Goal: Task Accomplishment & Management: Use online tool/utility

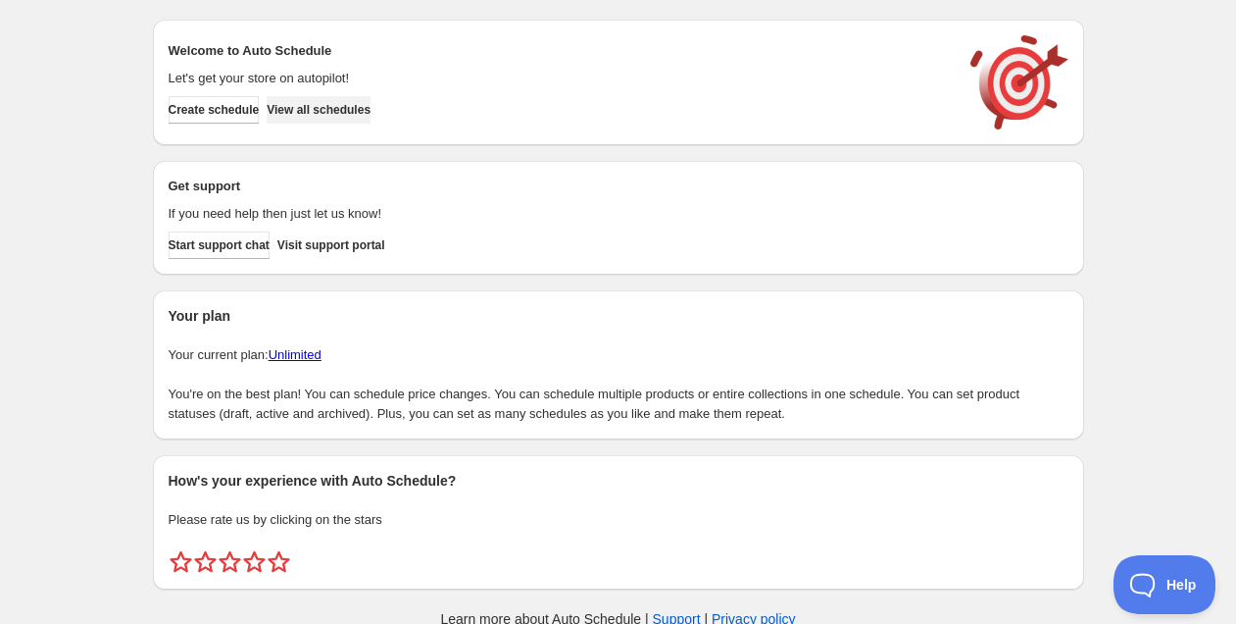
click at [360, 102] on span "View all schedules" at bounding box center [319, 110] width 104 height 16
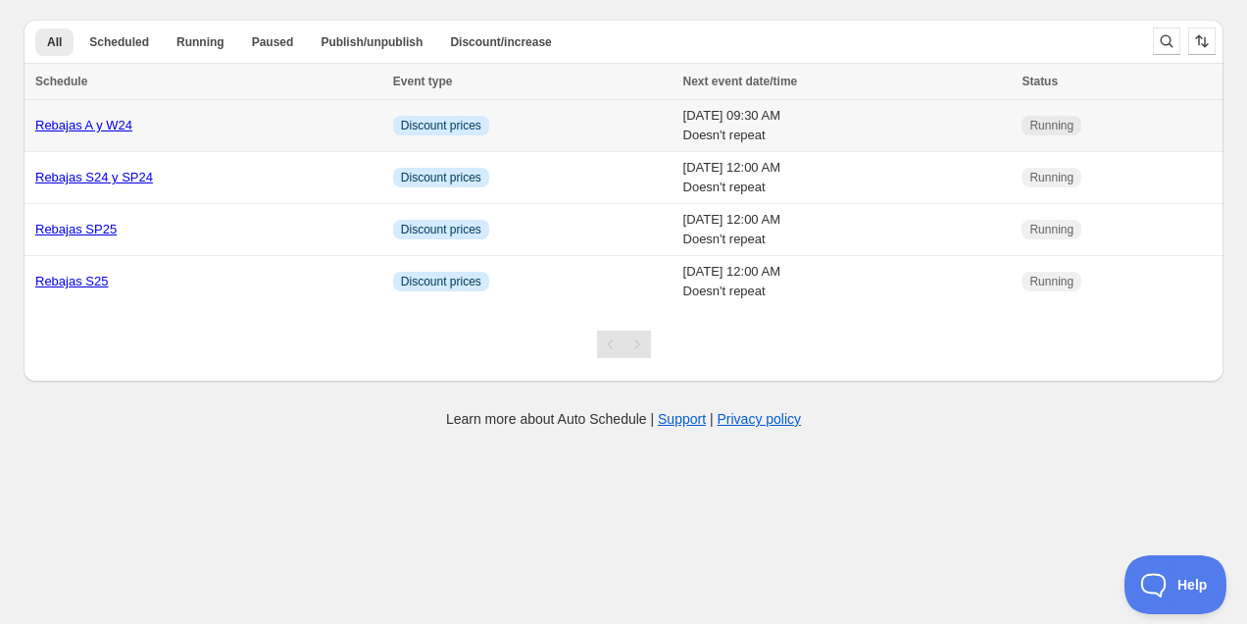
click at [226, 128] on div "Rebajas A y W24" at bounding box center [208, 126] width 346 height 20
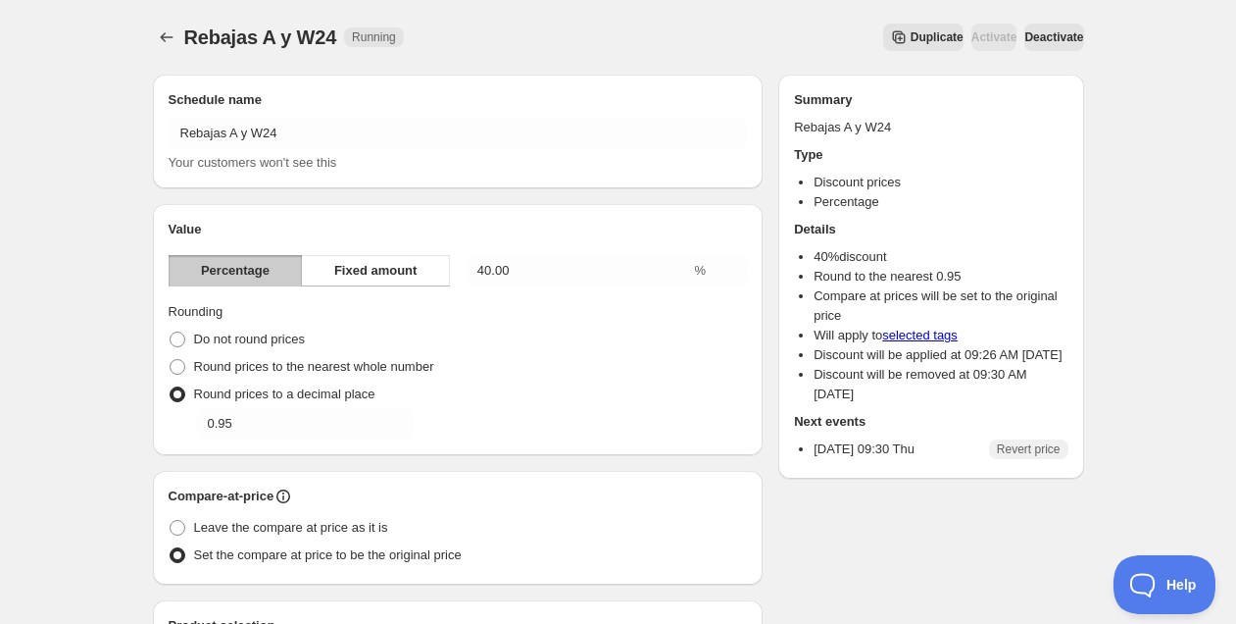
click at [1027, 33] on span "Deactivate" at bounding box center [1054, 37] width 59 height 16
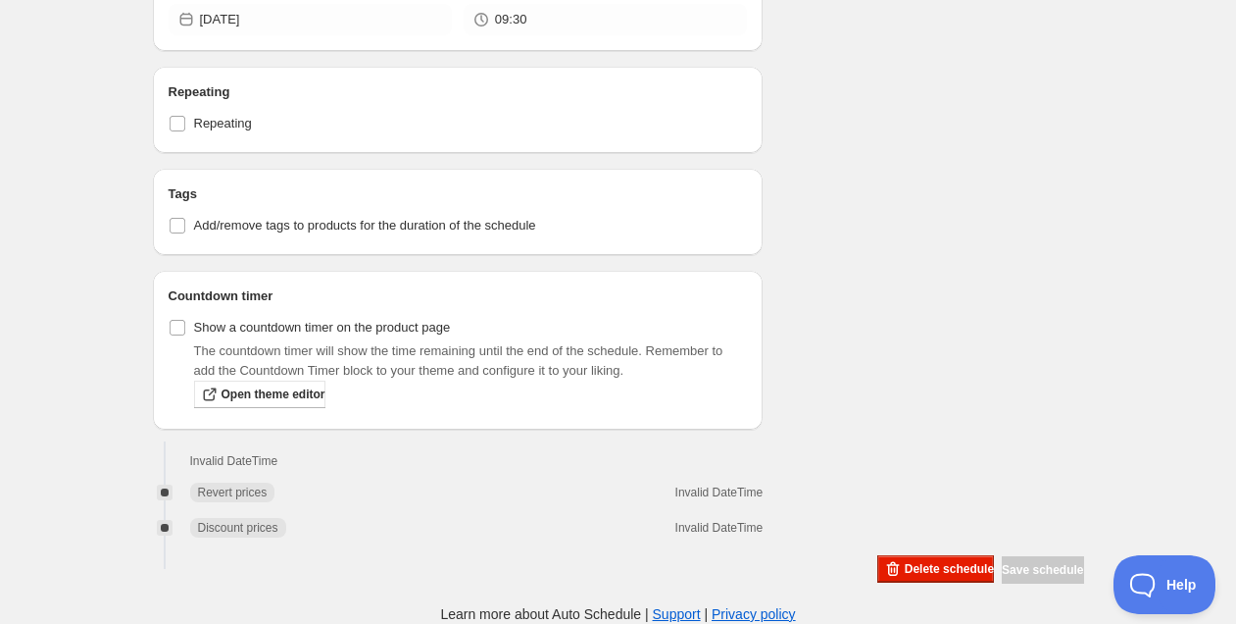
scroll to position [1022, 0]
click at [932, 566] on span "Delete schedule" at bounding box center [949, 569] width 89 height 16
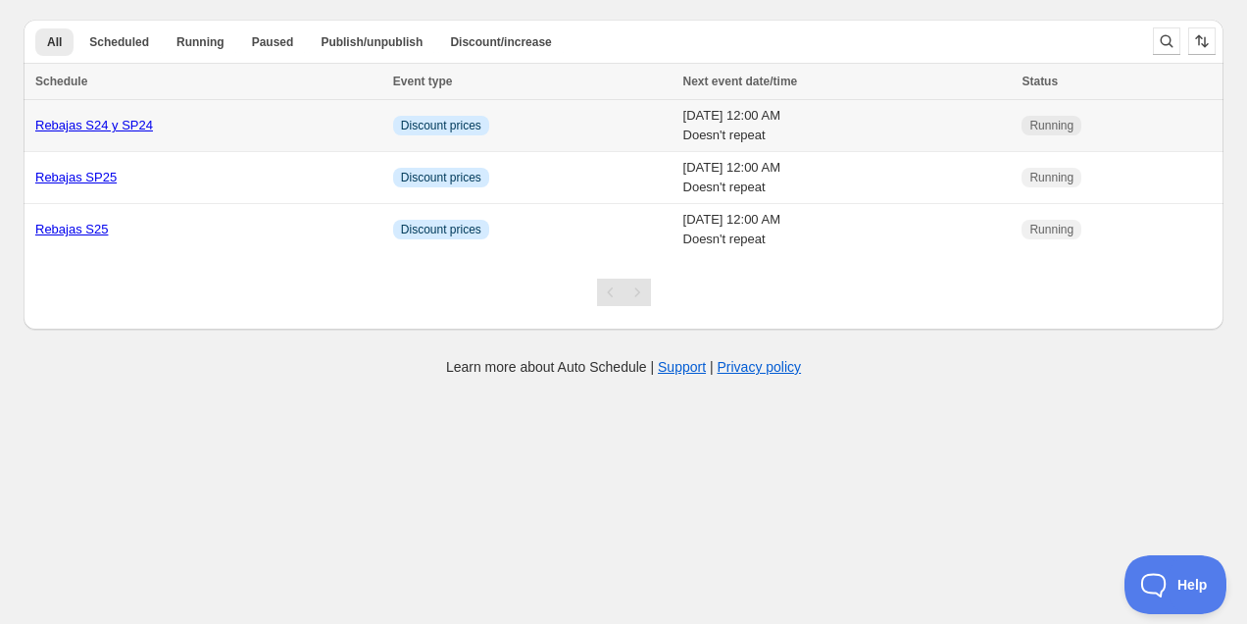
click at [557, 126] on td "Info Discount prices" at bounding box center [532, 126] width 290 height 52
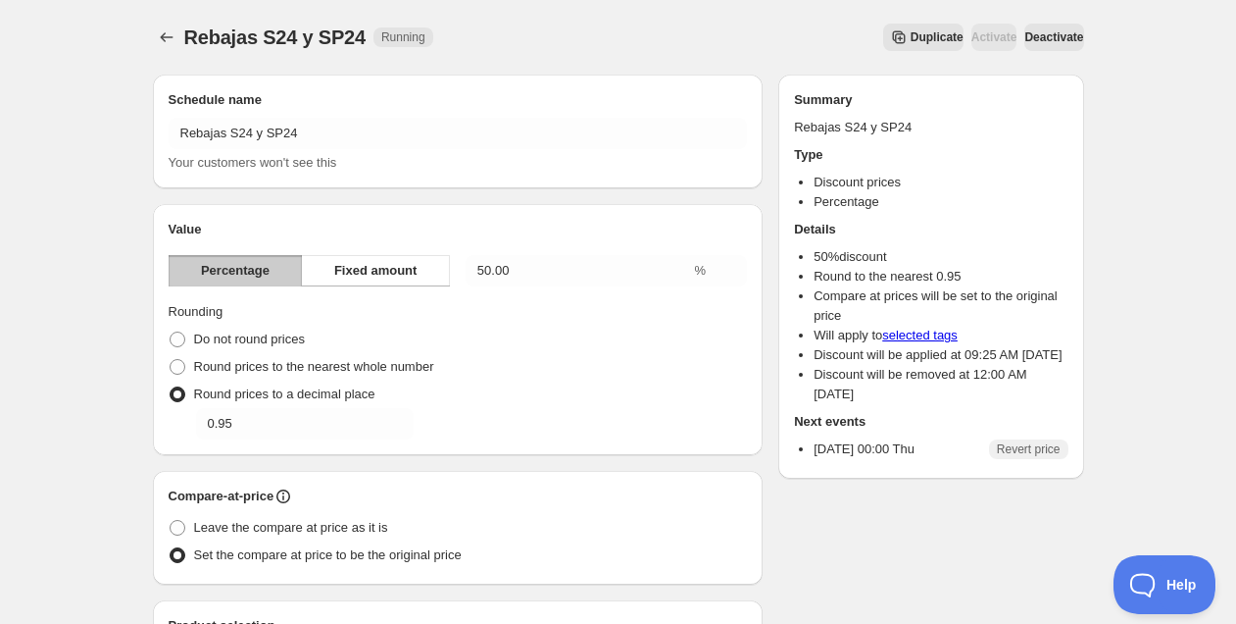
click at [1043, 34] on span "Deactivate" at bounding box center [1054, 37] width 59 height 16
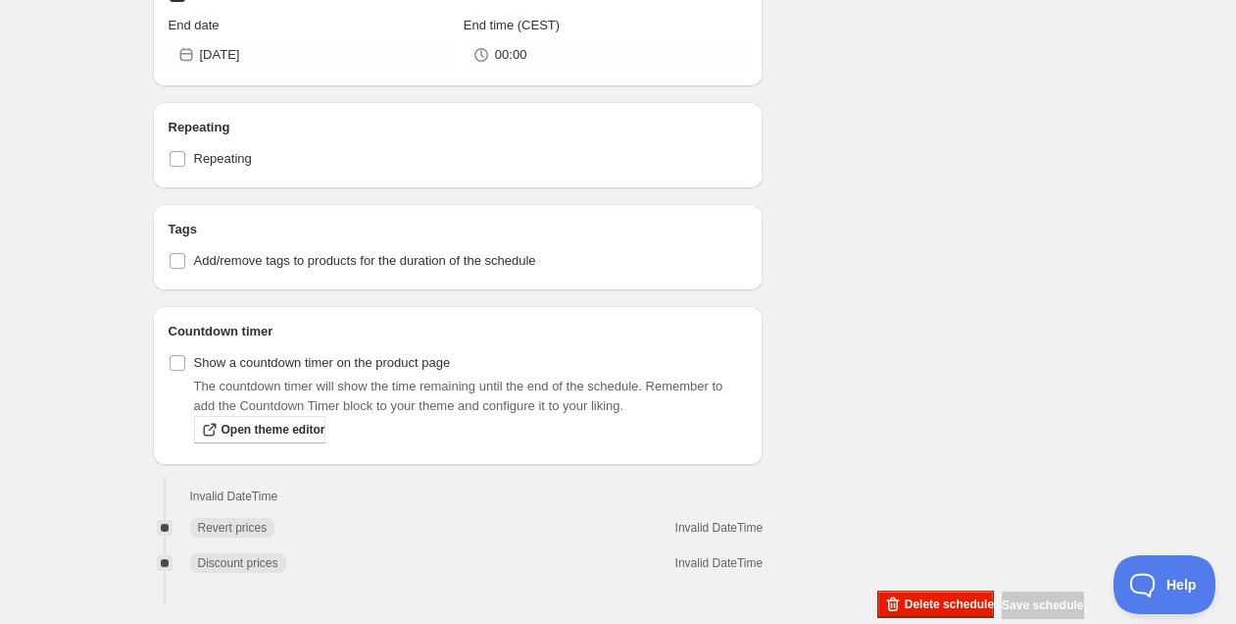
scroll to position [1046, 0]
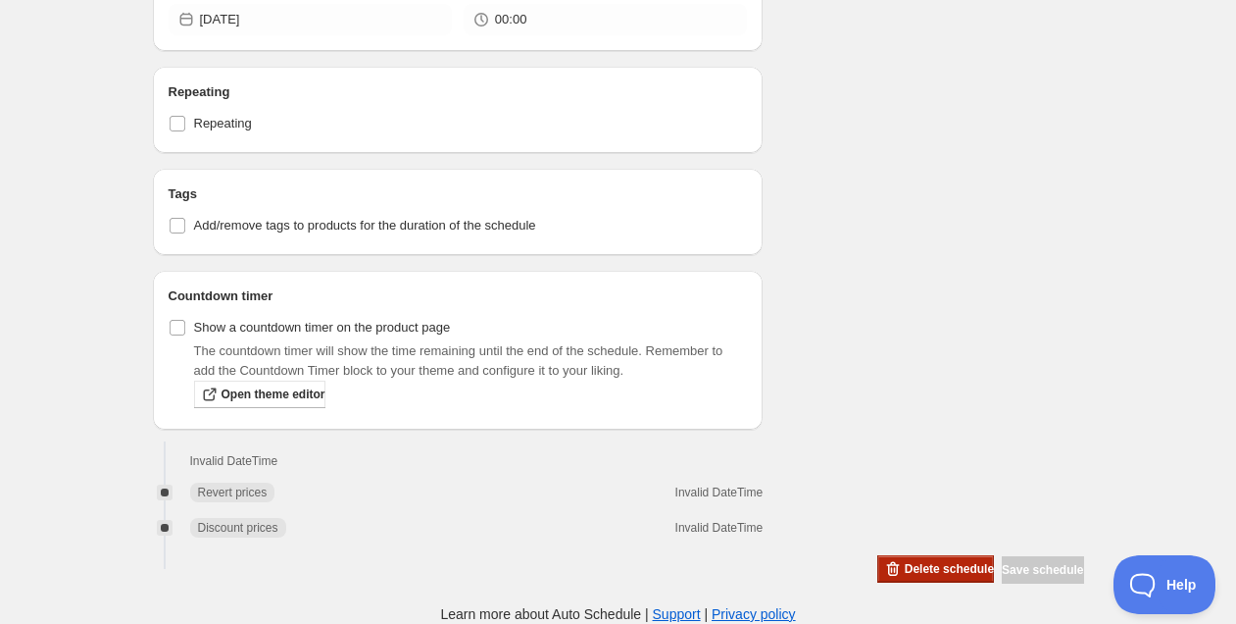
click at [905, 575] on span "Delete schedule" at bounding box center [949, 569] width 89 height 16
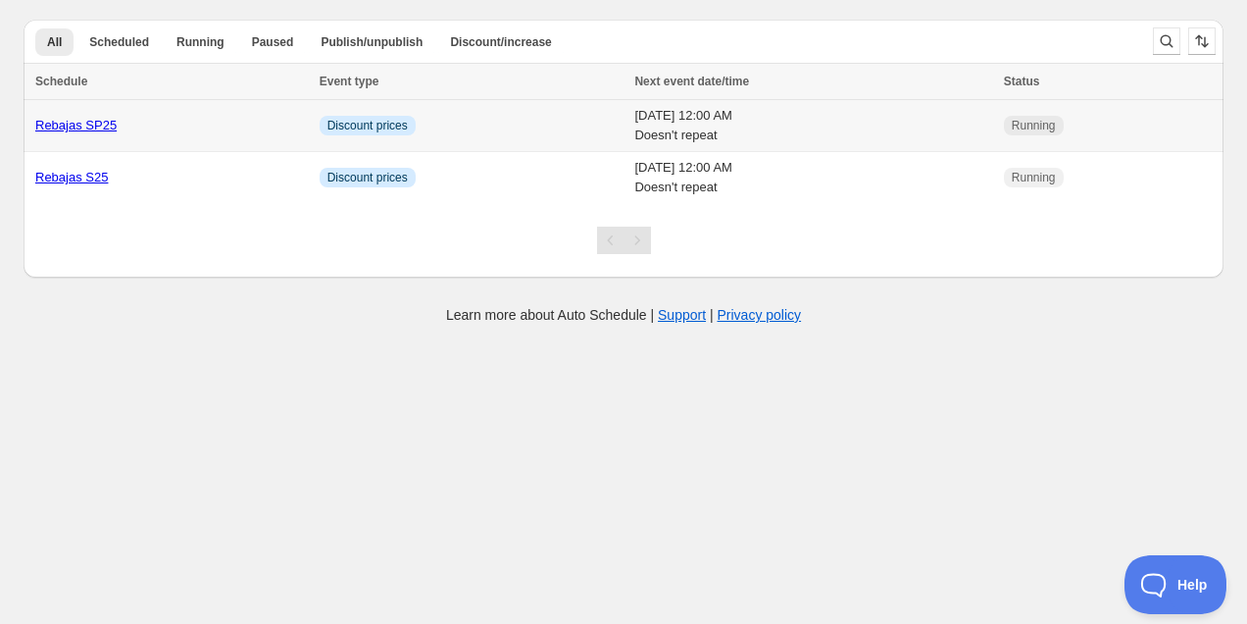
click at [82, 126] on link "Rebajas SP25" at bounding box center [75, 125] width 81 height 15
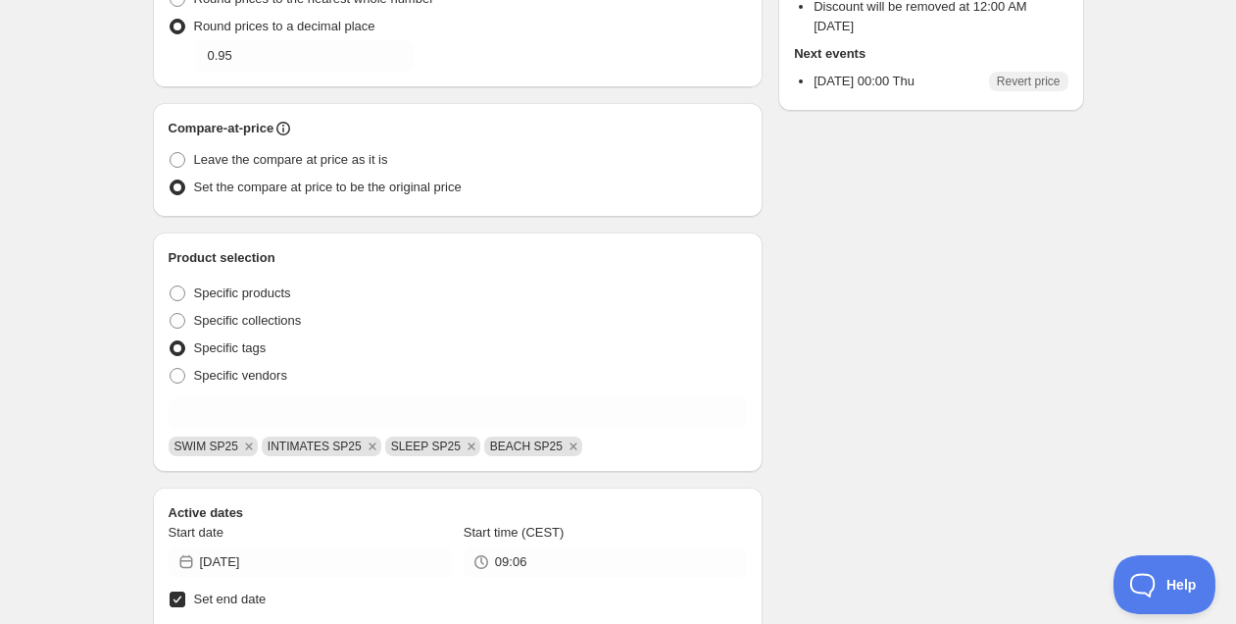
scroll to position [436, 0]
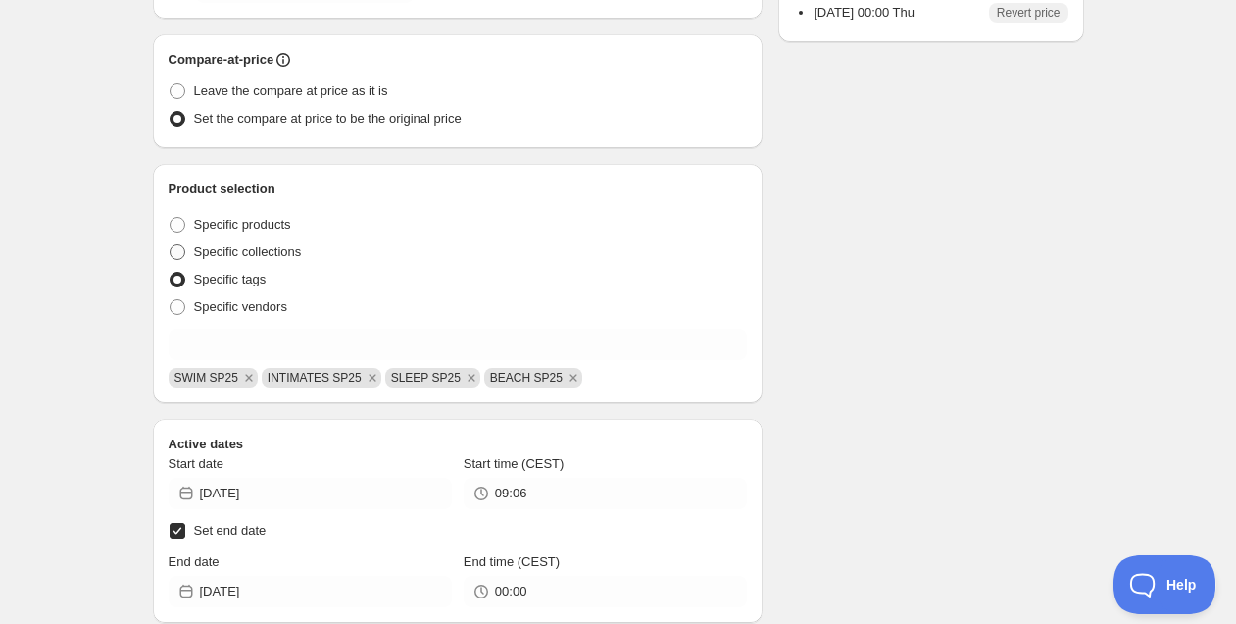
click at [242, 252] on span "Specific collections" at bounding box center [248, 251] width 108 height 15
click at [171, 245] on input "Specific collections" at bounding box center [170, 244] width 1 height 1
radio input "true"
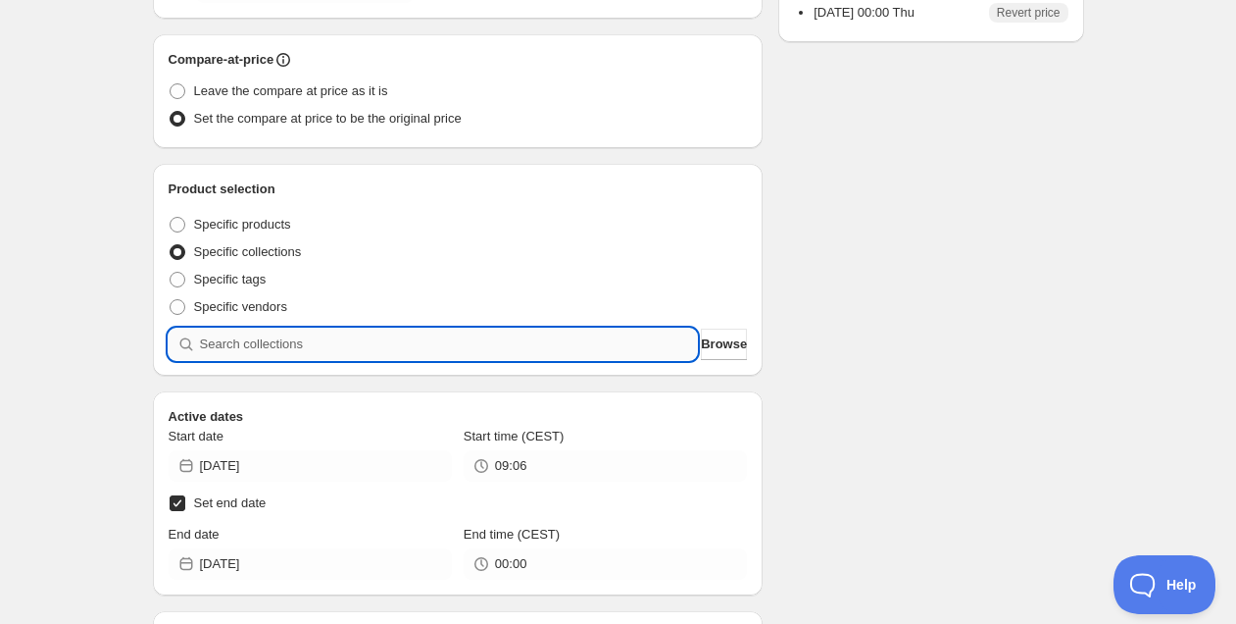
click at [268, 347] on input "search" at bounding box center [449, 343] width 498 height 31
click at [268, 346] on input "search" at bounding box center [449, 343] width 498 height 31
click at [709, 353] on span "Browse" at bounding box center [724, 344] width 46 height 20
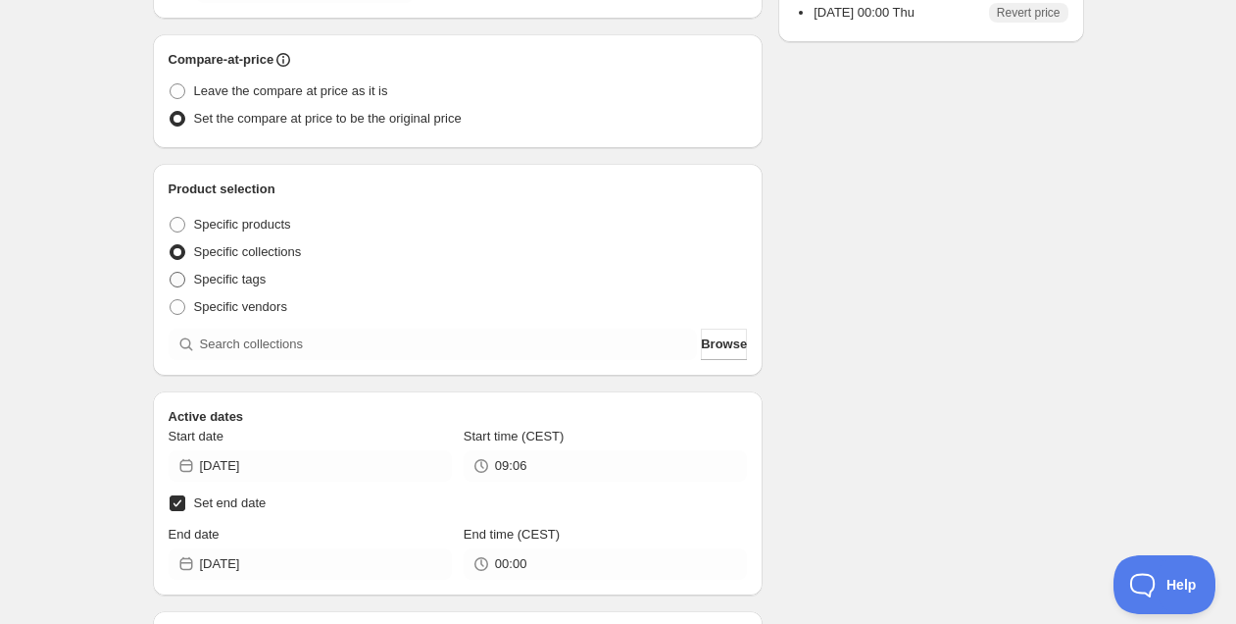
click at [245, 280] on span "Specific tags" at bounding box center [230, 279] width 73 height 15
click at [171, 273] on input "Specific tags" at bounding box center [170, 272] width 1 height 1
radio input "true"
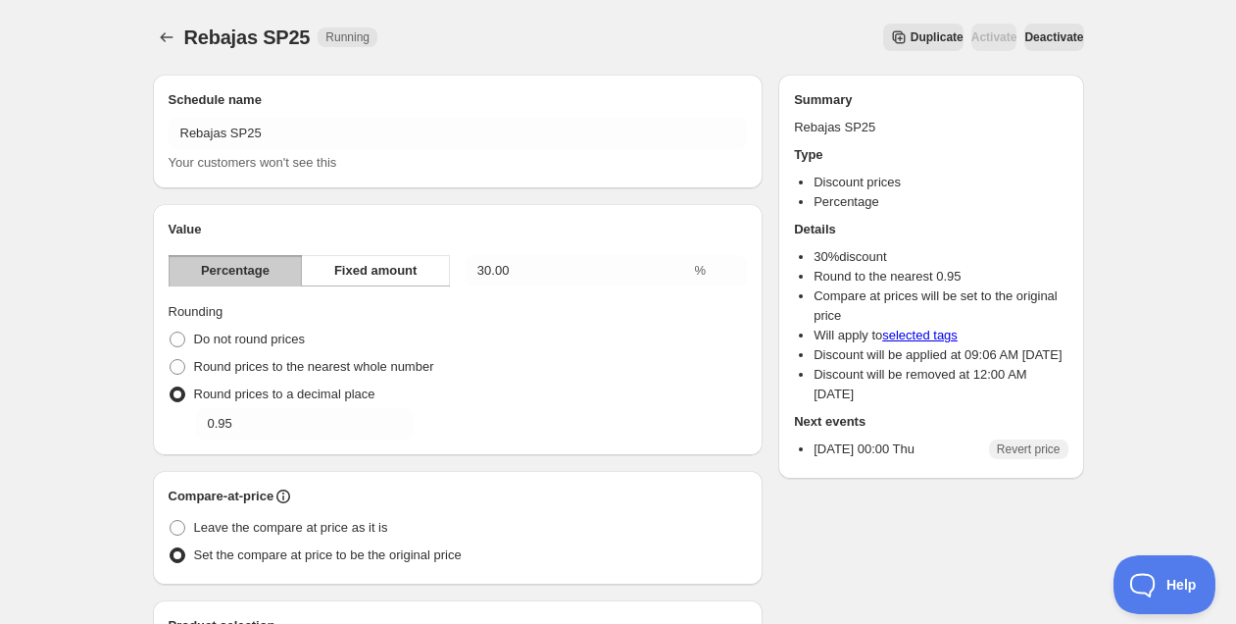
scroll to position [0, 0]
click at [1041, 31] on span "Deactivate" at bounding box center [1054, 37] width 59 height 16
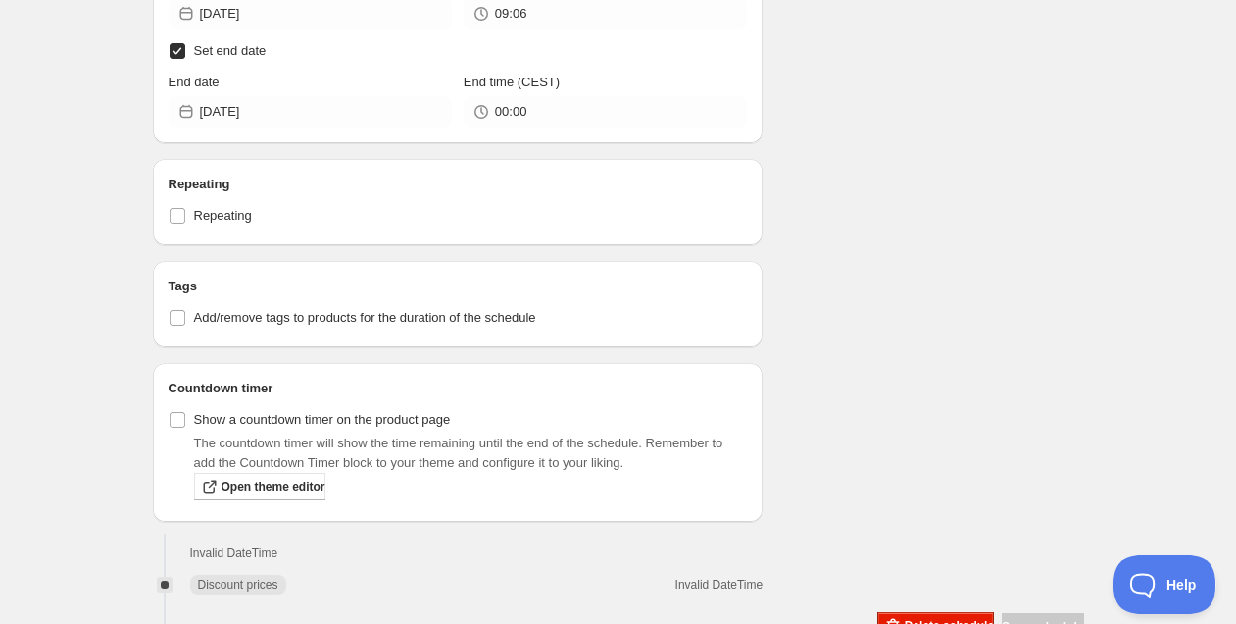
scroll to position [979, 0]
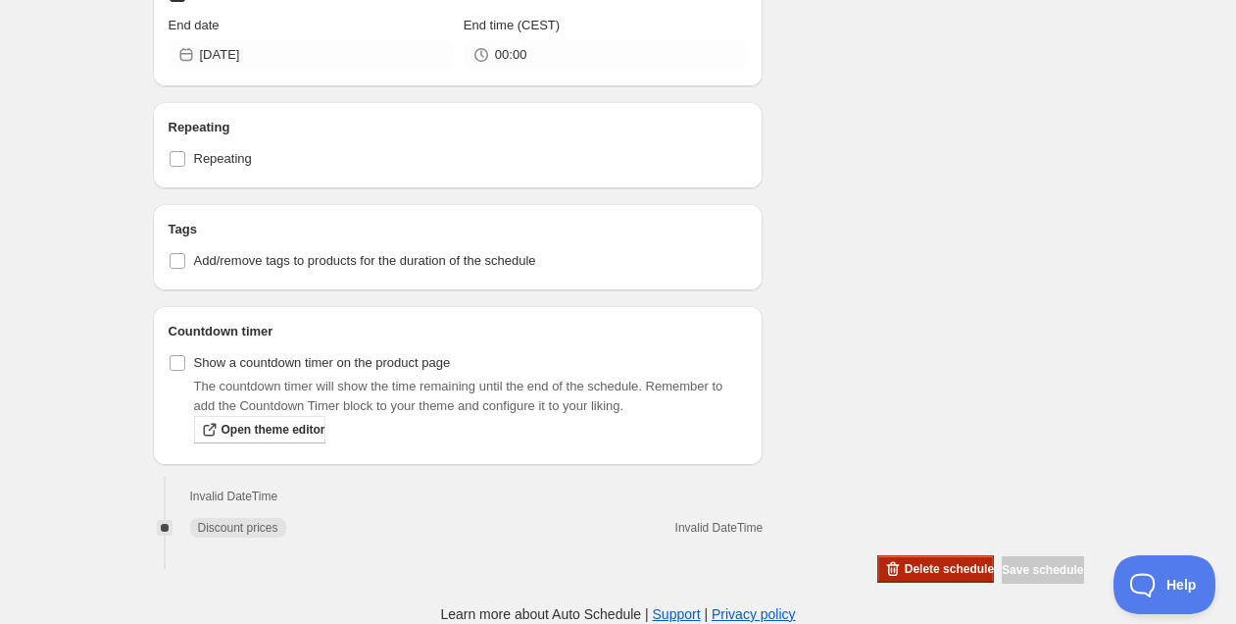
click at [909, 569] on span "Delete schedule" at bounding box center [949, 569] width 89 height 16
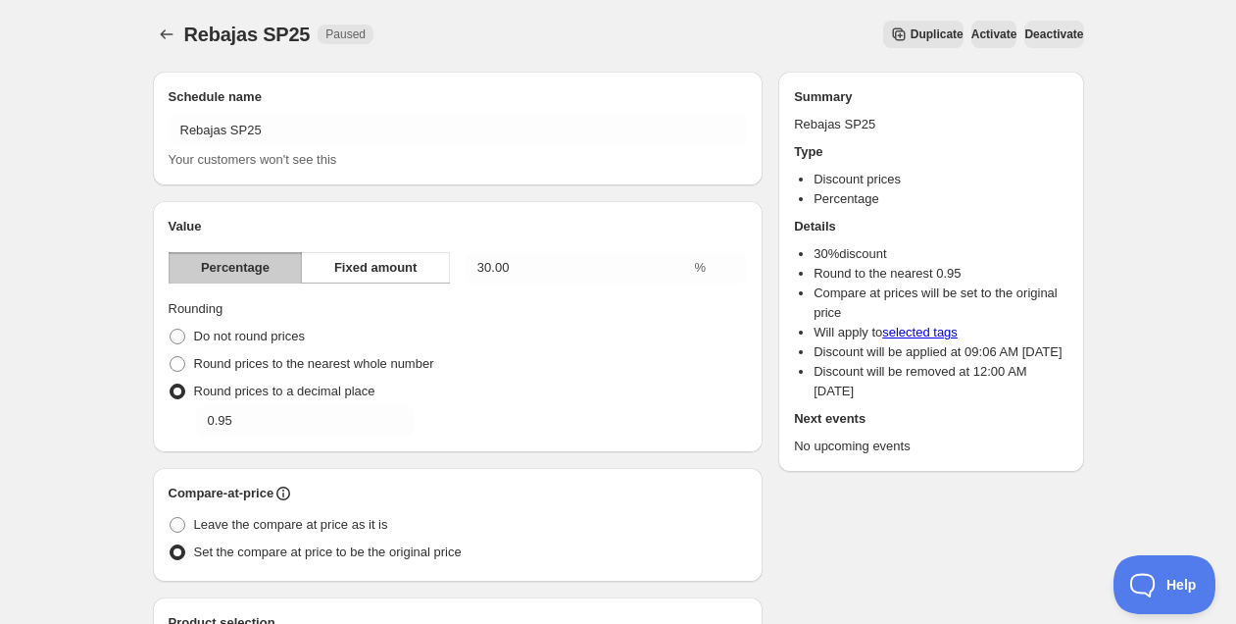
scroll to position [0, 0]
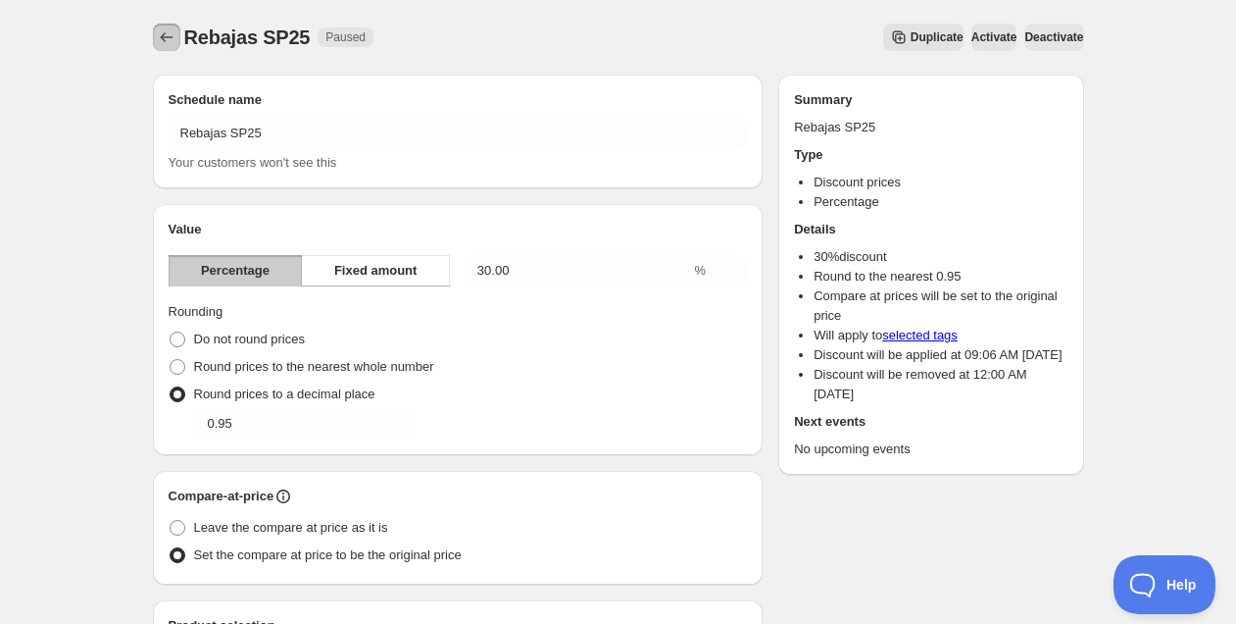
click at [173, 41] on icon "Schedules" at bounding box center [167, 37] width 20 height 20
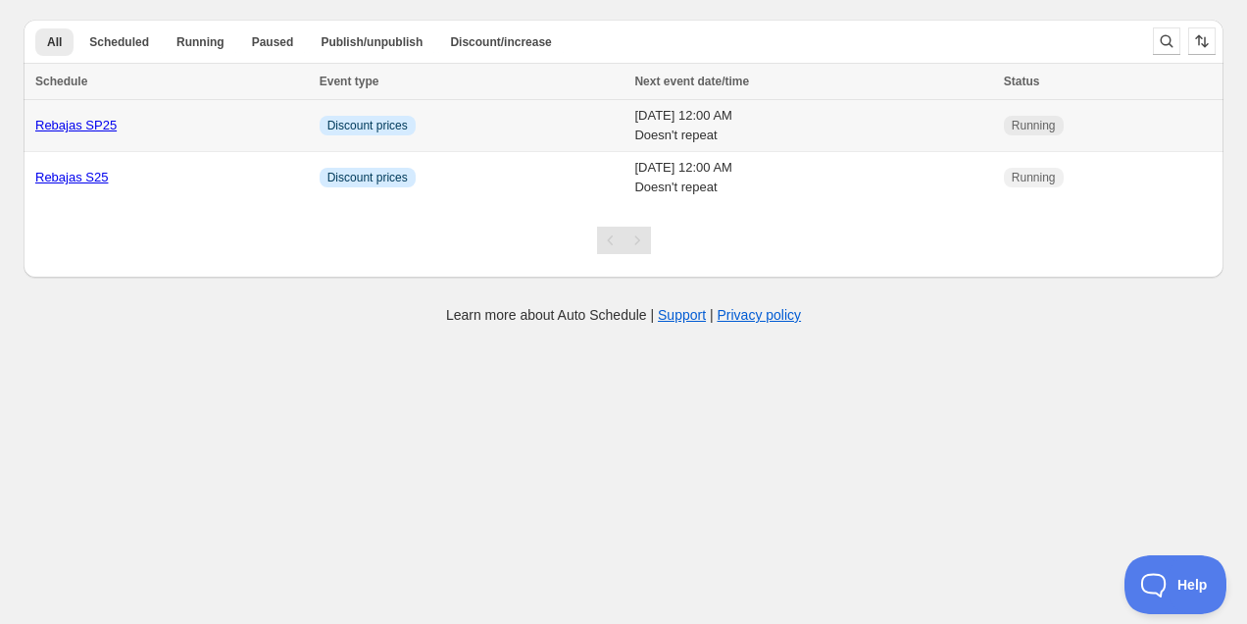
click at [476, 130] on td "Info Discount prices" at bounding box center [472, 126] width 316 height 52
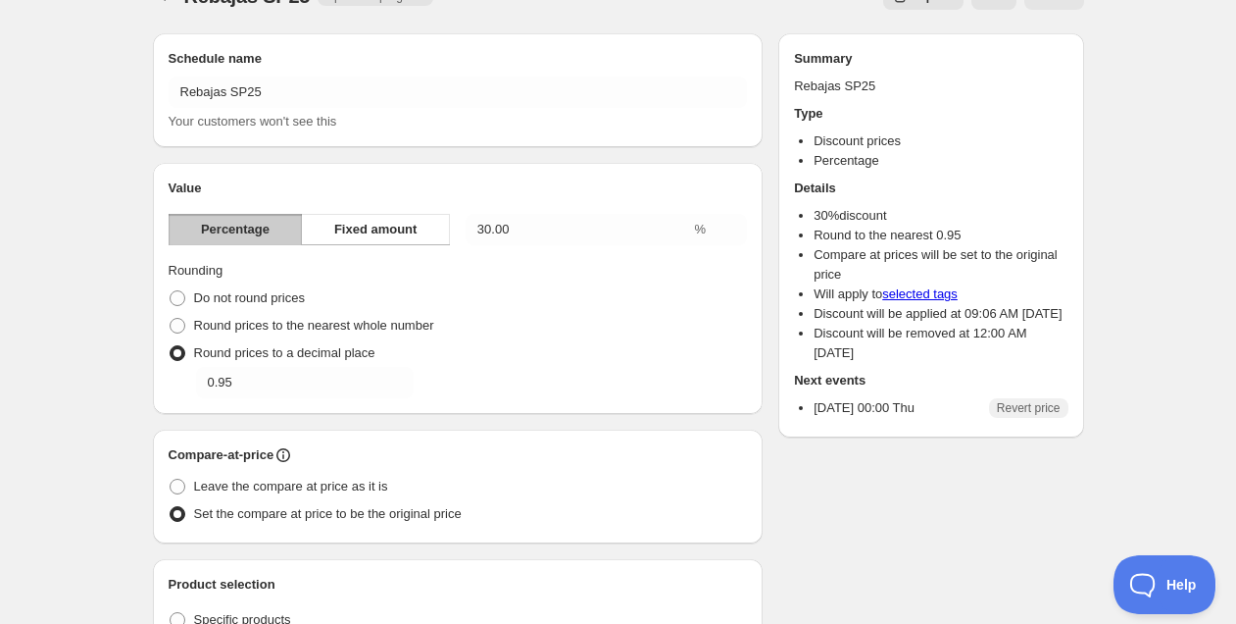
scroll to position [971, 0]
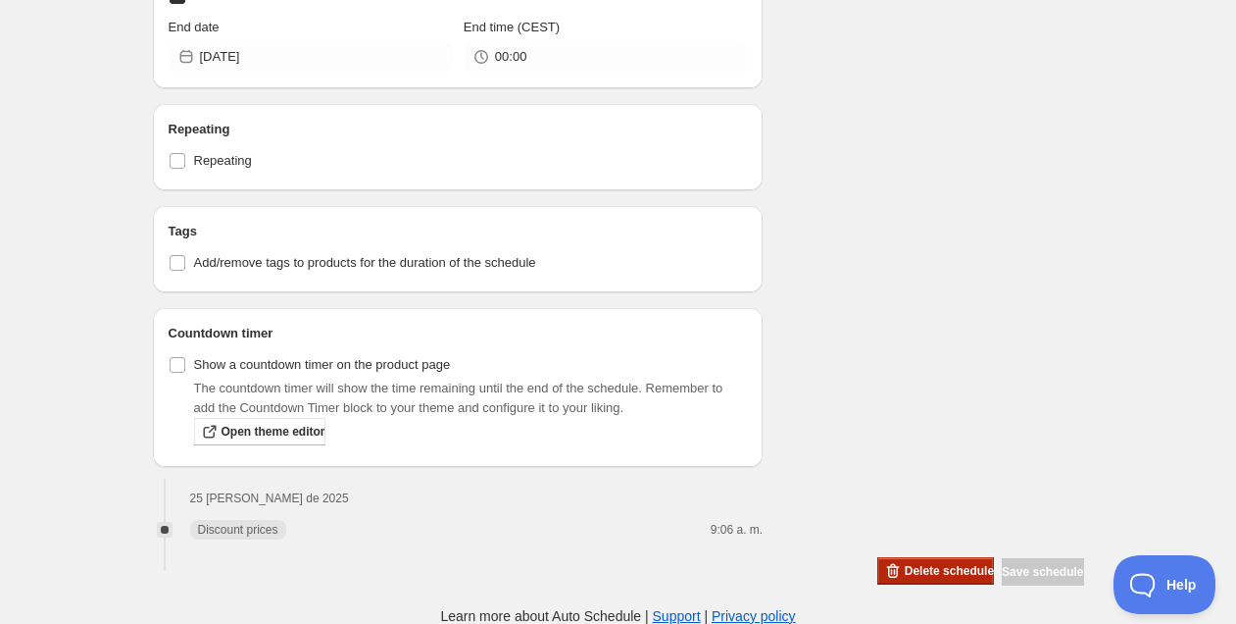
click at [944, 559] on button "Delete schedule" at bounding box center [936, 570] width 117 height 27
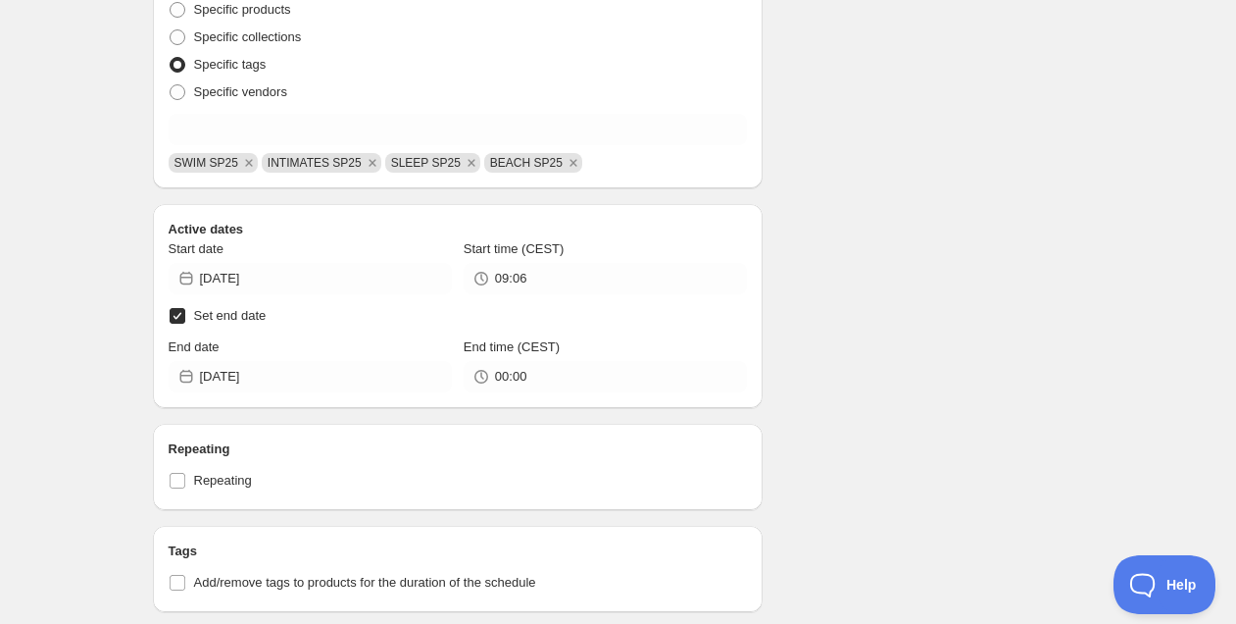
scroll to position [688, 0]
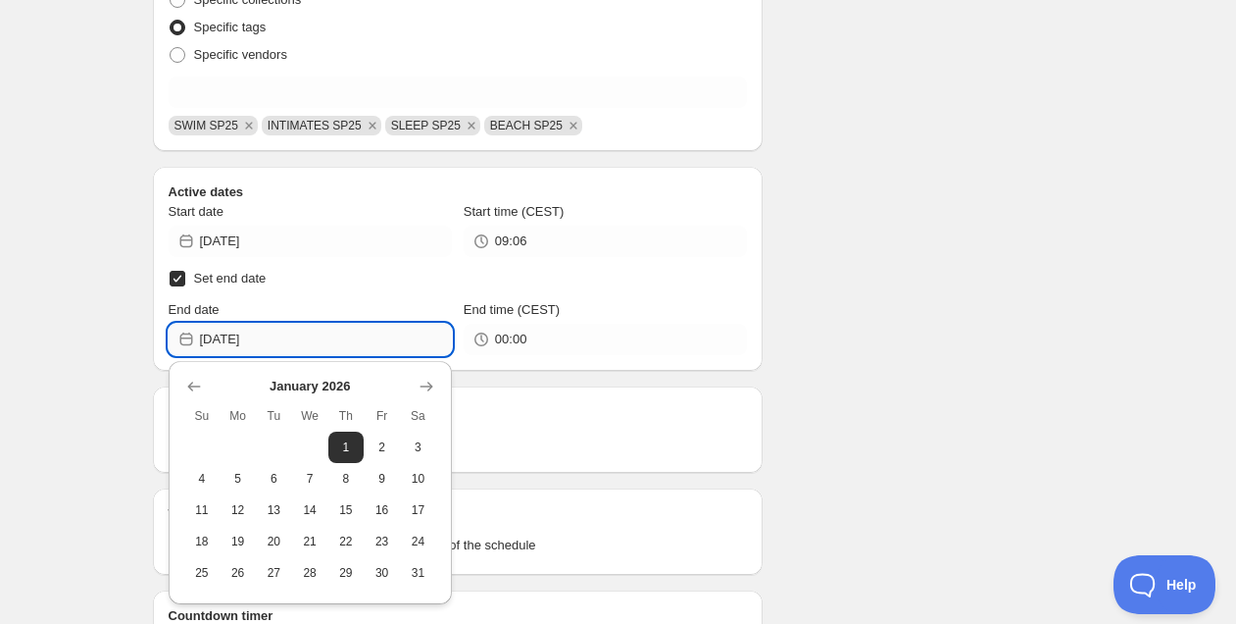
click at [358, 347] on input "2026-01-01" at bounding box center [326, 339] width 252 height 31
type input "[DATE]"
click at [199, 386] on icon "Show previous month, December 2025" at bounding box center [194, 387] width 20 height 20
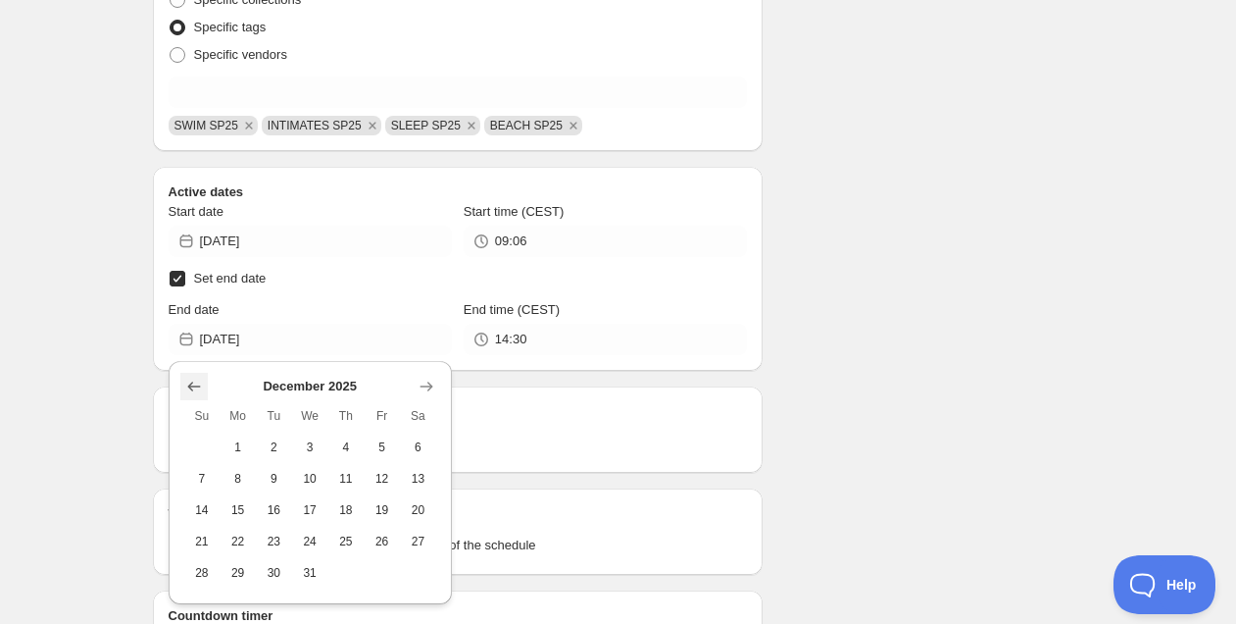
click at [199, 386] on icon "Show previous month, November 2025" at bounding box center [194, 387] width 20 height 20
click at [199, 386] on div "Repeating Repeating" at bounding box center [458, 429] width 611 height 86
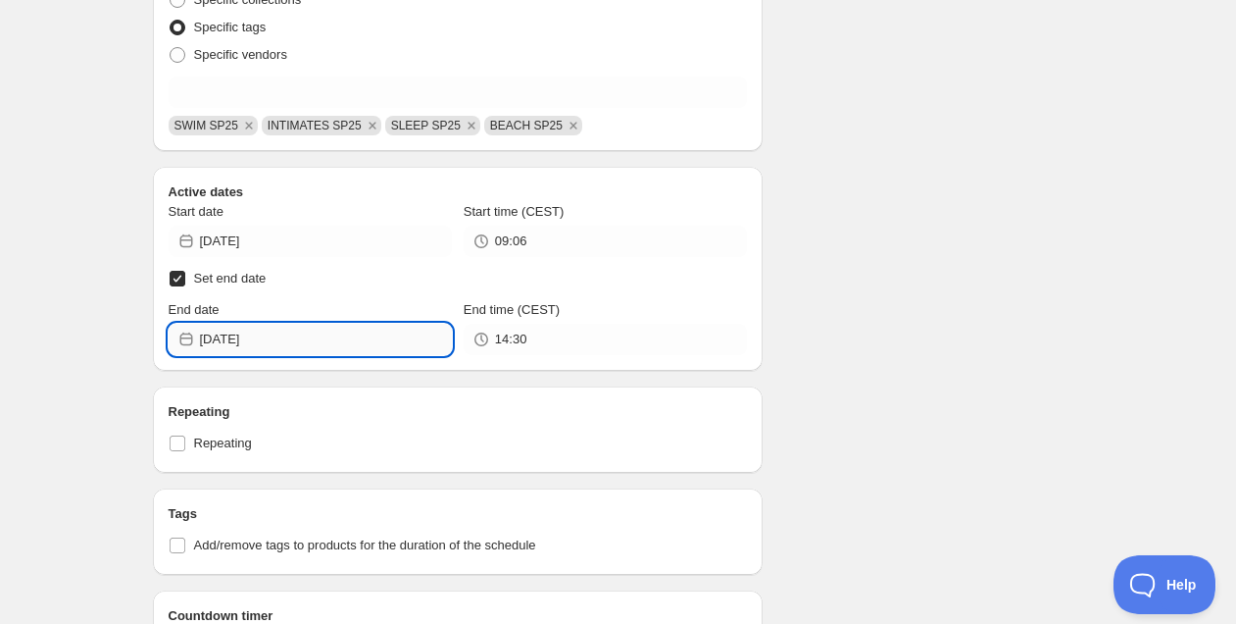
click at [239, 343] on input "[DATE]" at bounding box center [326, 339] width 252 height 31
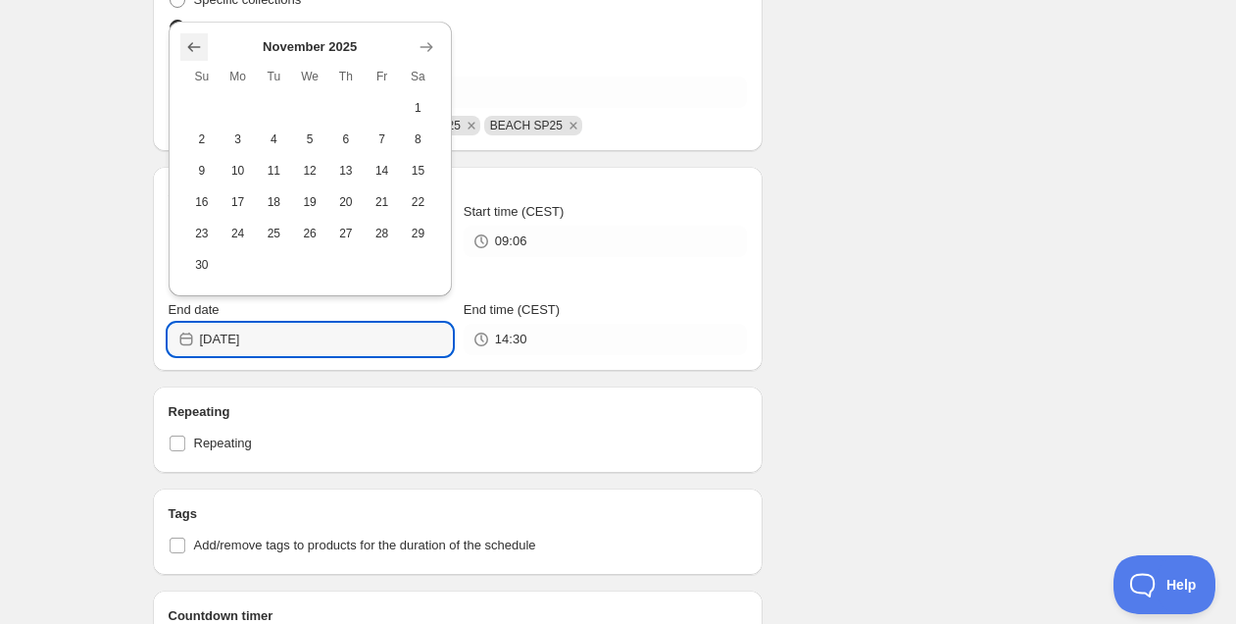
click at [198, 50] on icon "Show previous month, October 2025" at bounding box center [194, 47] width 20 height 20
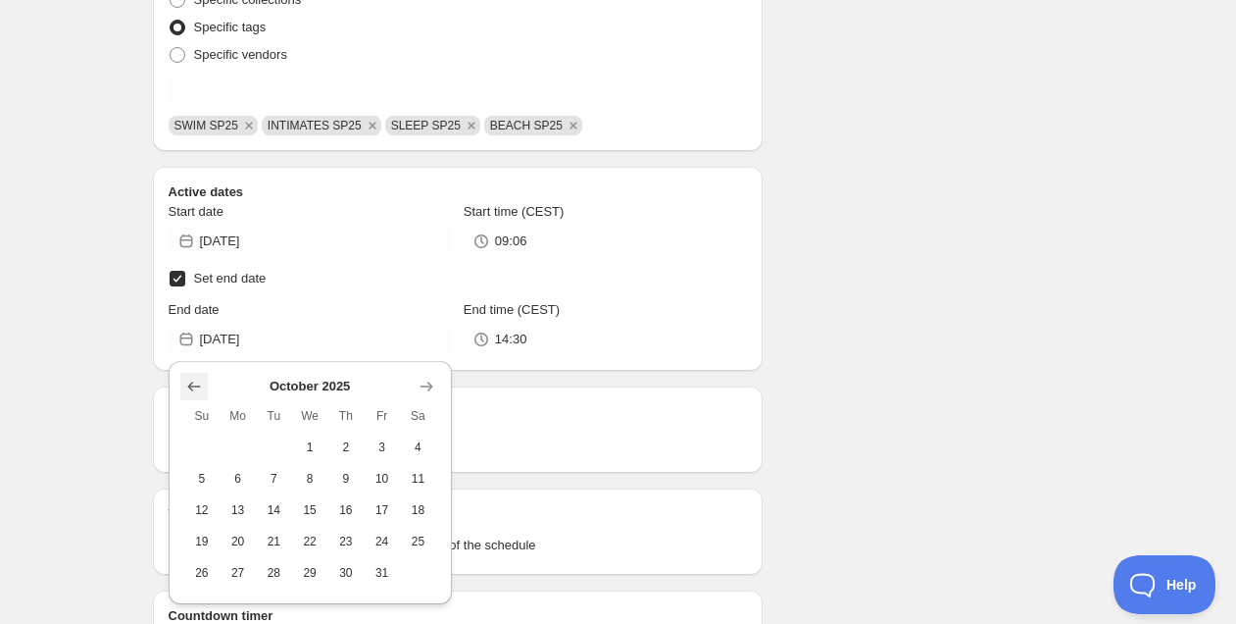
click at [185, 397] on button "Show previous month, September 2025" at bounding box center [193, 386] width 27 height 27
click at [186, 396] on button "Show previous month, August 2025" at bounding box center [193, 386] width 27 height 27
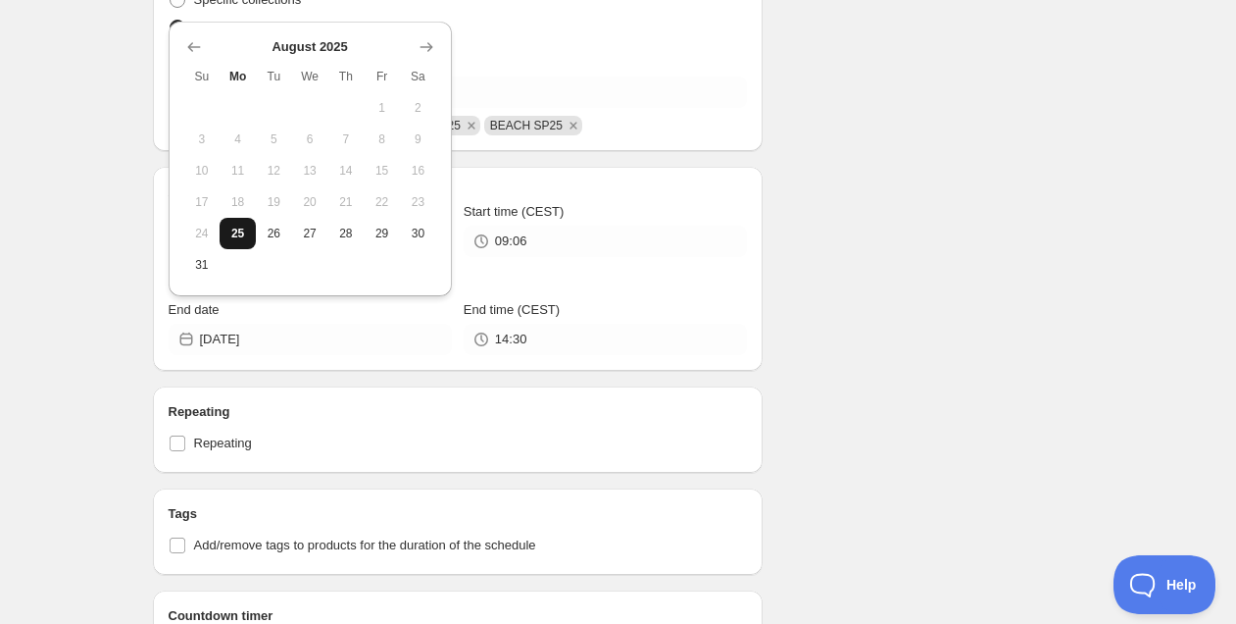
click at [231, 235] on span "25" at bounding box center [237, 234] width 21 height 16
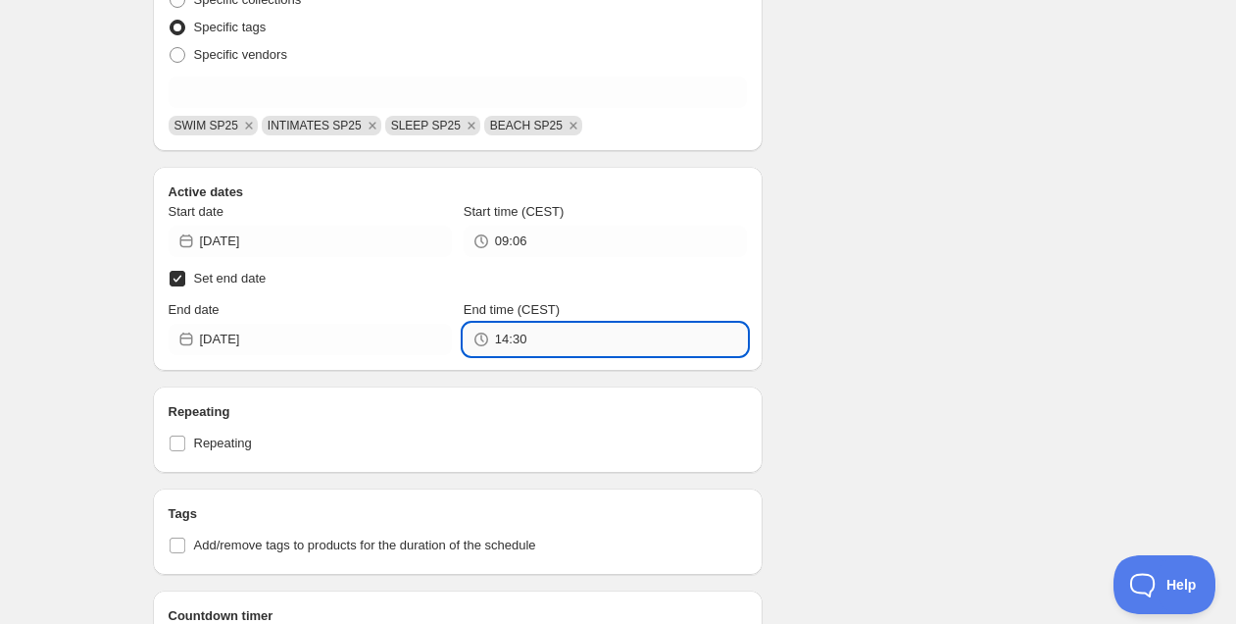
click at [513, 339] on input "14:30" at bounding box center [621, 339] width 252 height 31
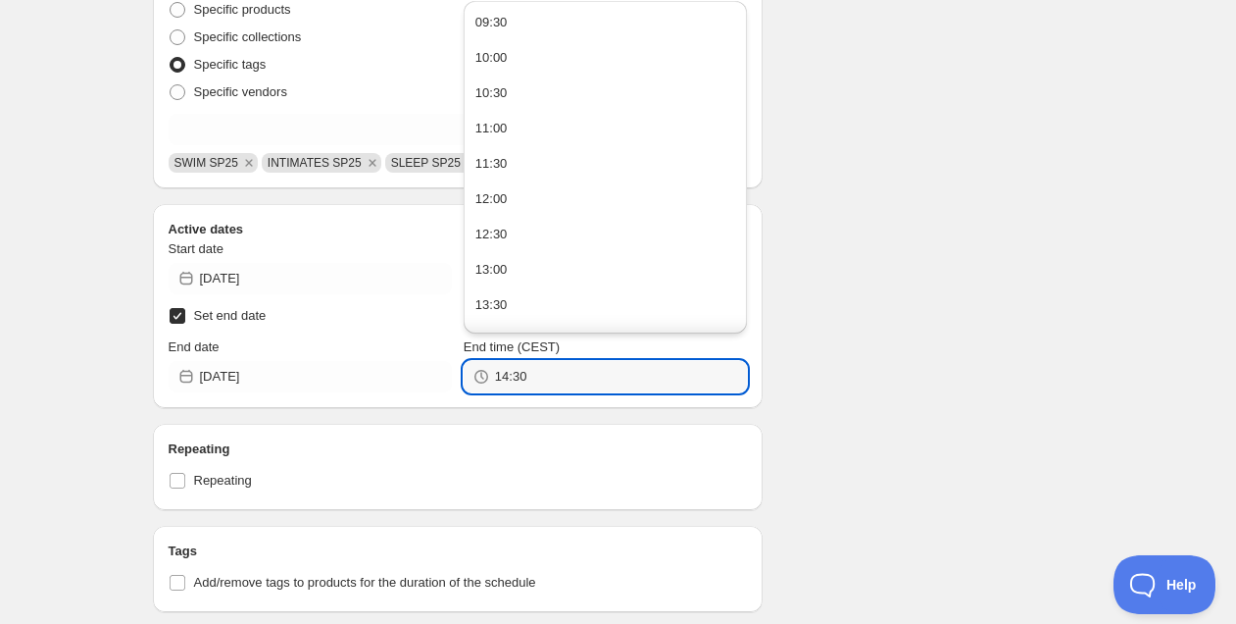
drag, startPoint x: 569, startPoint y: 19, endPoint x: 580, endPoint y: 49, distance: 32.6
click at [569, 20] on button "09:30" at bounding box center [606, 22] width 272 height 31
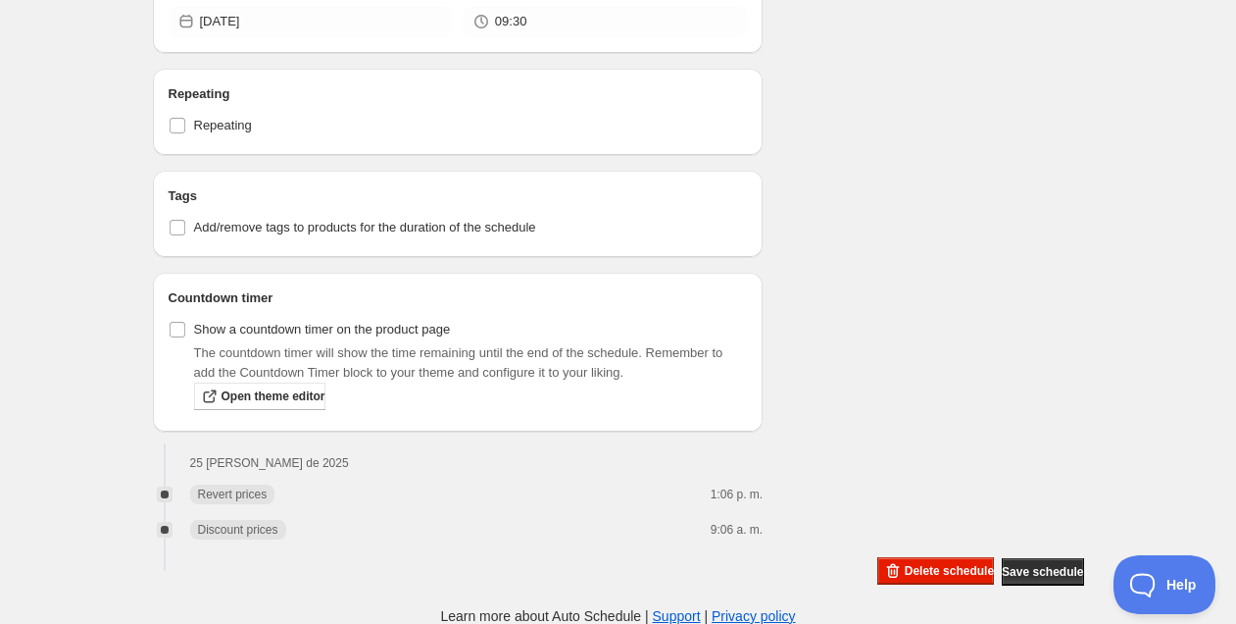
scroll to position [1157, 0]
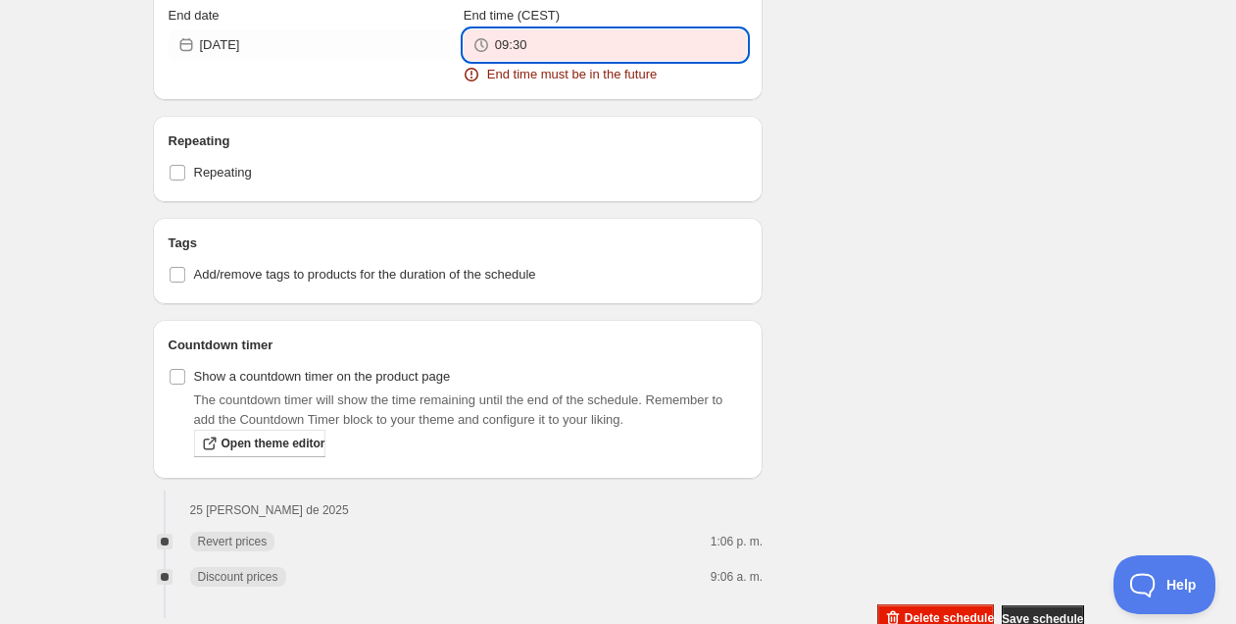
click at [585, 55] on input "09:30" at bounding box center [621, 44] width 252 height 31
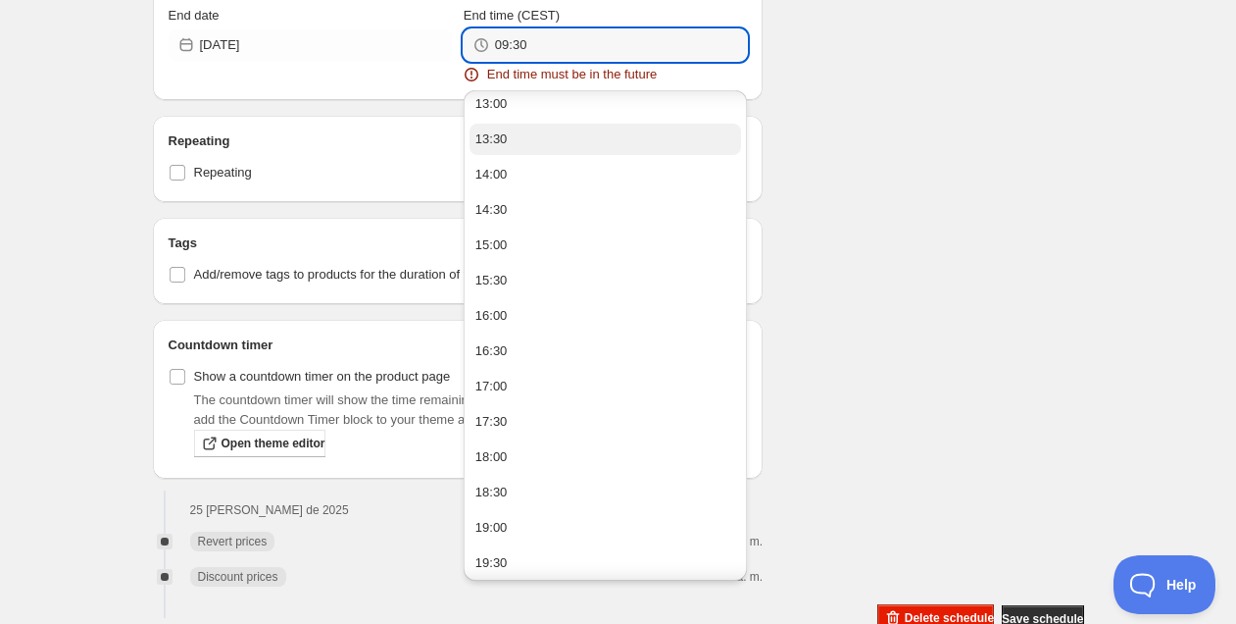
scroll to position [253, 0]
click at [545, 136] on button "13:30" at bounding box center [606, 141] width 272 height 31
type input "13:30"
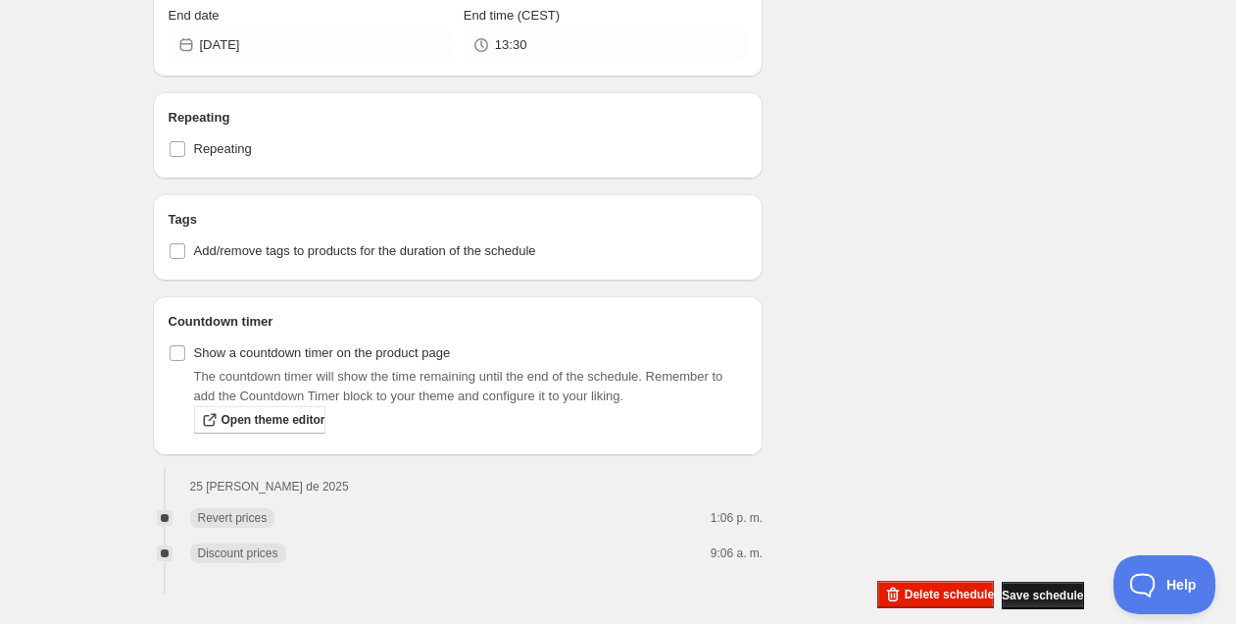
click at [1021, 596] on span "Save schedule" at bounding box center [1042, 595] width 81 height 16
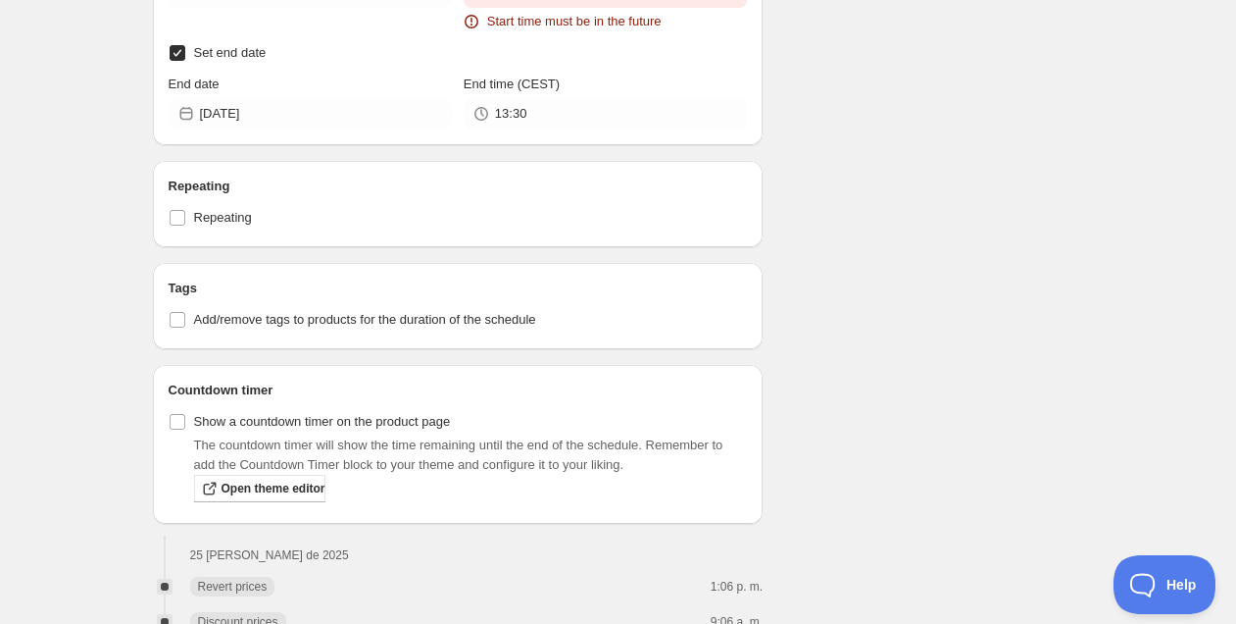
scroll to position [1161, 0]
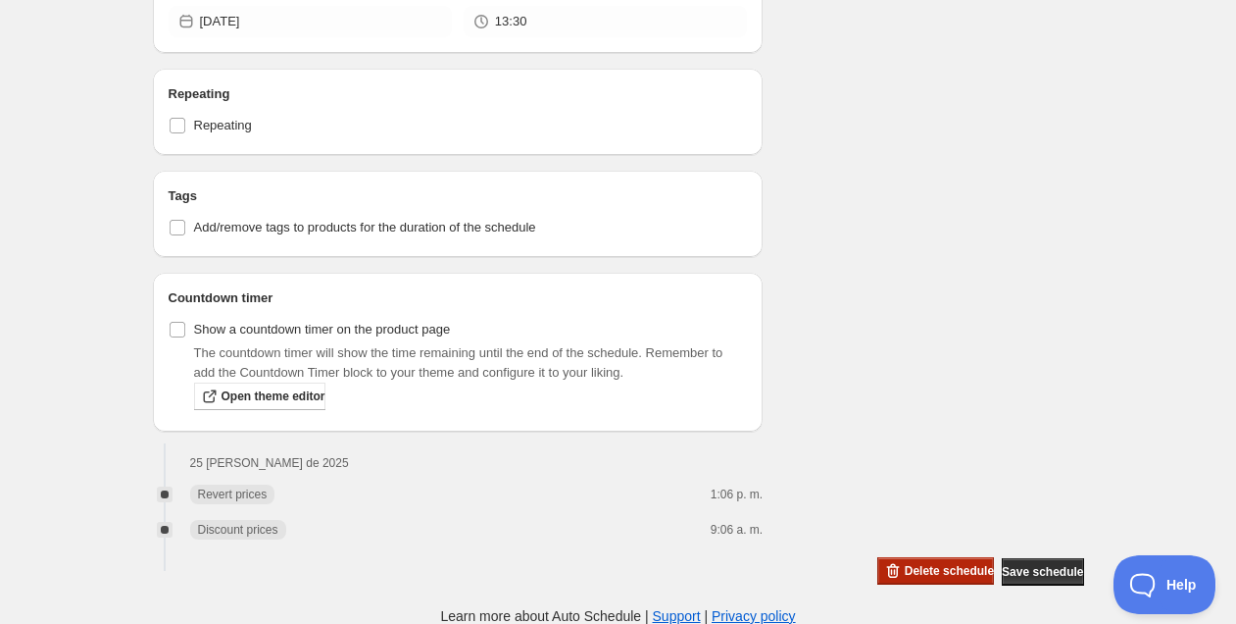
click at [905, 563] on span "Delete schedule" at bounding box center [949, 571] width 89 height 16
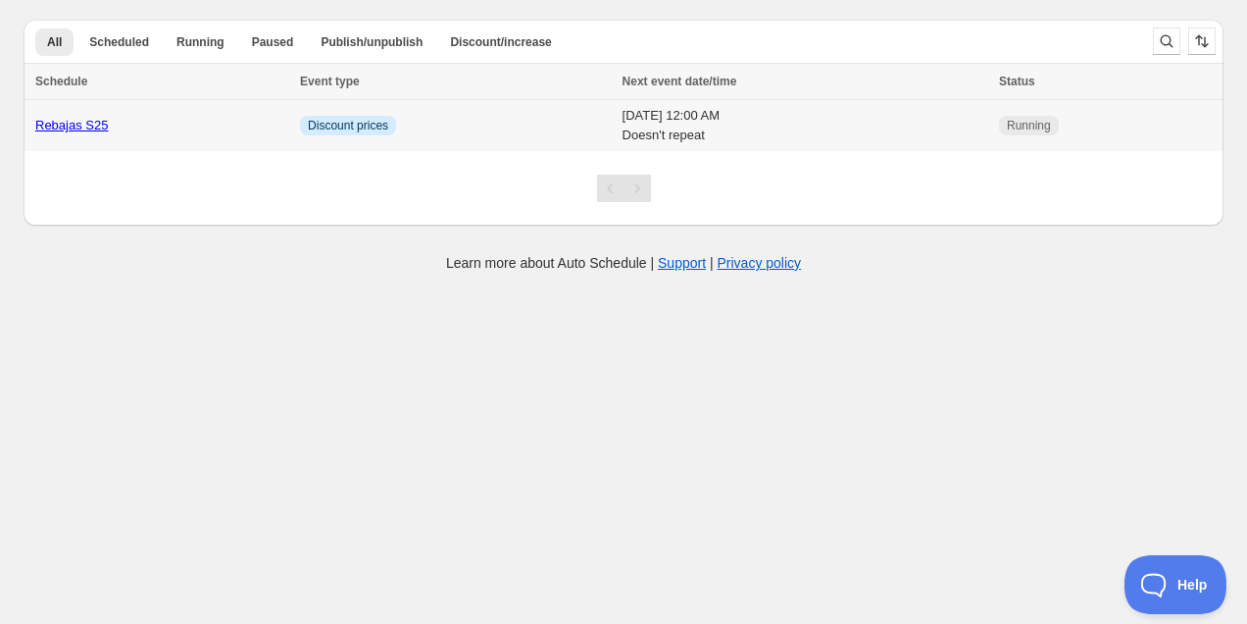
click at [176, 131] on div "Rebajas S25" at bounding box center [161, 126] width 253 height 20
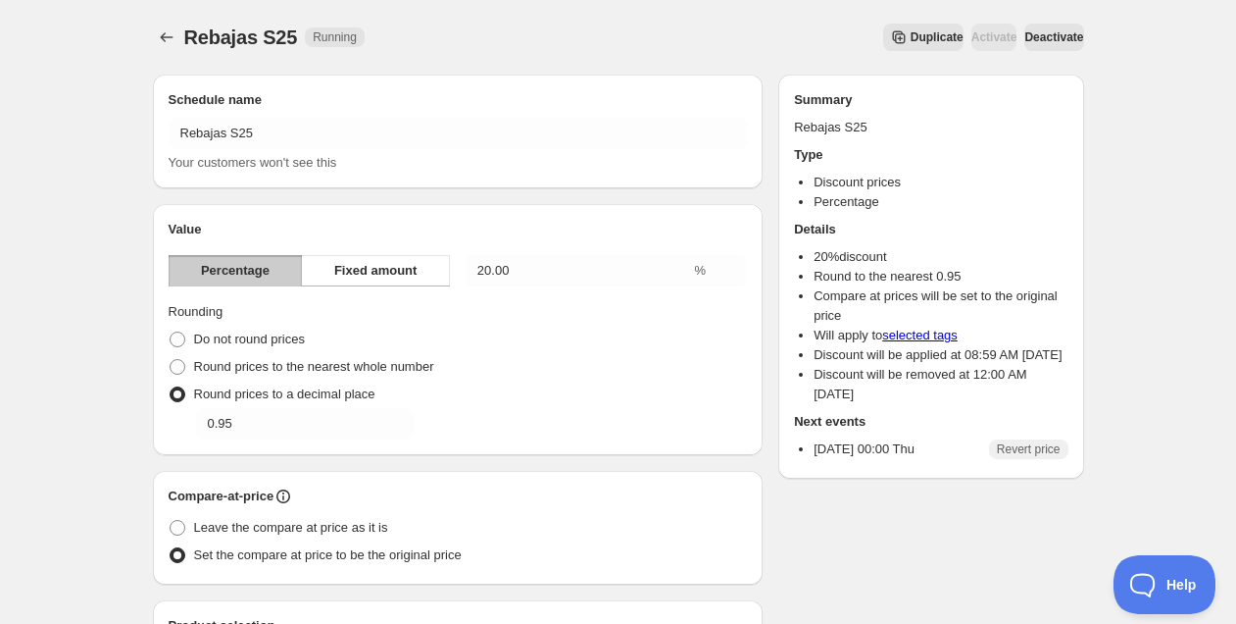
scroll to position [651, 0]
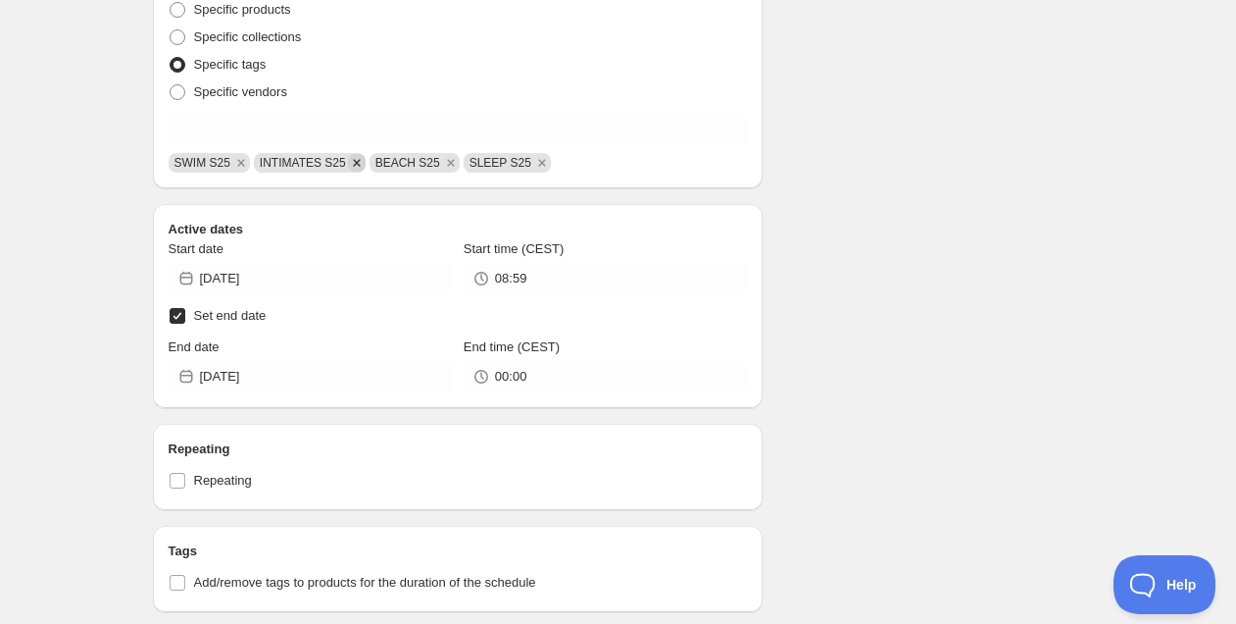
click at [360, 164] on icon "Remove INTIMATES S25" at bounding box center [356, 162] width 7 height 7
click at [340, 162] on icon "Remove BEACH S25" at bounding box center [336, 163] width 18 height 18
click at [338, 164] on icon "Remove SLEEP S25" at bounding box center [333, 163] width 18 height 18
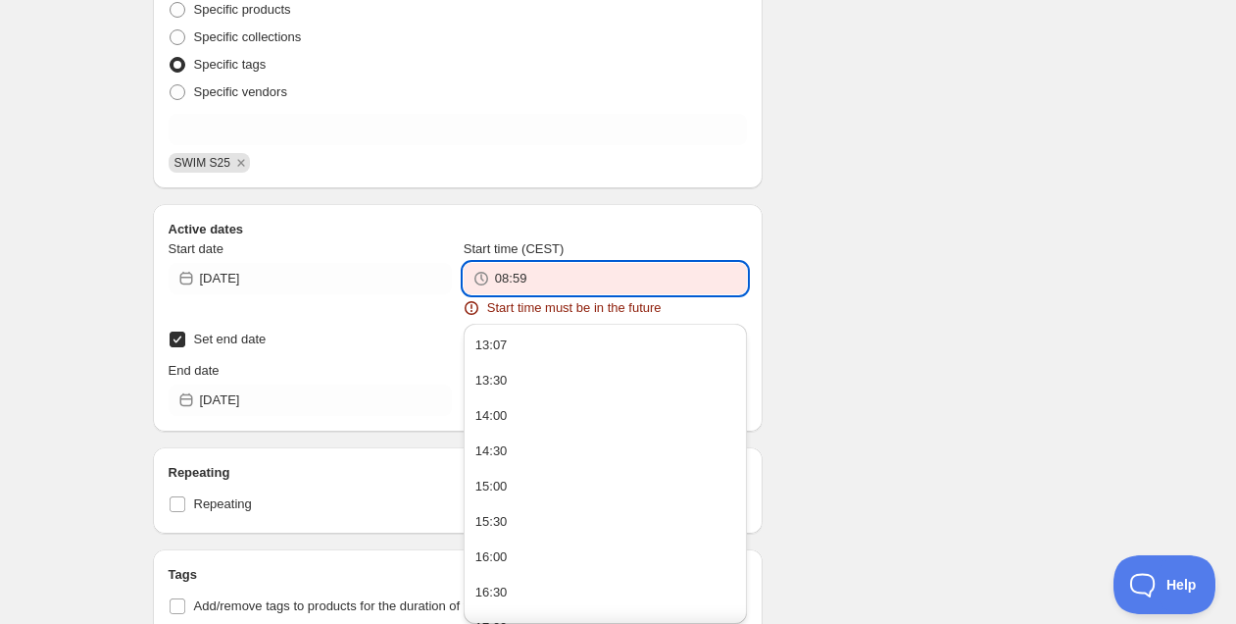
click at [581, 277] on input "08:59" at bounding box center [621, 278] width 252 height 31
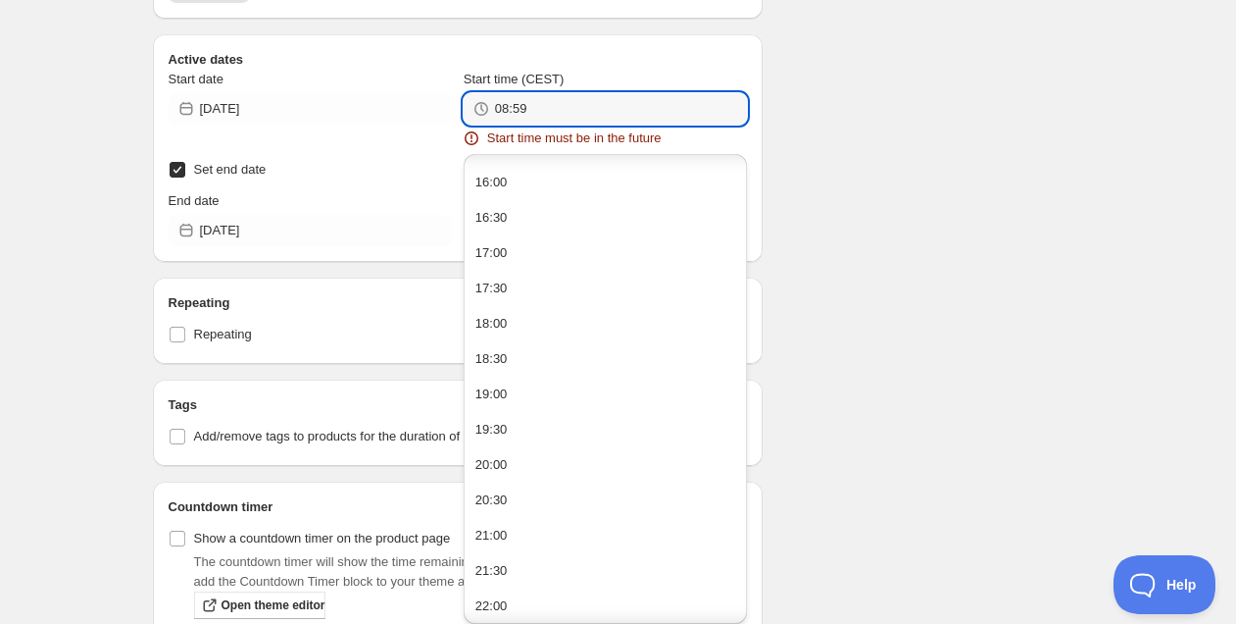
scroll to position [217, 0]
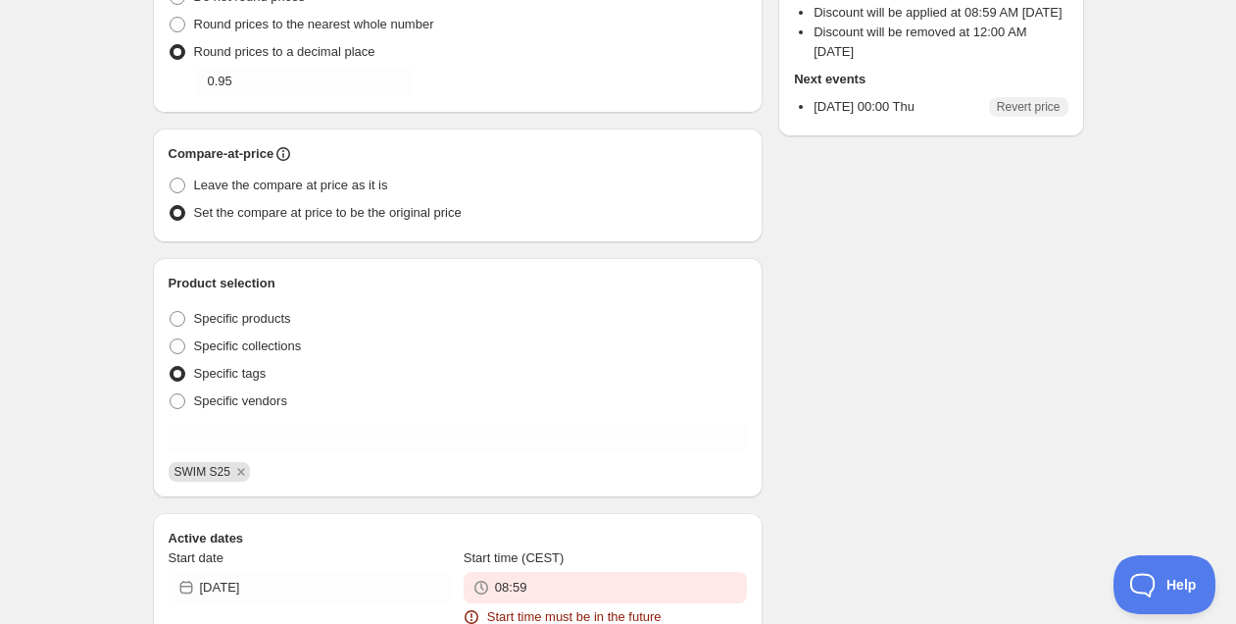
scroll to position [0, 0]
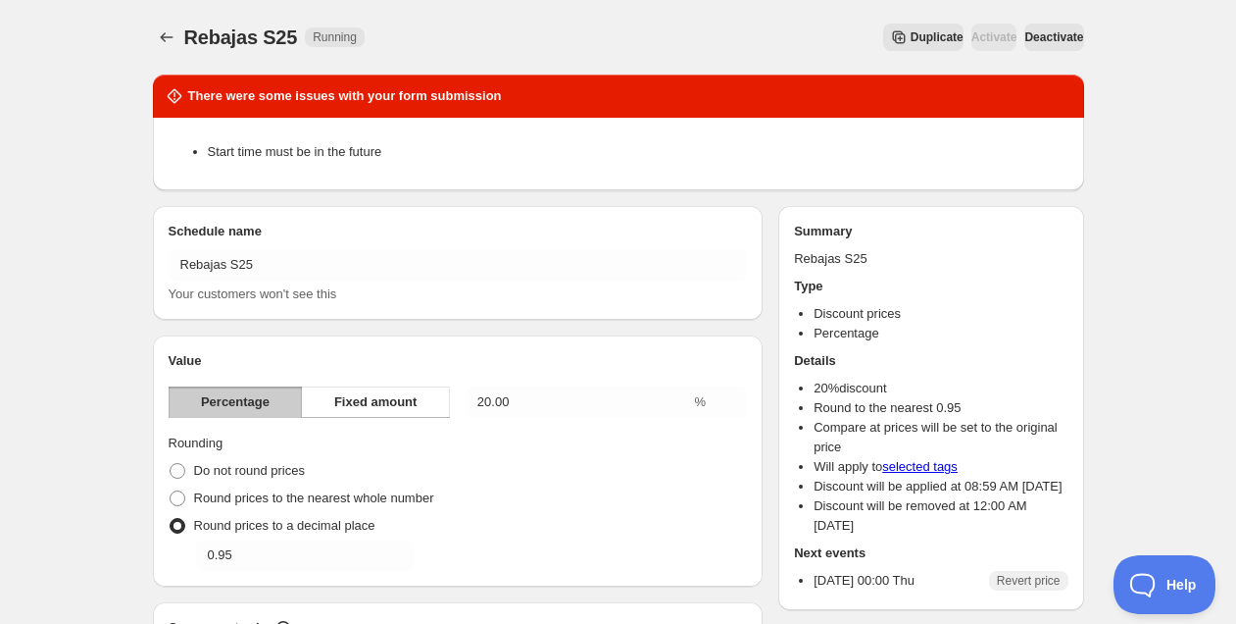
click at [1041, 14] on div "Rebajas S25. This page is ready Rebajas S25 Running Duplicate Activate Deactiva…" at bounding box center [618, 37] width 931 height 75
click at [1039, 37] on span "Deactivate" at bounding box center [1054, 37] width 59 height 16
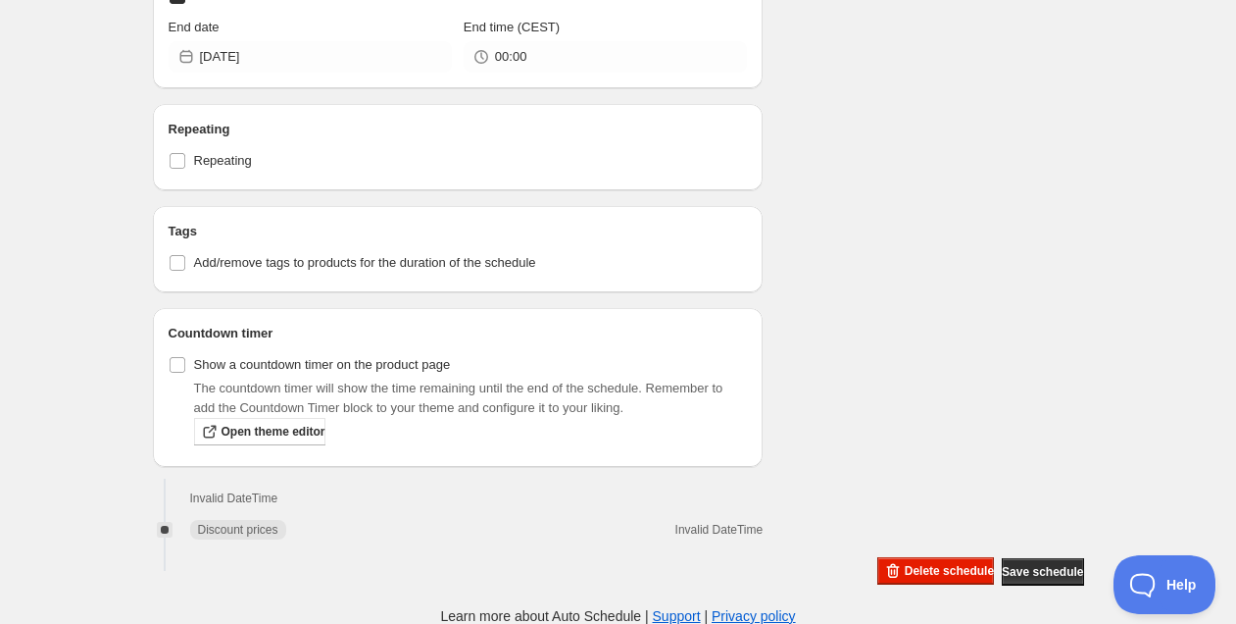
scroll to position [1133, 0]
click at [923, 574] on span "Delete schedule" at bounding box center [949, 569] width 89 height 16
click at [929, 571] on span "Delete schedule" at bounding box center [949, 569] width 89 height 16
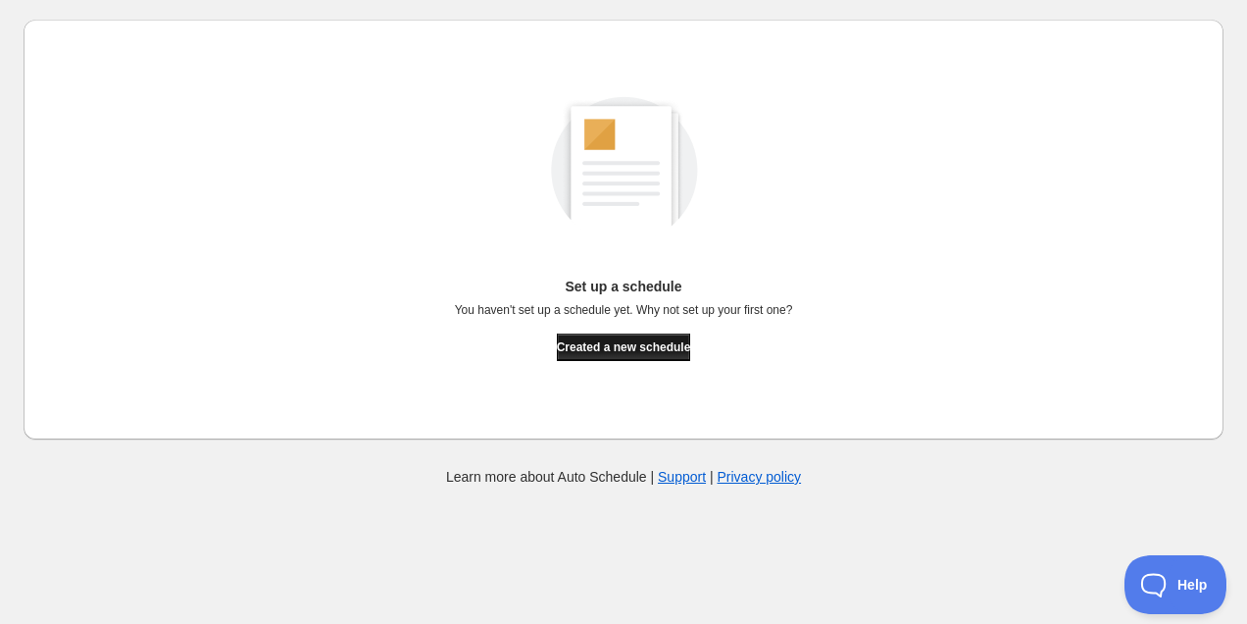
click at [649, 349] on span "Created a new schedule" at bounding box center [624, 347] width 134 height 16
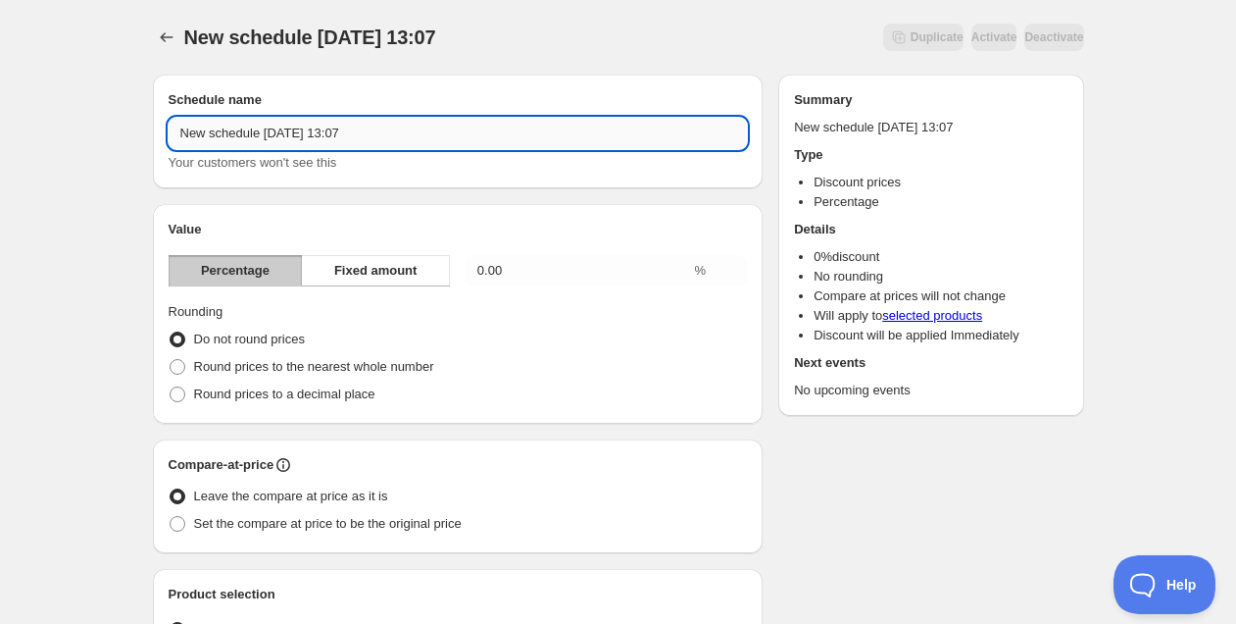
click at [280, 130] on input "New schedule Aug 25 2025 13:07" at bounding box center [458, 133] width 579 height 31
type input "Intimates S25"
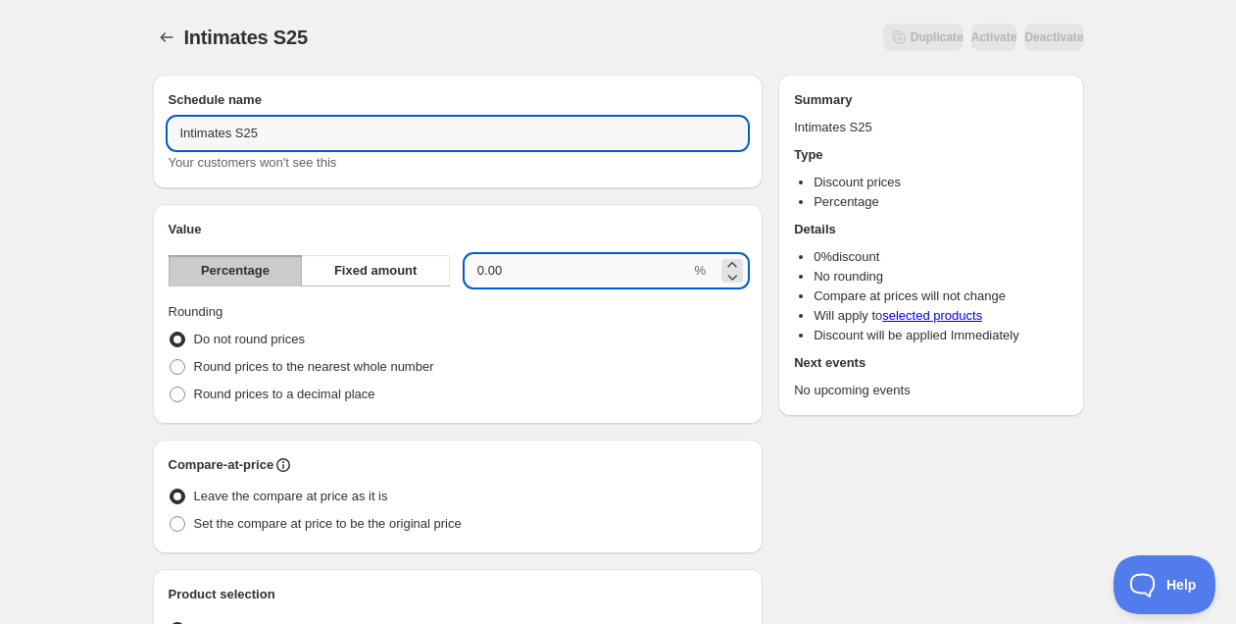
click at [549, 267] on input "0.00" at bounding box center [579, 270] width 226 height 31
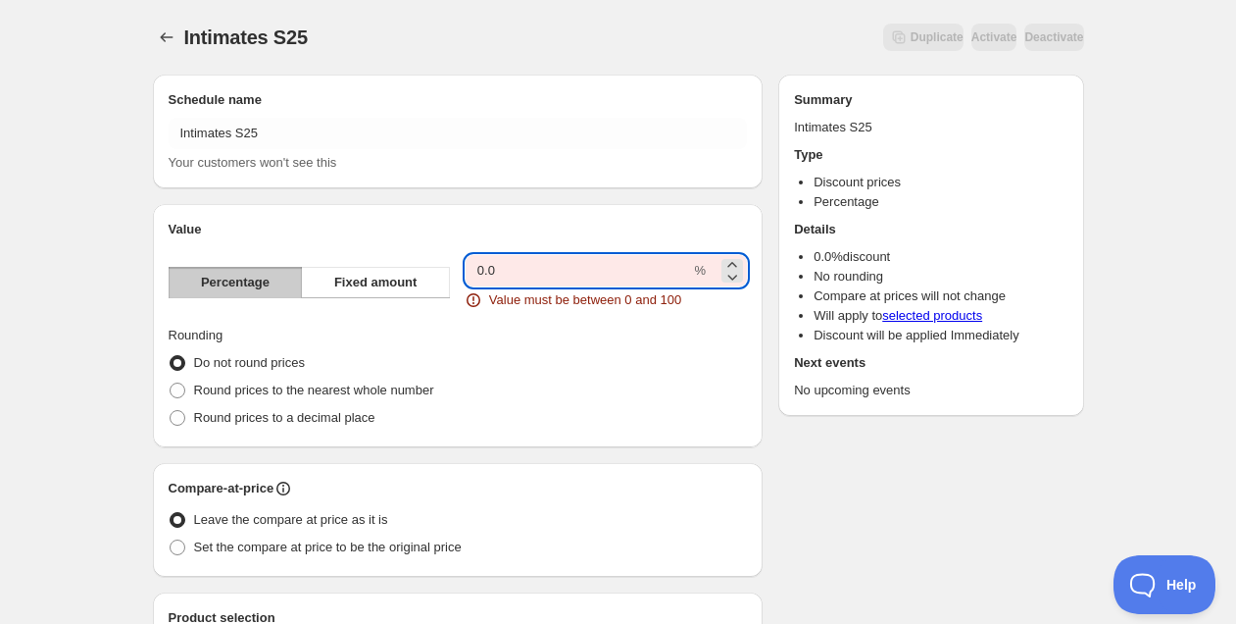
type input "0"
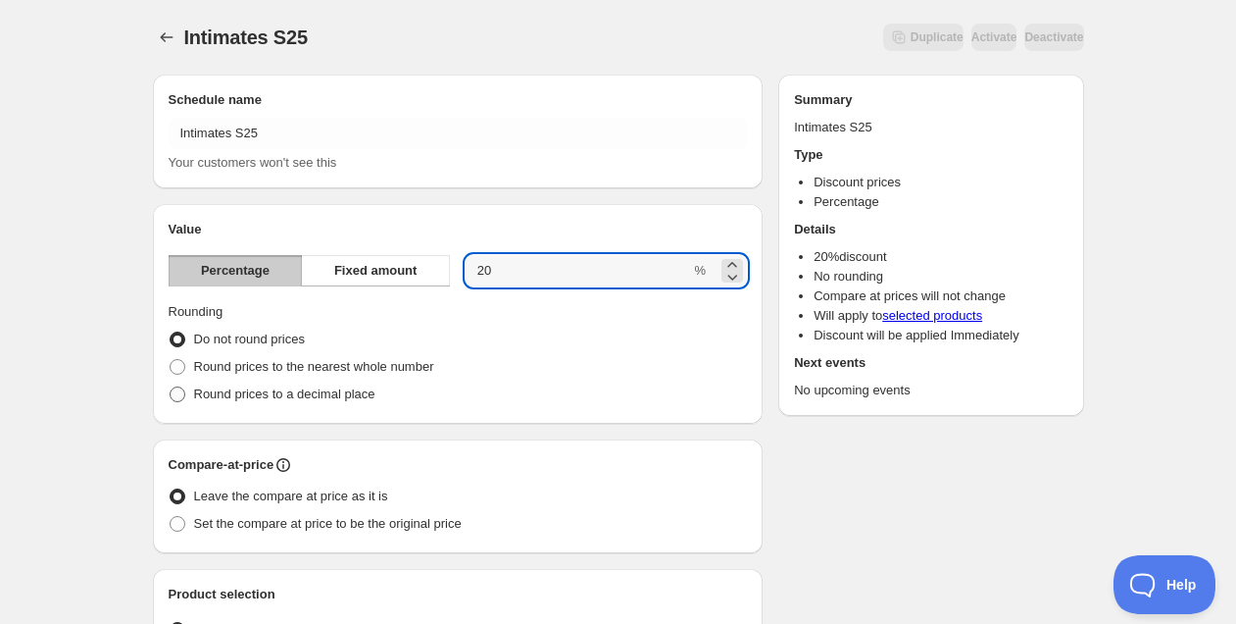
type input "20"
click at [352, 394] on span "Round prices to a decimal place" at bounding box center [284, 393] width 181 height 15
click at [171, 387] on input "Round prices to a decimal place" at bounding box center [170, 386] width 1 height 1
radio input "true"
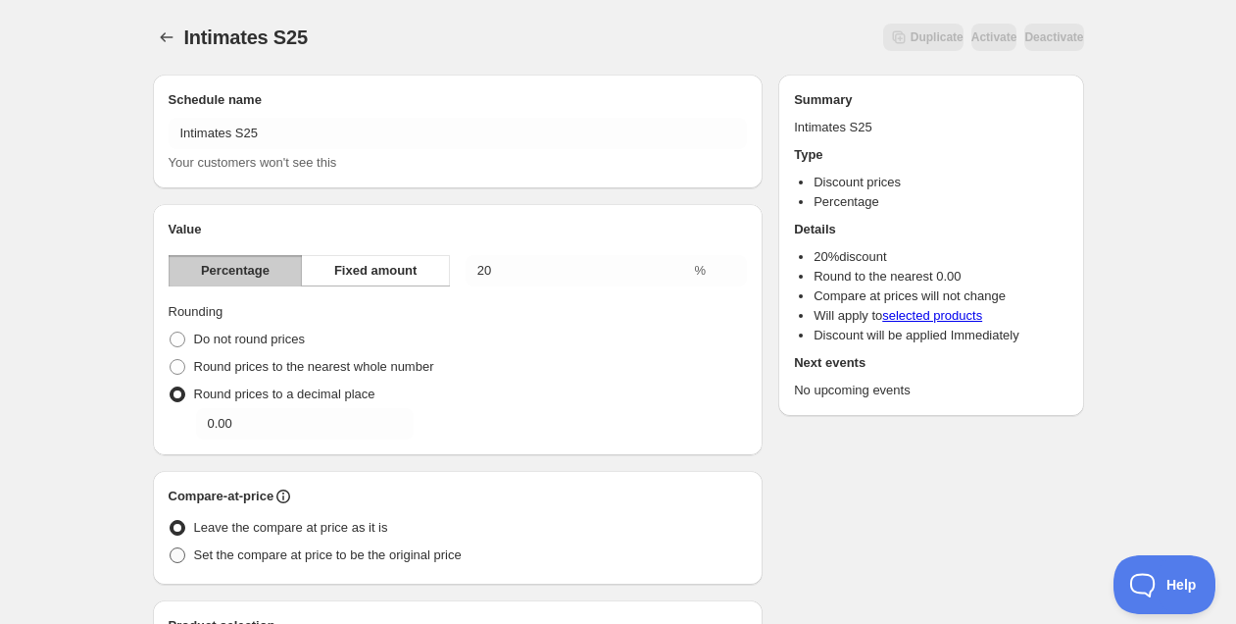
drag, startPoint x: 342, startPoint y: 546, endPoint x: 356, endPoint y: 547, distance: 13.8
click at [342, 546] on span "Set the compare at price to be the original price" at bounding box center [328, 555] width 268 height 20
click at [171, 547] on input "Set the compare at price to be the original price" at bounding box center [170, 547] width 1 height 1
radio input "true"
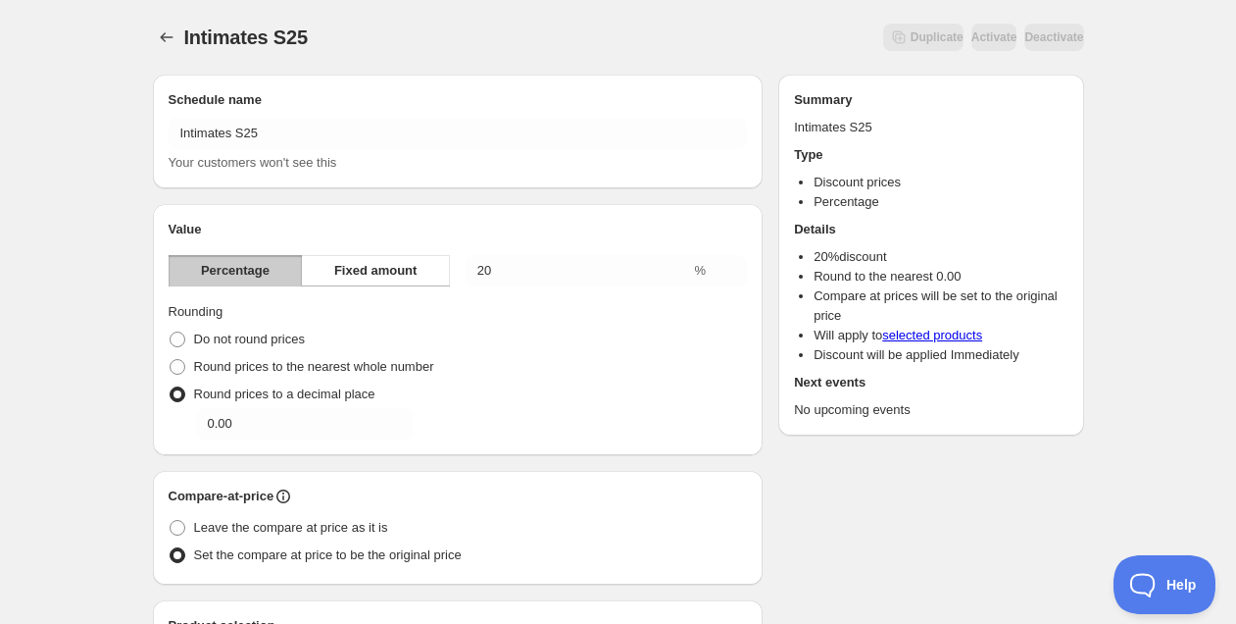
scroll to position [365, 0]
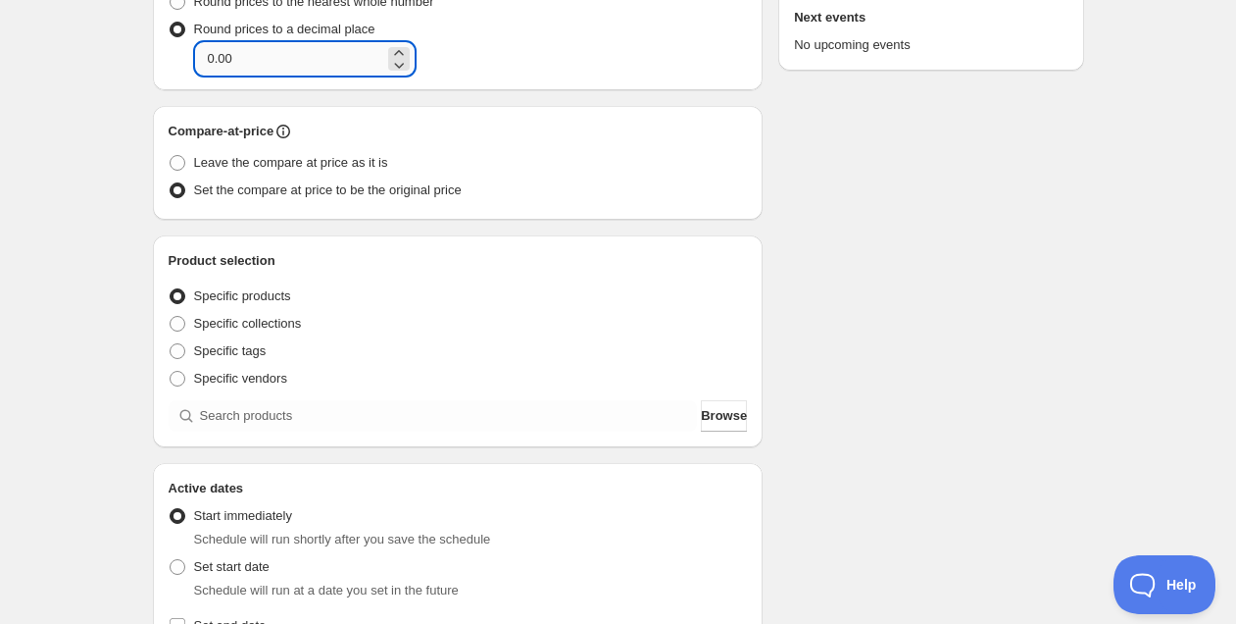
click at [299, 66] on input "0.00" at bounding box center [290, 58] width 188 height 31
type input "0.95"
click at [253, 316] on span "Specific collections" at bounding box center [248, 323] width 108 height 15
click at [171, 316] on input "Specific collections" at bounding box center [170, 316] width 1 height 1
radio input "true"
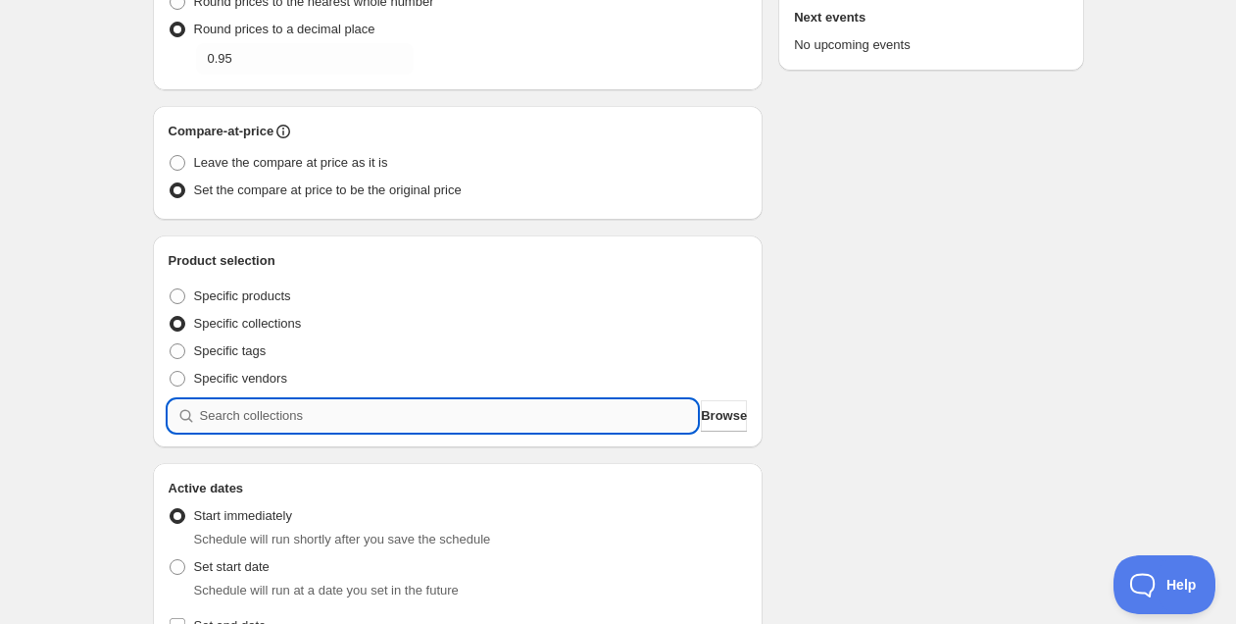
click at [290, 414] on input "search" at bounding box center [449, 415] width 498 height 31
type input "i"
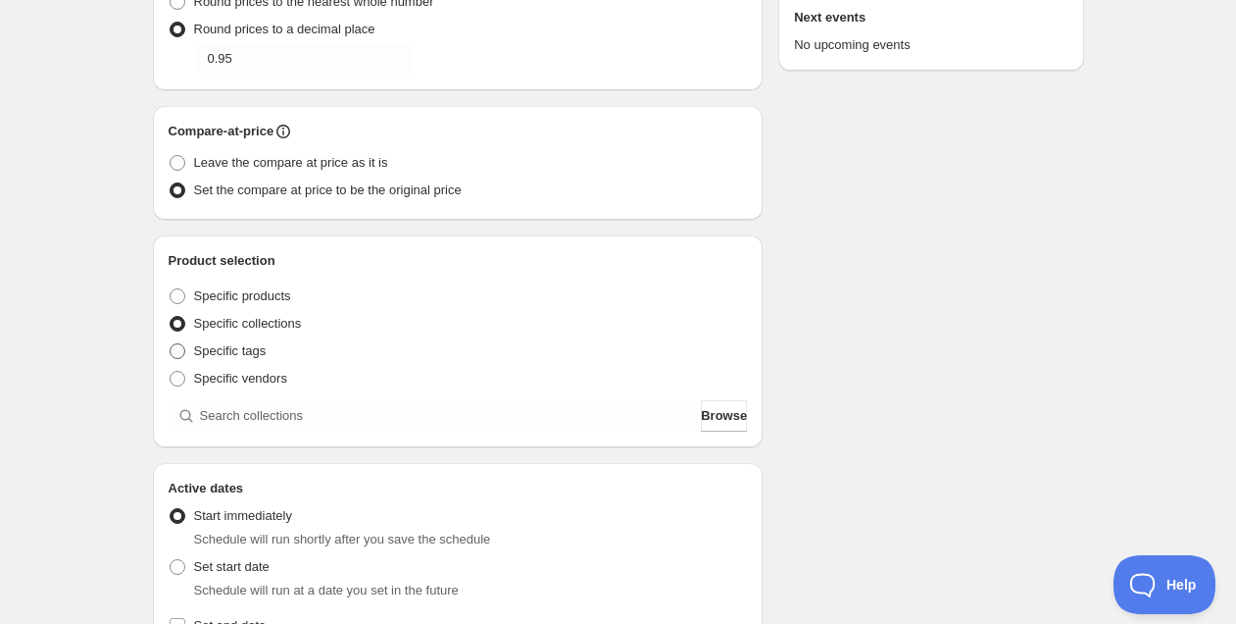
click at [223, 354] on span "Specific tags" at bounding box center [230, 350] width 73 height 15
click at [171, 344] on input "Specific tags" at bounding box center [170, 343] width 1 height 1
radio input "true"
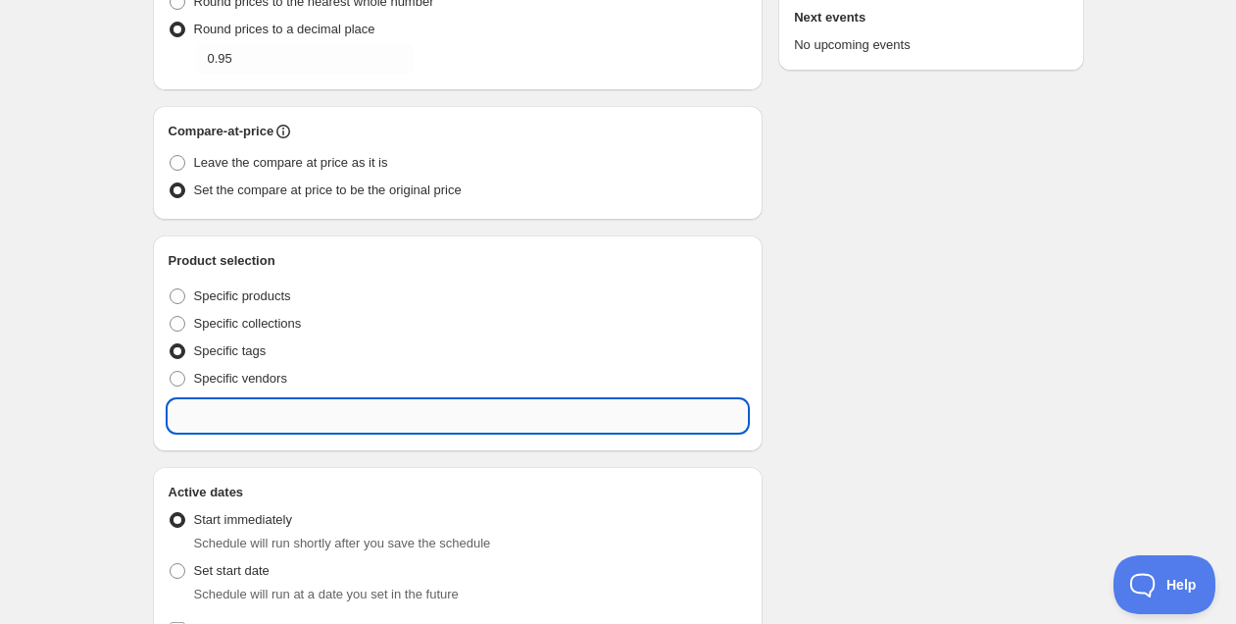
click at [270, 415] on input "text" at bounding box center [458, 415] width 579 height 31
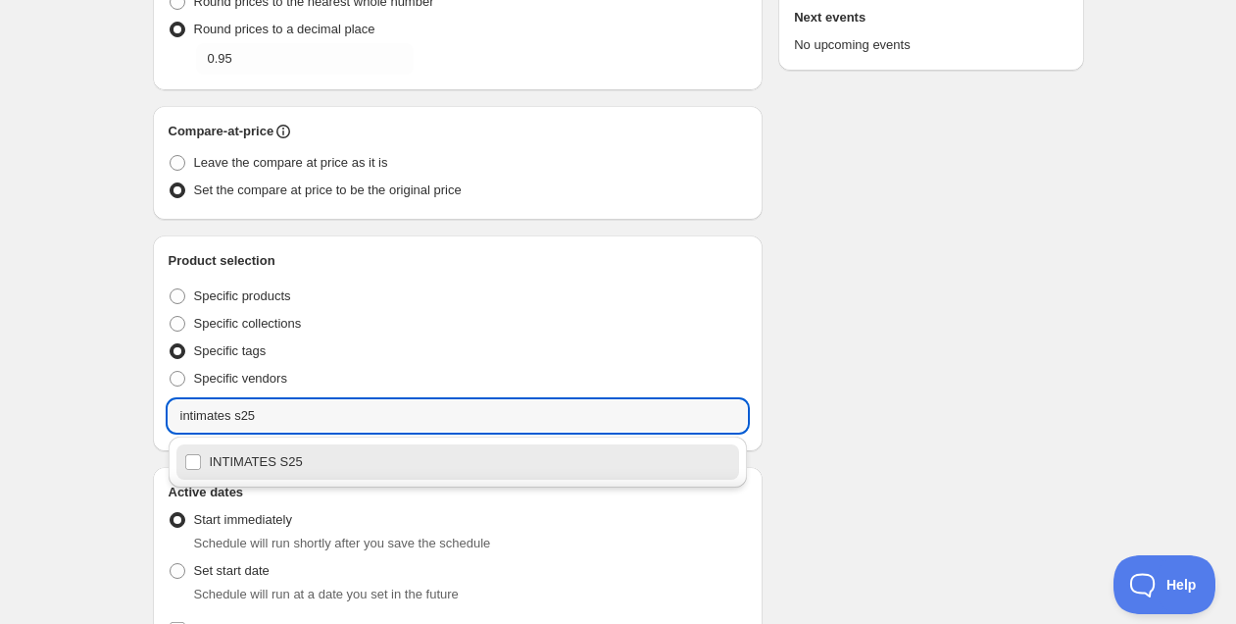
click at [263, 467] on div "INTIMATES S25" at bounding box center [458, 461] width 548 height 27
type input "INTIMATES S25"
checkbox input "true"
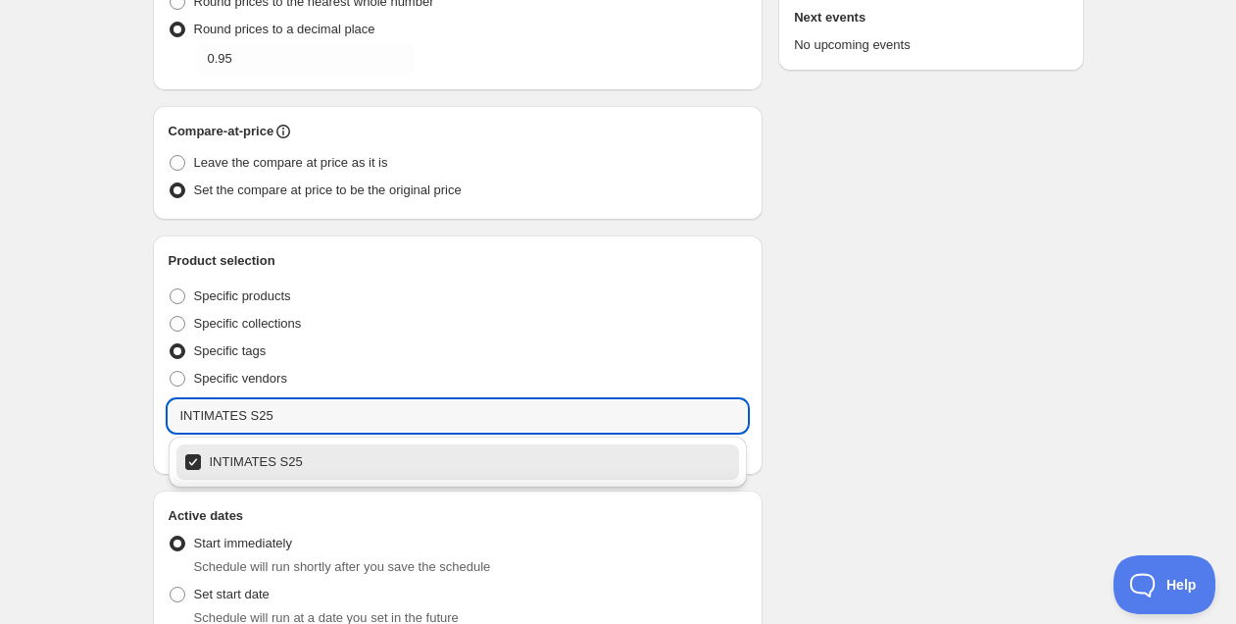
type input "INTIMATES S25"
click at [843, 405] on div "Schedule name Intimates S25 Your customers won't see this Value Percentage Fixe…" at bounding box center [610, 400] width 947 height 1412
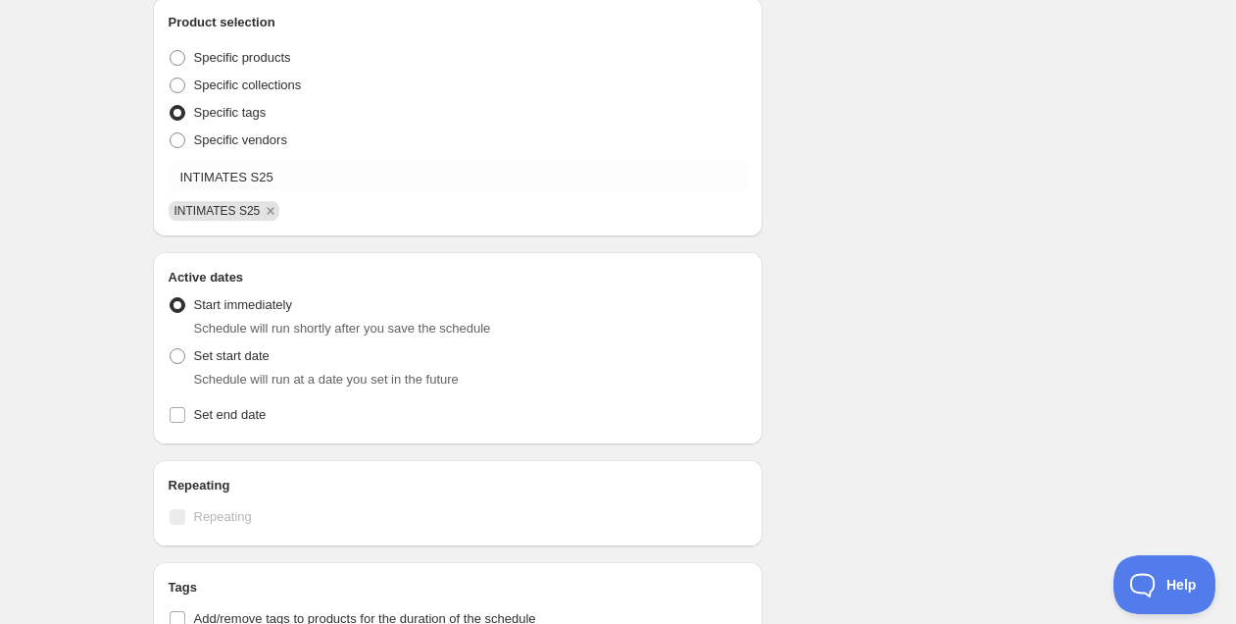
scroll to position [644, 0]
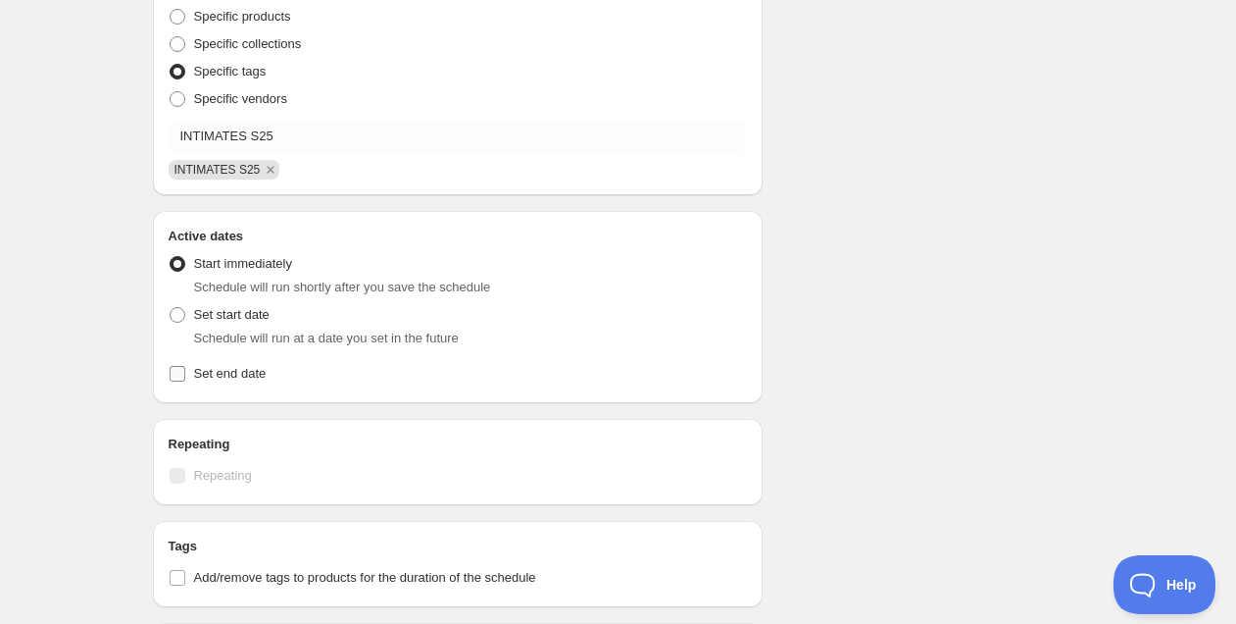
click at [235, 371] on span "Set end date" at bounding box center [230, 373] width 73 height 15
click at [185, 371] on input "Set end date" at bounding box center [178, 374] width 16 height 16
checkbox input "true"
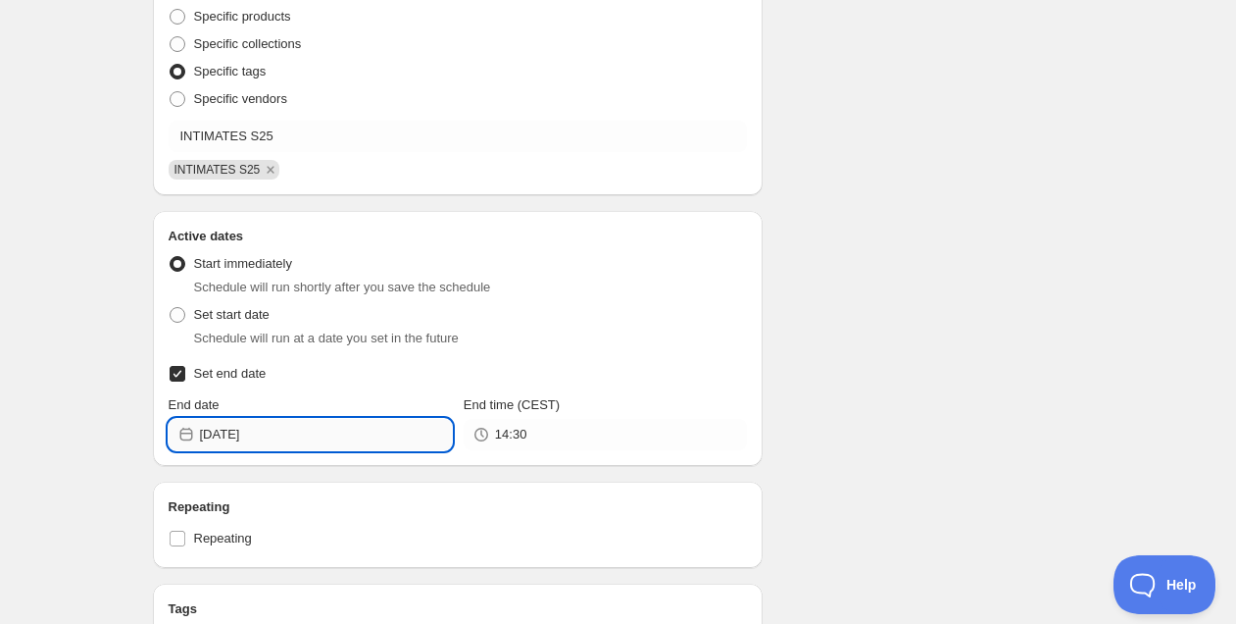
click at [340, 437] on input "[DATE]" at bounding box center [326, 434] width 252 height 31
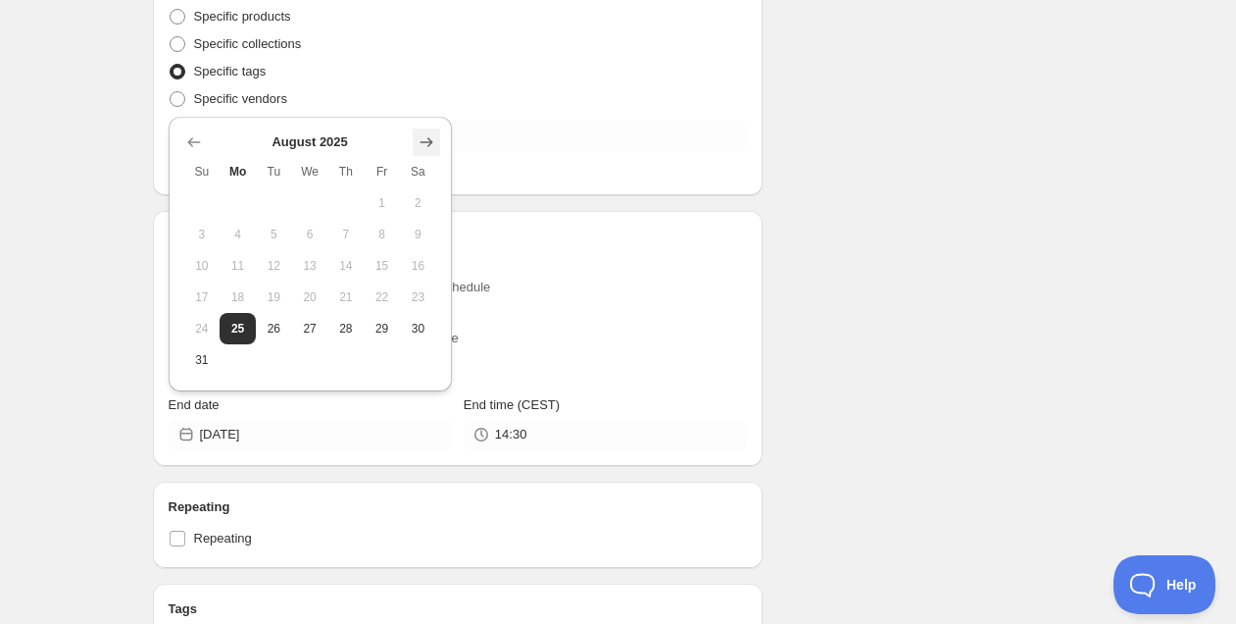
click at [436, 139] on button "Show next month, September 2025" at bounding box center [426, 141] width 27 height 27
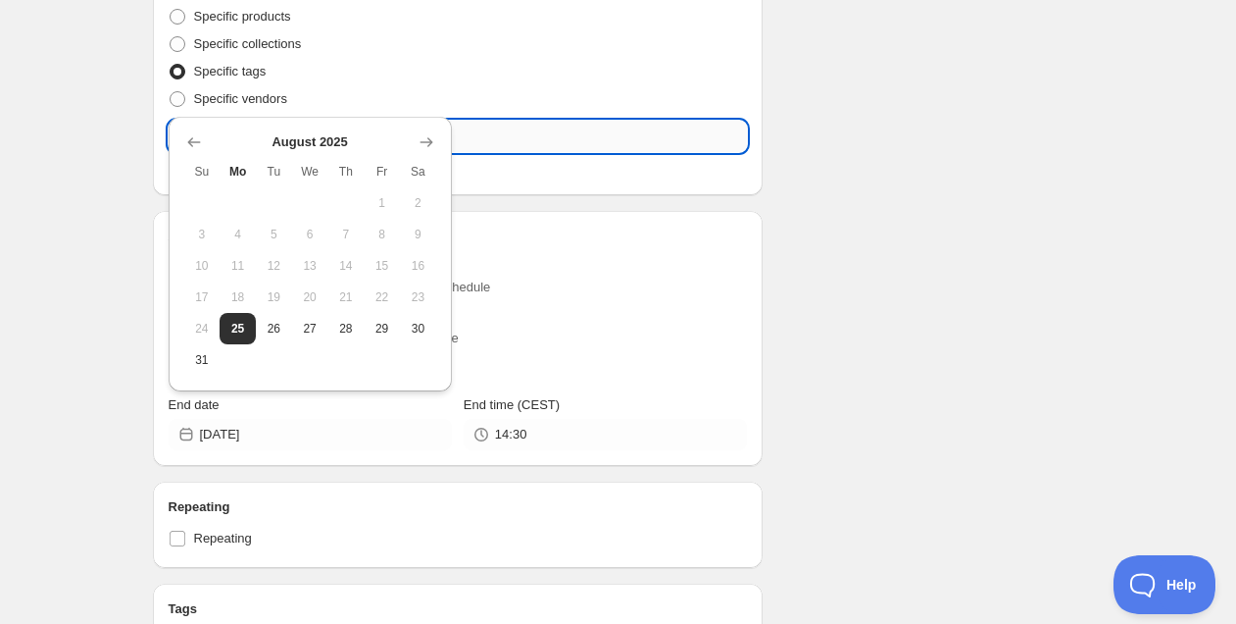
click at [436, 139] on input "INTIMATES S25" at bounding box center [458, 136] width 579 height 31
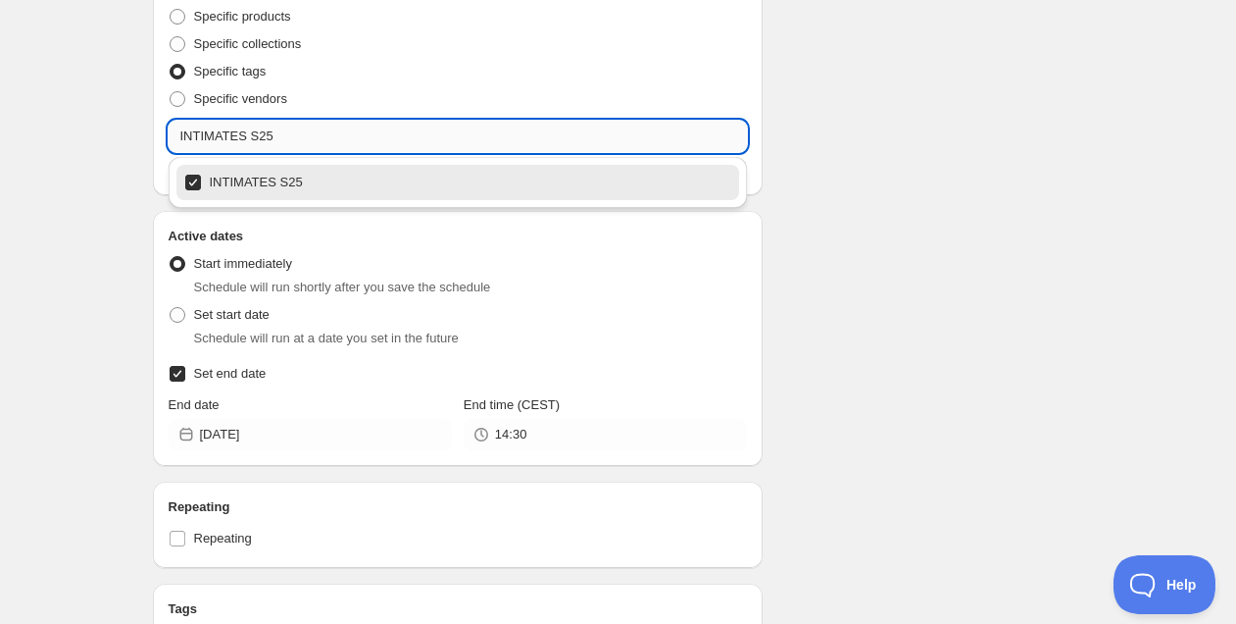
click at [436, 139] on input "INTIMATES S25" at bounding box center [458, 136] width 579 height 31
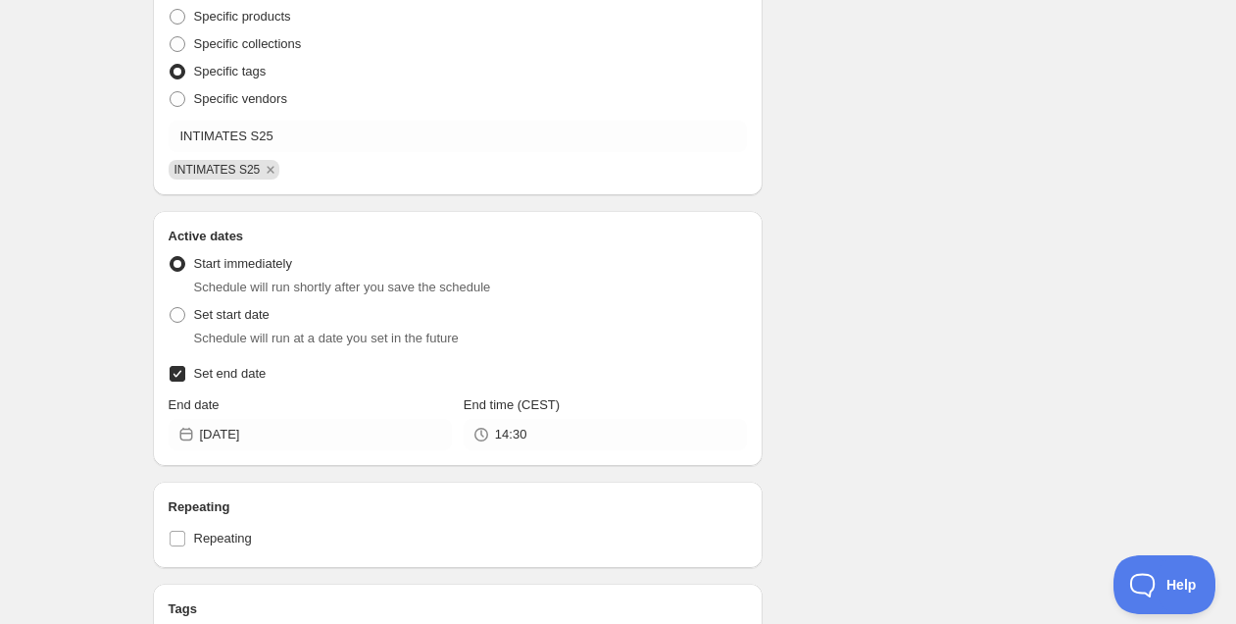
click at [444, 339] on span "Schedule will run at a date you set in the future" at bounding box center [326, 337] width 265 height 15
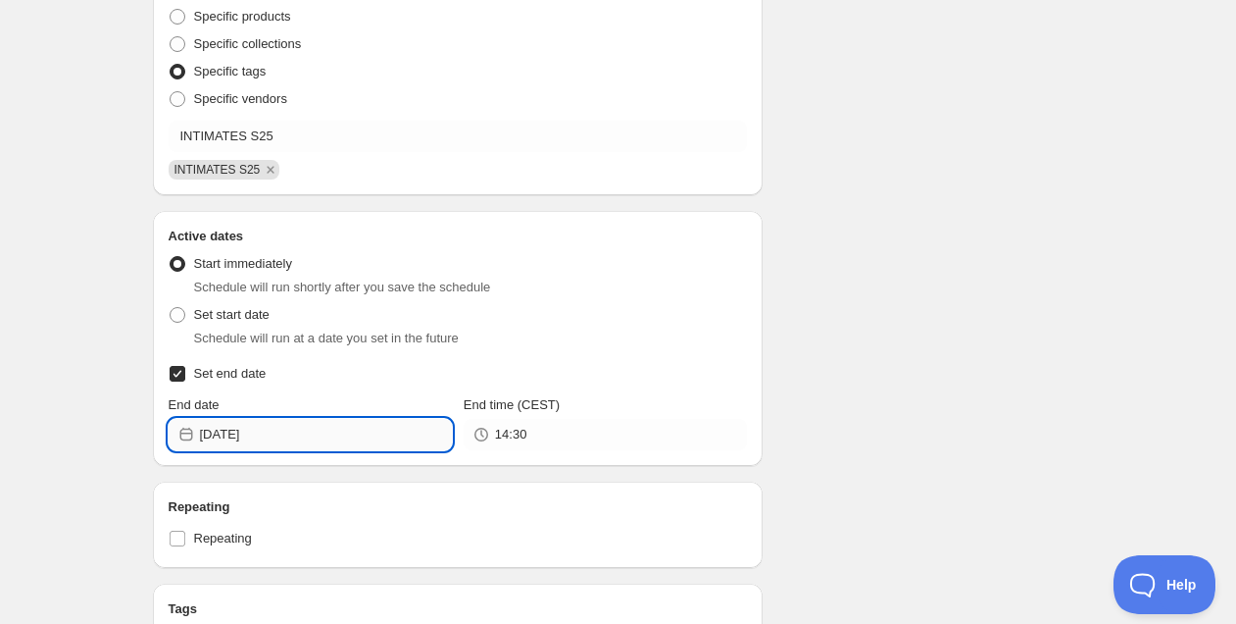
click at [301, 434] on input "[DATE]" at bounding box center [326, 434] width 252 height 31
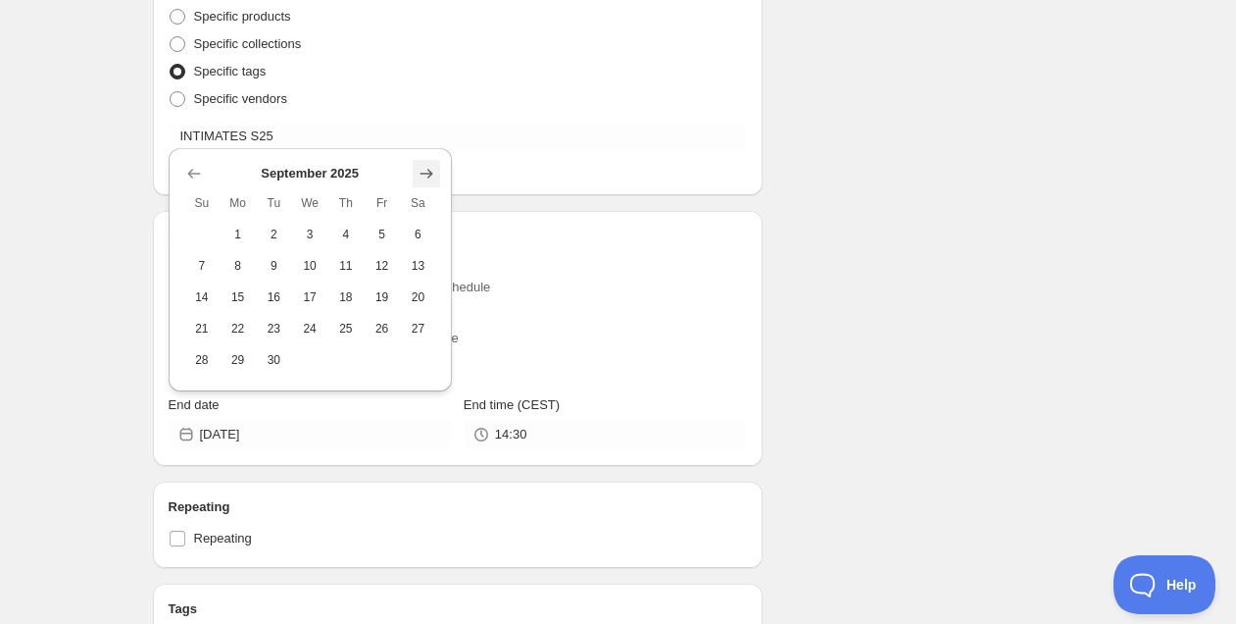
click at [425, 176] on icon "Show next month, October 2025" at bounding box center [427, 174] width 20 height 20
click at [670, 197] on div "Schedule name Intimates S25 Your customers won't see this Value Percentage Fixe…" at bounding box center [458, 137] width 611 height 1414
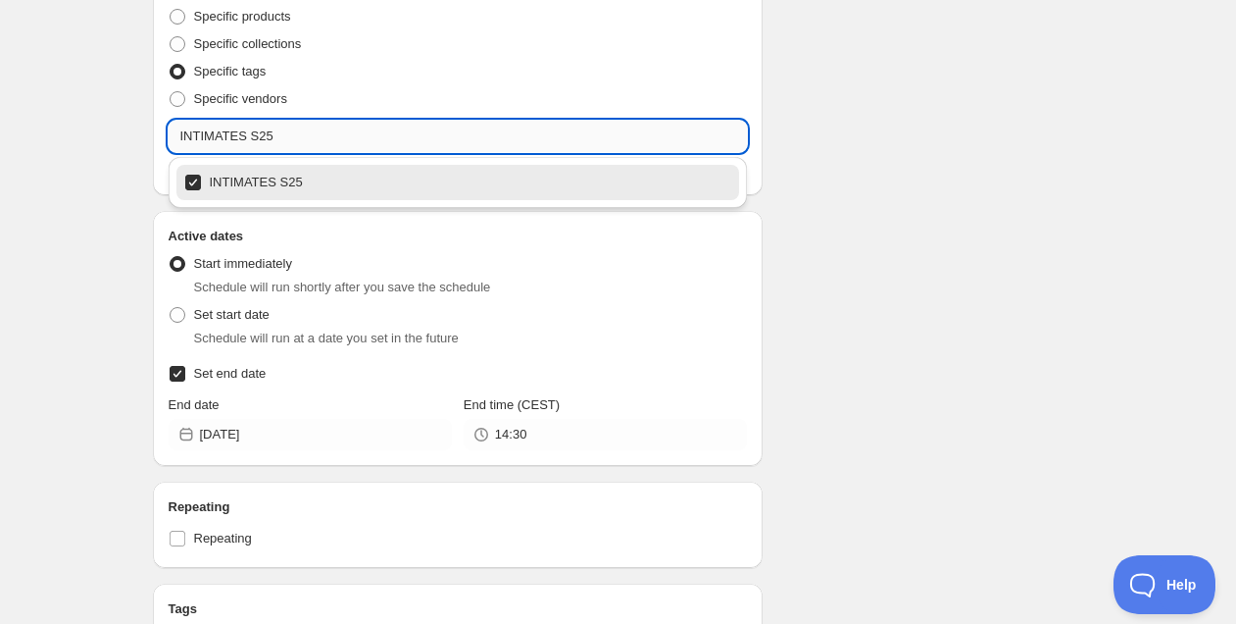
click at [301, 140] on input "INTIMATES S25" at bounding box center [458, 136] width 579 height 31
click at [225, 178] on div "SLEEP S25" at bounding box center [458, 182] width 548 height 27
type input "SLEEP S25"
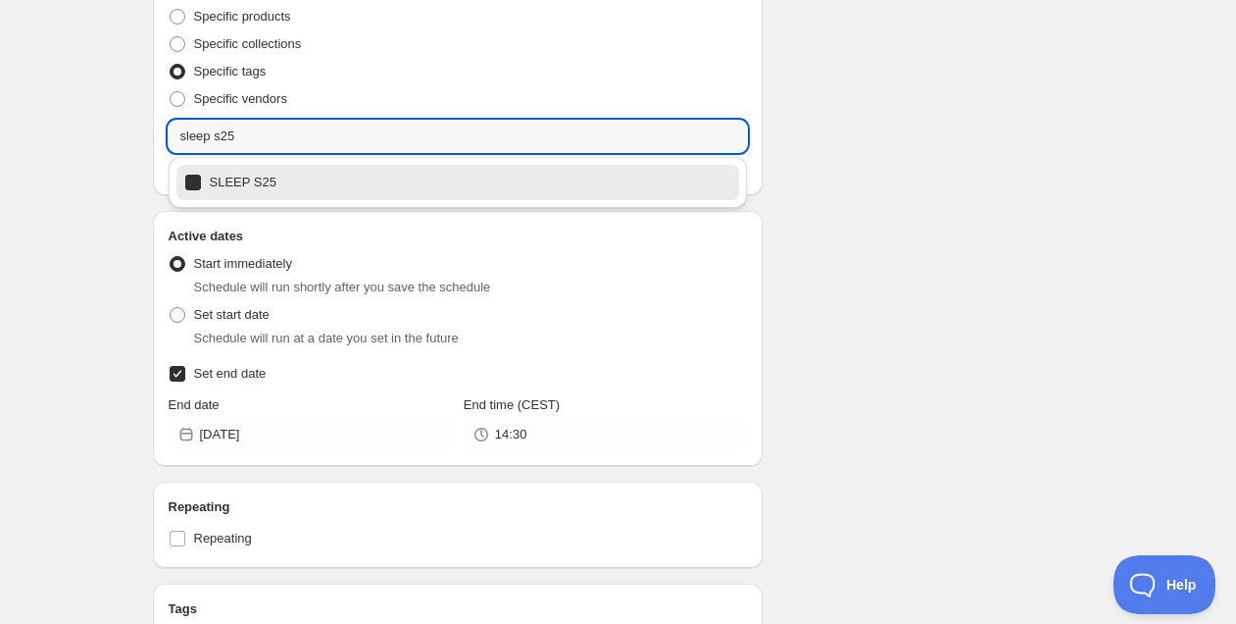
checkbox input "true"
type input "SLEEP S25"
click at [945, 249] on div "Schedule name Intimates S25 Your customers won't see this Value Percentage Fixe…" at bounding box center [610, 152] width 947 height 1475
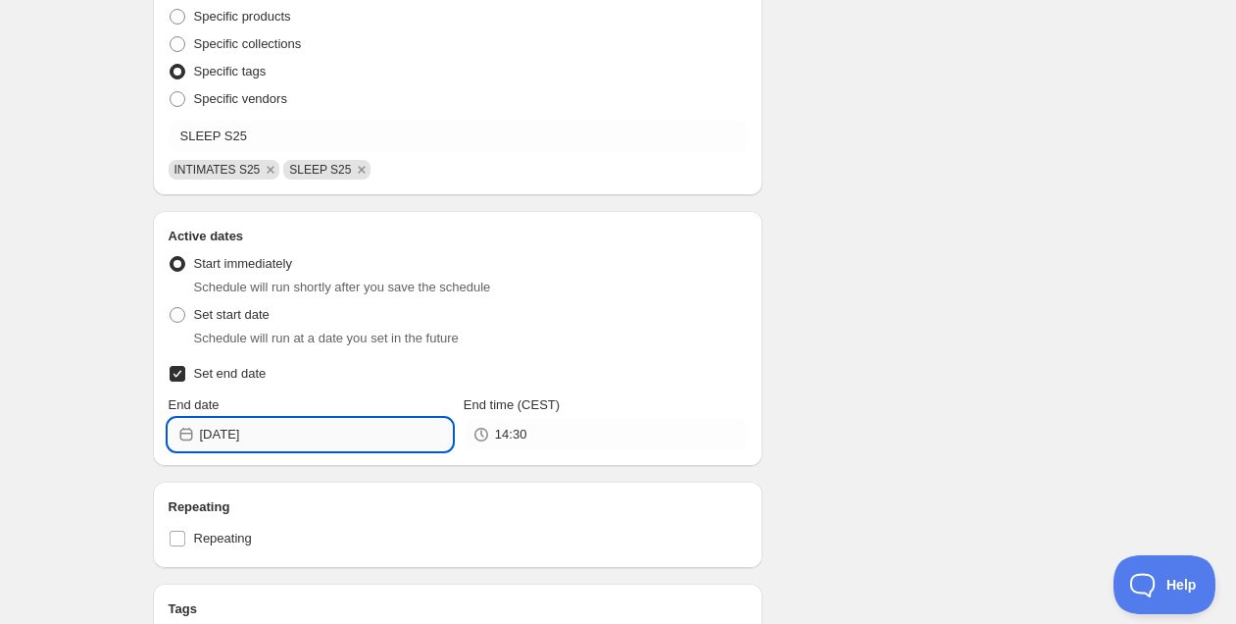
click at [335, 430] on input "[DATE]" at bounding box center [326, 434] width 252 height 31
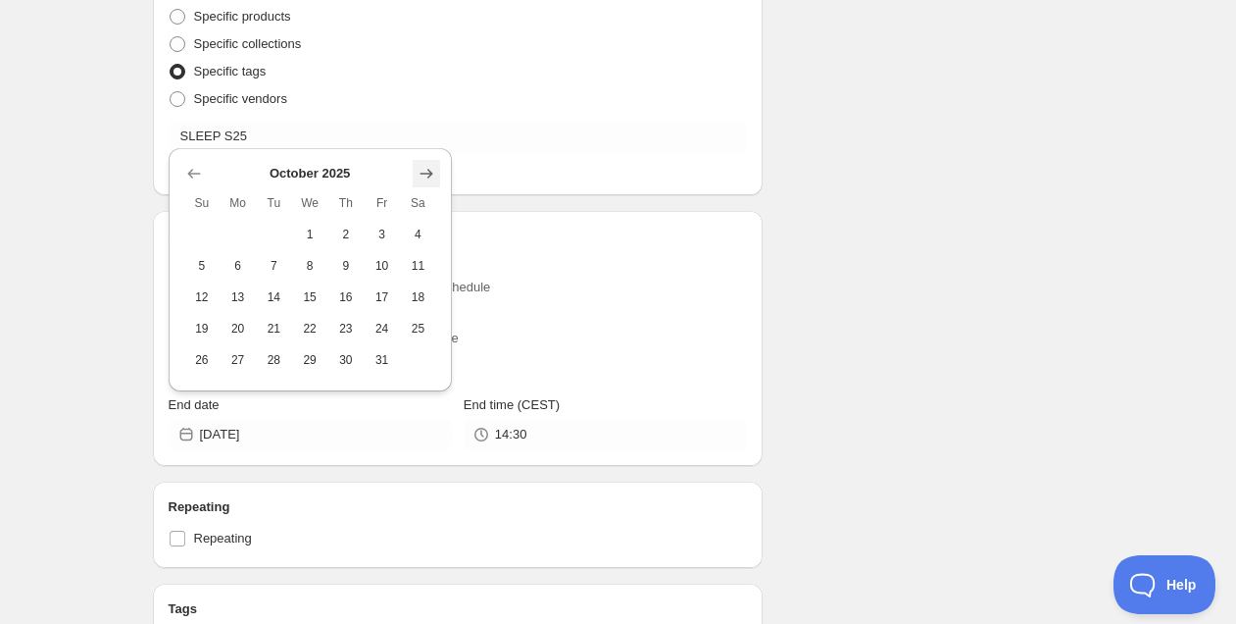
click at [431, 169] on icon "Show next month, November 2025" at bounding box center [427, 174] width 20 height 20
click at [419, 139] on icon "Show next month, December 2025" at bounding box center [427, 142] width 20 height 20
click at [427, 164] on icon "Show next month, January 2026" at bounding box center [427, 174] width 20 height 20
click at [342, 235] on span "1" at bounding box center [346, 234] width 21 height 16
type input "[DATE]"
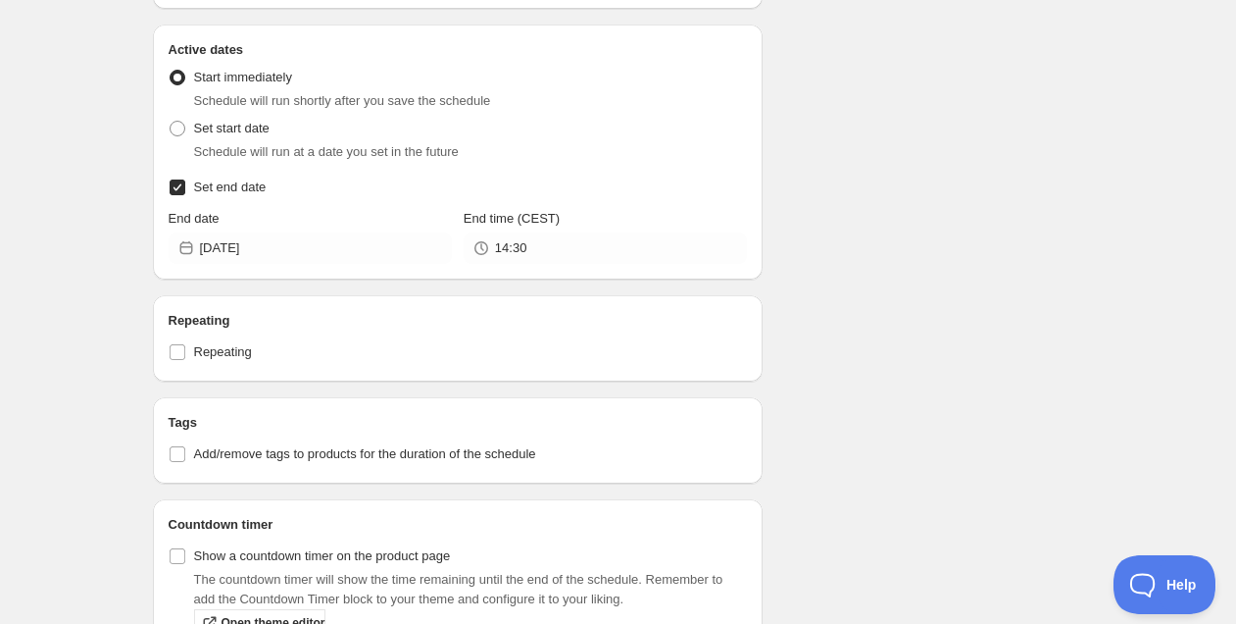
scroll to position [947, 0]
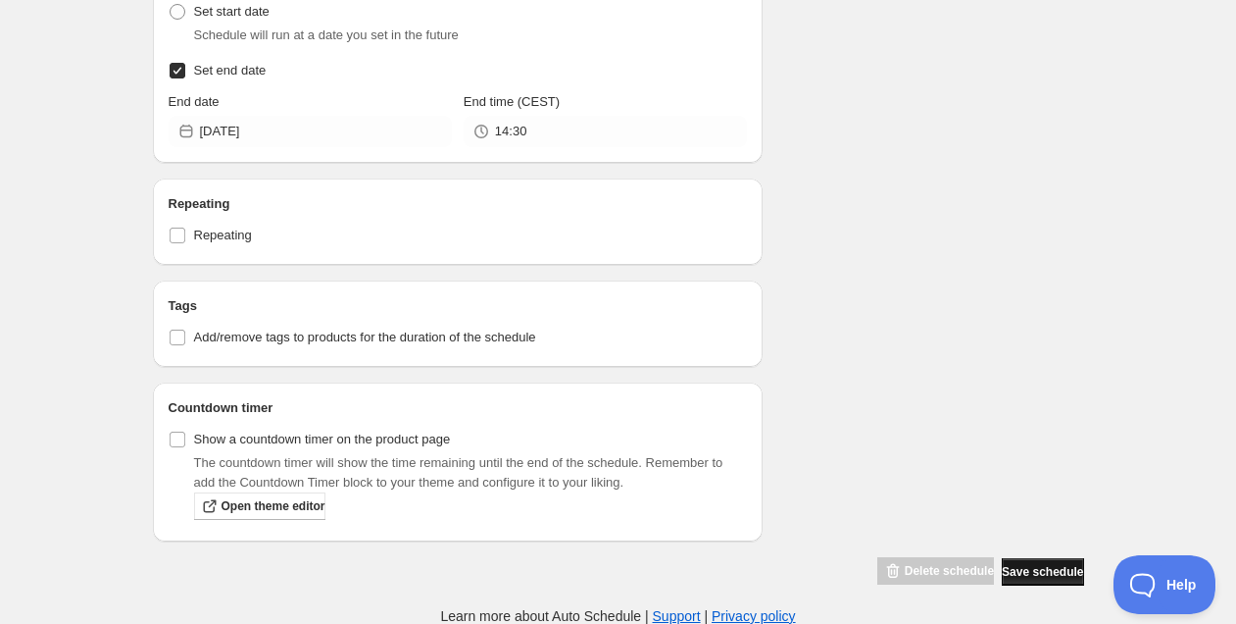
click at [1007, 576] on span "Save schedule" at bounding box center [1042, 572] width 81 height 16
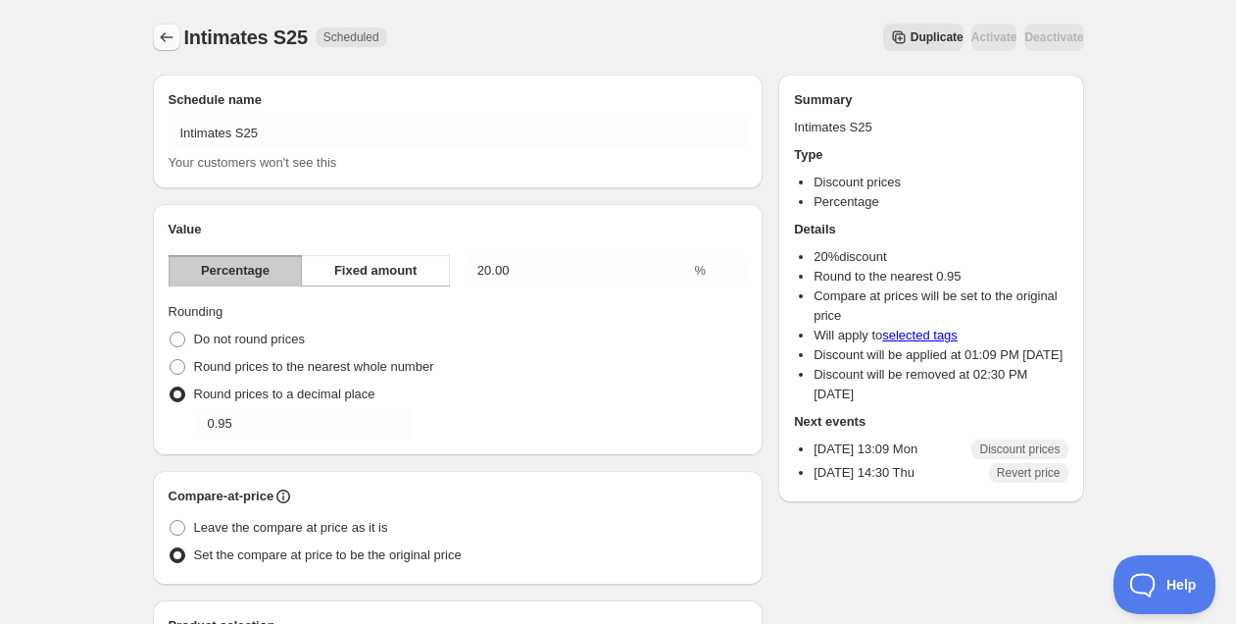
click at [158, 27] on icon "Schedules" at bounding box center [167, 37] width 20 height 20
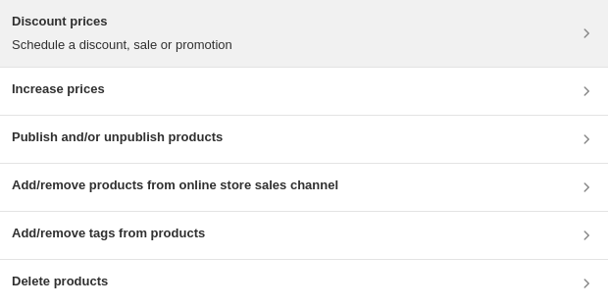
click at [157, 47] on p "Schedule a discount, sale or promotion" at bounding box center [122, 45] width 221 height 20
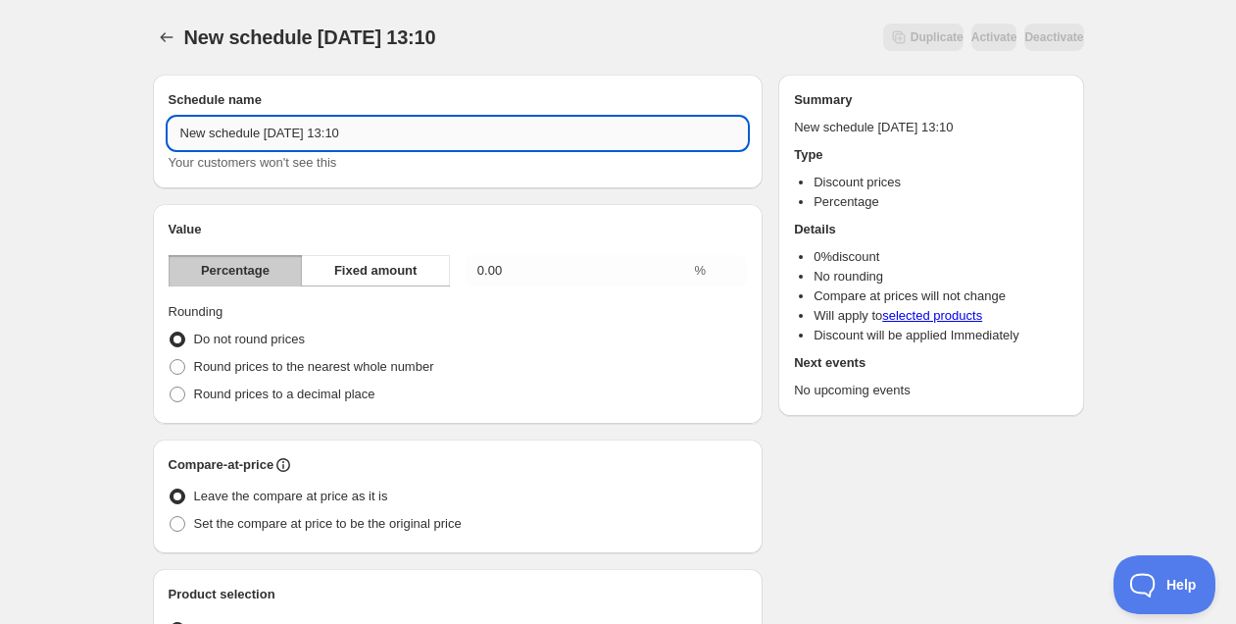
click at [398, 137] on input "New schedule [DATE] 13:10" at bounding box center [458, 133] width 579 height 31
click at [397, 136] on input "New schedule [DATE] 13:10" at bounding box center [458, 133] width 579 height 31
click at [398, 135] on input "New schedule [DATE] 13:10" at bounding box center [458, 133] width 579 height 31
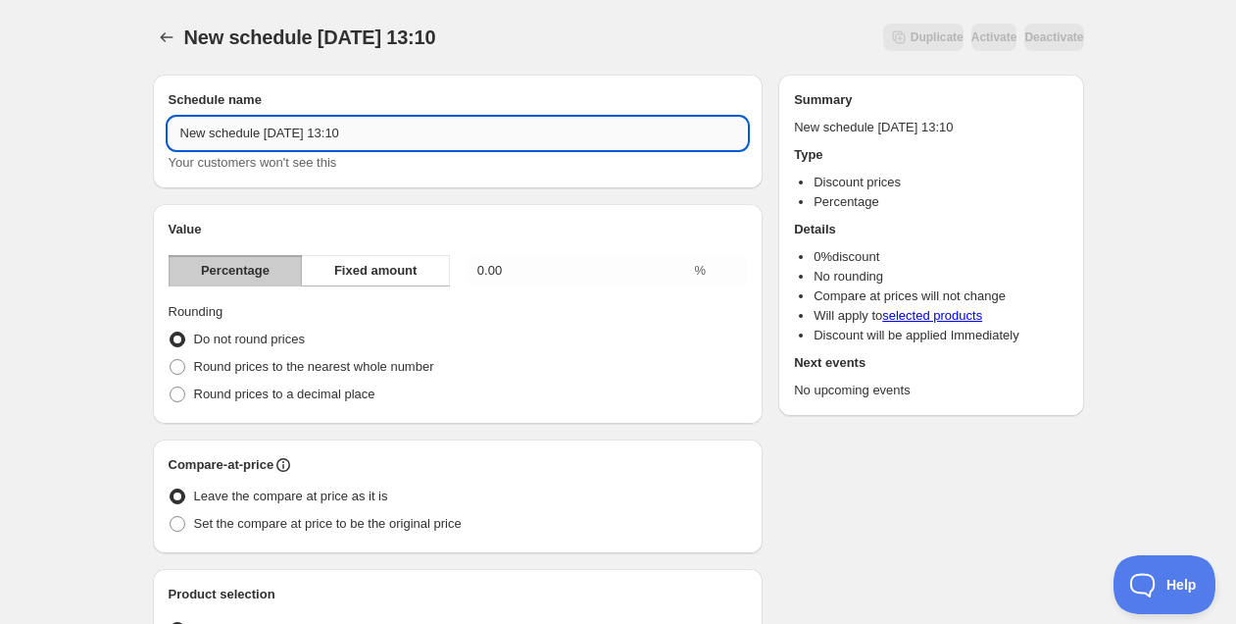
click at [398, 135] on input "New schedule [DATE] 13:10" at bounding box center [458, 133] width 579 height 31
type input "Sleep S25"
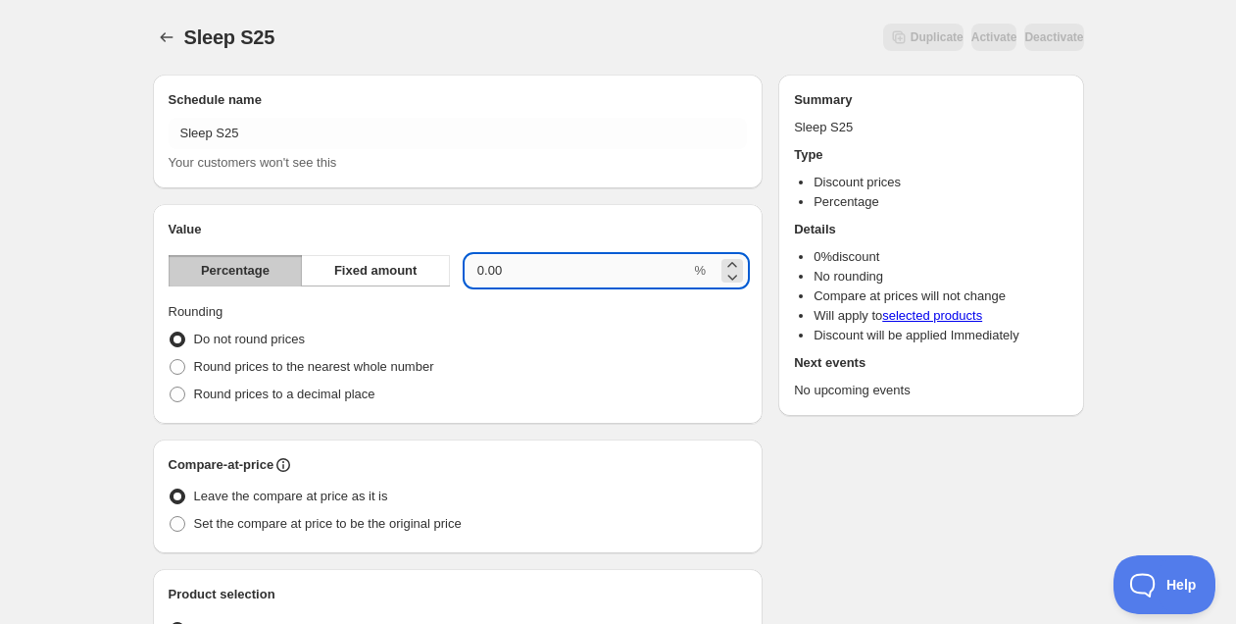
click at [517, 273] on input "0.00" at bounding box center [579, 270] width 226 height 31
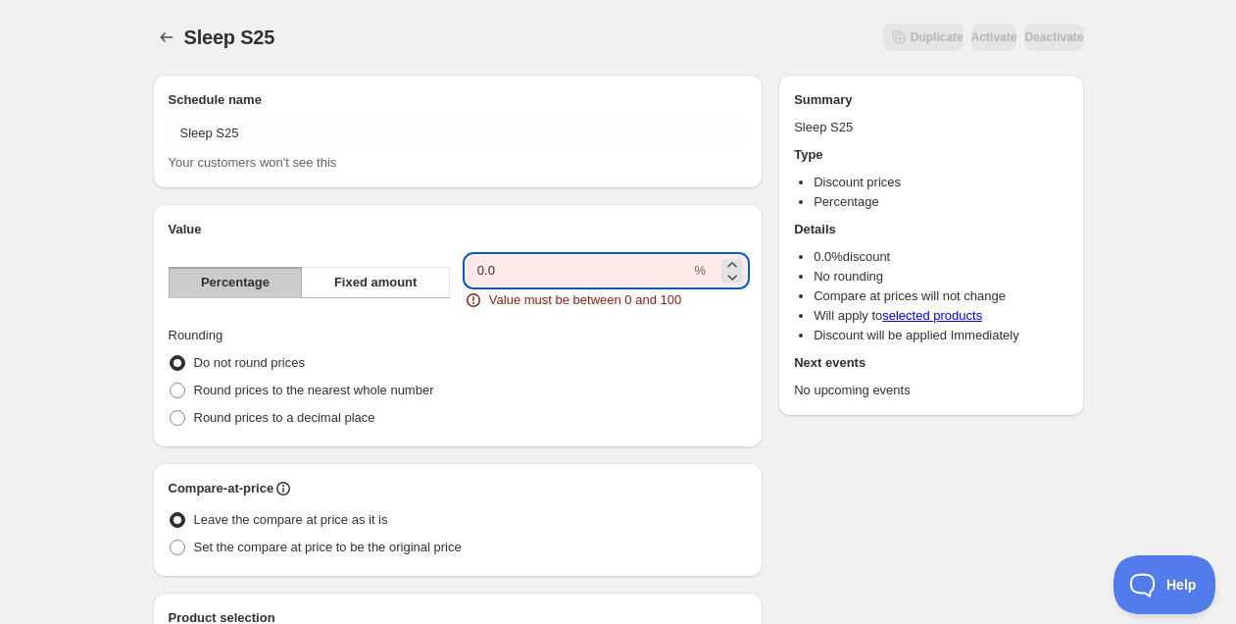
type input "0"
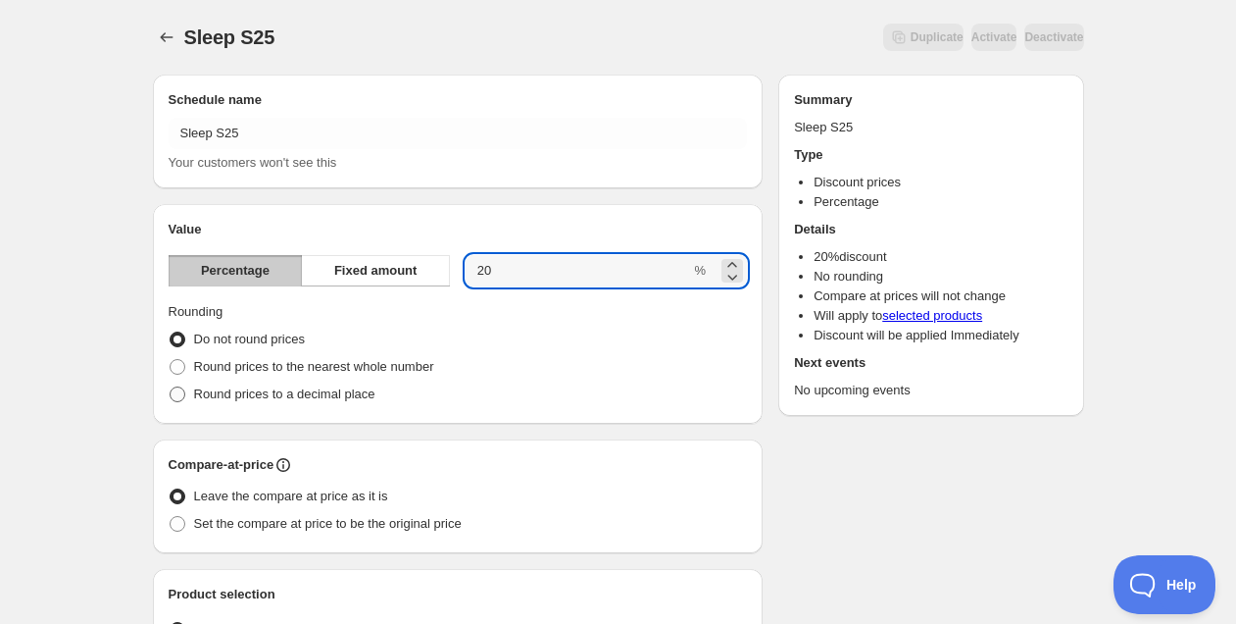
type input "20"
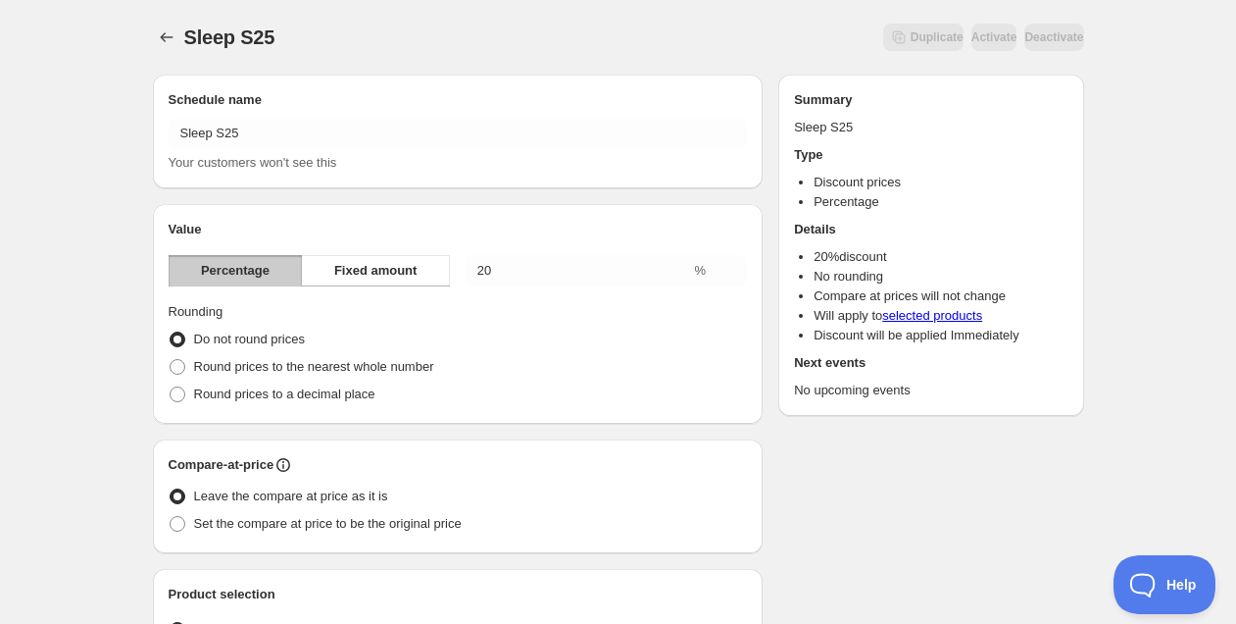
drag, startPoint x: 293, startPoint y: 396, endPoint x: 327, endPoint y: 515, distance: 123.5
click at [293, 396] on span "Round prices to a decimal place" at bounding box center [284, 393] width 181 height 15
click at [171, 387] on input "Round prices to a decimal place" at bounding box center [170, 386] width 1 height 1
radio input "true"
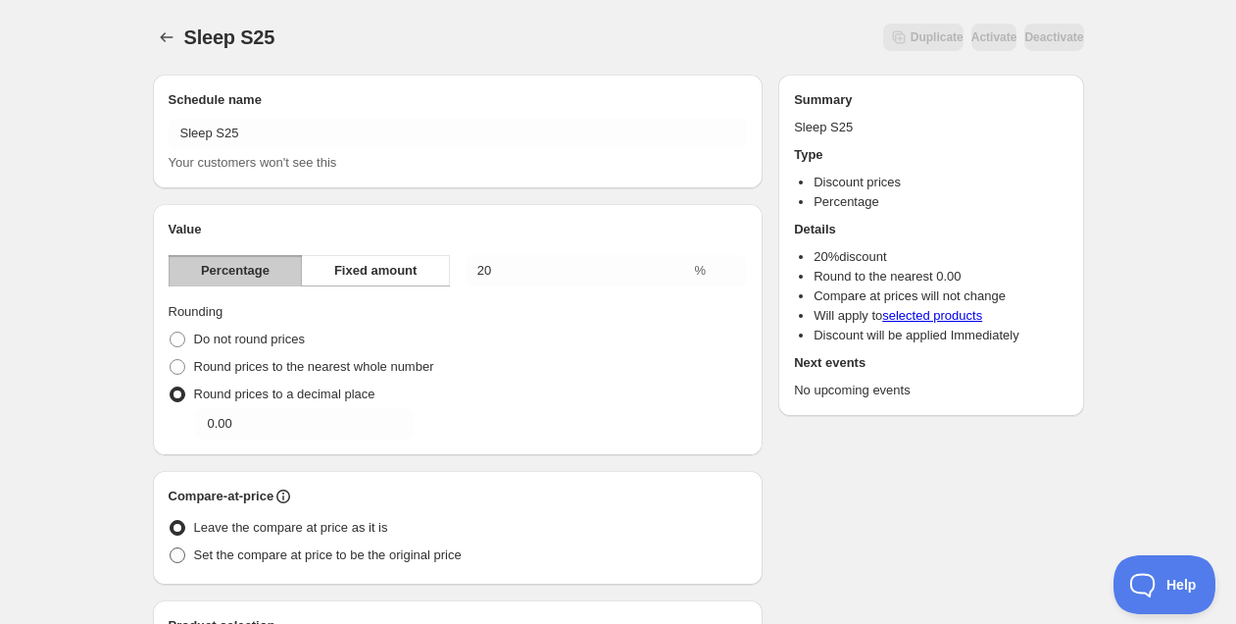
click at [325, 552] on span "Set the compare at price to be the original price" at bounding box center [328, 554] width 268 height 15
click at [171, 548] on input "Set the compare at price to be the original price" at bounding box center [170, 547] width 1 height 1
radio input "true"
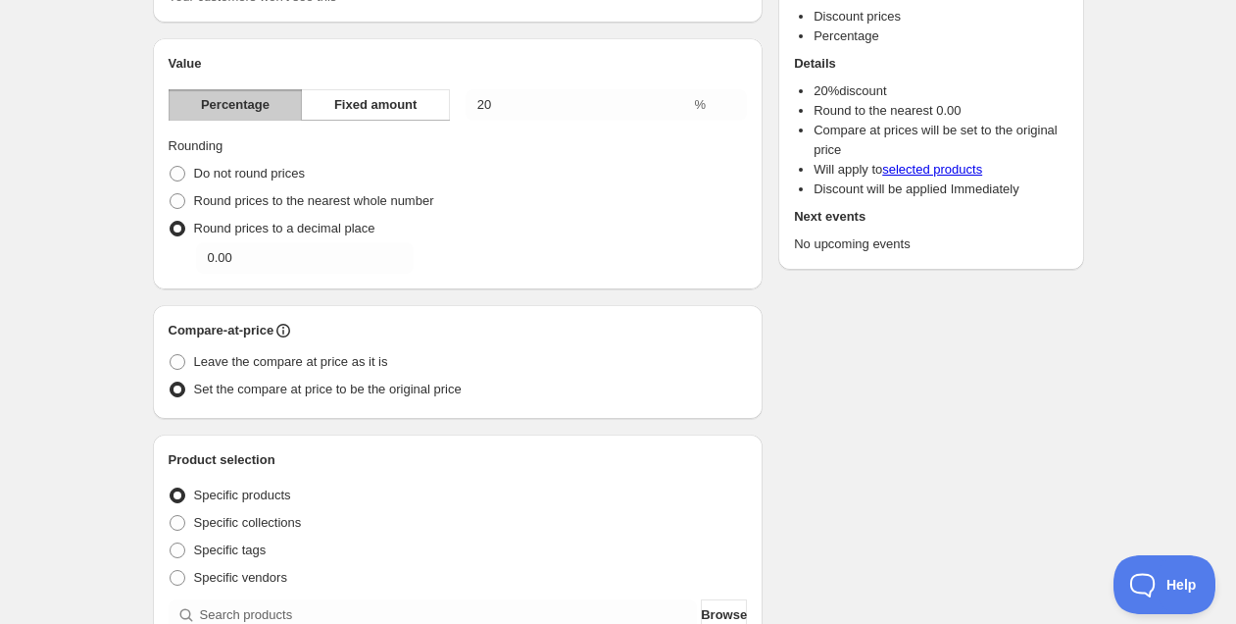
scroll to position [413, 0]
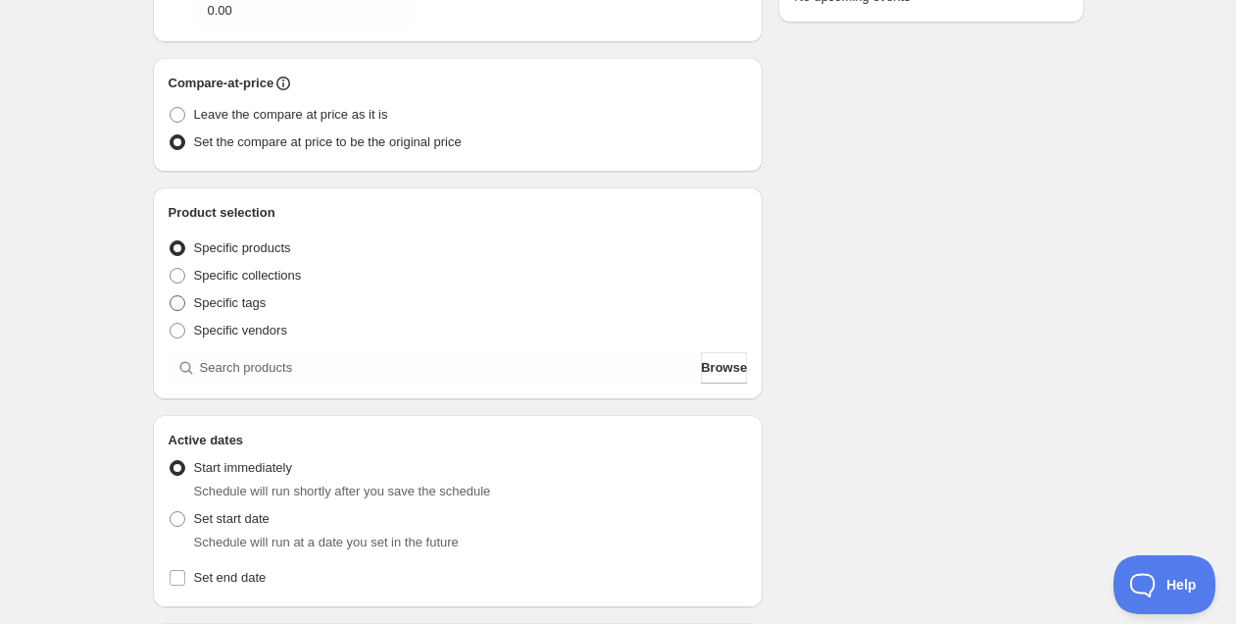
click at [252, 301] on span "Specific tags" at bounding box center [230, 302] width 73 height 15
click at [171, 296] on input "Specific tags" at bounding box center [170, 295] width 1 height 1
radio input "true"
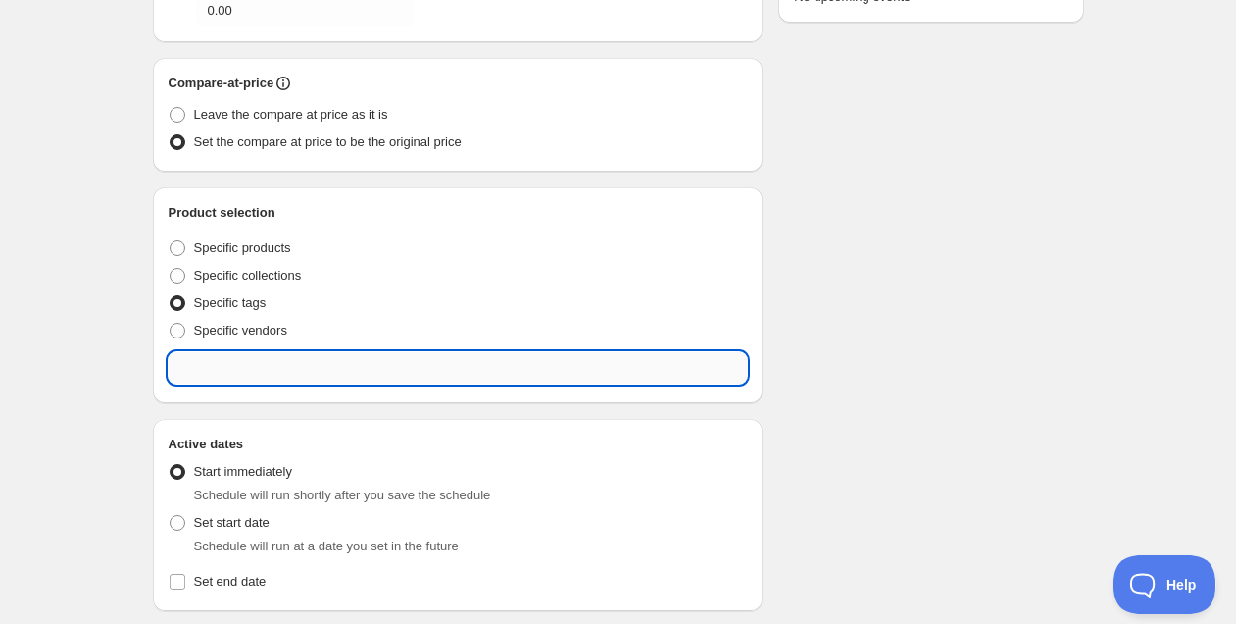
click at [321, 370] on input "text" at bounding box center [458, 367] width 579 height 31
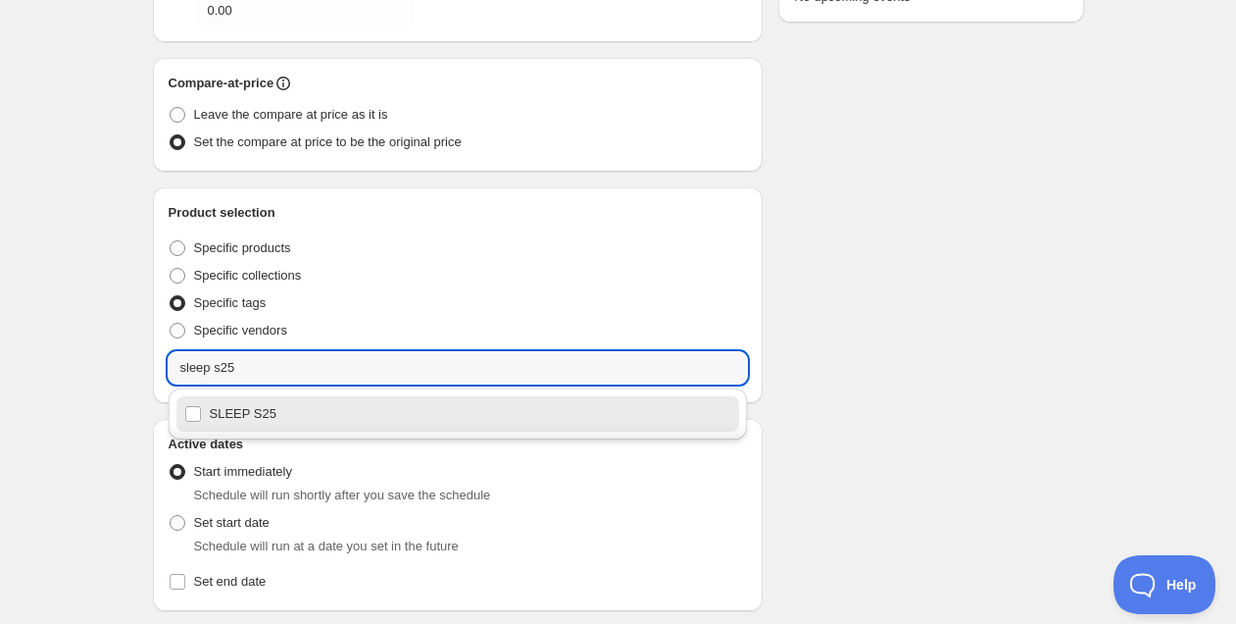
click at [252, 404] on div "SLEEP S25" at bounding box center [458, 413] width 548 height 27
type input "SLEEP S25"
checkbox input "true"
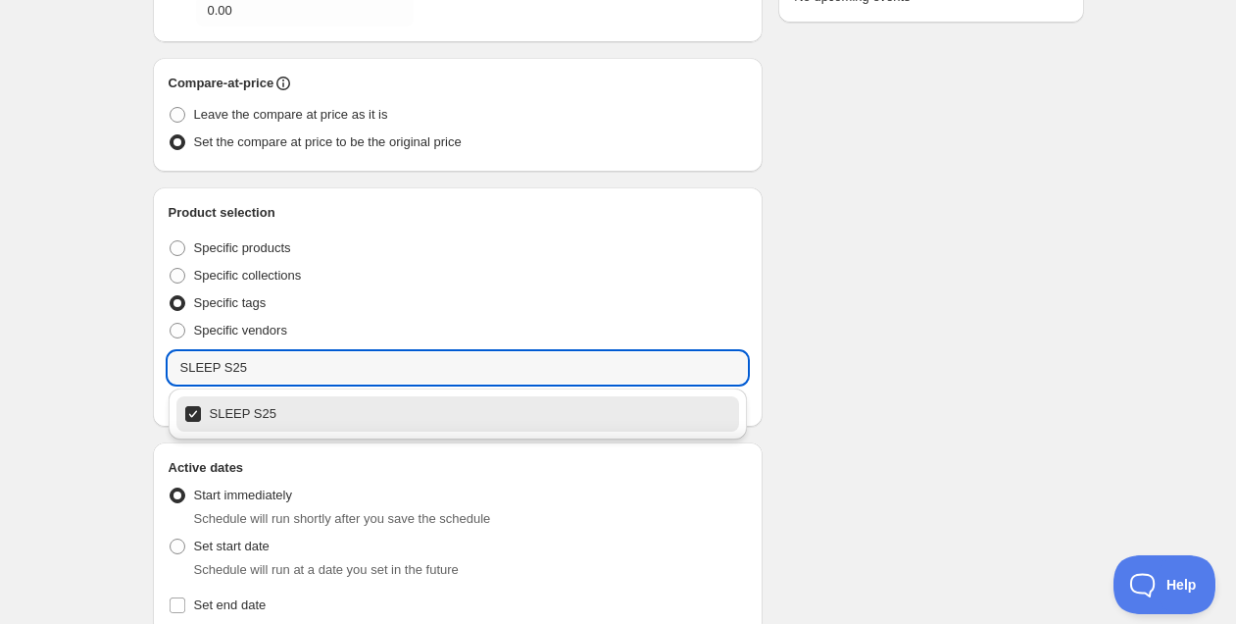
type input "SLEEP S25"
drag, startPoint x: 863, startPoint y: 383, endPoint x: 850, endPoint y: 425, distance: 43.1
click at [868, 383] on div "Schedule name Sleep S25 Your customers won't see this Value Percentage Fixed am…" at bounding box center [610, 352] width 947 height 1412
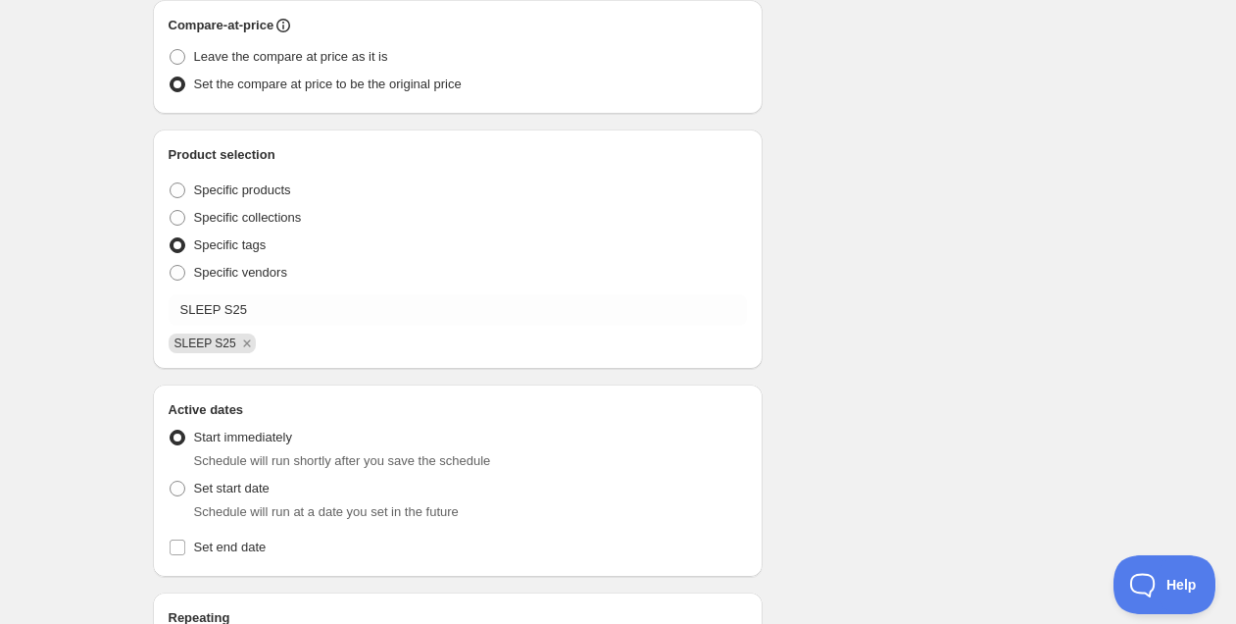
scroll to position [586, 0]
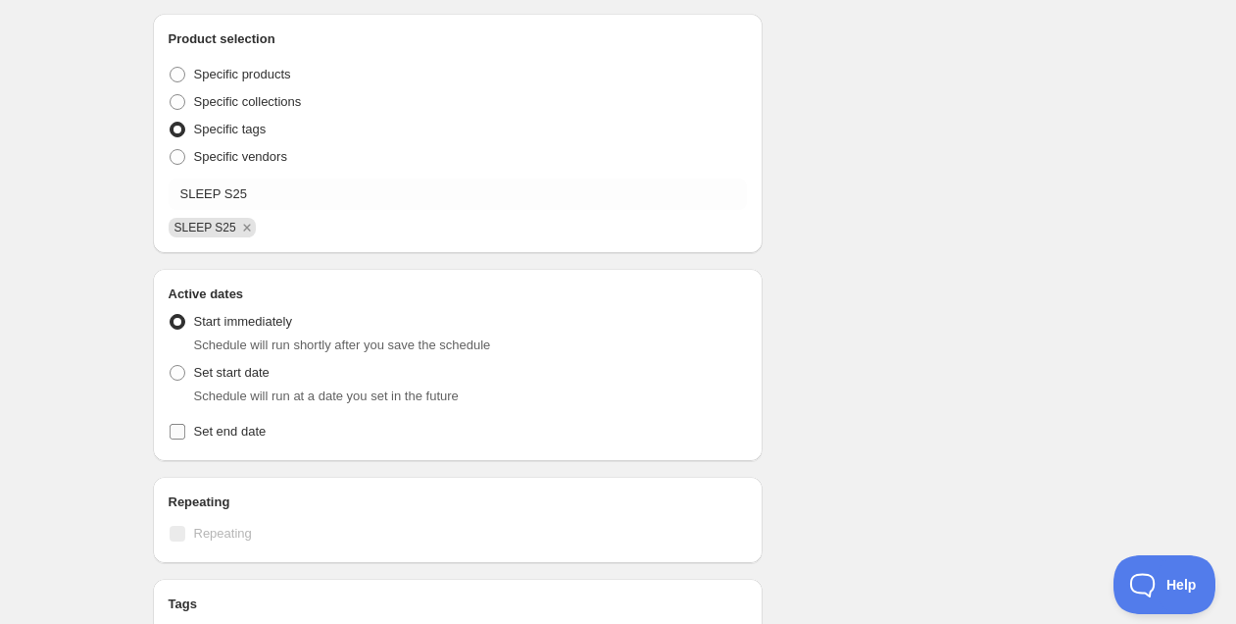
click at [239, 424] on span "Set end date" at bounding box center [230, 432] width 73 height 20
click at [185, 424] on input "Set end date" at bounding box center [178, 432] width 16 height 16
checkbox input "true"
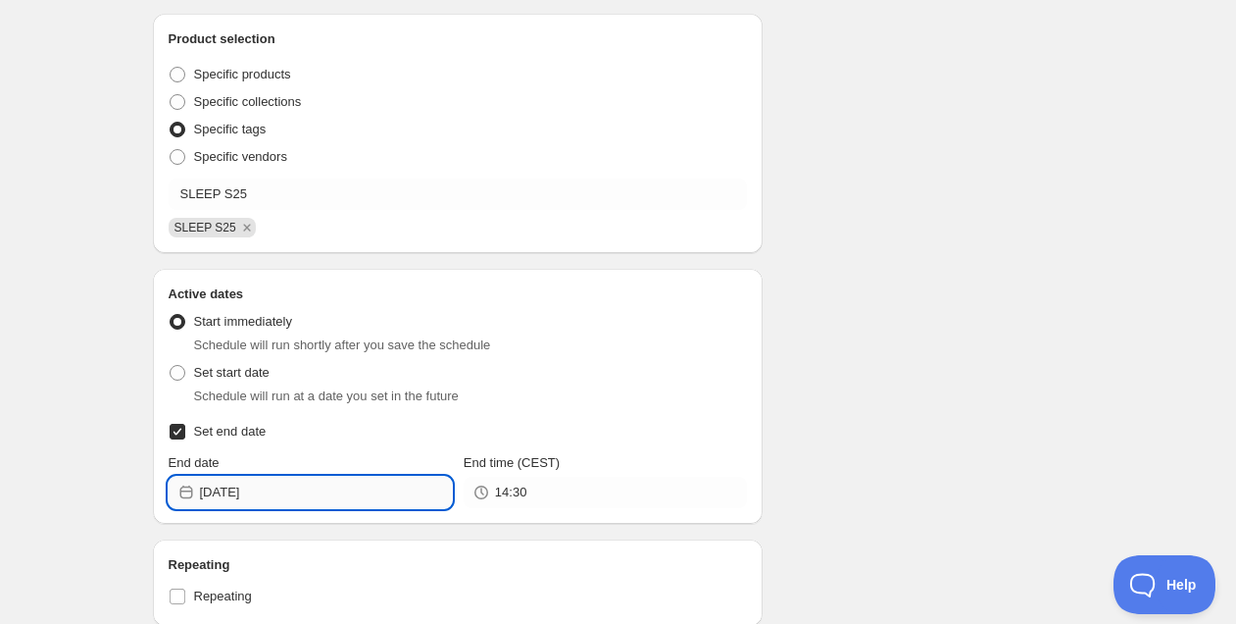
click at [314, 494] on input "[DATE]" at bounding box center [326, 492] width 252 height 31
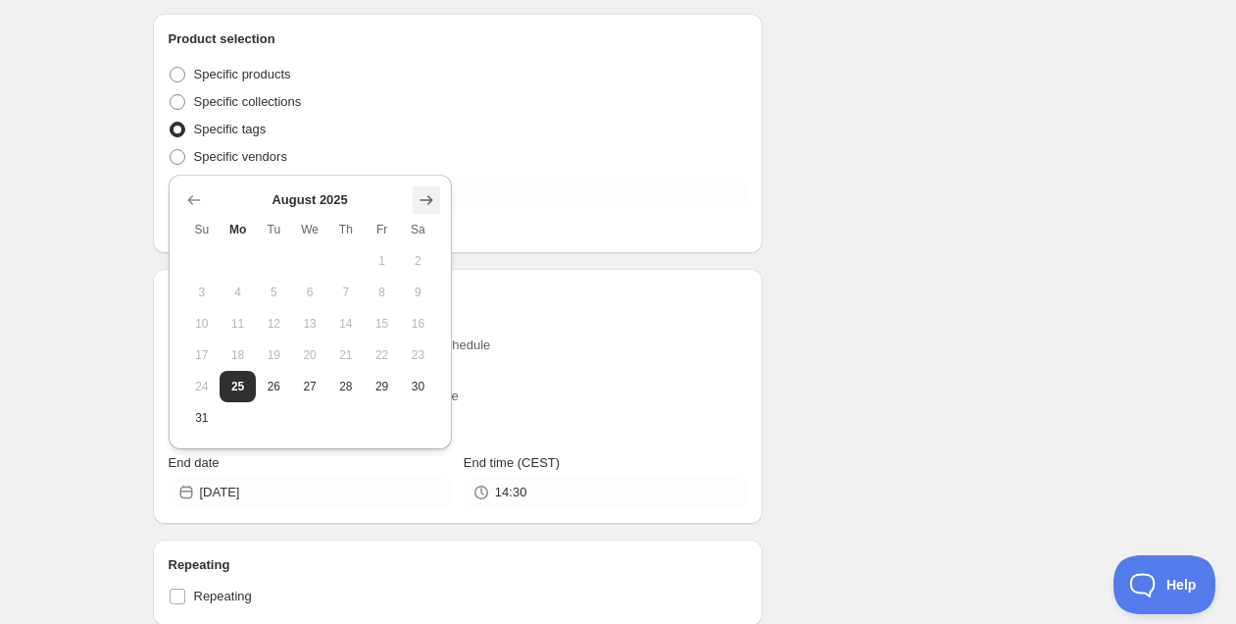
click at [423, 209] on icon "Show next month, September 2025" at bounding box center [427, 200] width 20 height 20
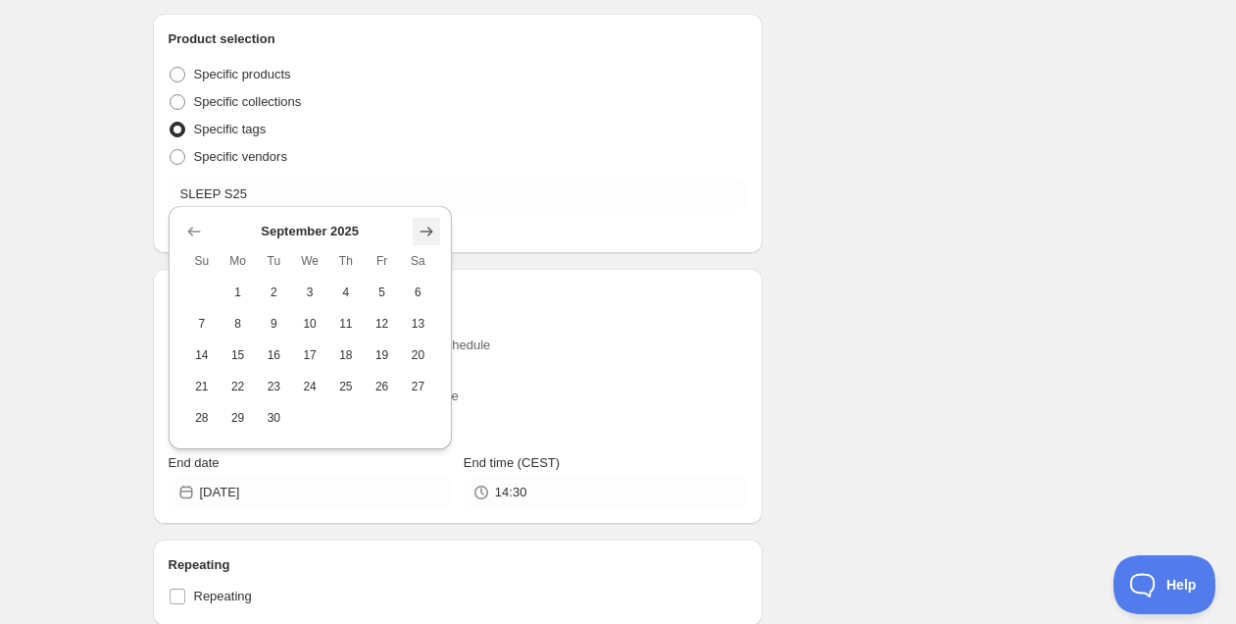
click at [424, 230] on icon "Show next month, October 2025" at bounding box center [426, 231] width 13 height 10
click at [426, 233] on icon "Show next month, November 2025" at bounding box center [427, 232] width 20 height 20
click at [426, 233] on span "Sa" at bounding box center [418, 230] width 21 height 16
click at [428, 212] on button "Show next month, December 2025" at bounding box center [426, 199] width 27 height 27
click at [427, 232] on icon "Show next month, January 2026" at bounding box center [427, 232] width 20 height 20
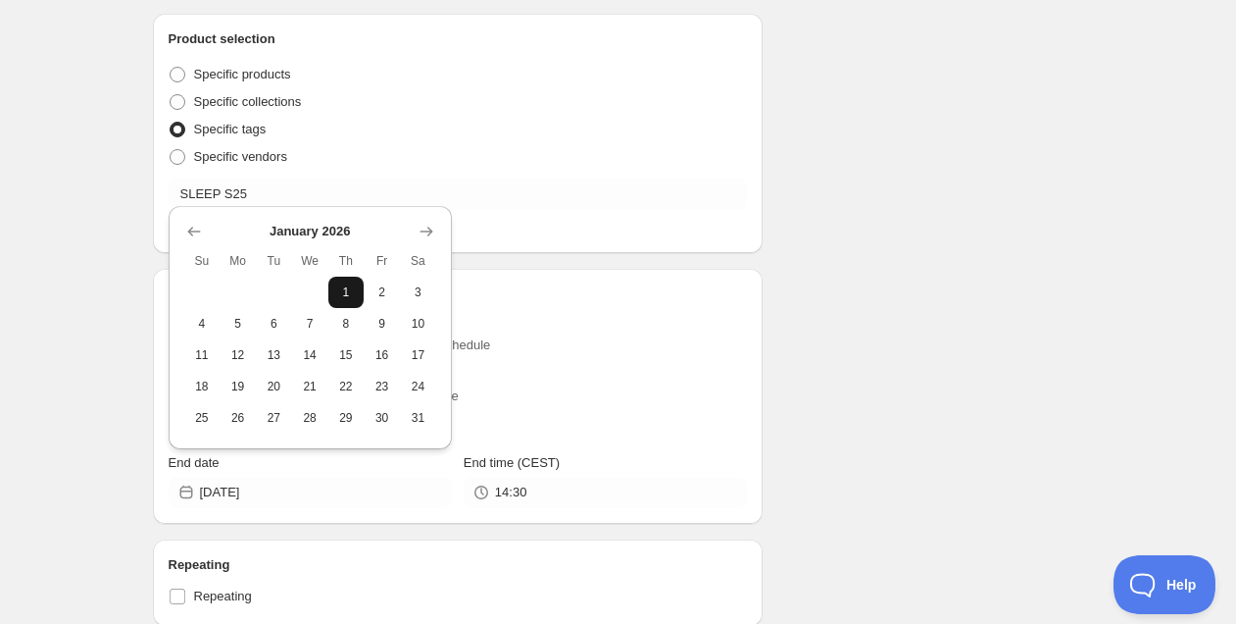
click at [350, 296] on span "1" at bounding box center [346, 292] width 21 height 16
type input "[DATE]"
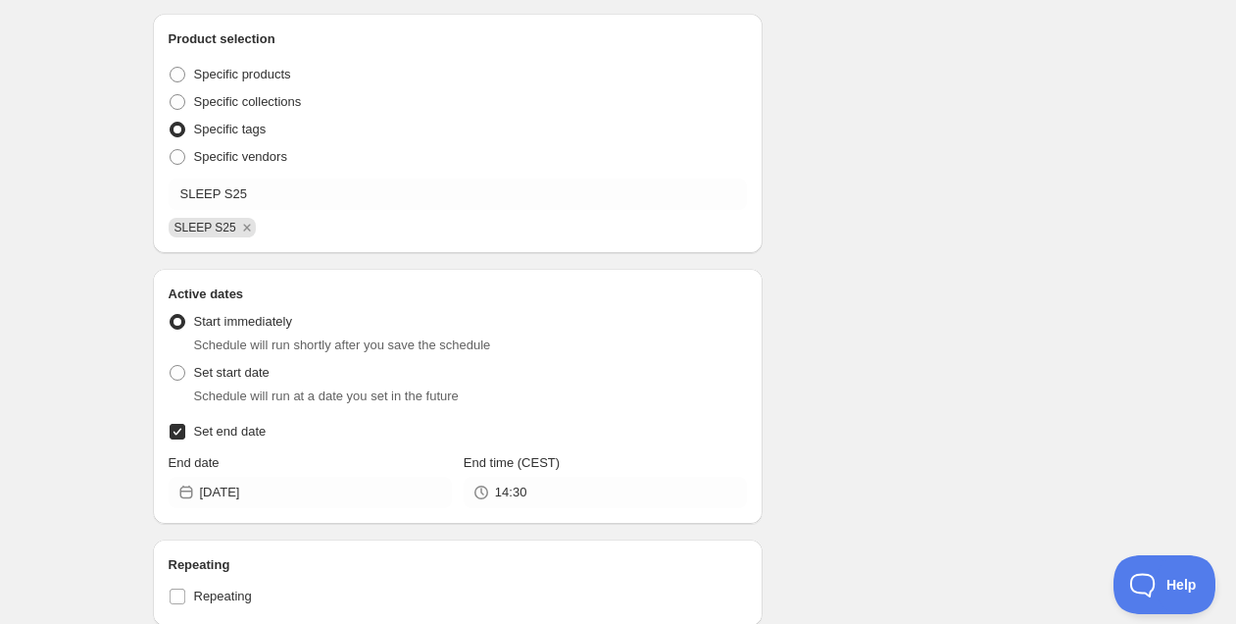
click at [978, 487] on div "Schedule name Sleep S25 Your customers won't see this Value Percentage Fixed am…" at bounding box center [610, 209] width 947 height 1475
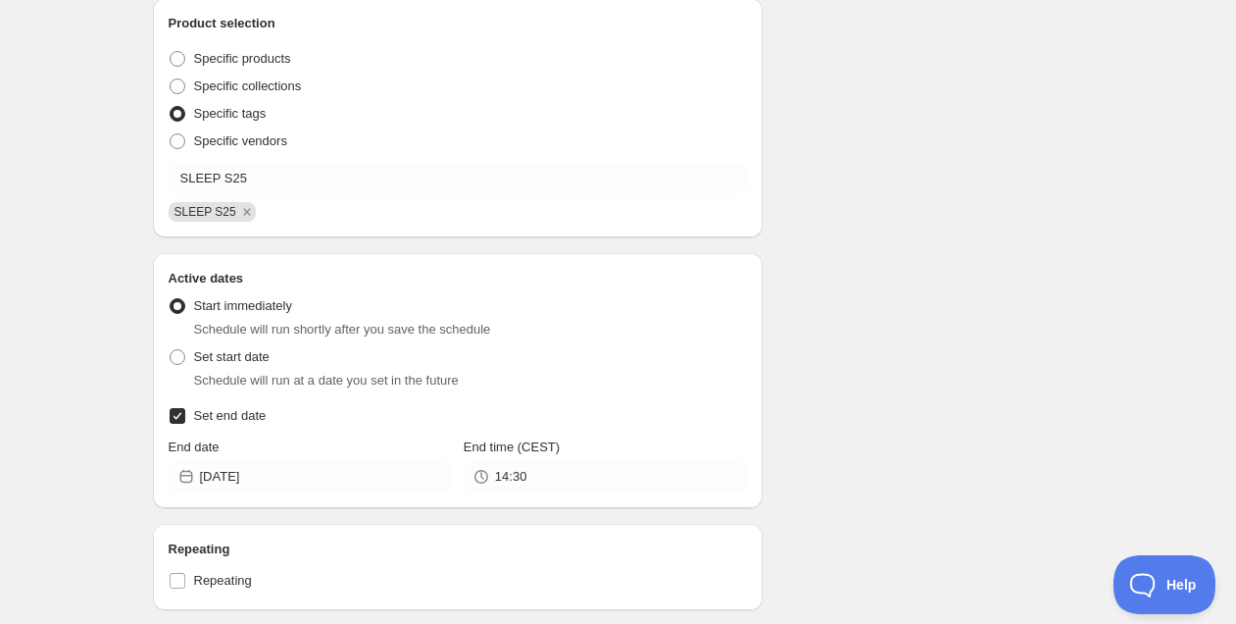
scroll to position [947, 0]
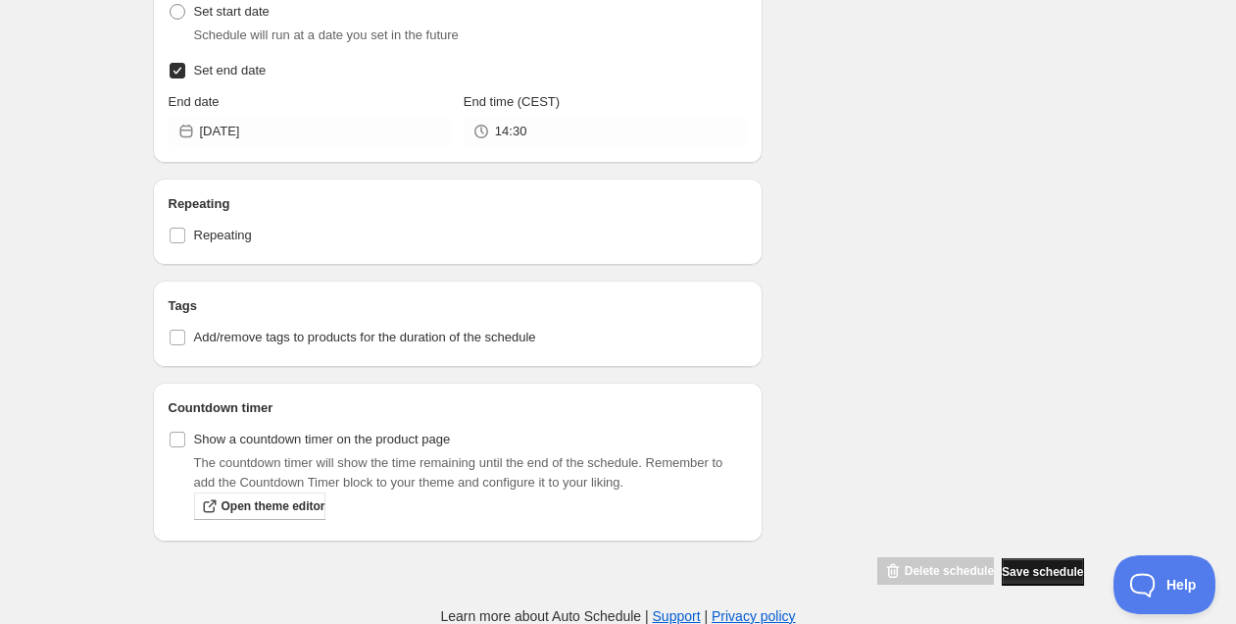
click at [1002, 564] on span "Save schedule" at bounding box center [1042, 572] width 81 height 16
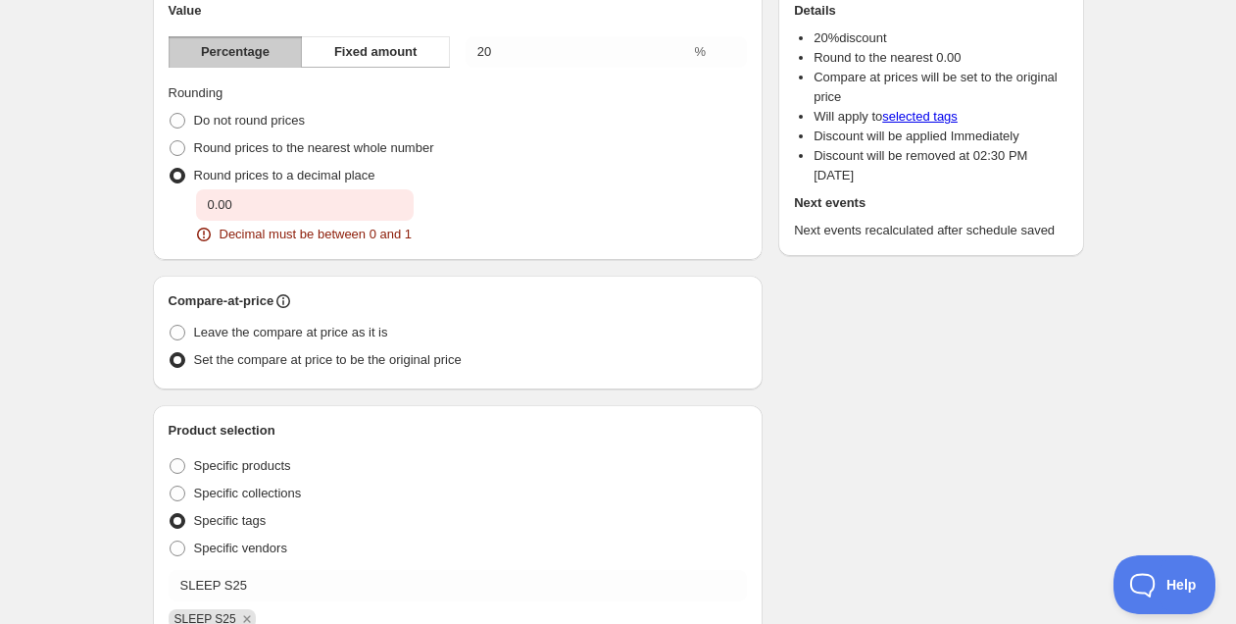
scroll to position [347, 0]
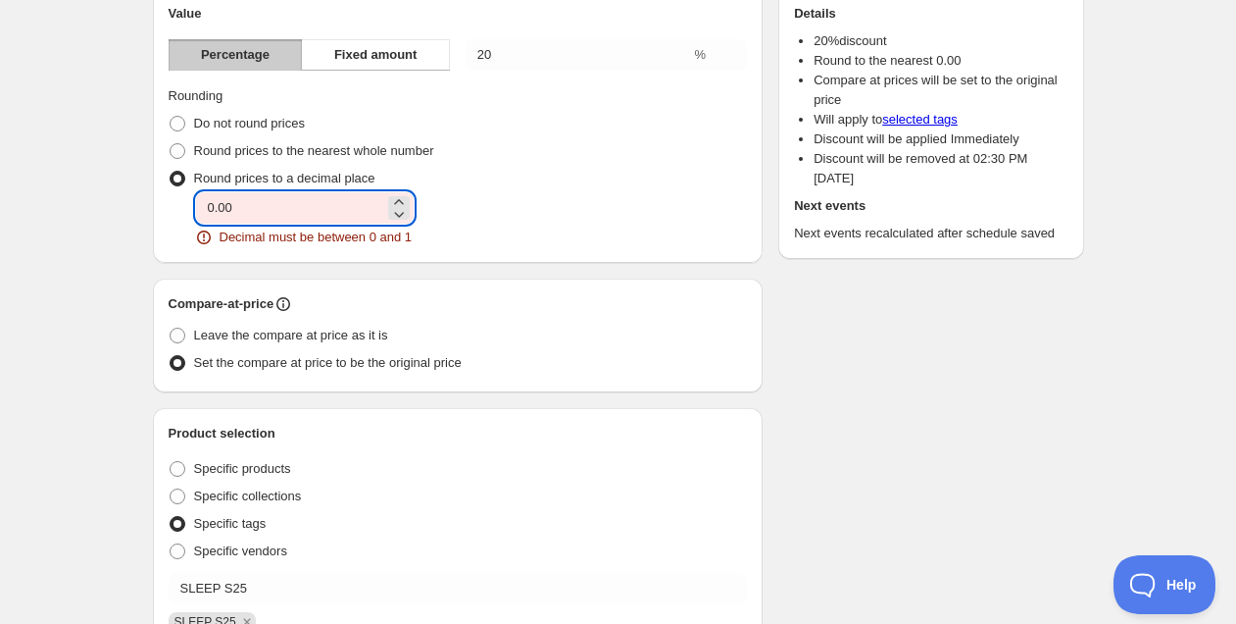
click at [317, 197] on input "0.00" at bounding box center [290, 207] width 188 height 31
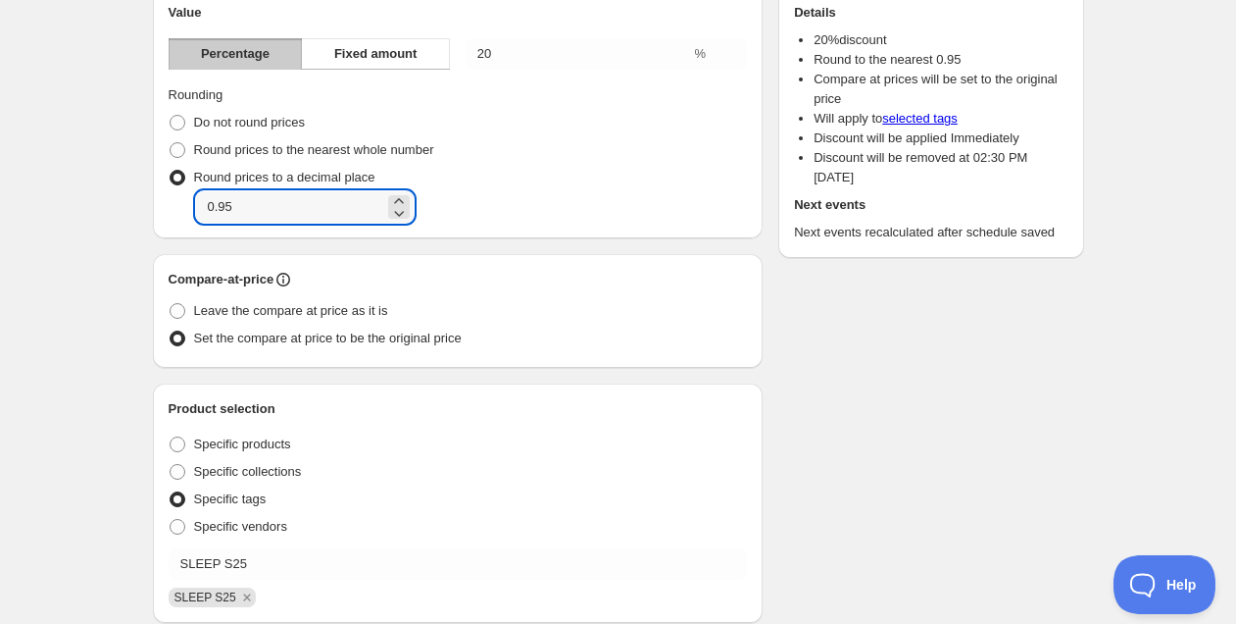
scroll to position [1049, 0]
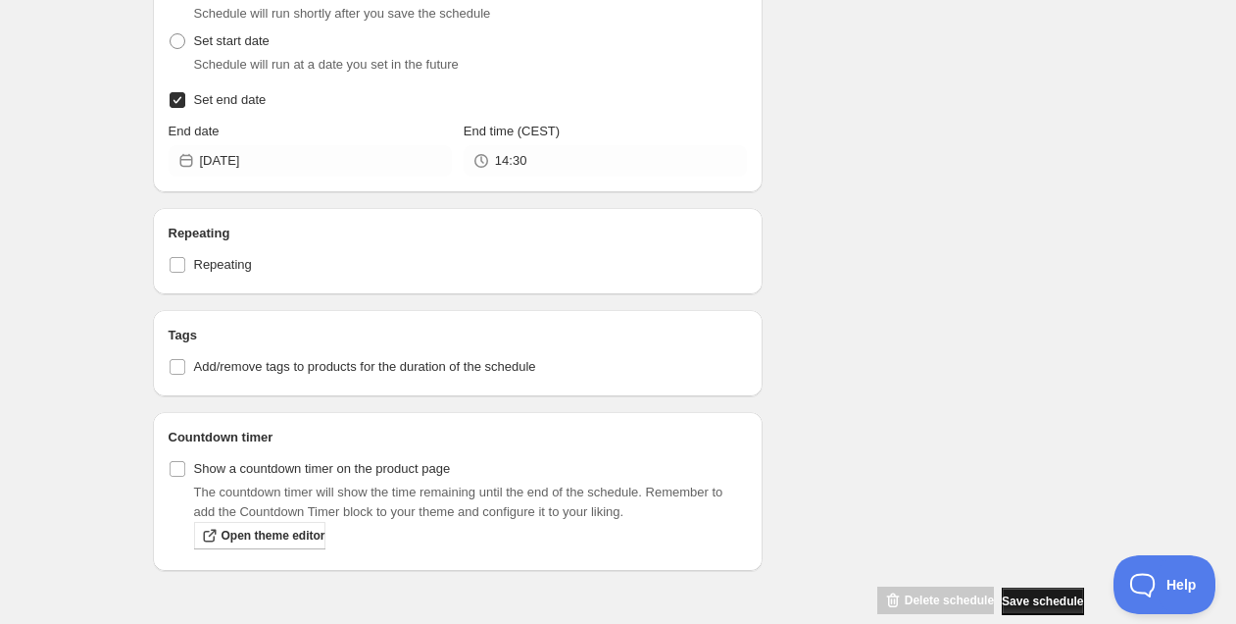
type input "0.95"
click at [1036, 597] on span "Save schedule" at bounding box center [1042, 601] width 81 height 16
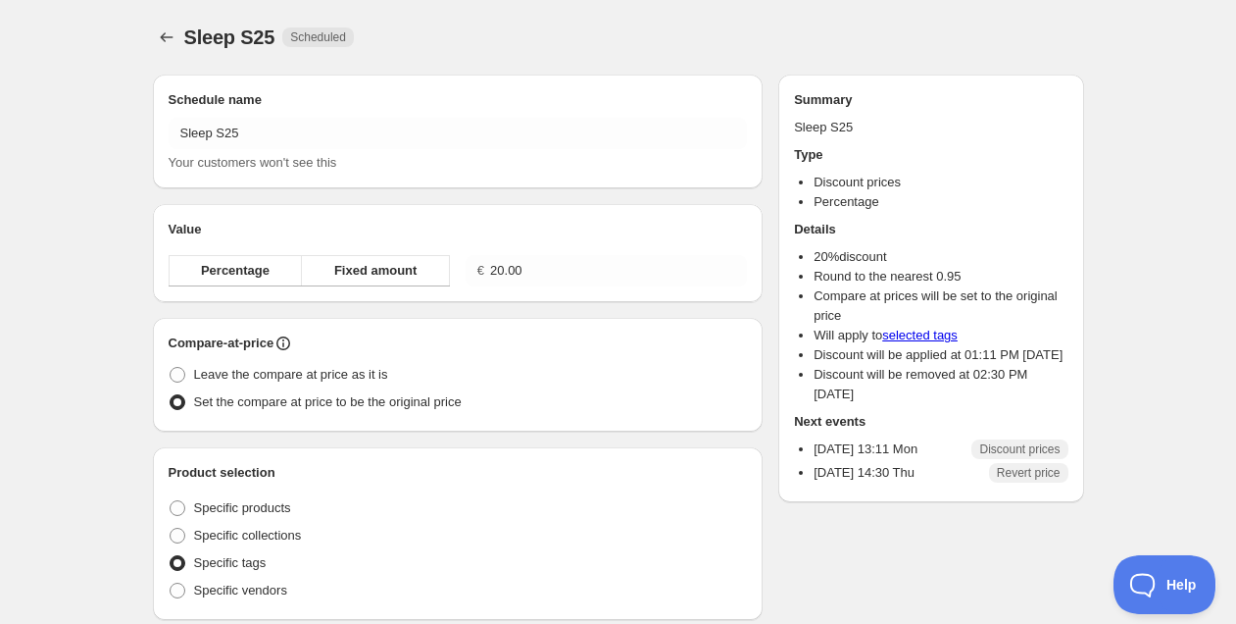
radio input "true"
checkbox input "true"
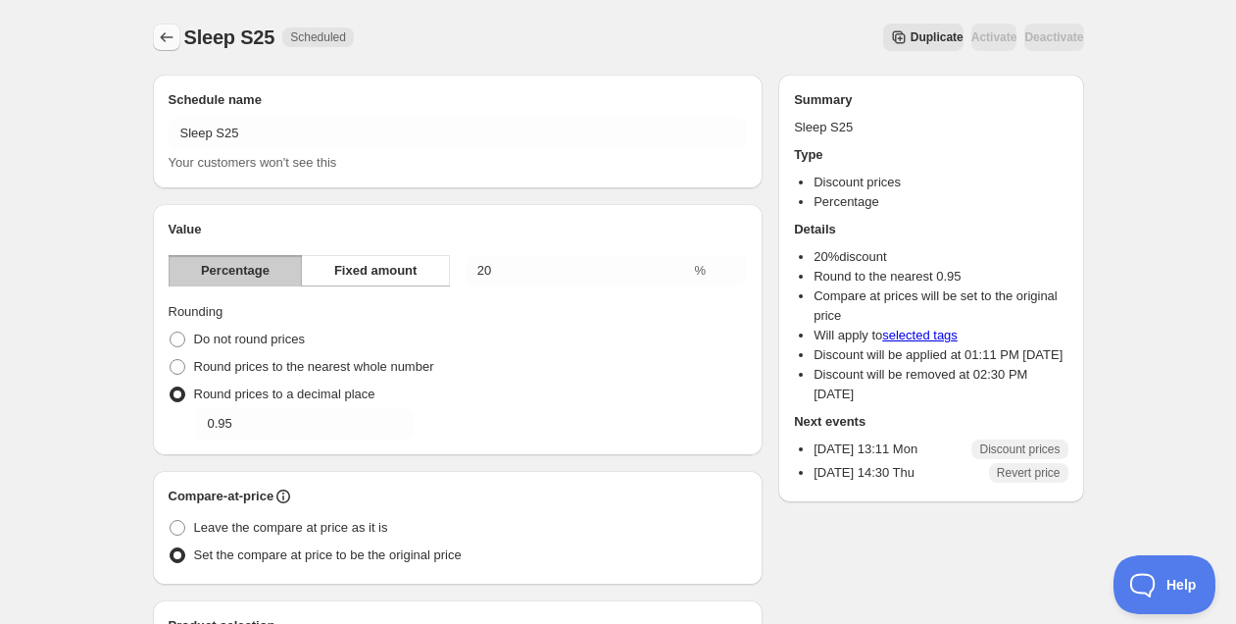
click at [166, 40] on icon "Schedules" at bounding box center [167, 37] width 20 height 20
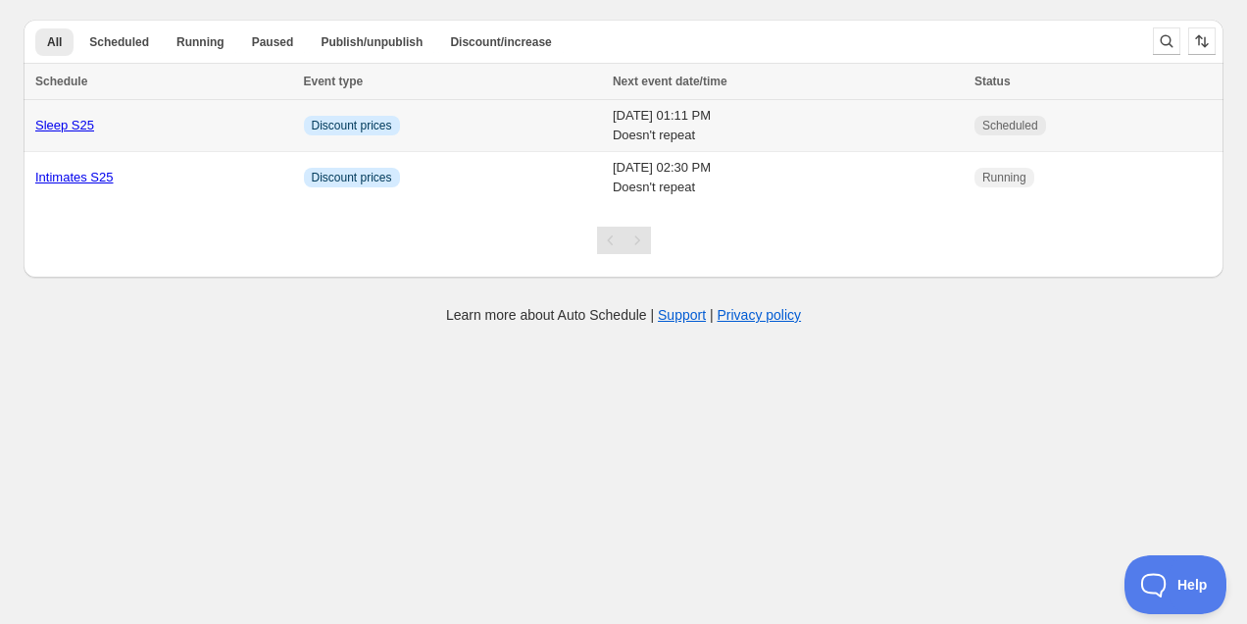
click at [162, 108] on td "Sleep S25" at bounding box center [161, 126] width 275 height 52
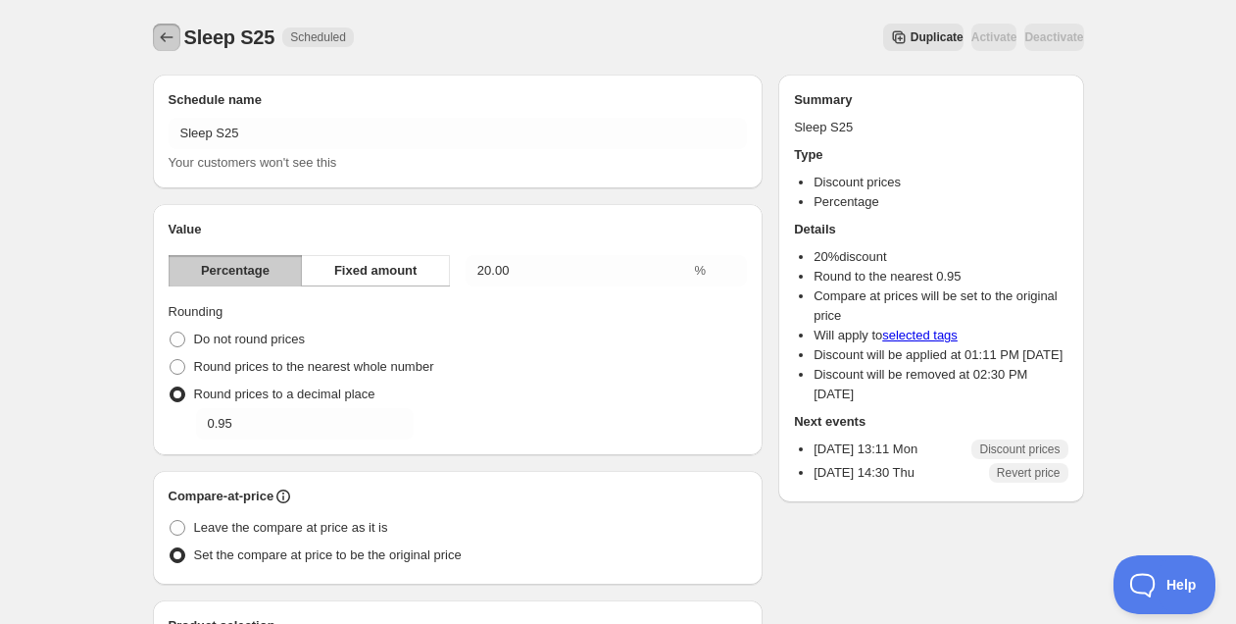
click at [179, 35] on button "Schedules" at bounding box center [166, 37] width 27 height 27
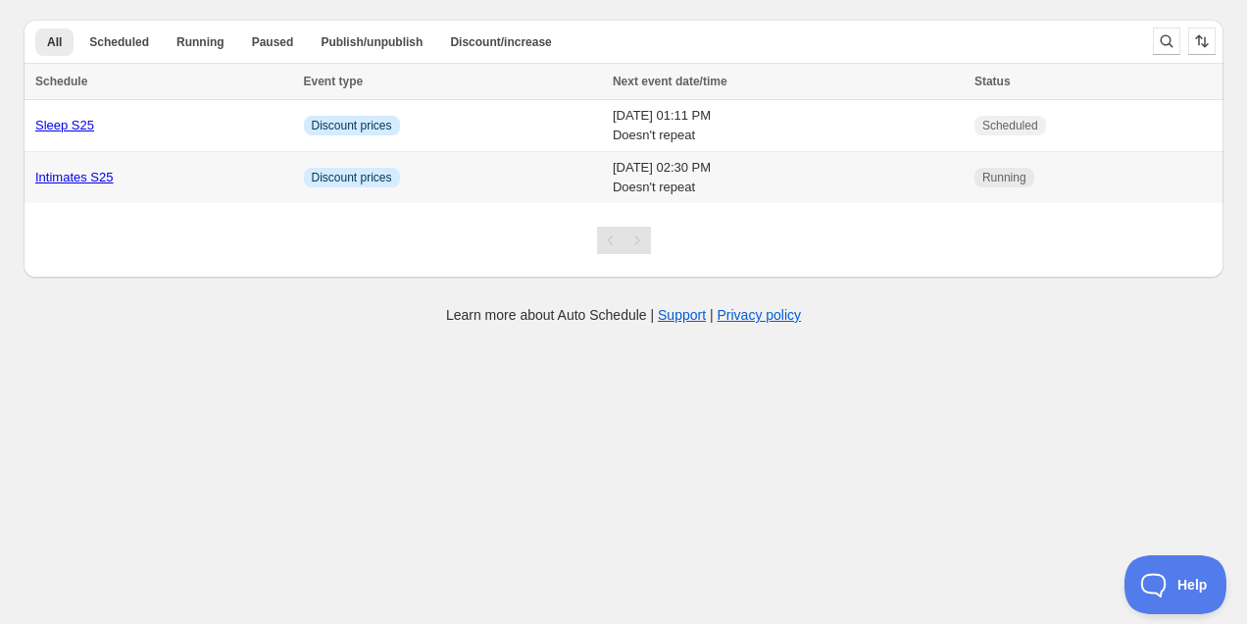
click at [192, 186] on div "Intimates S25" at bounding box center [163, 178] width 257 height 20
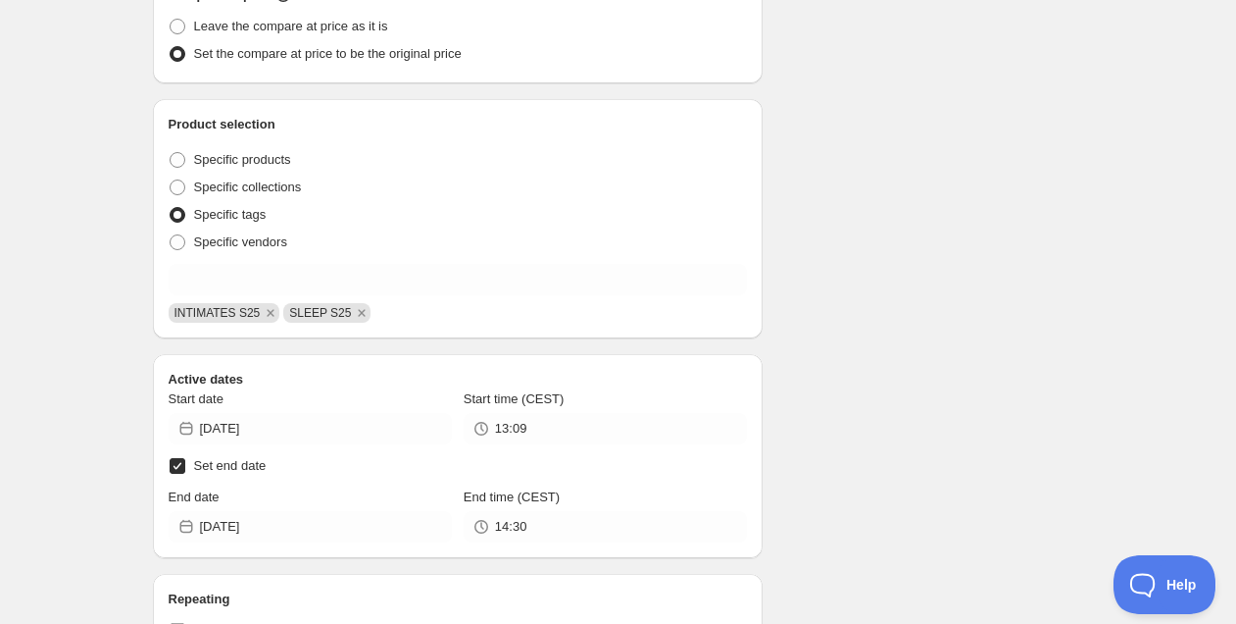
scroll to position [699, 0]
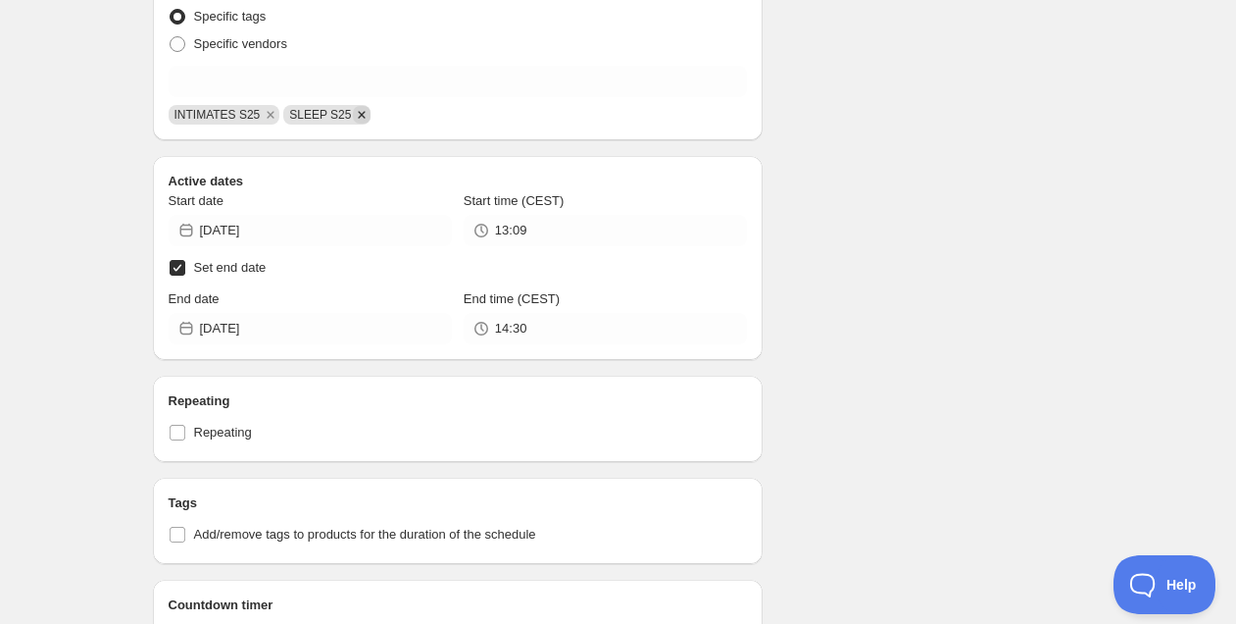
click at [368, 115] on icon "Remove SLEEP S25" at bounding box center [362, 115] width 18 height 18
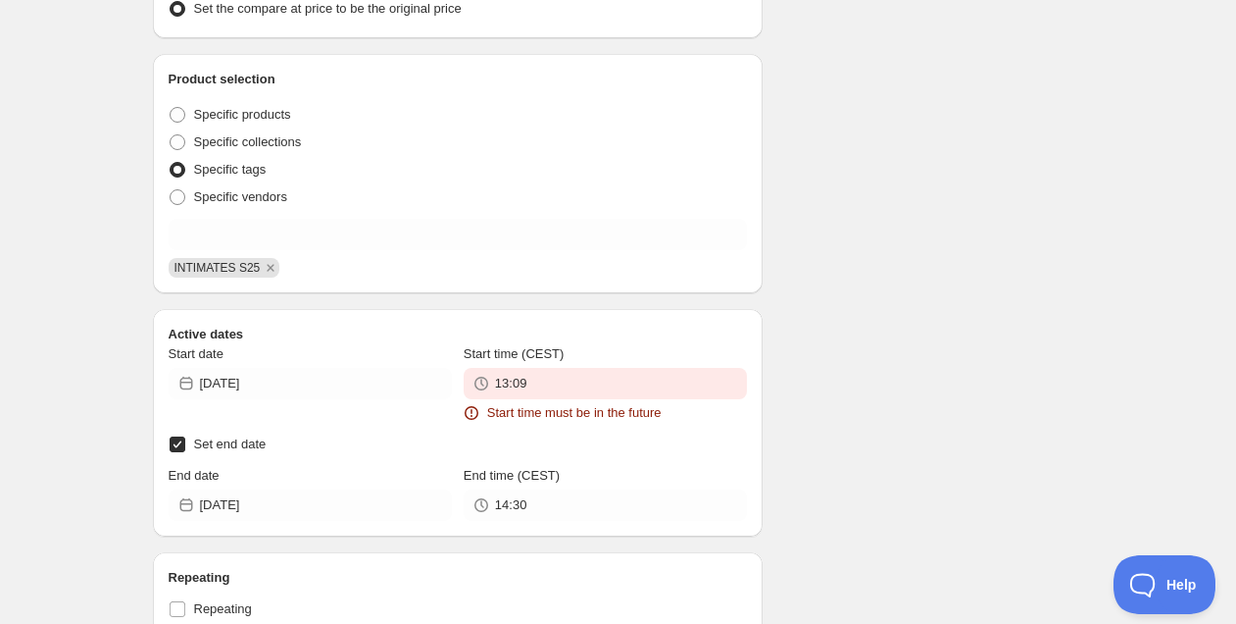
scroll to position [885, 0]
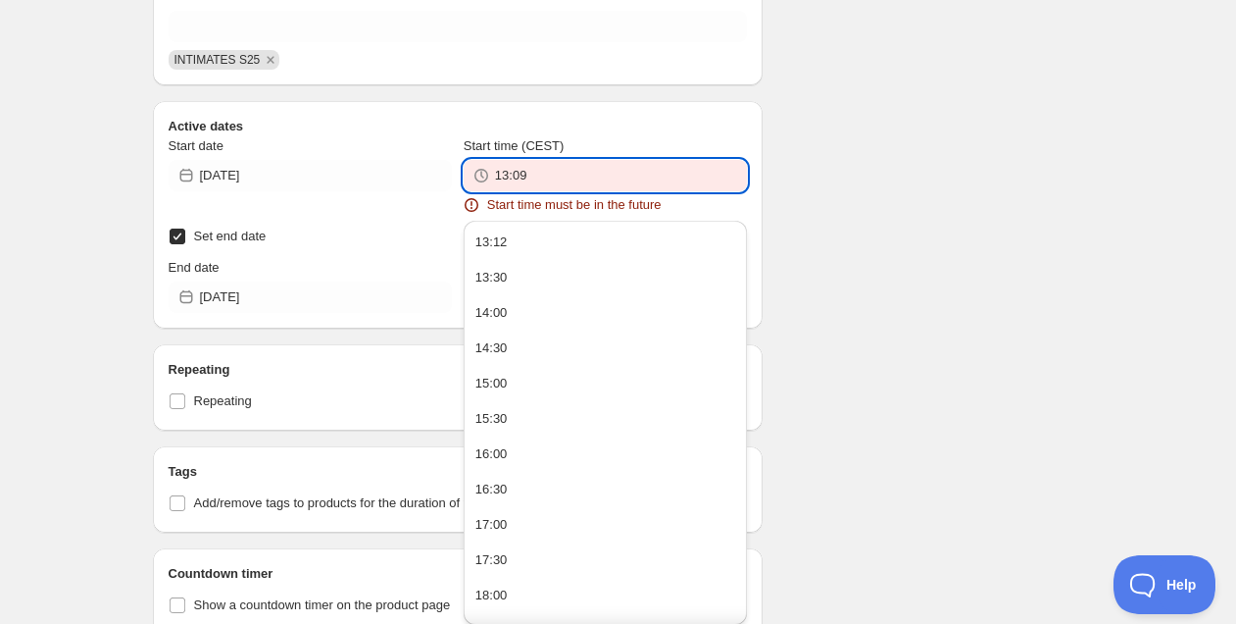
click at [580, 169] on input "13:09" at bounding box center [621, 175] width 252 height 31
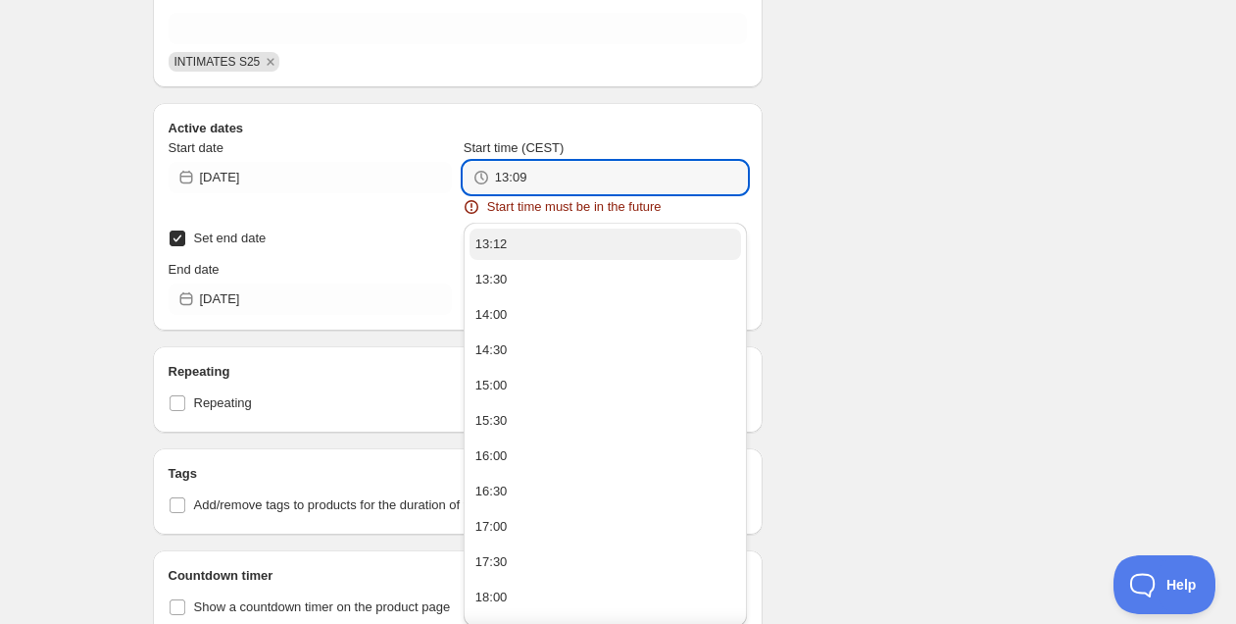
scroll to position [881, 0]
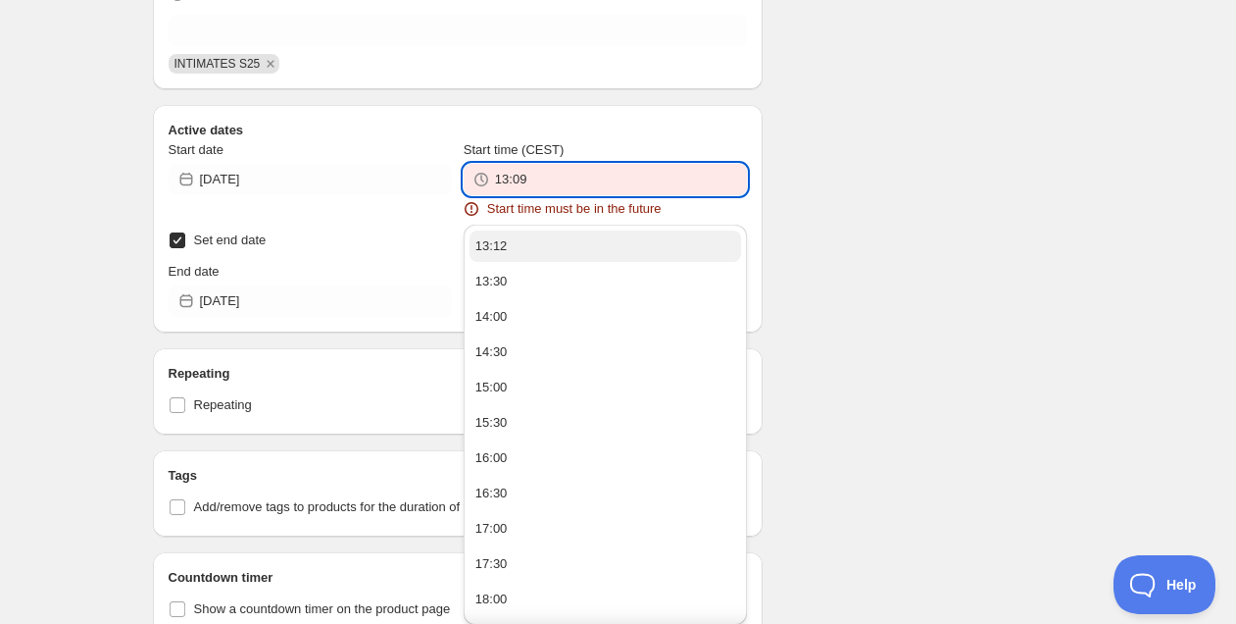
click at [546, 245] on button "13:12" at bounding box center [606, 245] width 272 height 31
type input "13:12"
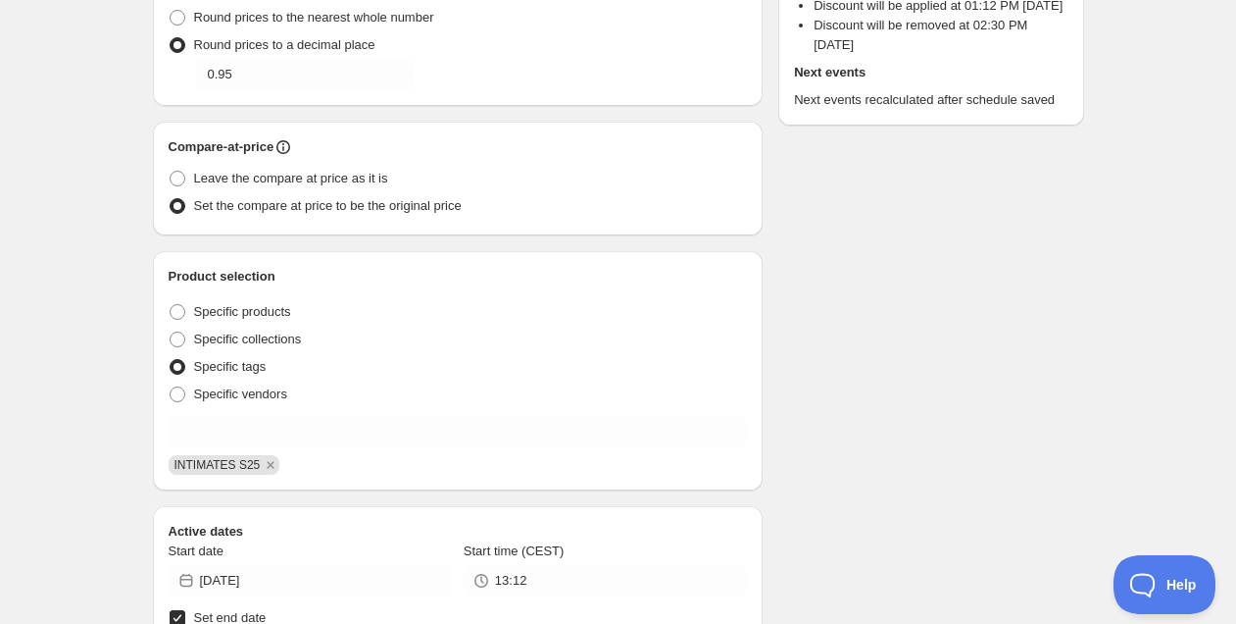
scroll to position [0, 0]
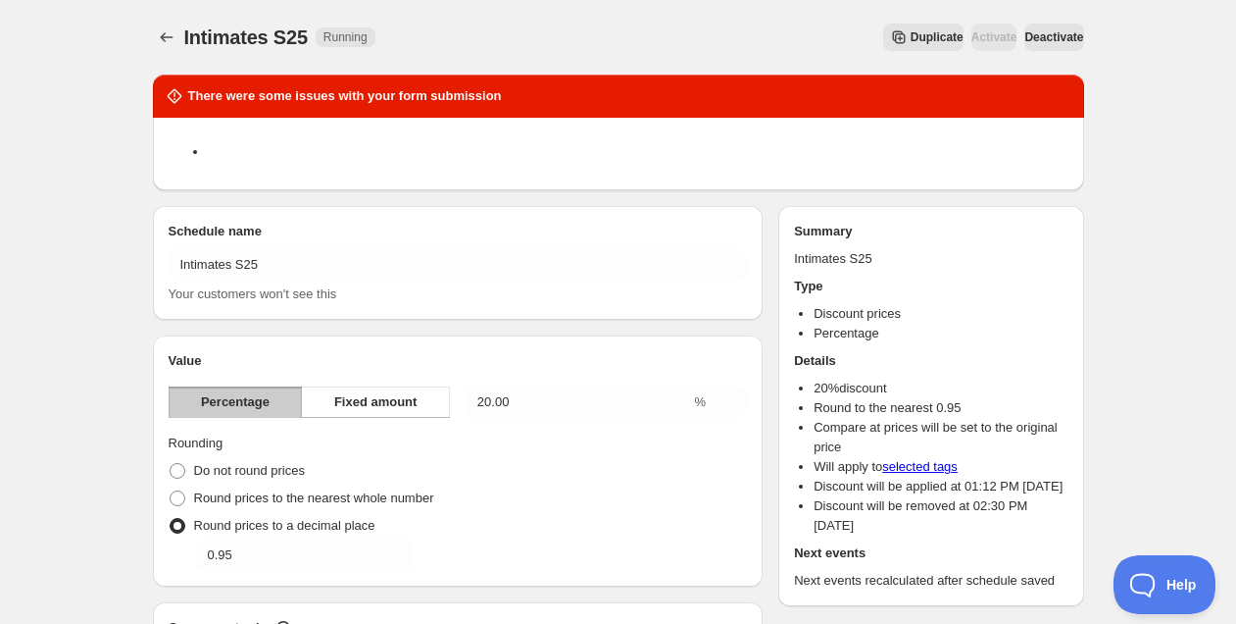
click at [1035, 36] on span "Deactivate" at bounding box center [1054, 37] width 59 height 16
click at [972, 37] on span "Activate" at bounding box center [995, 37] width 46 height 16
click at [162, 32] on icon "Schedules" at bounding box center [167, 37] width 20 height 20
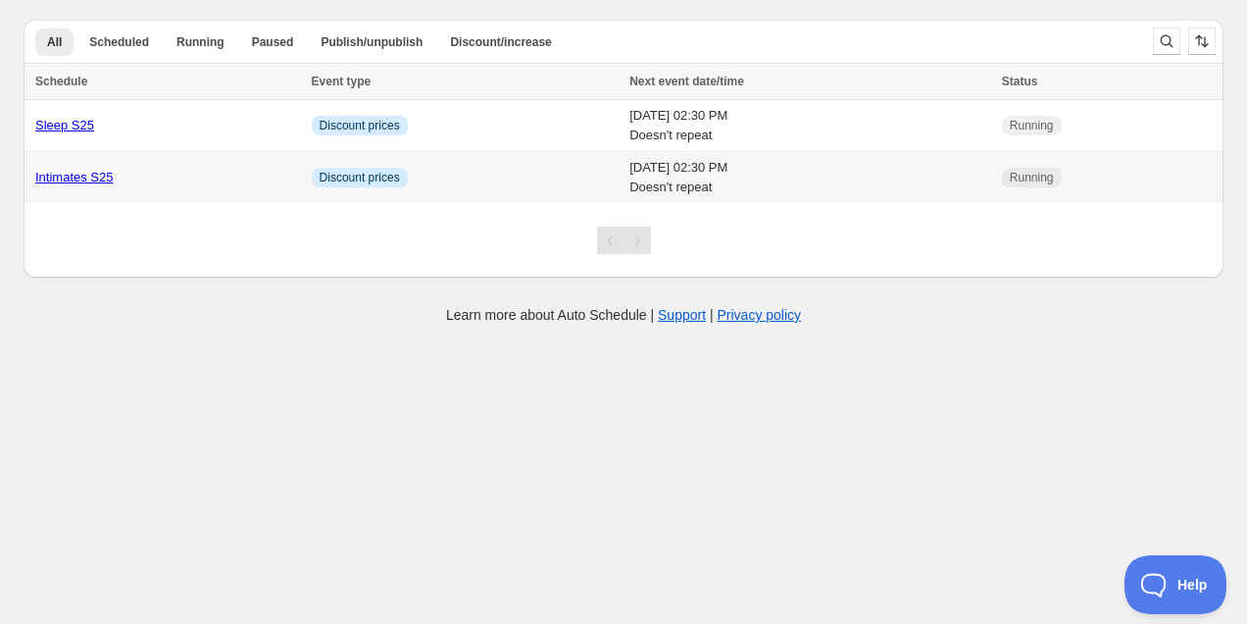
click at [453, 170] on td "Info Discount prices" at bounding box center [465, 178] width 319 height 52
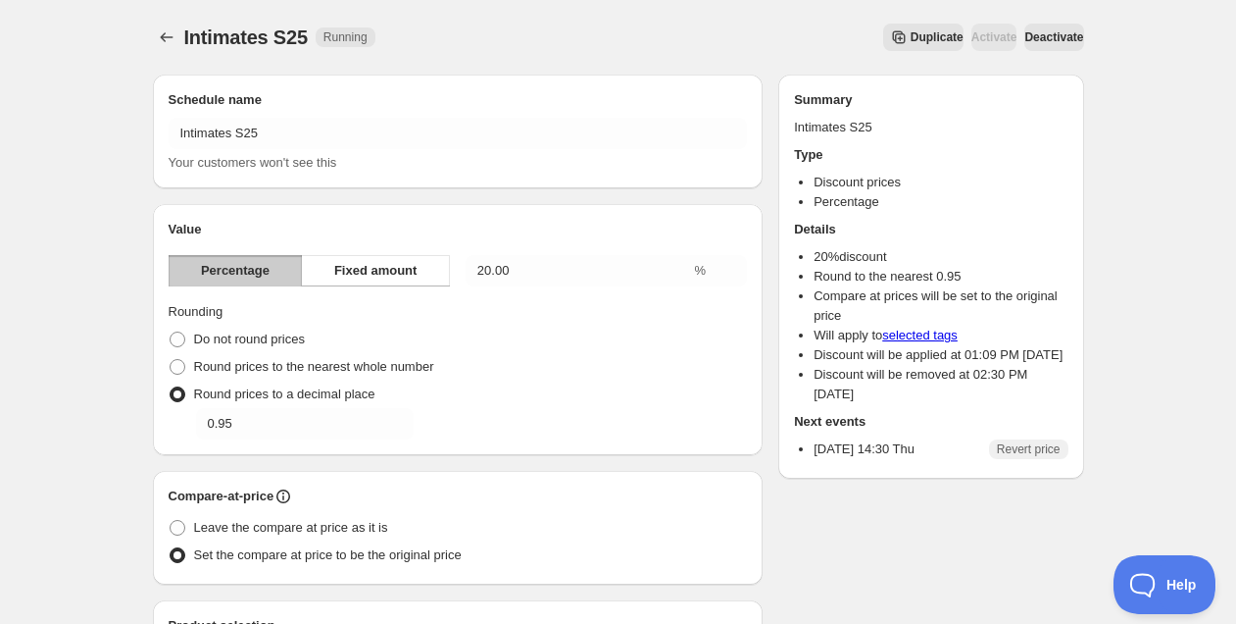
click at [911, 43] on span "Duplicate" at bounding box center [937, 37] width 53 height 16
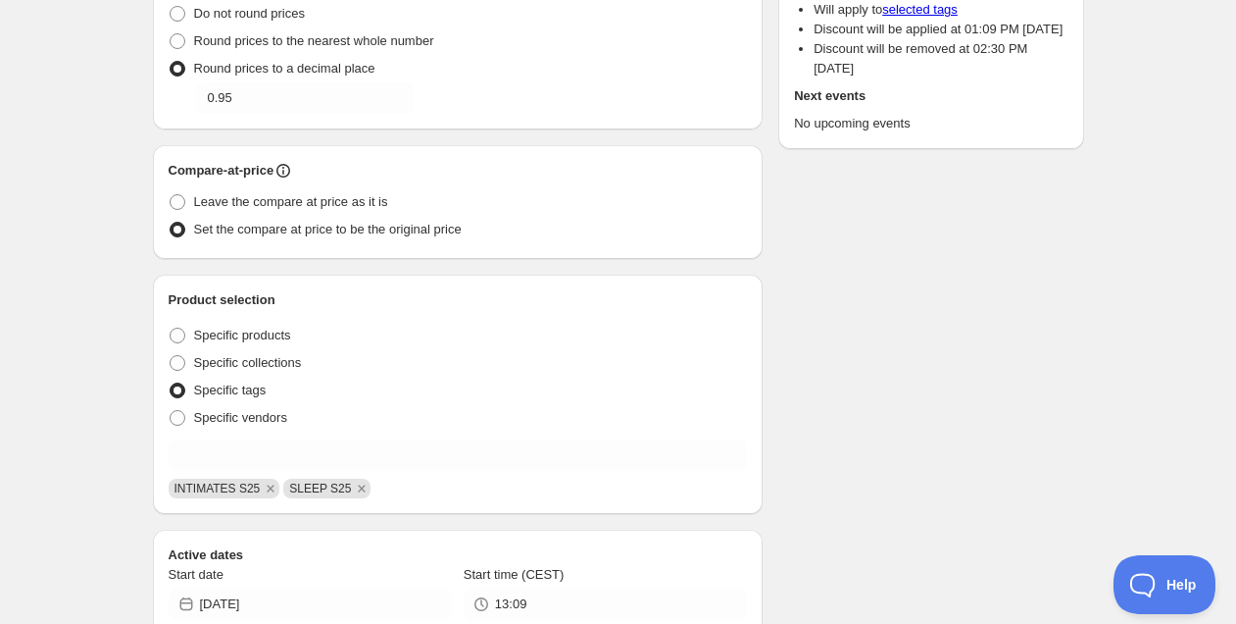
scroll to position [432, 0]
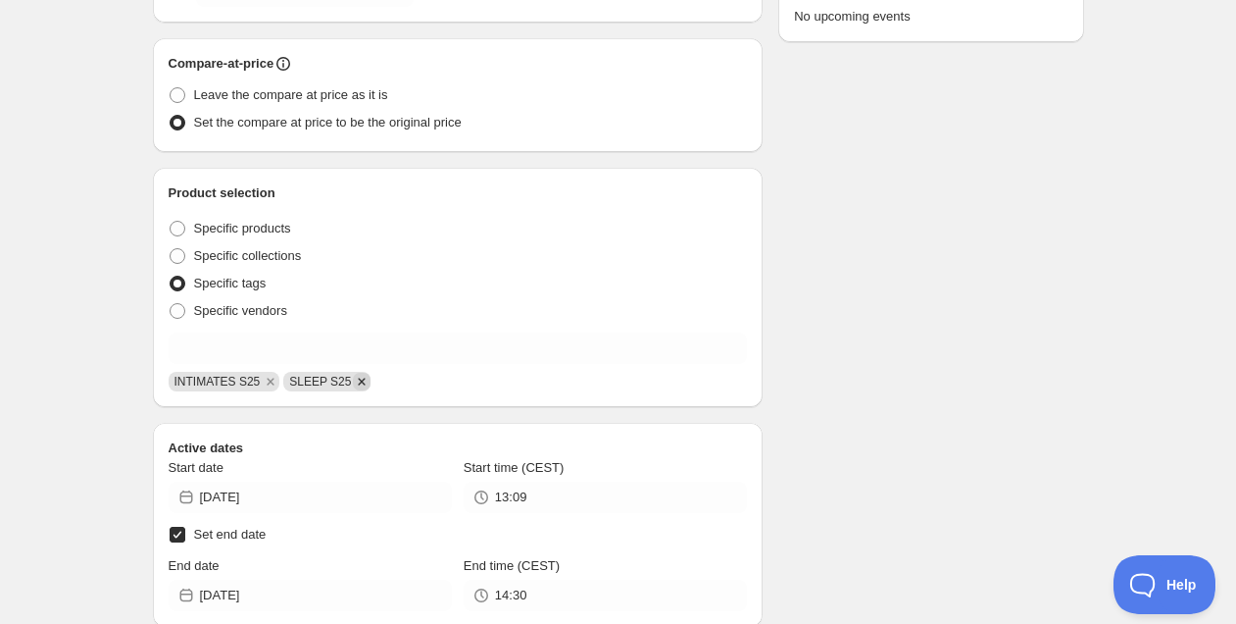
click at [366, 384] on icon "Remove SLEEP S25" at bounding box center [362, 382] width 18 height 18
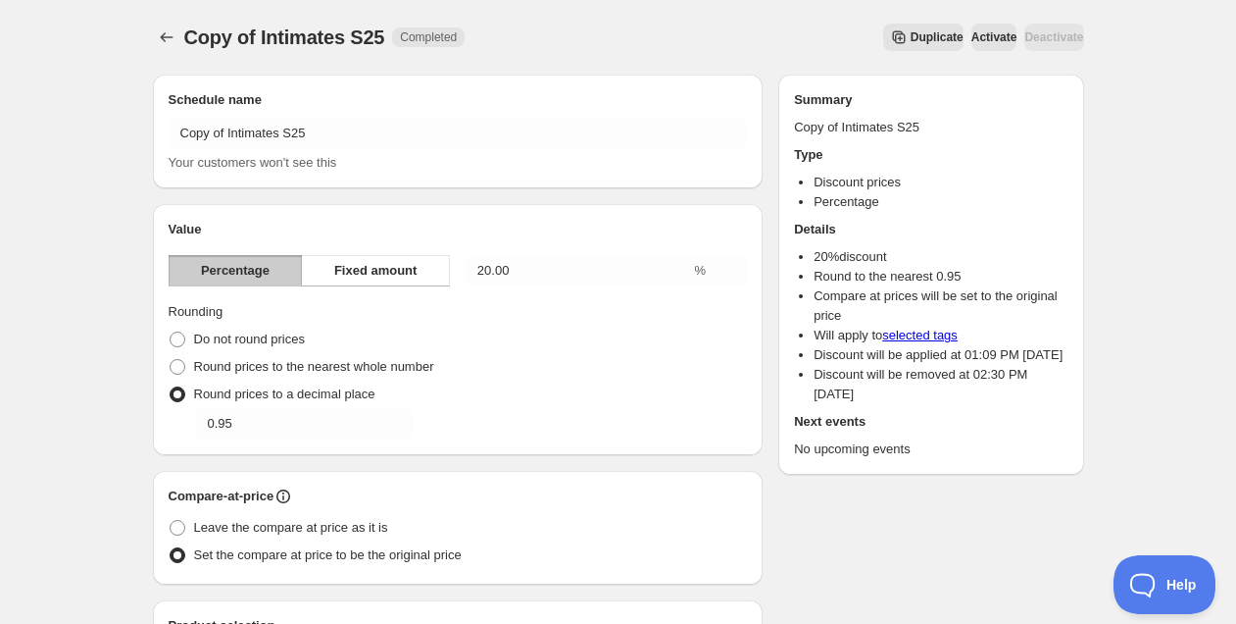
scroll to position [0, 0]
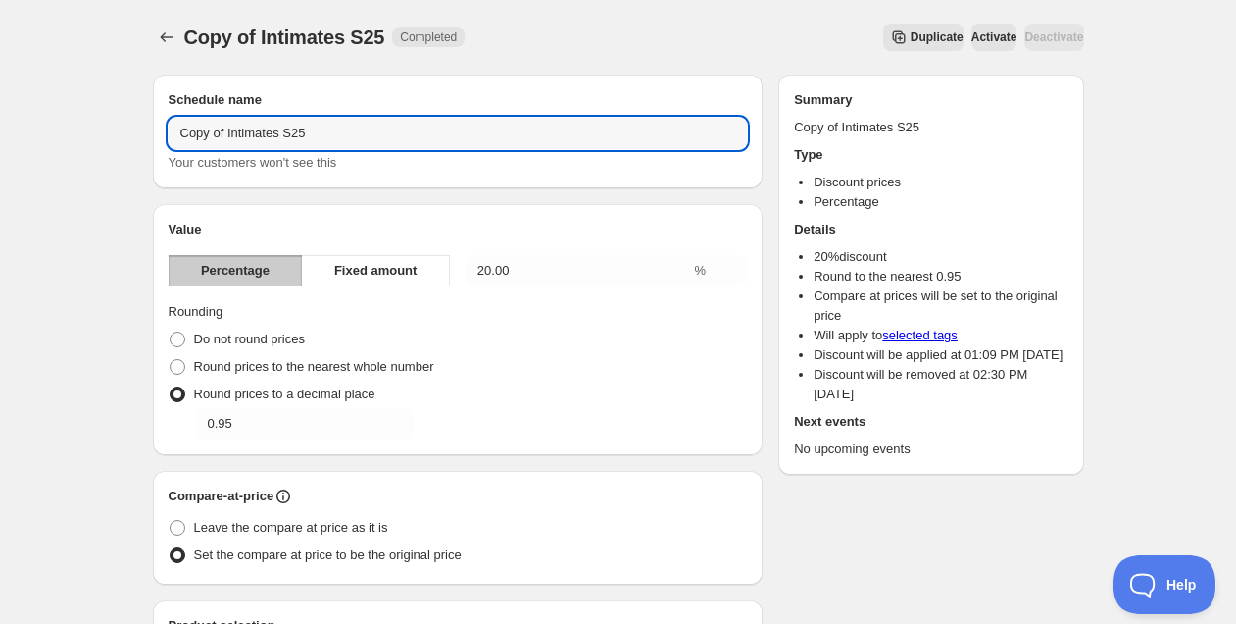
drag, startPoint x: 234, startPoint y: 133, endPoint x: 125, endPoint y: 139, distance: 110.0
type input "Intimates S25_"
click at [972, 44] on span "Activate" at bounding box center [995, 37] width 46 height 16
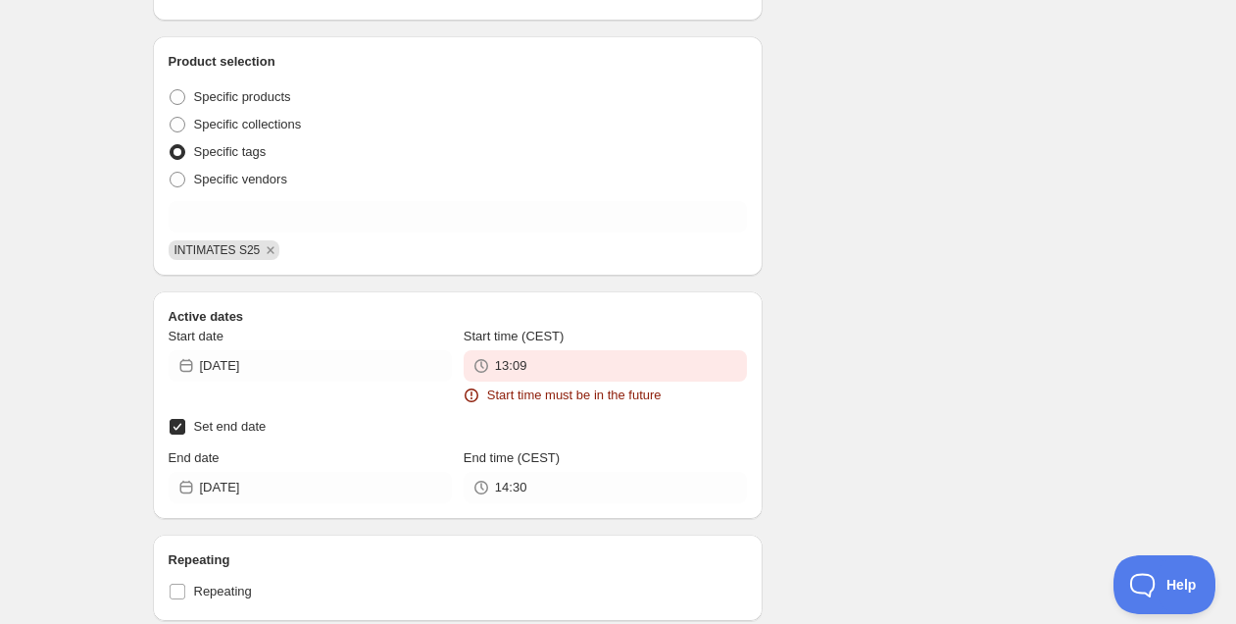
scroll to position [906, 0]
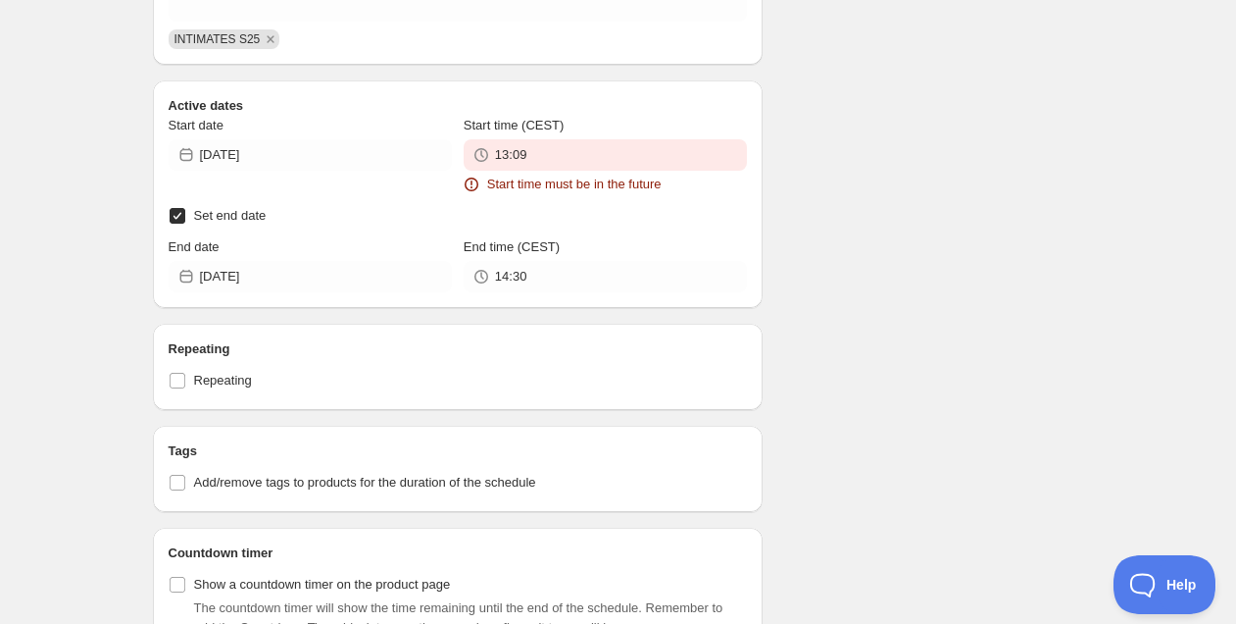
click at [559, 176] on span "Start time must be in the future" at bounding box center [574, 185] width 175 height 20
click at [563, 162] on input "13:09" at bounding box center [621, 154] width 252 height 31
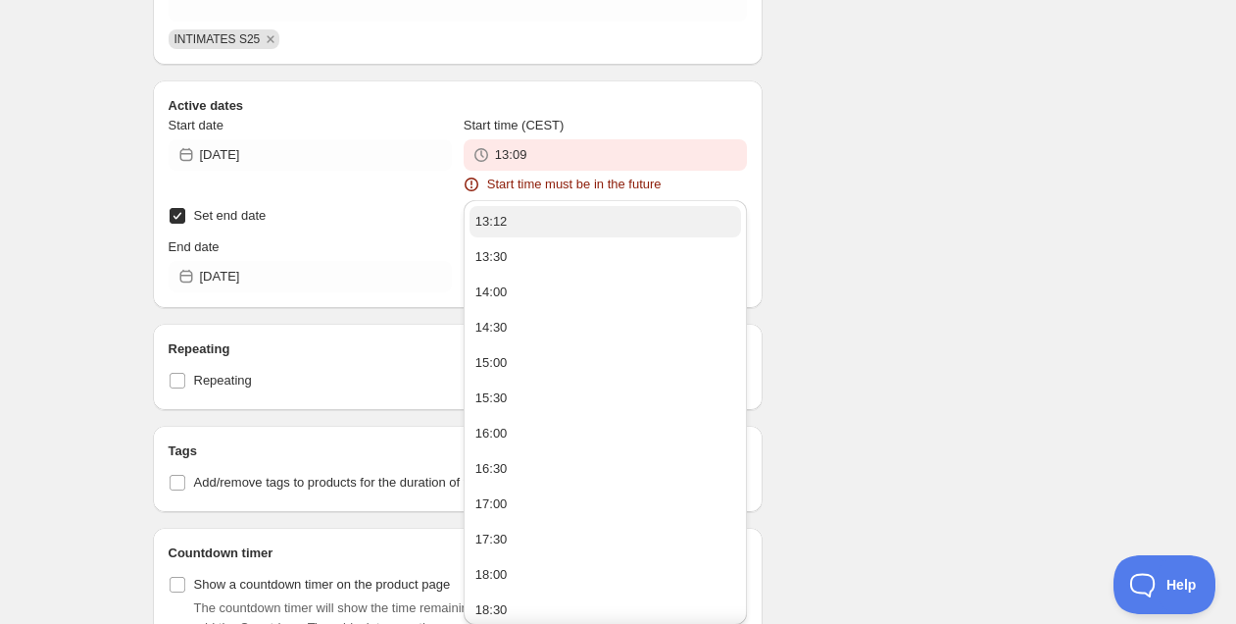
click at [558, 207] on button "13:12" at bounding box center [606, 221] width 272 height 31
type input "13:12"
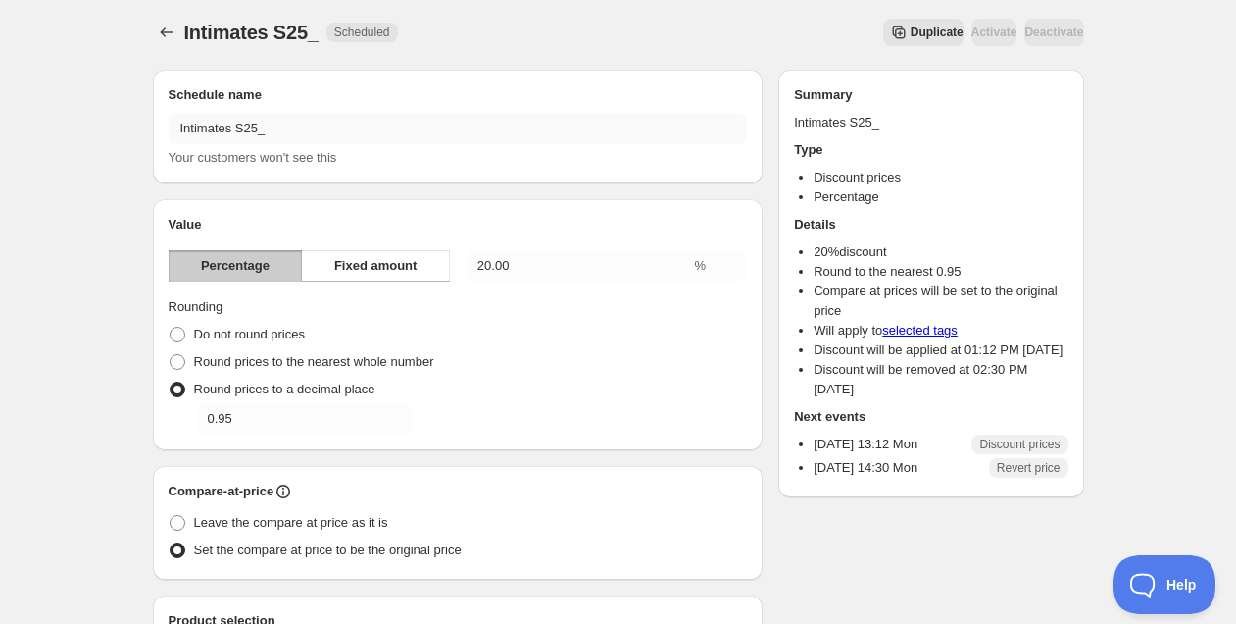
scroll to position [0, 0]
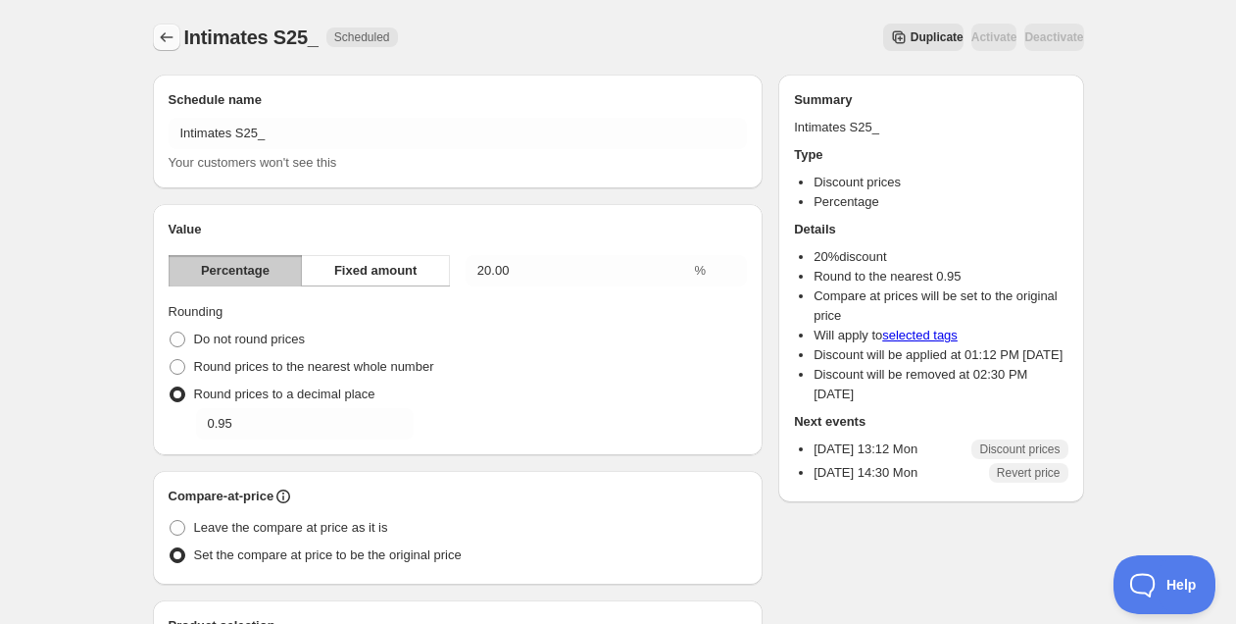
click at [155, 37] on button "Schedules" at bounding box center [166, 37] width 27 height 27
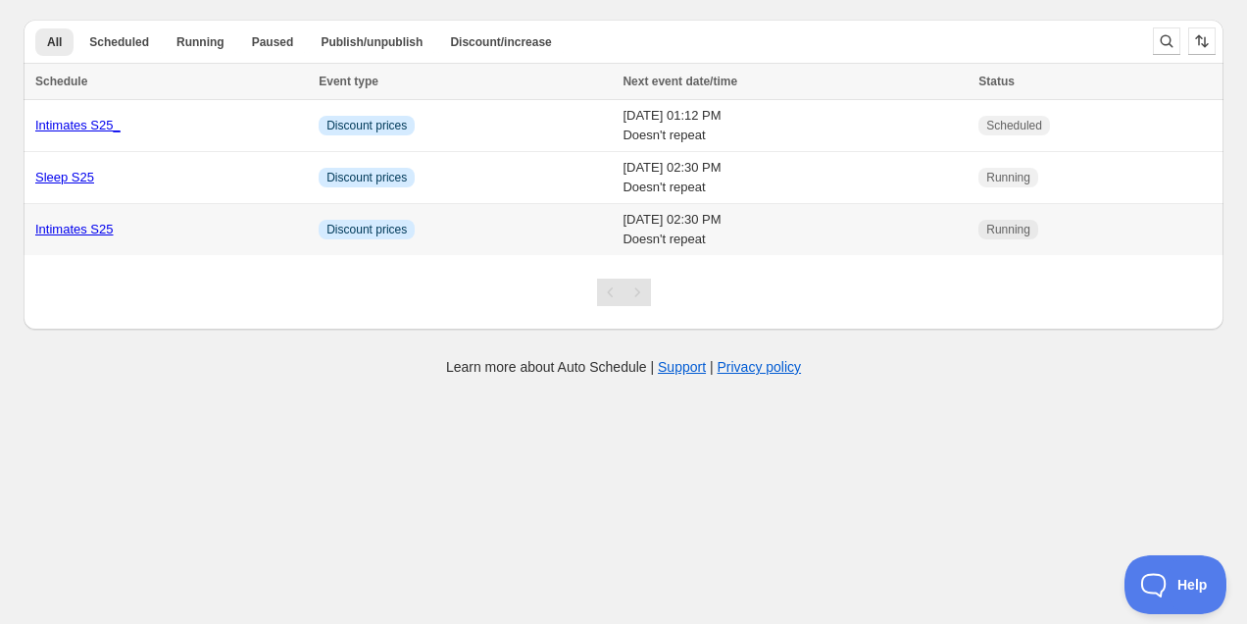
click at [179, 211] on td "Intimates S25" at bounding box center [168, 230] width 289 height 52
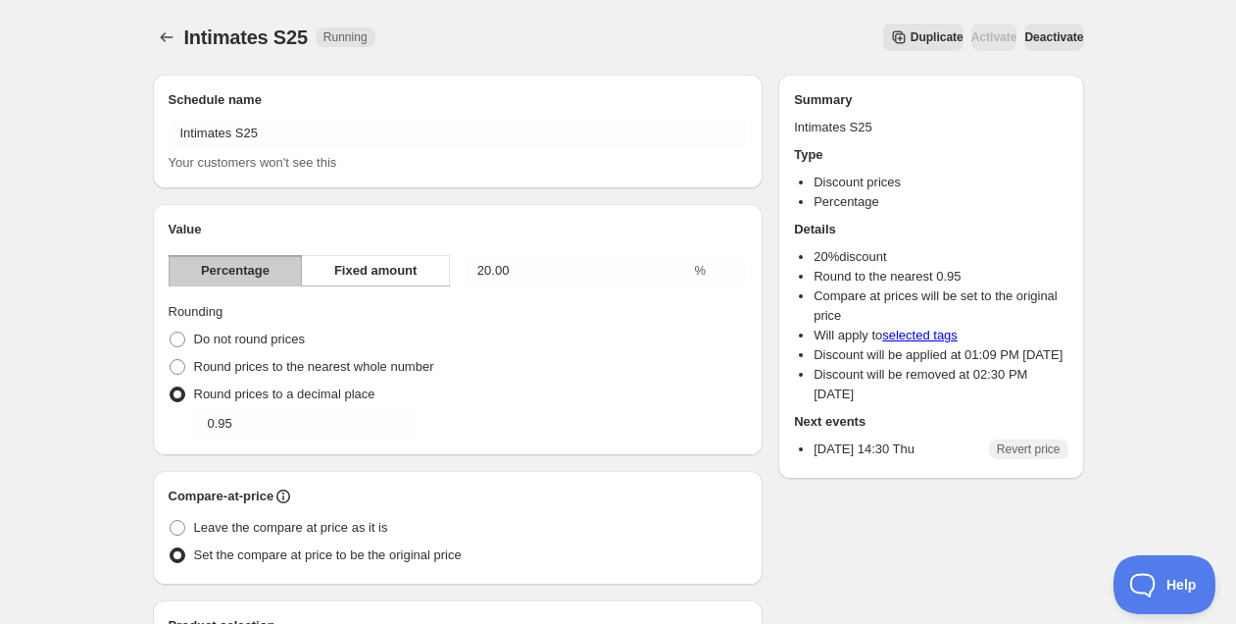
click at [1028, 44] on span "Deactivate" at bounding box center [1054, 37] width 59 height 16
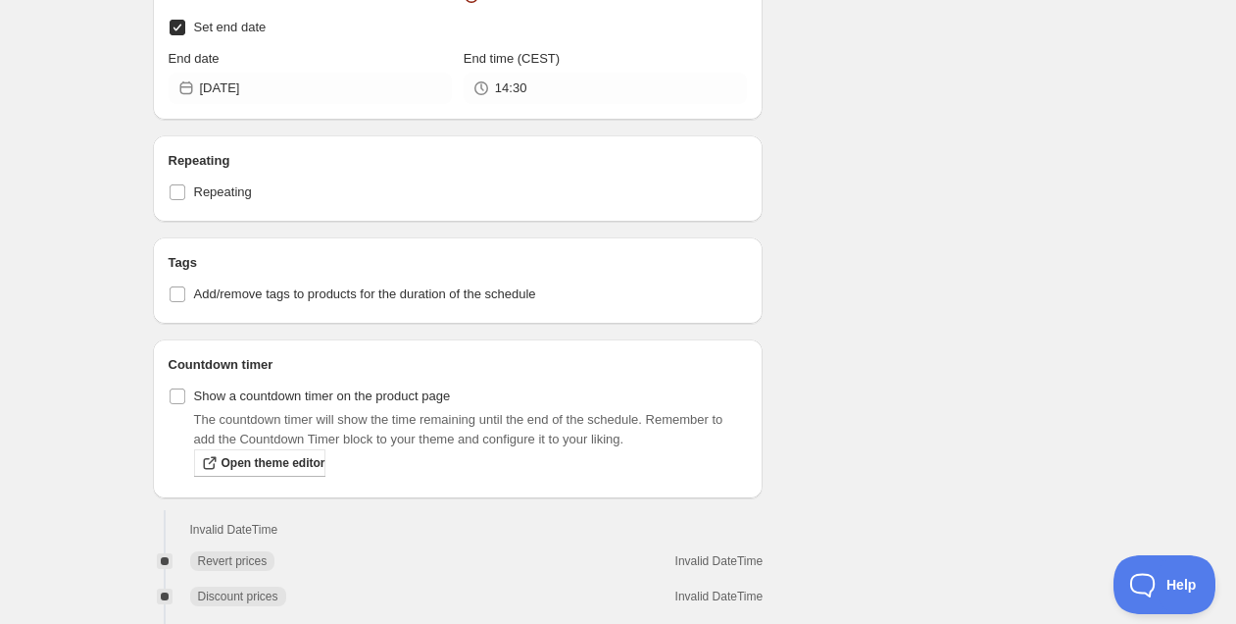
scroll to position [1177, 0]
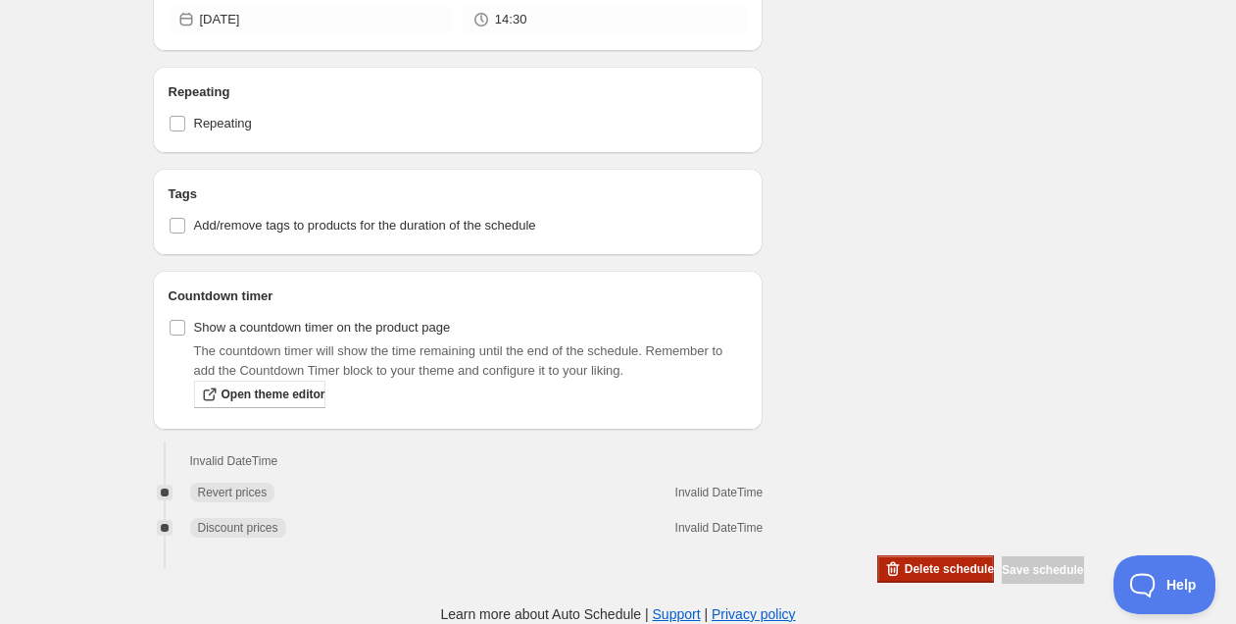
click at [954, 568] on span "Delete schedule" at bounding box center [949, 569] width 89 height 16
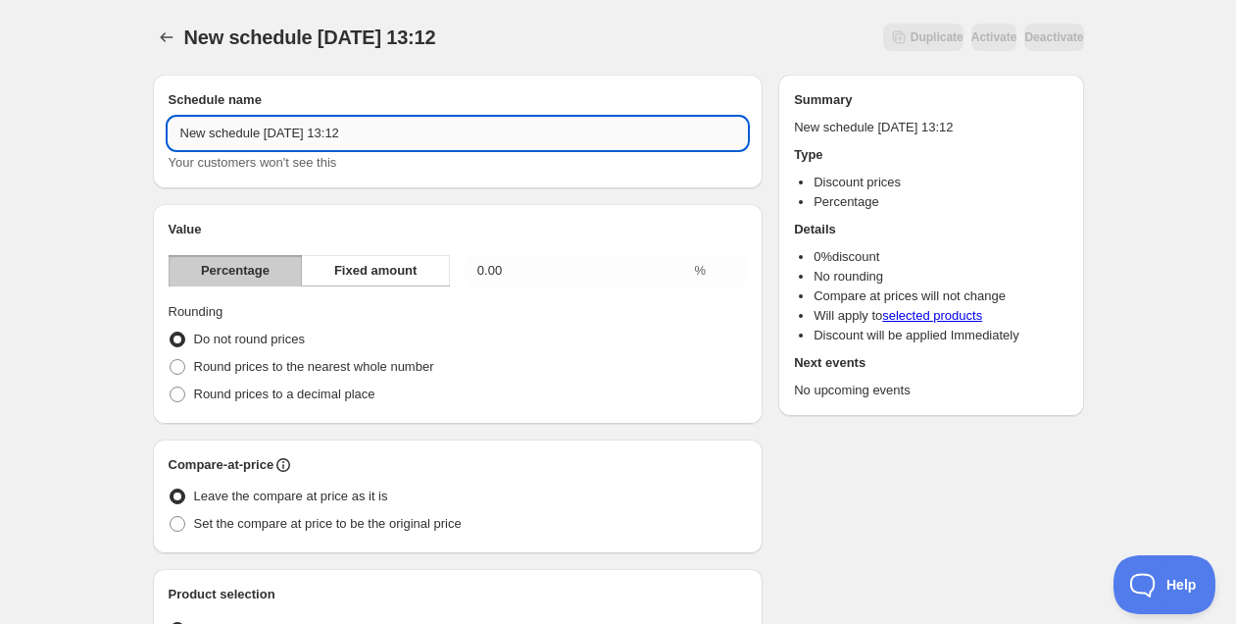
click at [362, 127] on input "New schedule [DATE] 13:12" at bounding box center [458, 133] width 579 height 31
type input "swim s25"
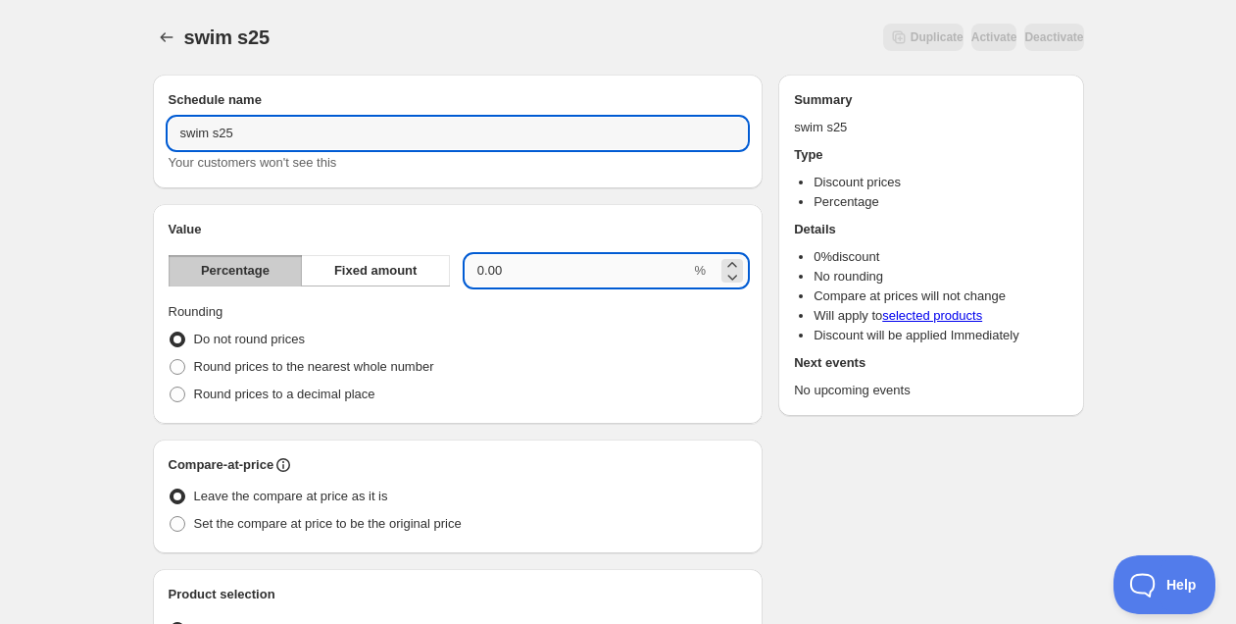
click at [504, 277] on input "0.00" at bounding box center [579, 270] width 226 height 31
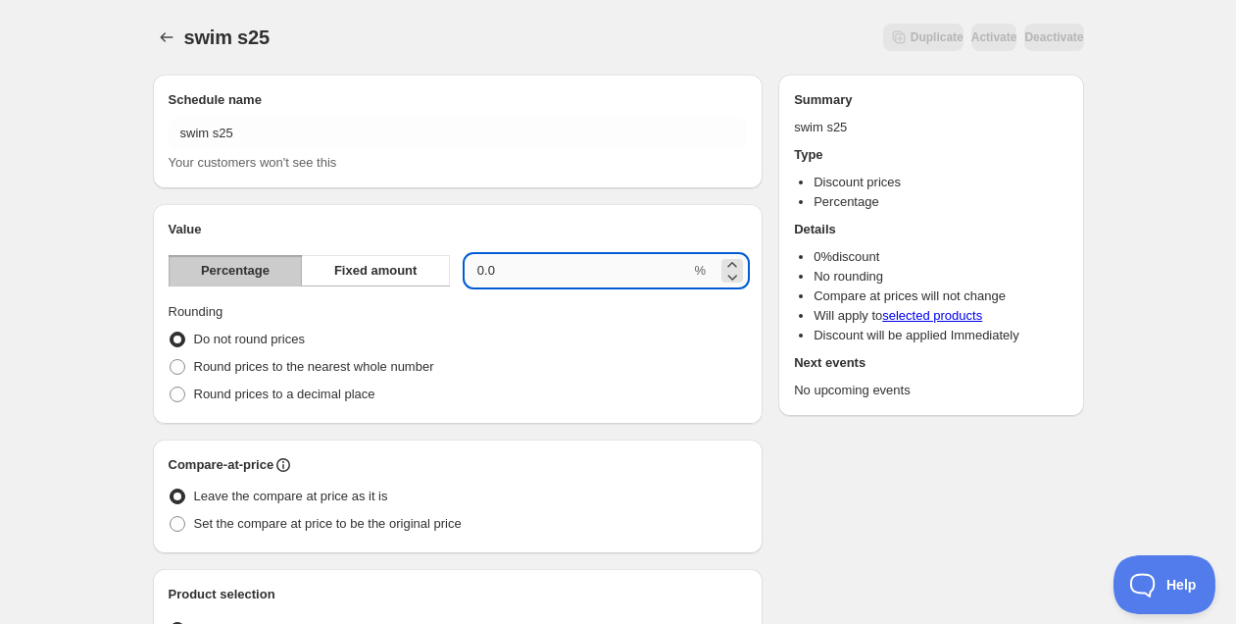
type input "0"
type input "20"
click at [350, 395] on span "Round prices to a decimal place" at bounding box center [284, 393] width 181 height 15
click at [171, 387] on input "Round prices to a decimal place" at bounding box center [170, 386] width 1 height 1
radio input "true"
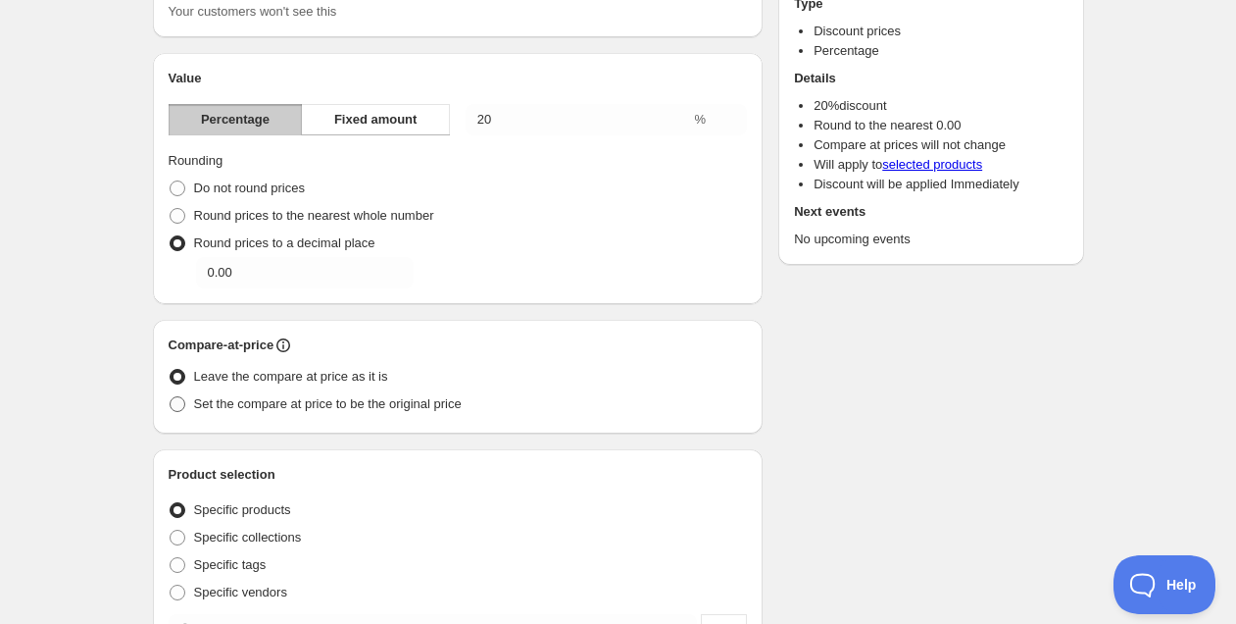
click at [345, 392] on label "Set the compare at price to be the original price" at bounding box center [315, 403] width 293 height 27
click at [171, 396] on input "Set the compare at price to be the original price" at bounding box center [170, 396] width 1 height 1
radio input "true"
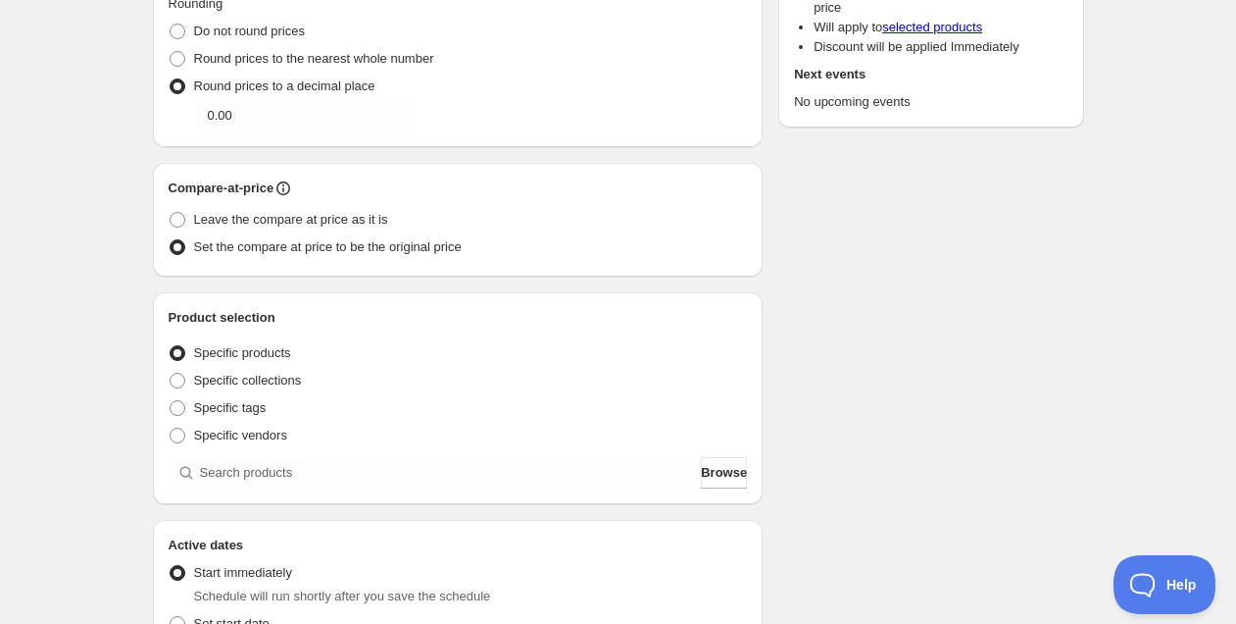
scroll to position [510, 0]
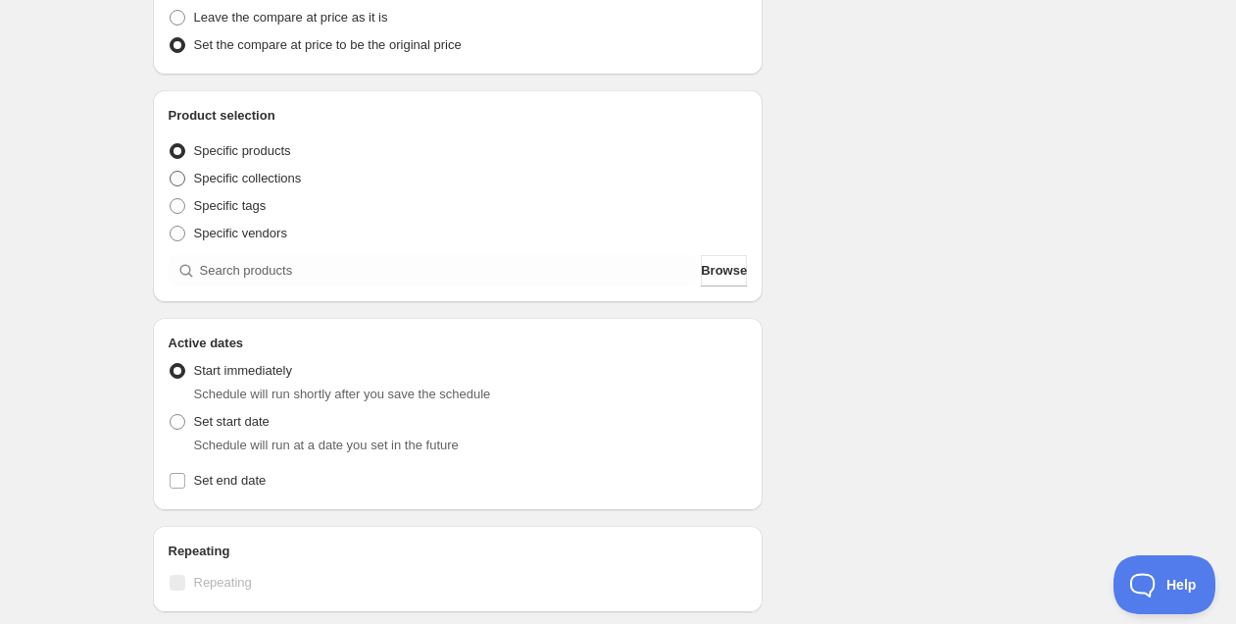
click at [263, 178] on span "Specific collections" at bounding box center [248, 178] width 108 height 15
click at [171, 172] on input "Specific collections" at bounding box center [170, 171] width 1 height 1
radio input "true"
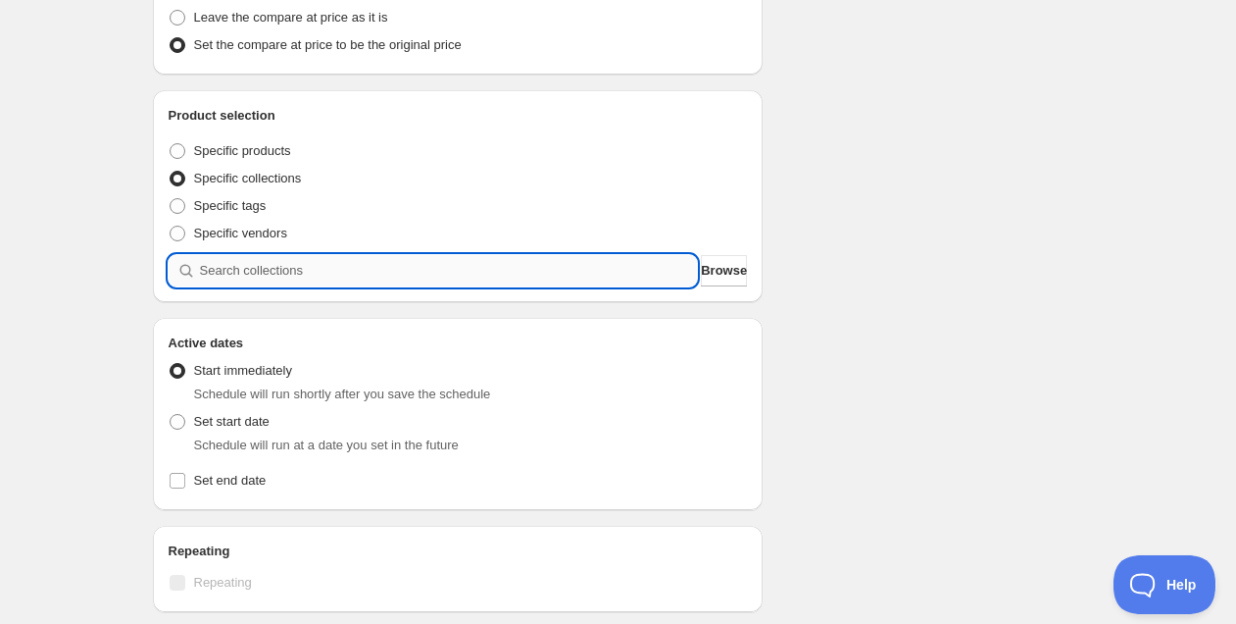
click at [282, 275] on input "search" at bounding box center [449, 270] width 498 height 31
click at [238, 210] on span "Specific tags" at bounding box center [230, 205] width 73 height 15
click at [171, 199] on input "Specific tags" at bounding box center [170, 198] width 1 height 1
radio input "true"
click at [290, 278] on input "text" at bounding box center [458, 270] width 579 height 31
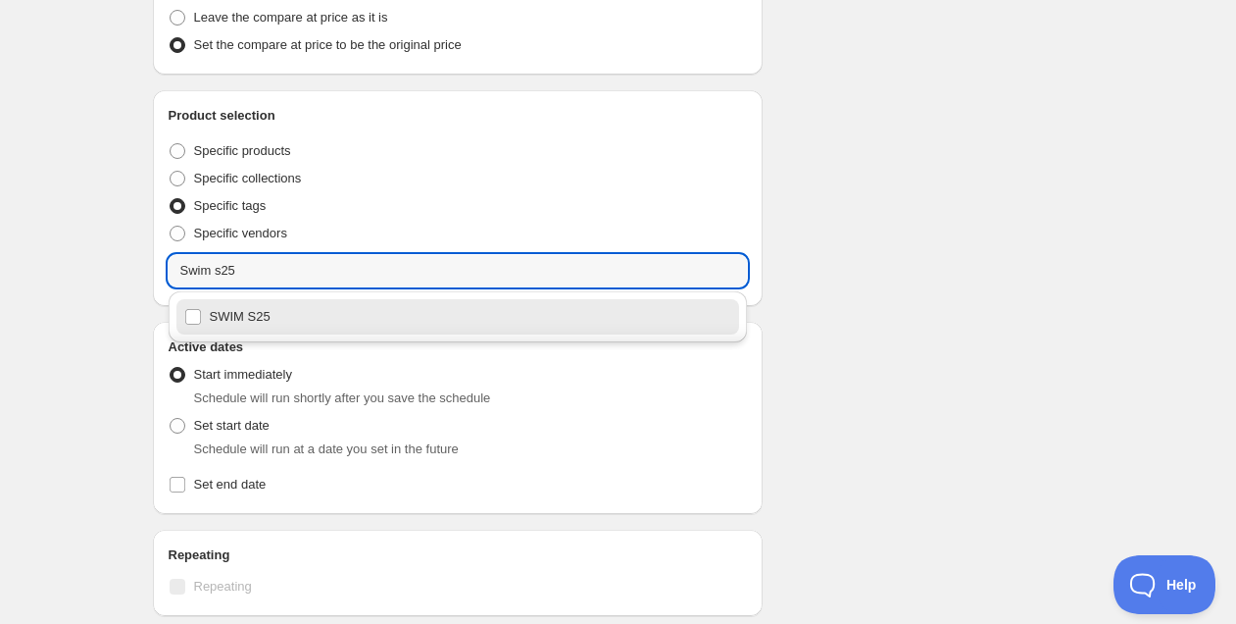
click at [282, 324] on div "SWIM S25" at bounding box center [458, 316] width 548 height 27
type input "SWIM S25"
checkbox input "true"
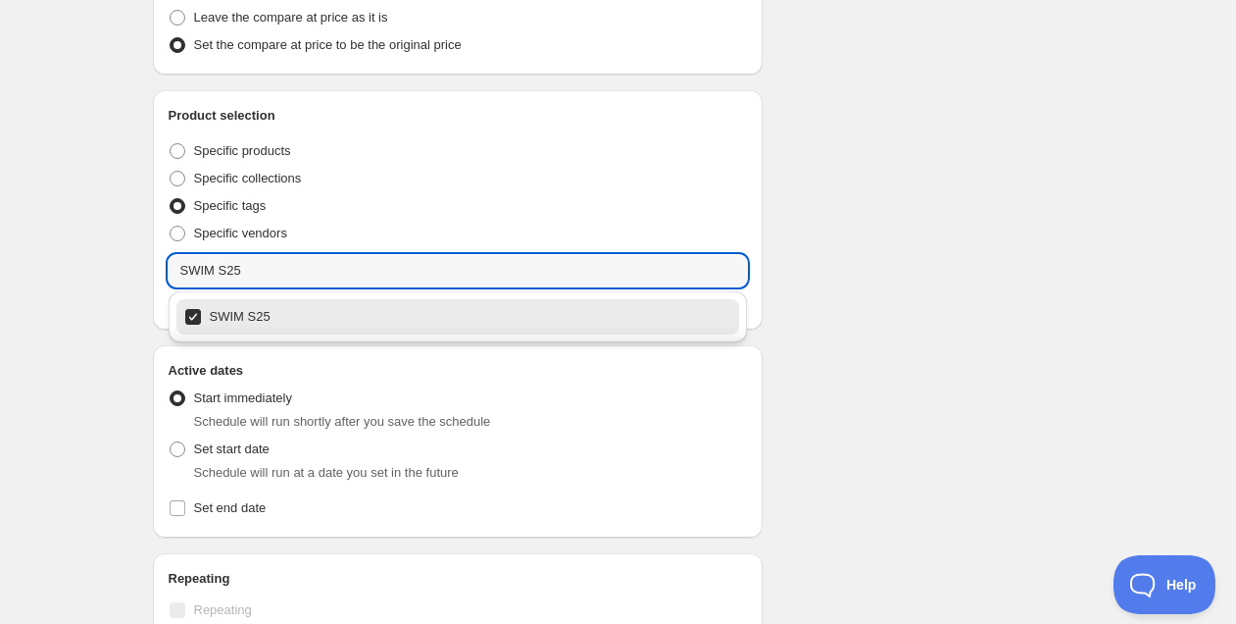
type input "SWIM S25"
click at [876, 302] on div "Schedule name swim s25 Your customers won't see this Value Percentage Fixed amo…" at bounding box center [610, 255] width 947 height 1412
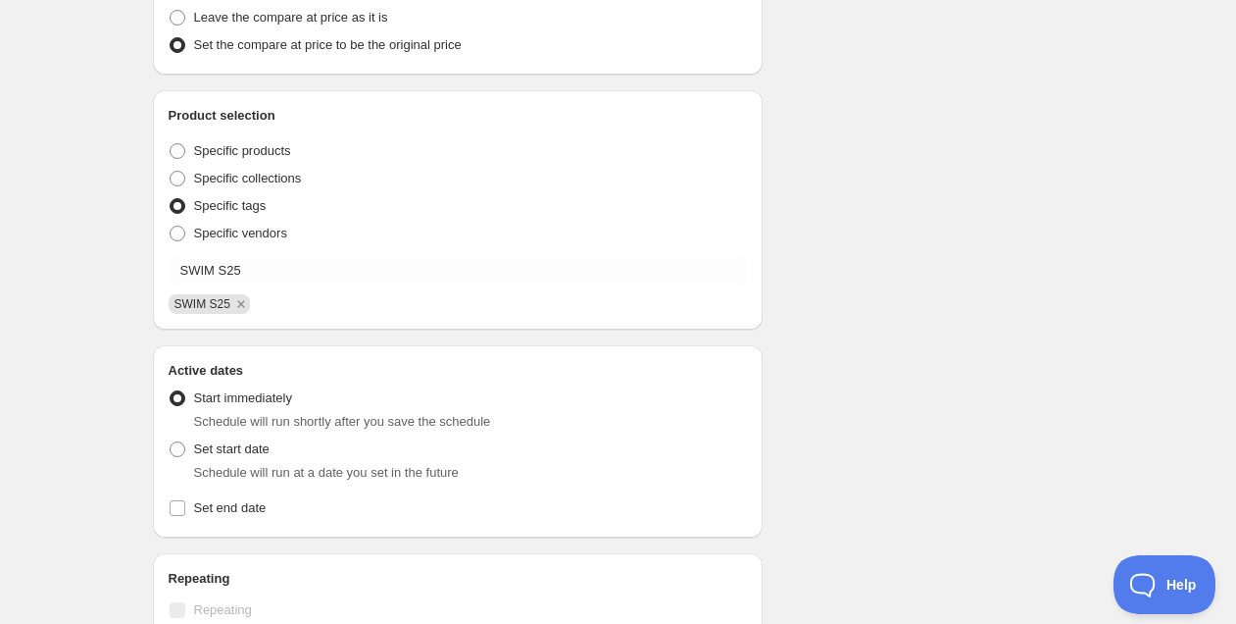
scroll to position [702, 0]
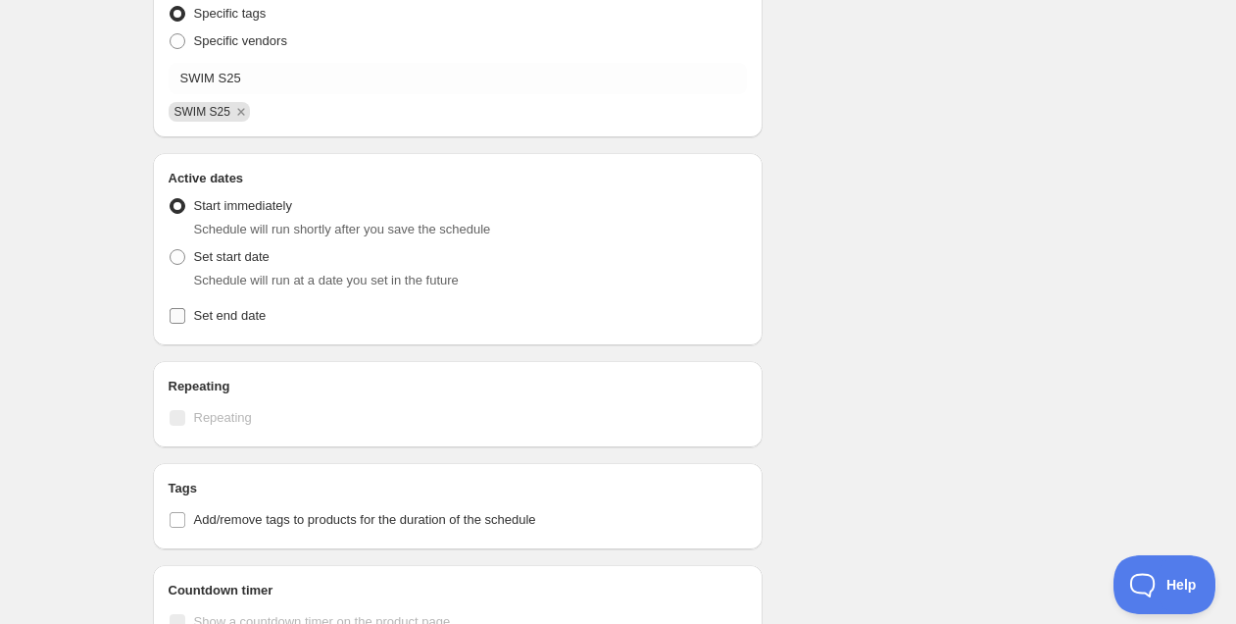
drag, startPoint x: 232, startPoint y: 316, endPoint x: 293, endPoint y: 334, distance: 63.6
click at [232, 316] on span "Set end date" at bounding box center [230, 315] width 73 height 15
click at [185, 316] on input "Set end date" at bounding box center [178, 316] width 16 height 16
checkbox input "true"
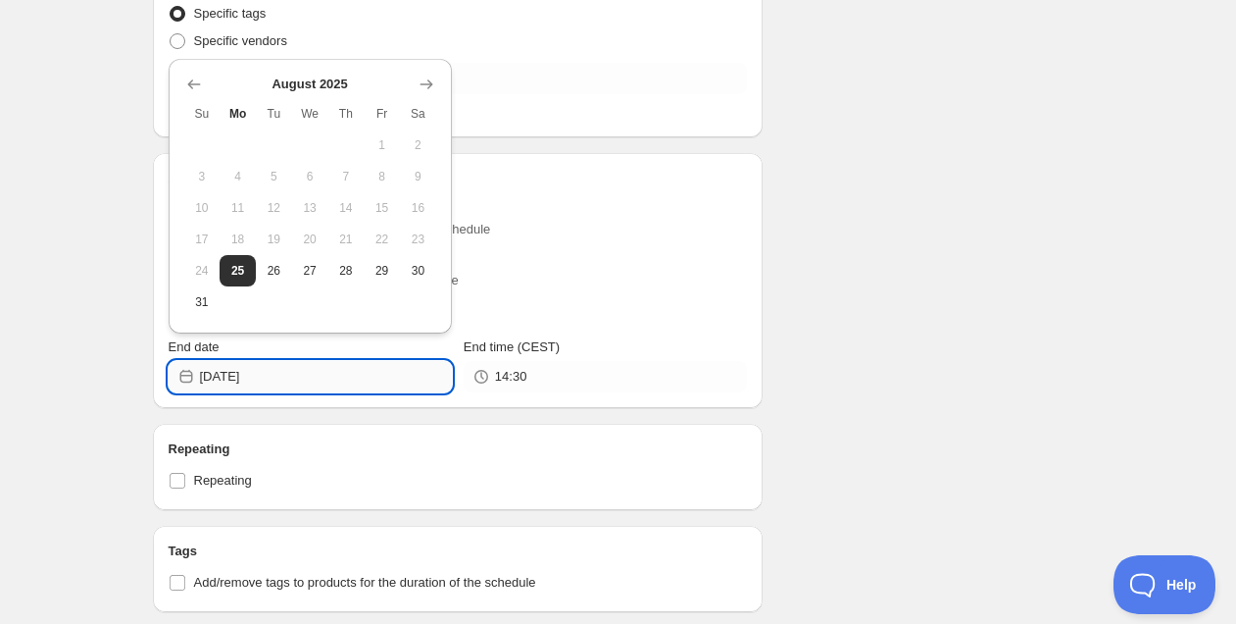
click at [342, 387] on input "[DATE]" at bounding box center [326, 376] width 252 height 31
click at [312, 81] on div at bounding box center [310, 85] width 252 height 20
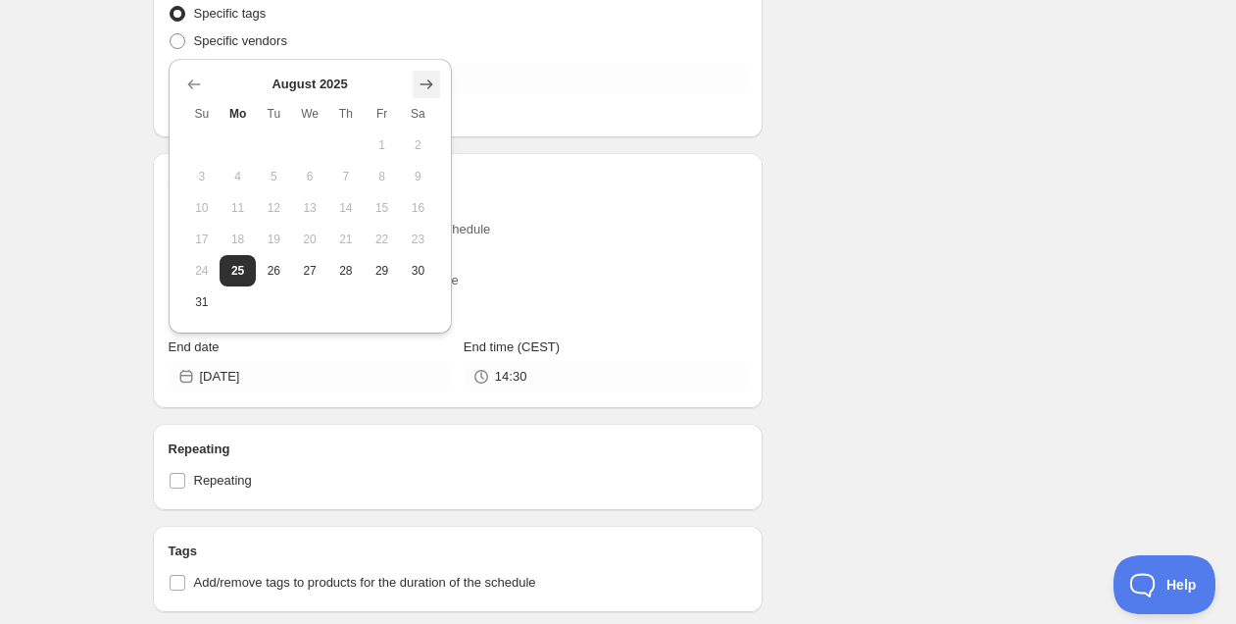
click at [414, 90] on button "Show next month, September 2025" at bounding box center [426, 84] width 27 height 27
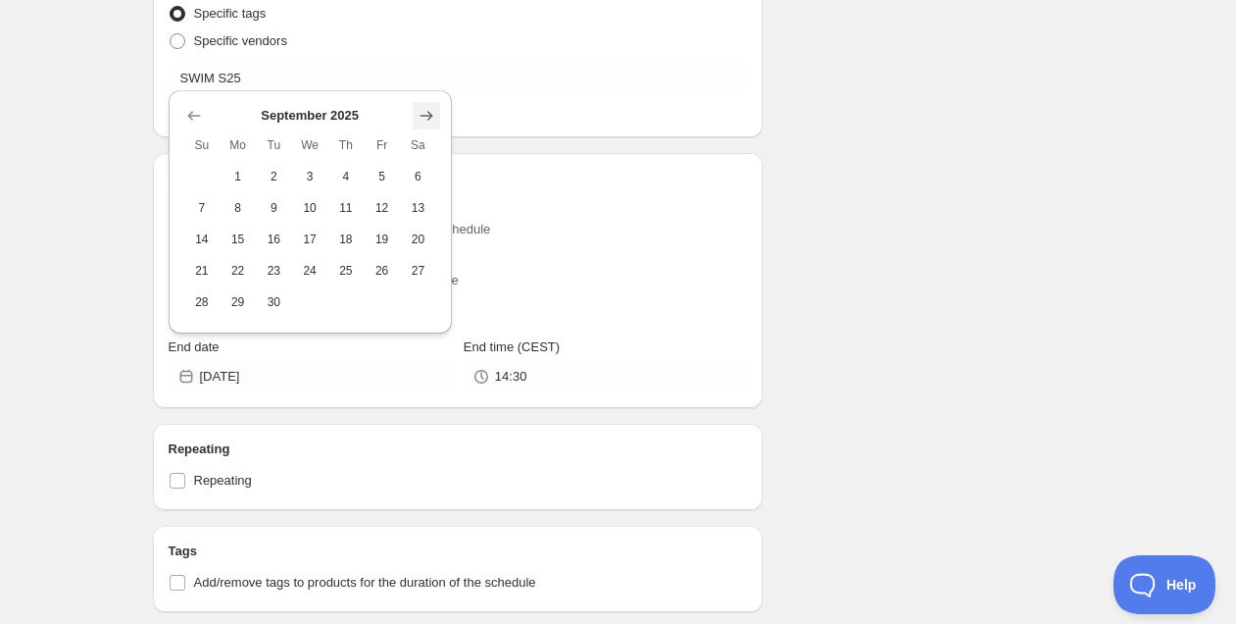
click at [425, 125] on button "Show next month, October 2025" at bounding box center [426, 115] width 27 height 27
click at [421, 94] on button "Show next month, December 2025" at bounding box center [426, 84] width 27 height 27
click at [430, 121] on icon "Show next month, January 2026" at bounding box center [427, 116] width 20 height 20
click at [349, 162] on button "1" at bounding box center [346, 176] width 36 height 31
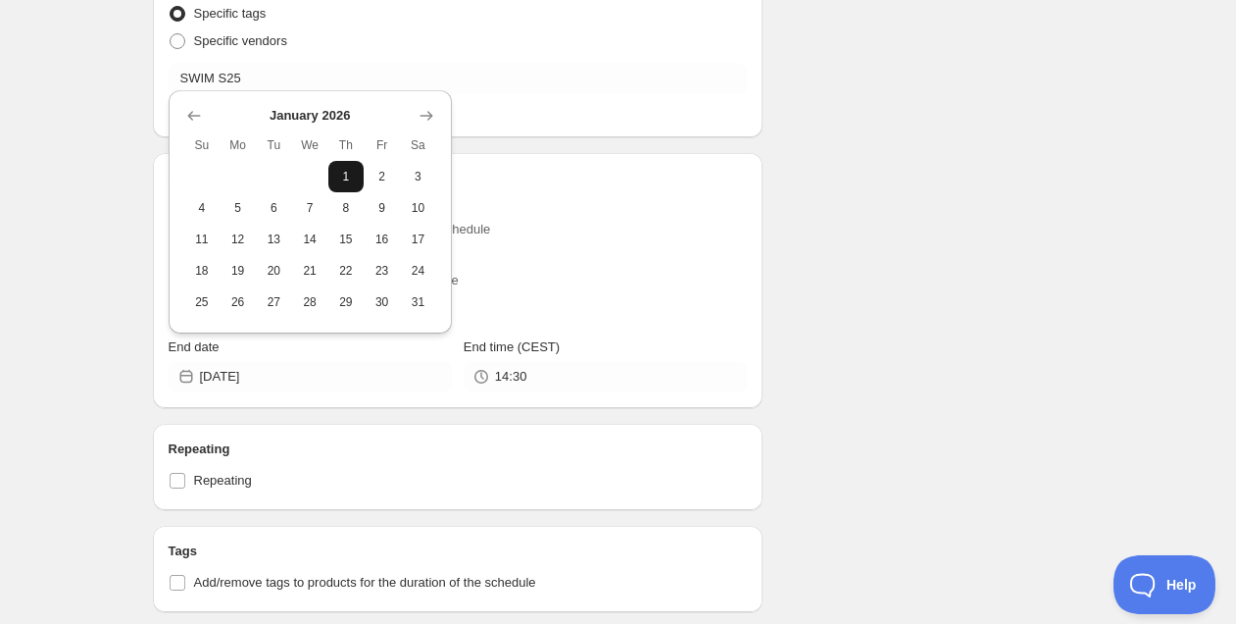
type input "[DATE]"
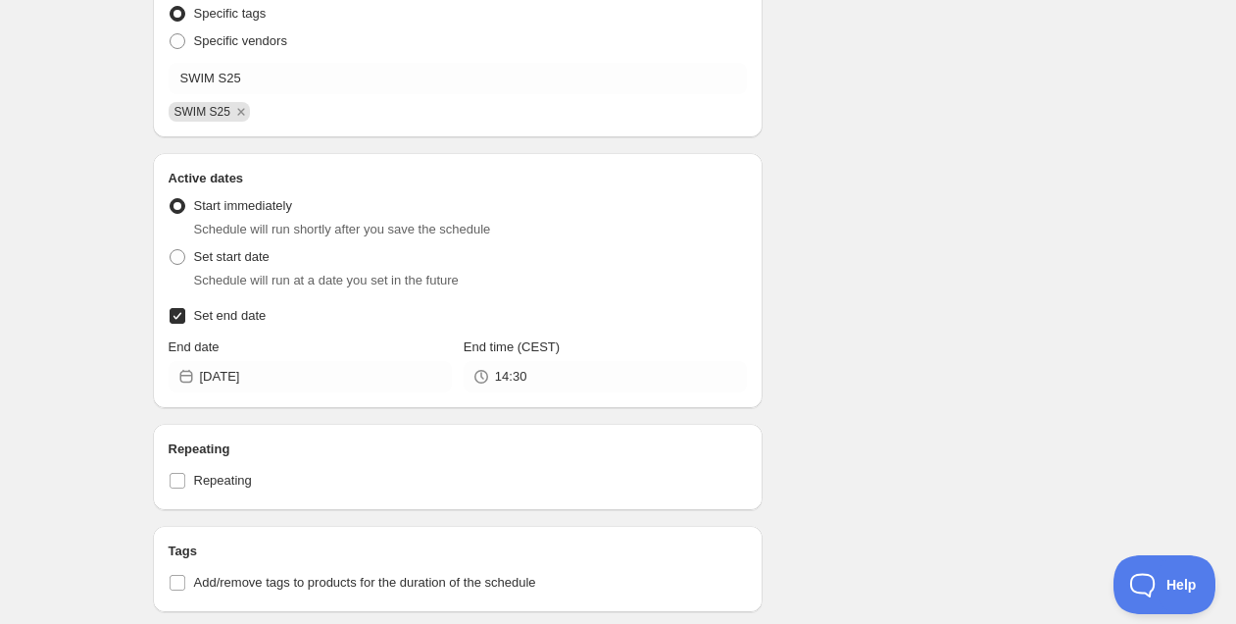
click at [921, 280] on div "Schedule name swim s25 Your customers won't see this Value Percentage Fixed amo…" at bounding box center [610, 94] width 947 height 1475
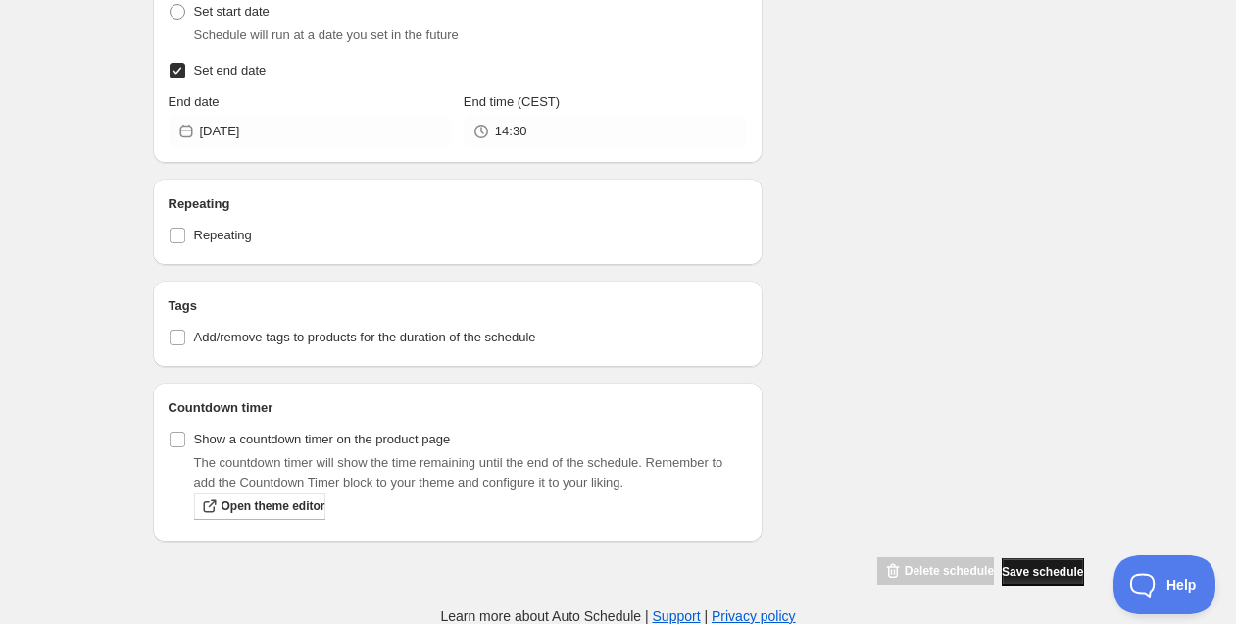
click at [1002, 581] on button "Save schedule" at bounding box center [1042, 571] width 81 height 27
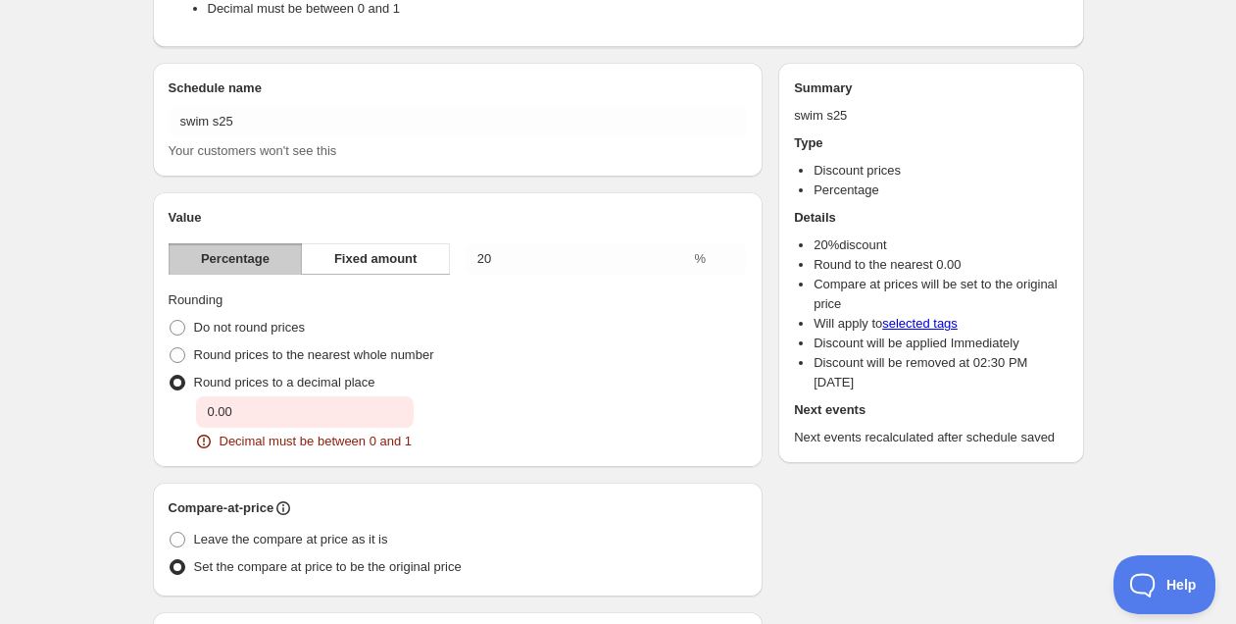
scroll to position [0, 0]
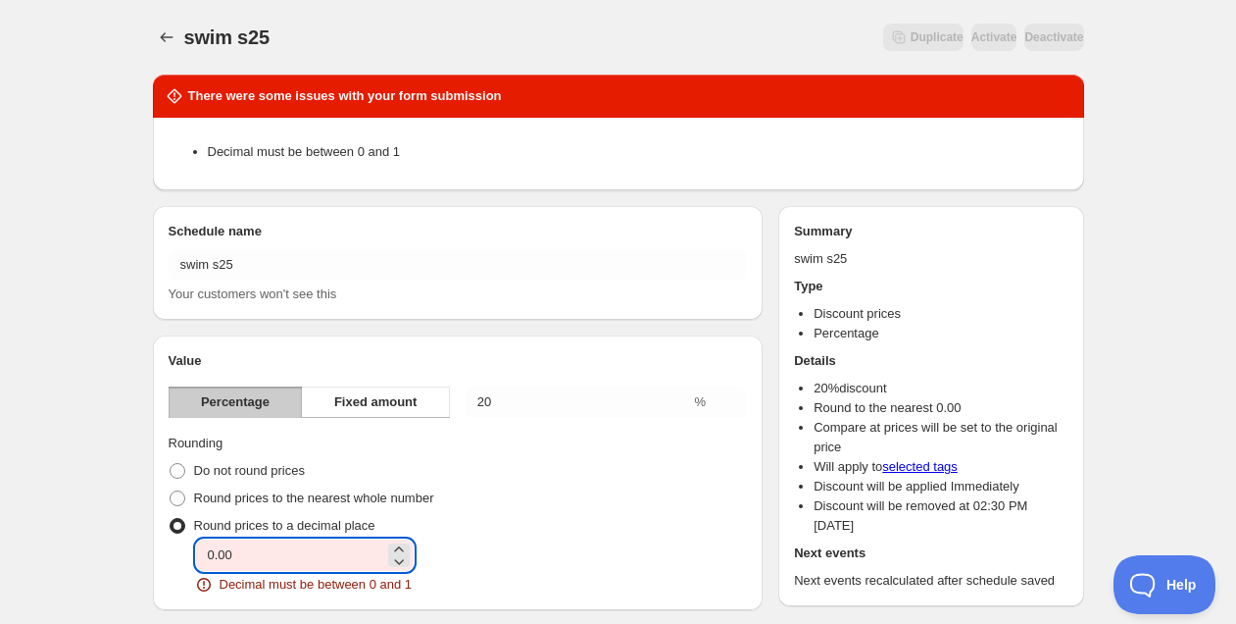
click at [277, 552] on input "0.00" at bounding box center [290, 554] width 188 height 31
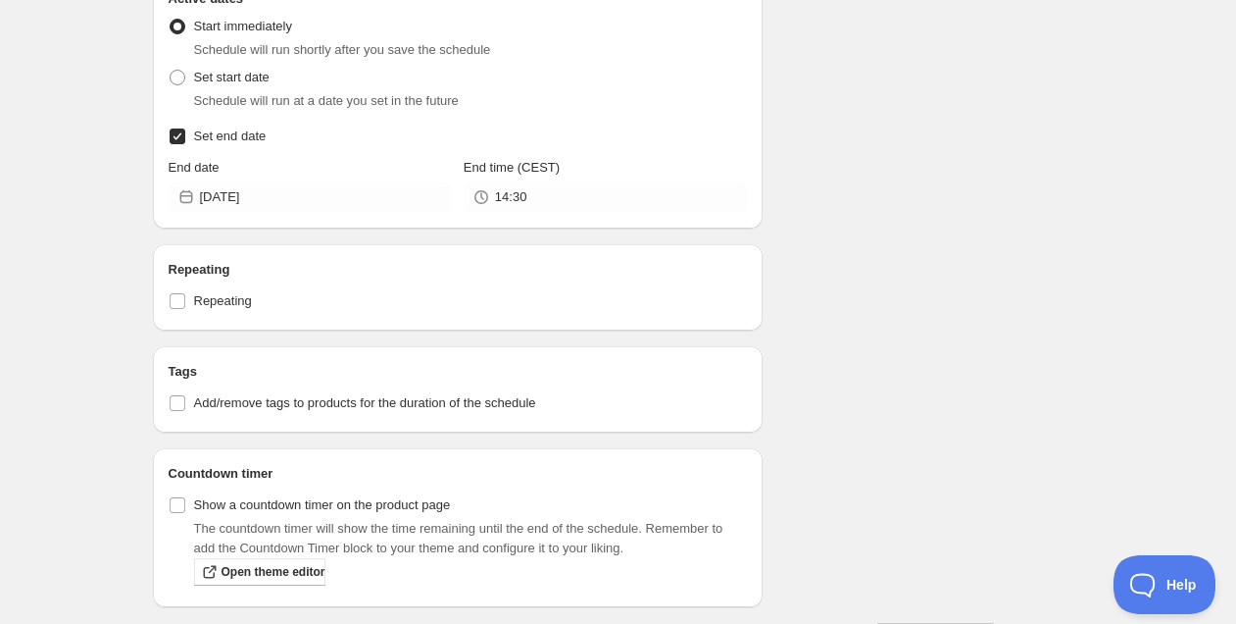
scroll to position [1079, 0]
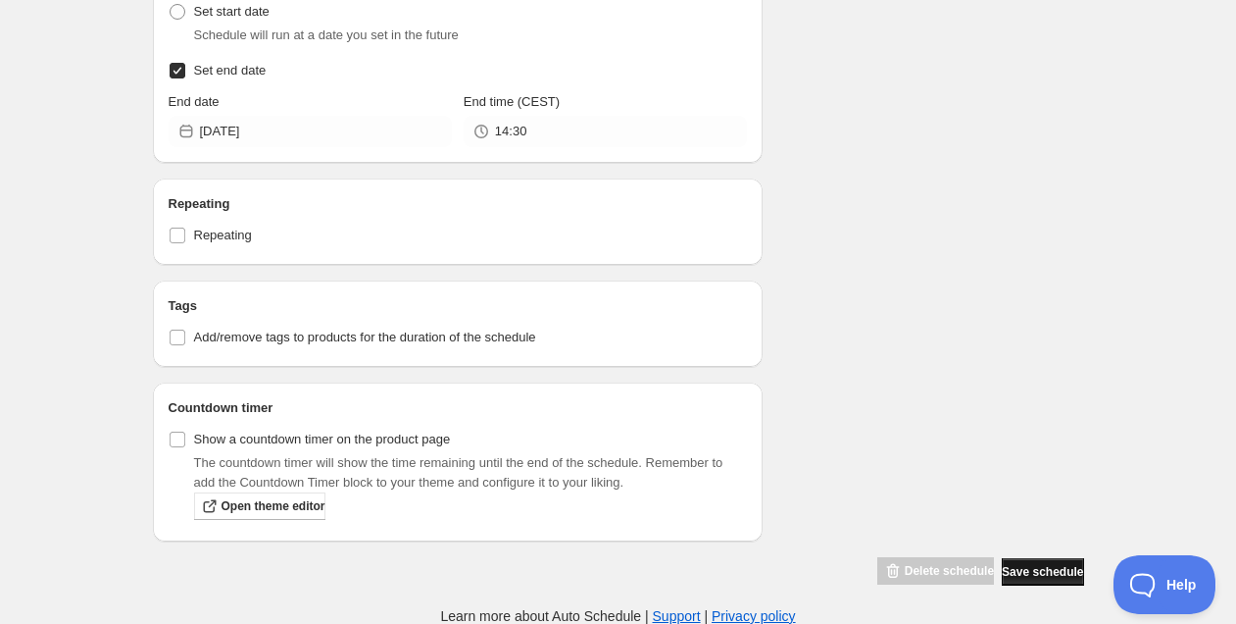
type input "0.95"
click at [1031, 578] on span "Save schedule" at bounding box center [1042, 572] width 81 height 16
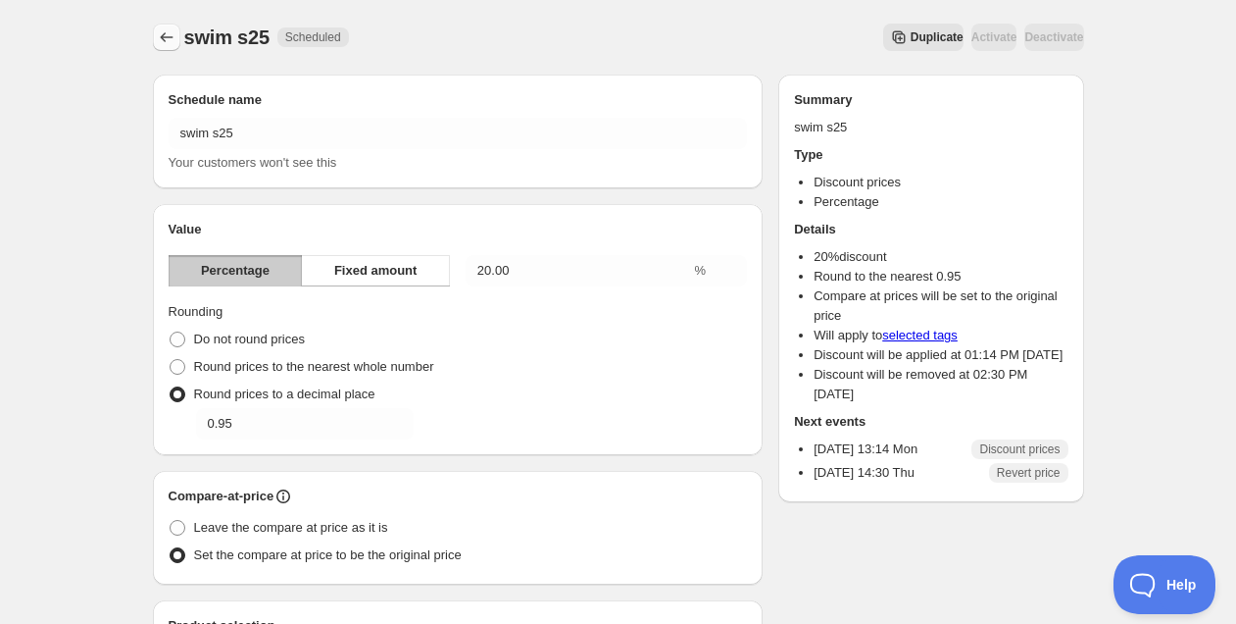
click at [157, 42] on icon "Schedules" at bounding box center [167, 37] width 20 height 20
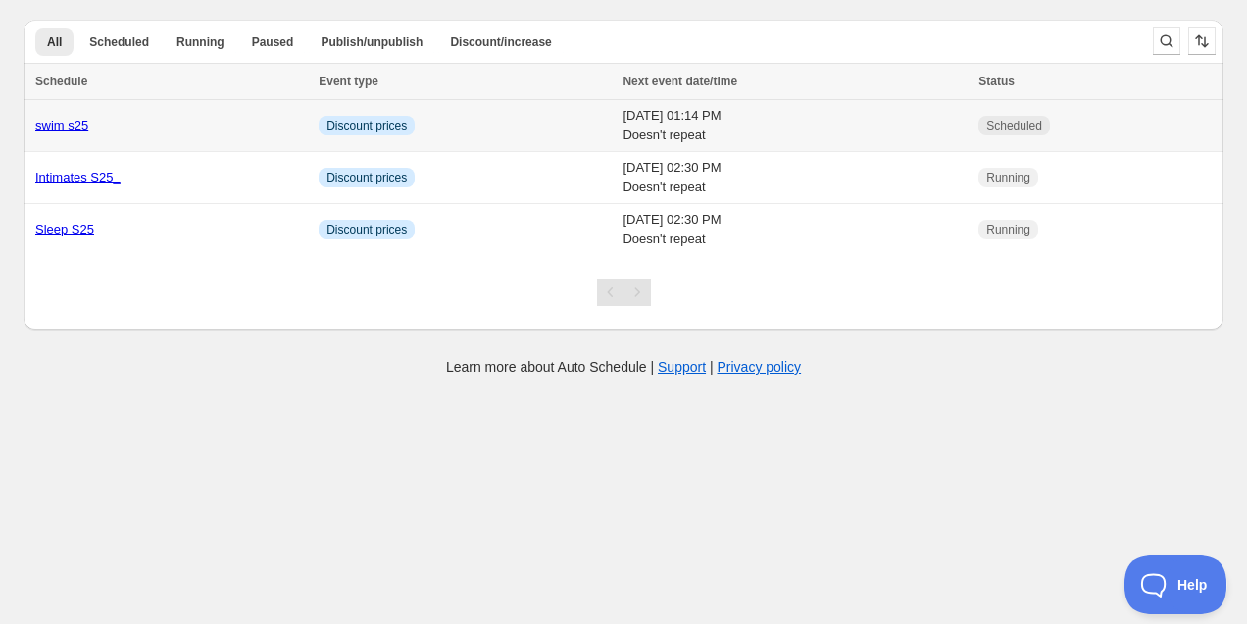
click at [151, 131] on div "swim s25" at bounding box center [171, 126] width 272 height 20
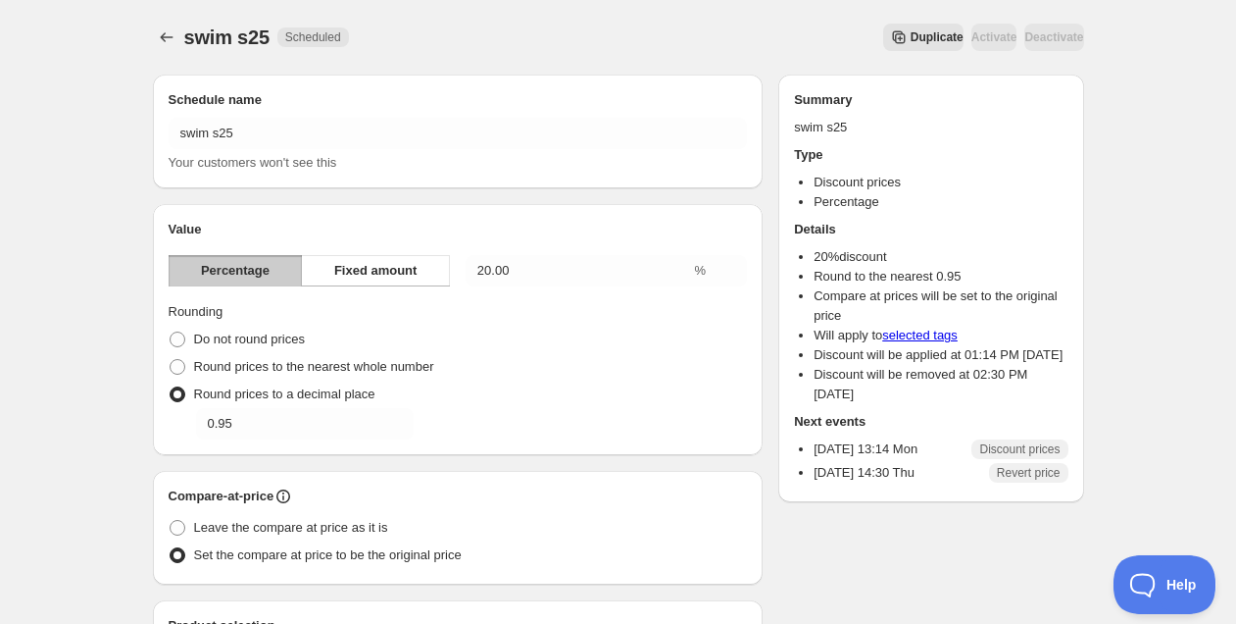
click at [911, 41] on span "Duplicate" at bounding box center [937, 37] width 53 height 16
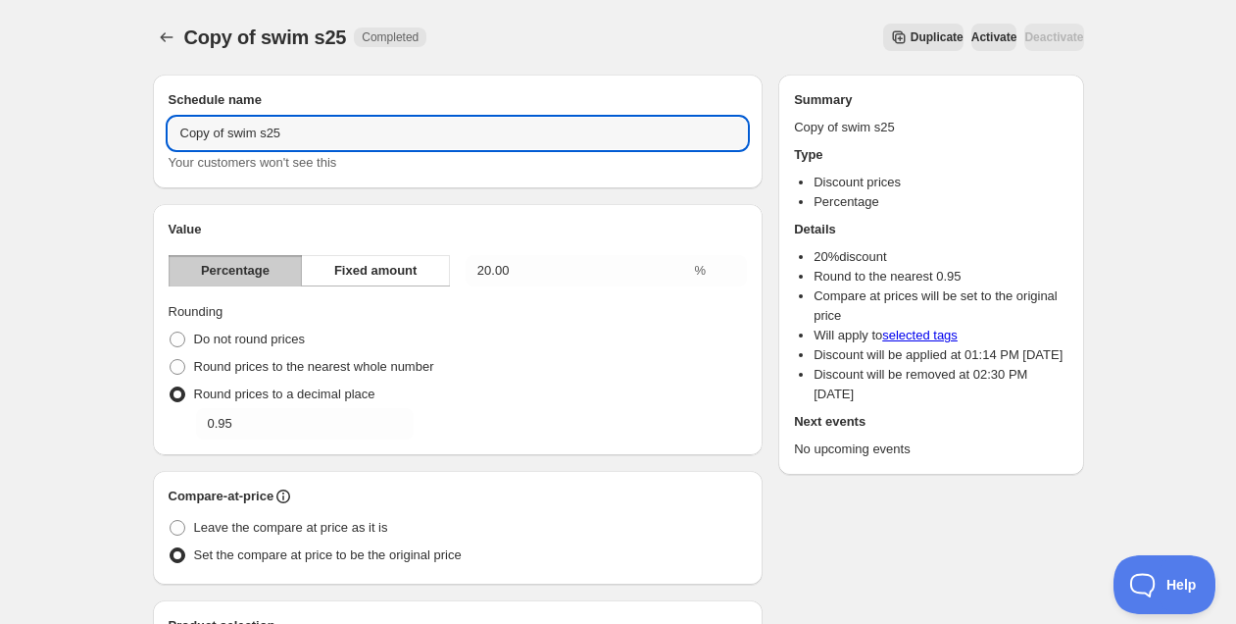
drag, startPoint x: 314, startPoint y: 140, endPoint x: 117, endPoint y: 127, distance: 197.5
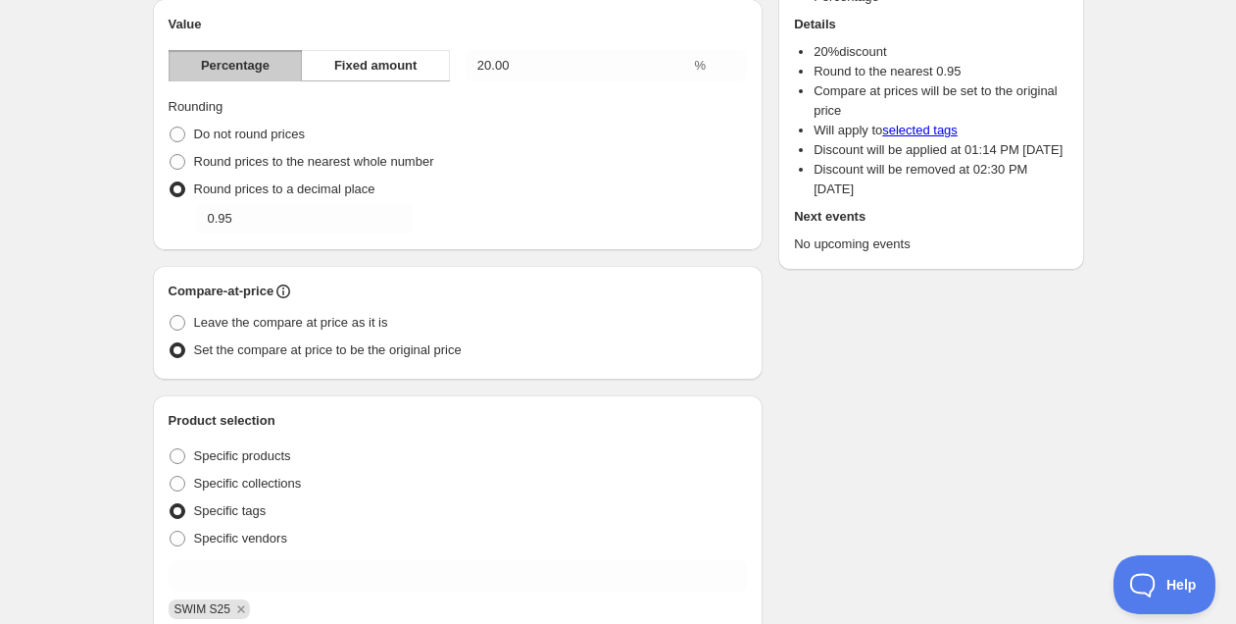
scroll to position [210, 0]
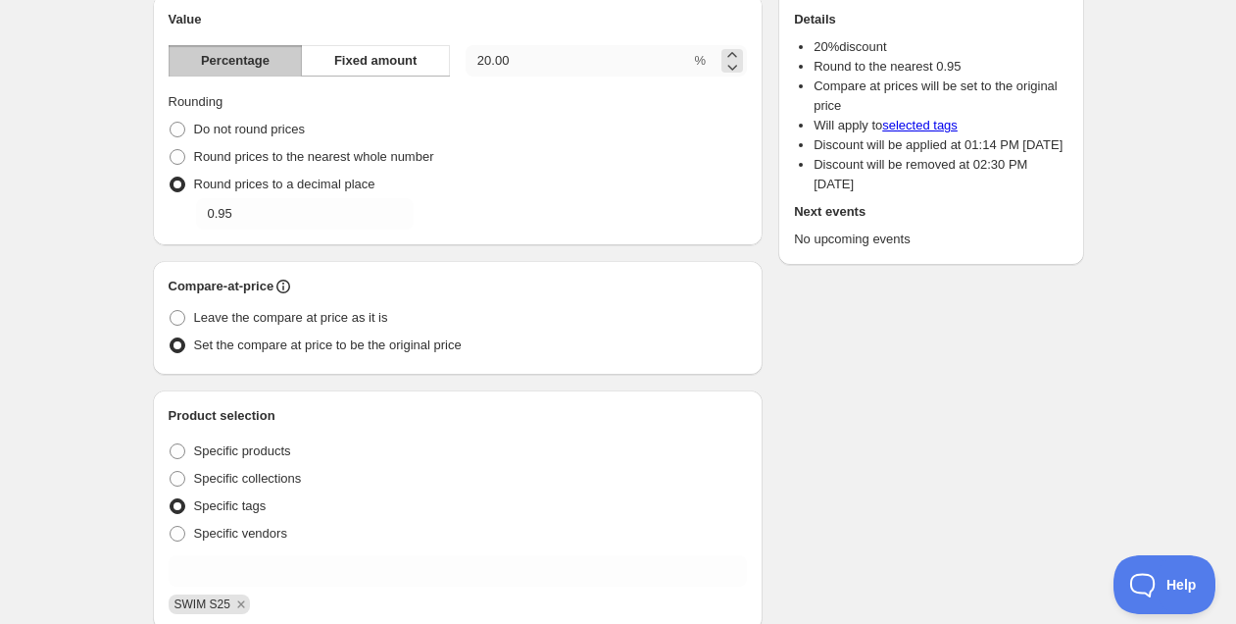
type input "swim sp25"
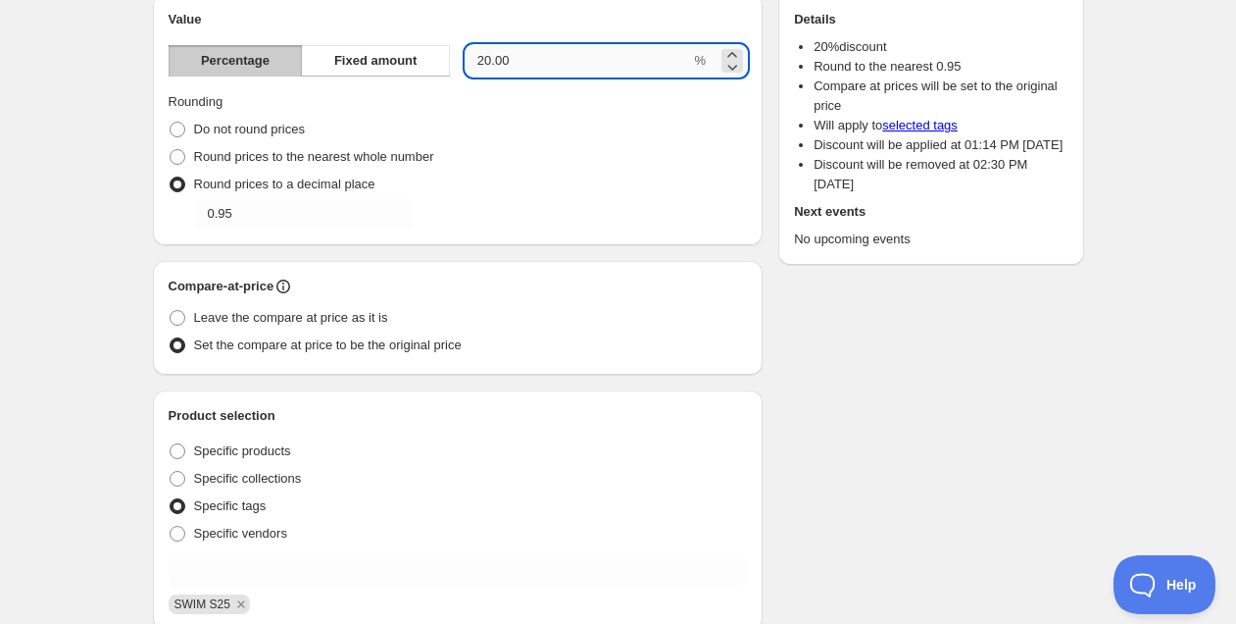
click at [482, 65] on input "20.00" at bounding box center [579, 60] width 226 height 31
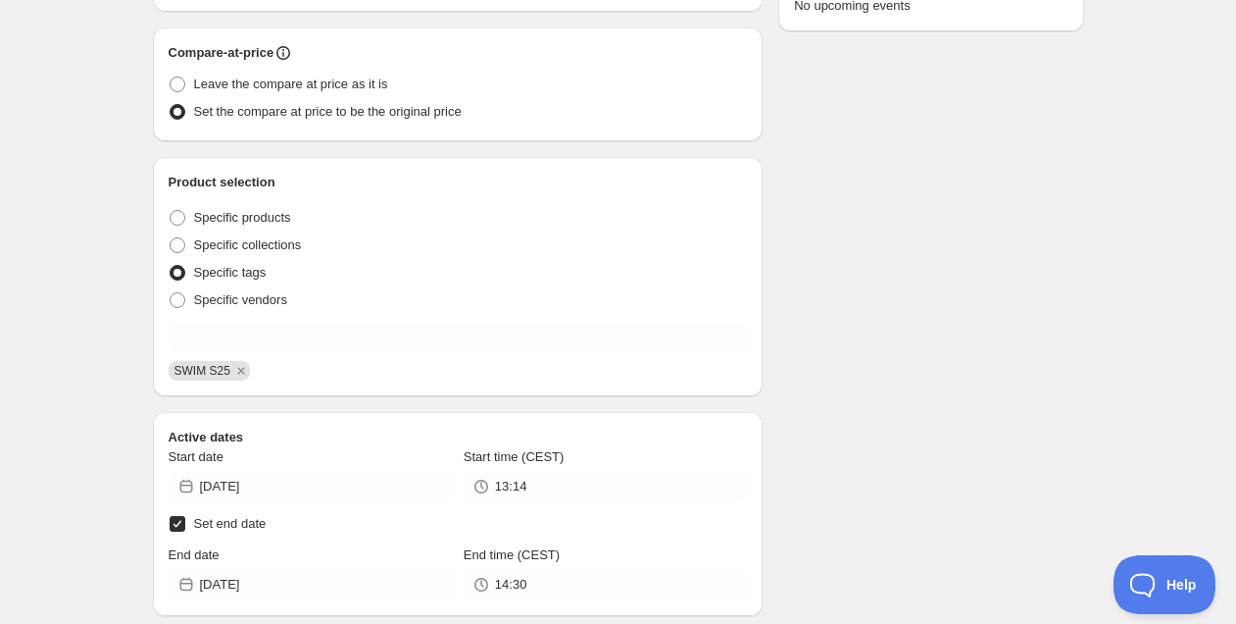
scroll to position [854, 0]
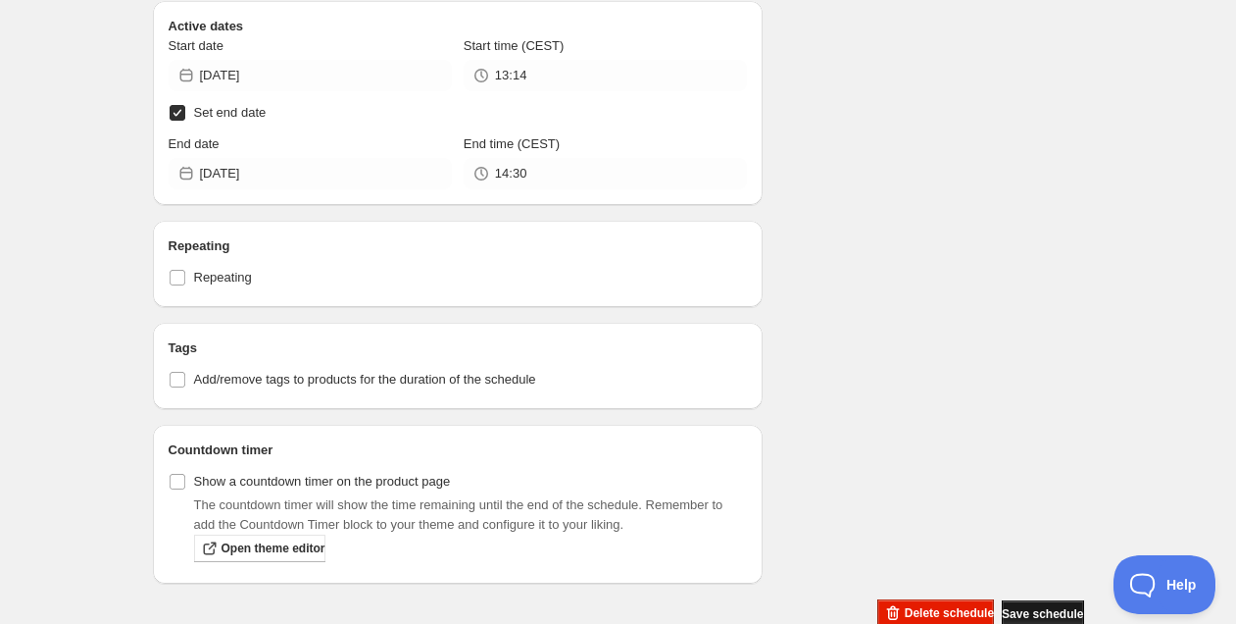
type input "30.00"
click at [1012, 610] on span "Save schedule" at bounding box center [1042, 614] width 81 height 16
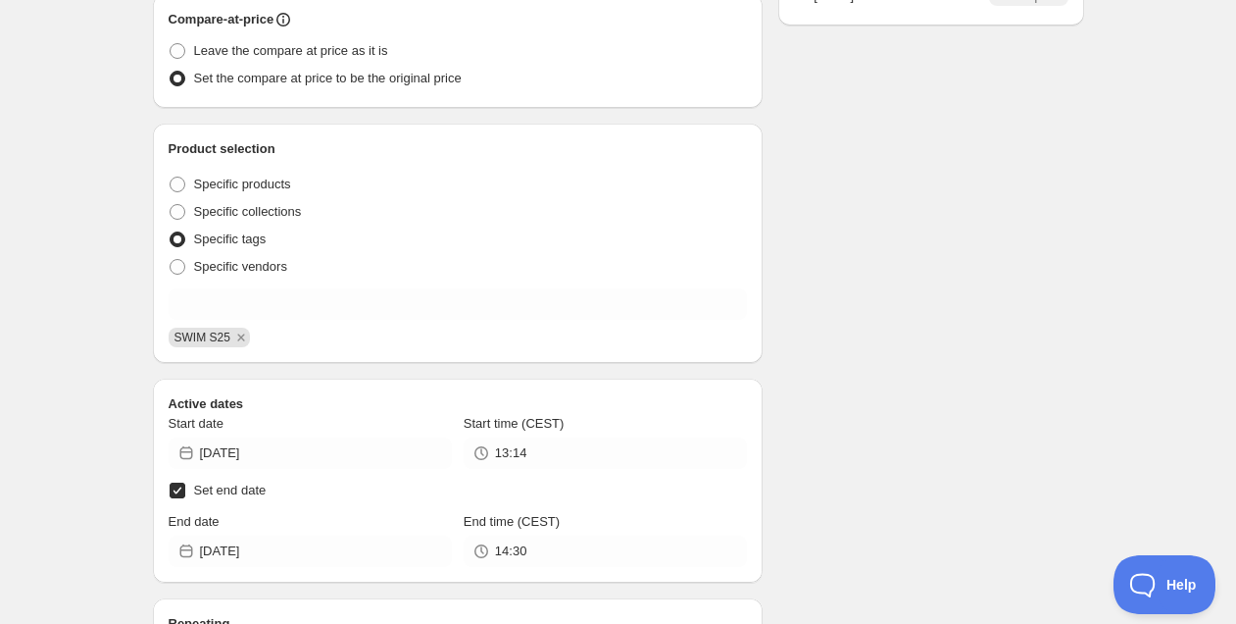
scroll to position [0, 0]
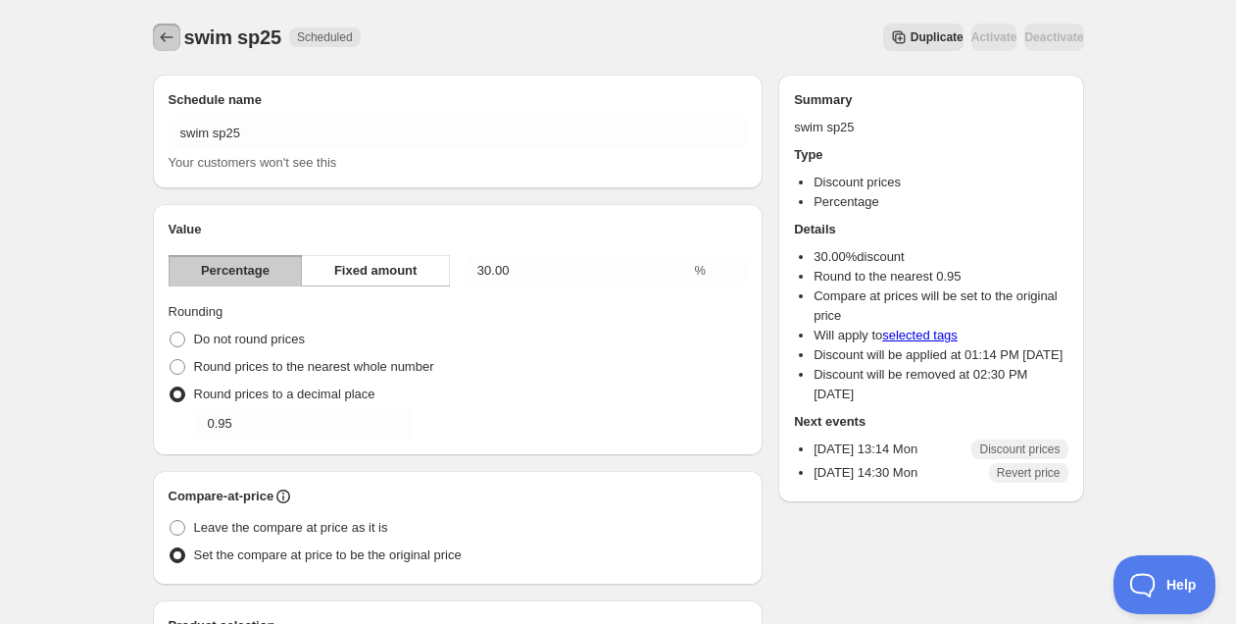
click at [158, 32] on icon "Schedules" at bounding box center [167, 37] width 20 height 20
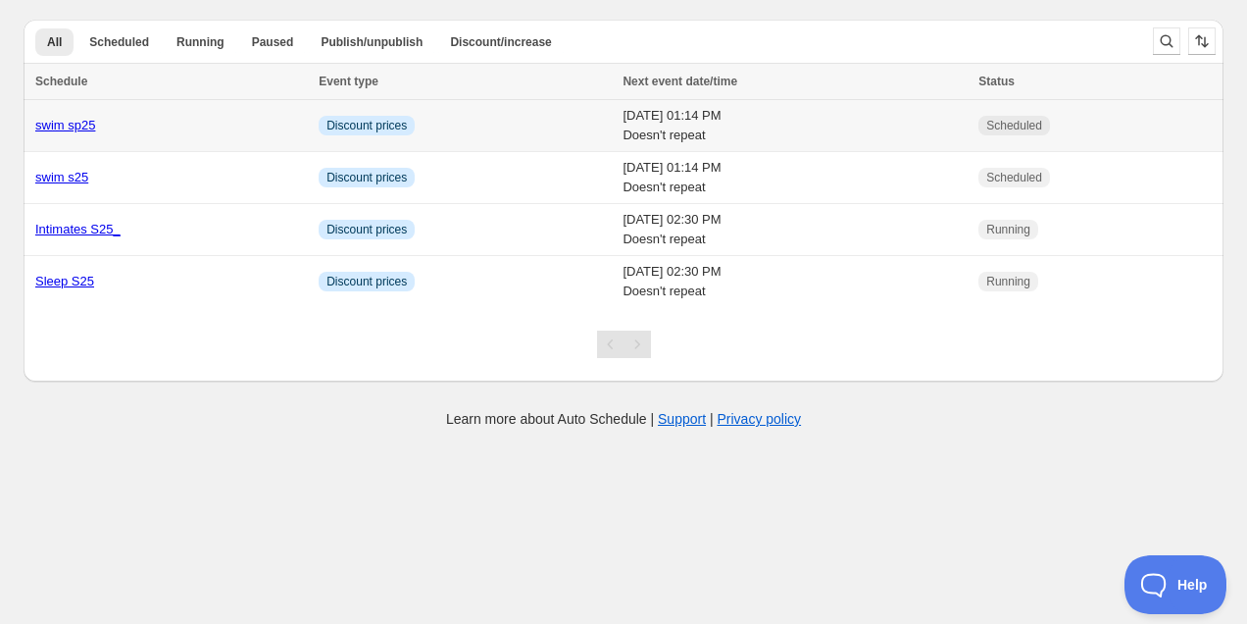
click at [808, 126] on td "[DATE] 01:14 PM Doesn't repeat" at bounding box center [795, 126] width 356 height 52
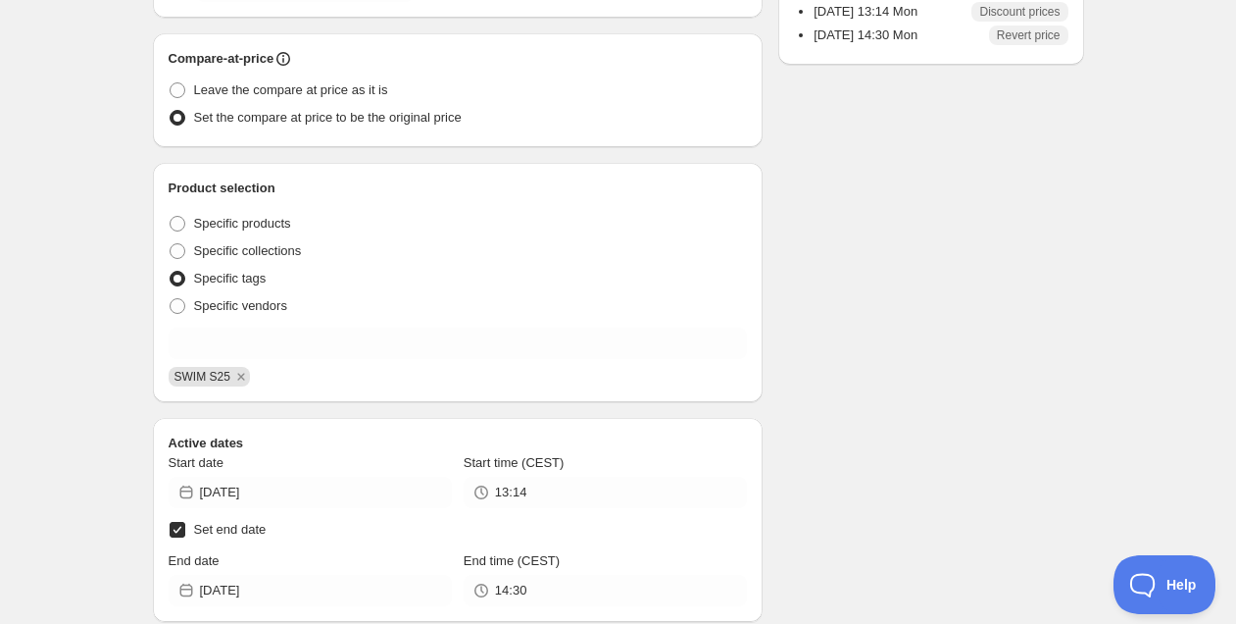
scroll to position [896, 0]
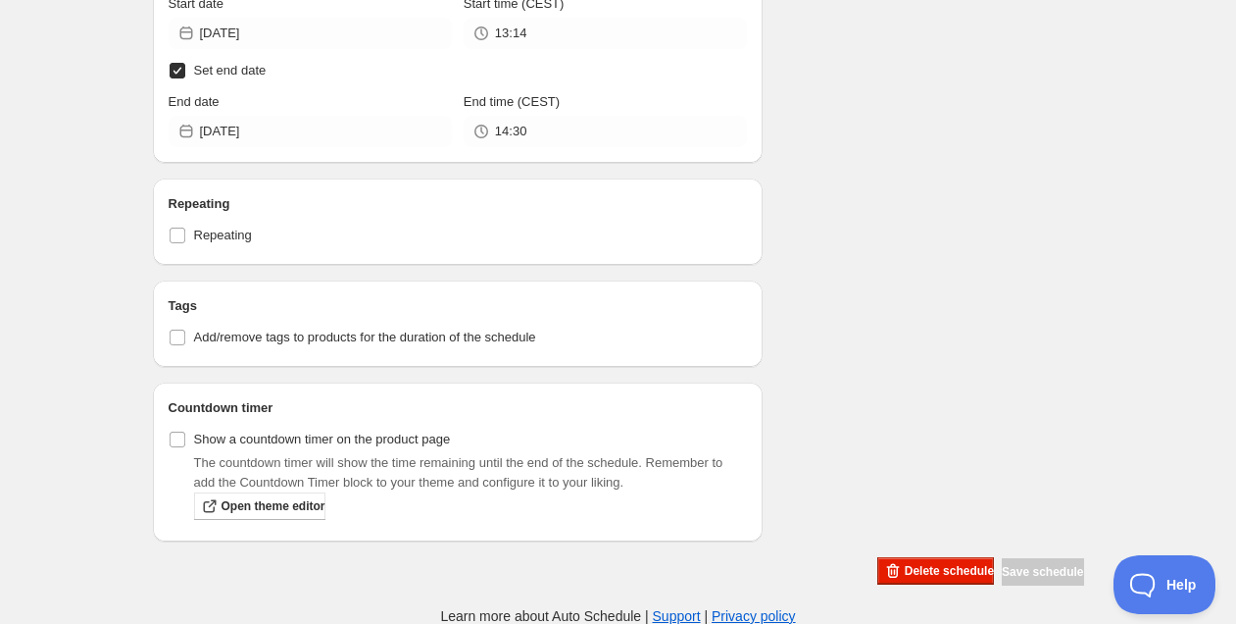
click at [929, 562] on button "Delete schedule" at bounding box center [936, 570] width 117 height 27
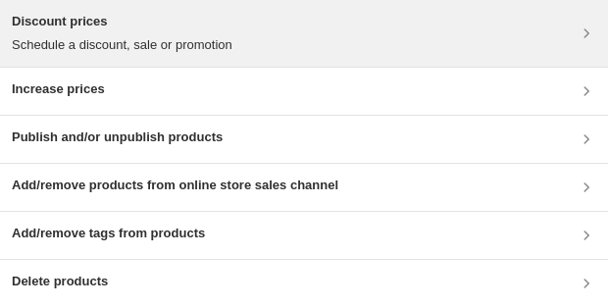
click at [149, 44] on p "Schedule a discount, sale or promotion" at bounding box center [122, 45] width 221 height 20
click at [113, 52] on p "Schedule a discount, sale or promotion" at bounding box center [122, 45] width 221 height 20
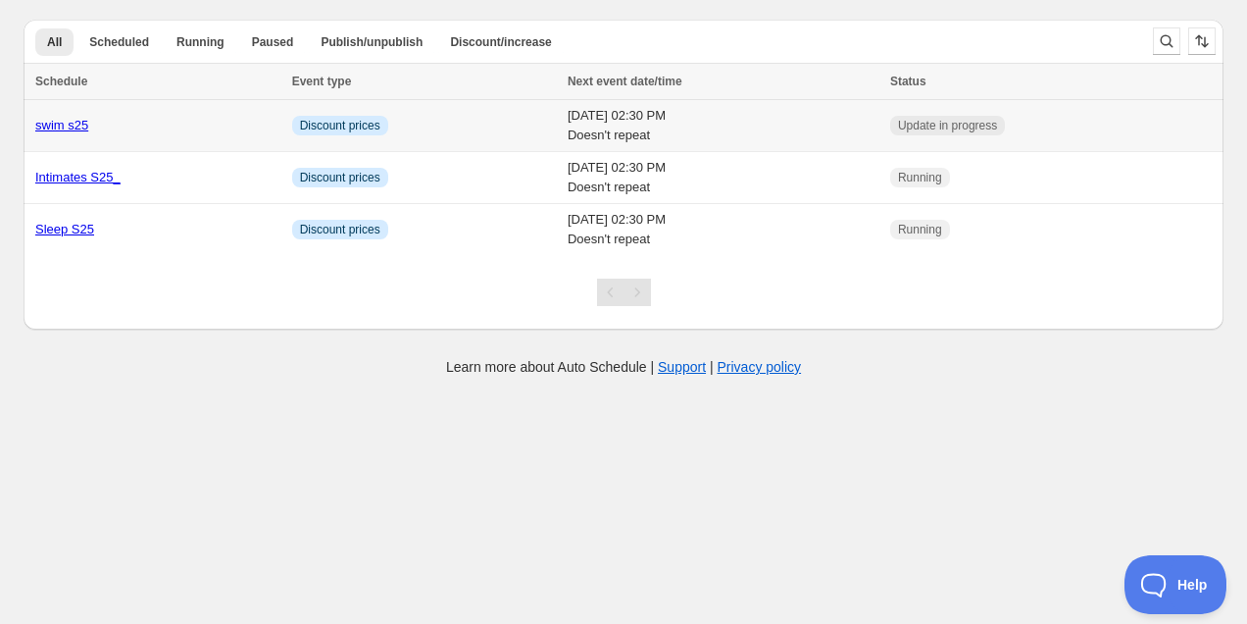
click at [77, 126] on link "swim s25" at bounding box center [61, 125] width 53 height 15
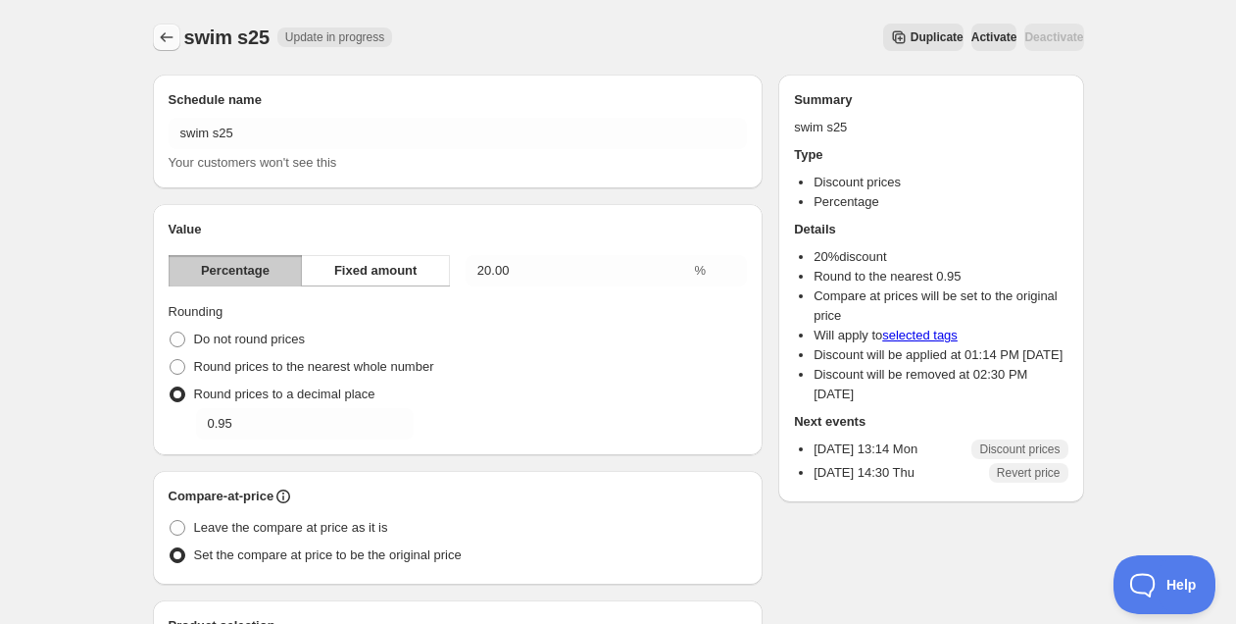
click at [166, 36] on icon "Schedules" at bounding box center [167, 37] width 20 height 20
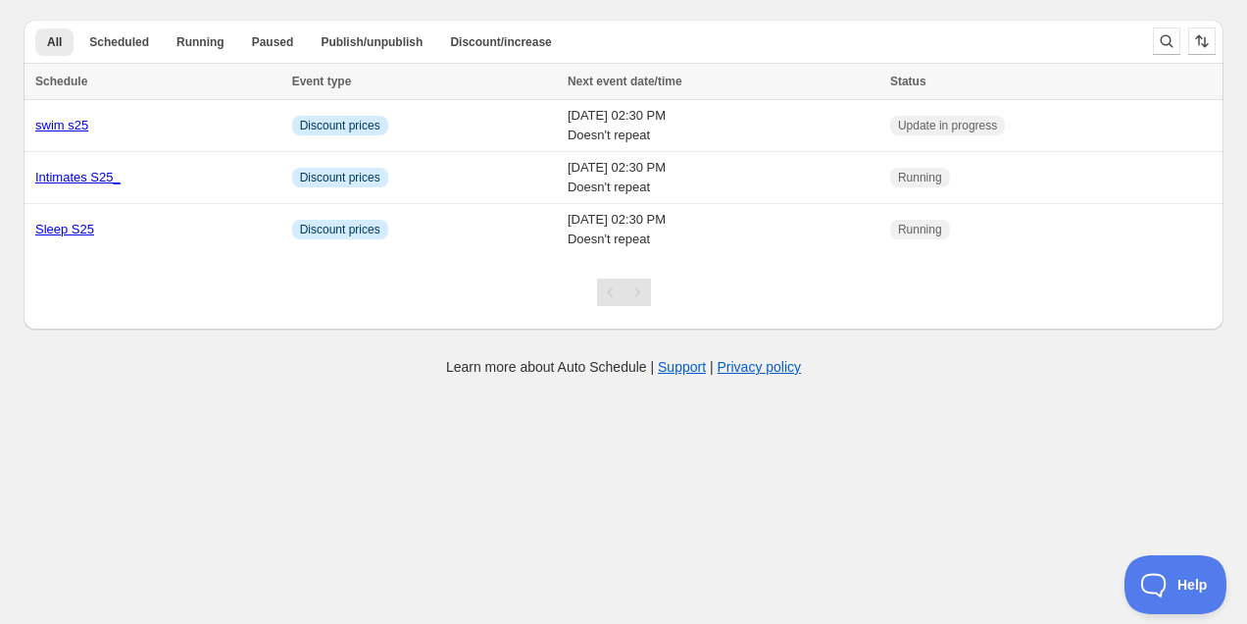
click at [120, 58] on div "All Scheduled Running Paused Publish/unpublish Discount/increase More views All…" at bounding box center [581, 41] width 1114 height 43
click at [127, 45] on span "Scheduled" at bounding box center [119, 42] width 60 height 16
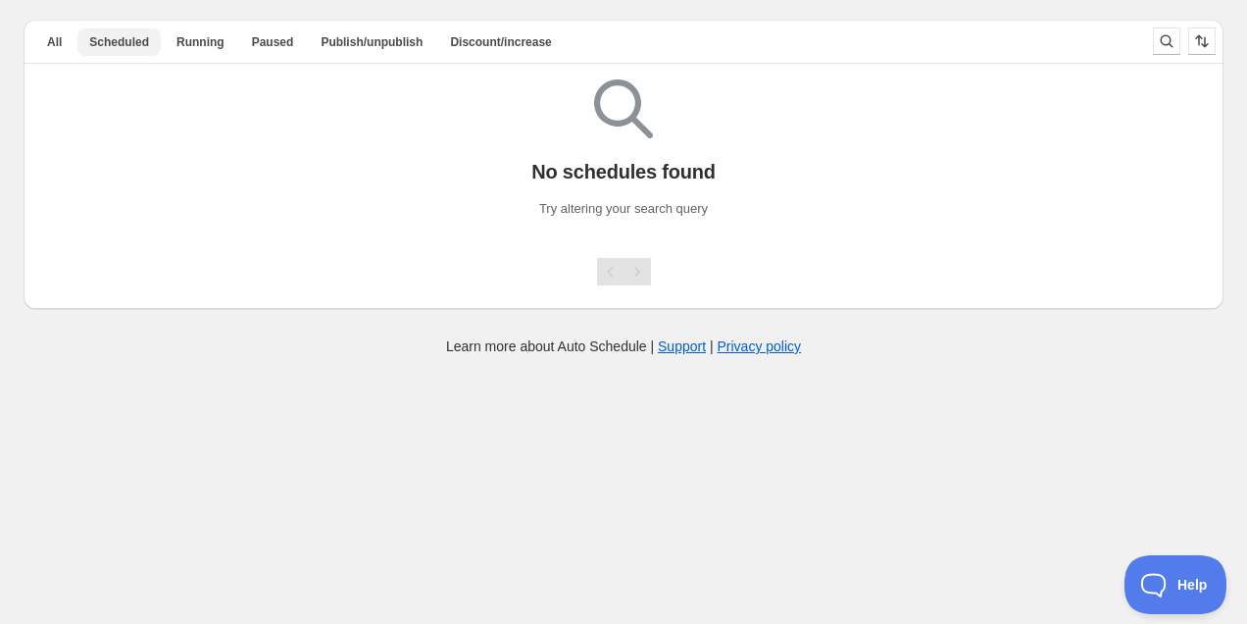
click at [62, 44] on button "All" at bounding box center [54, 41] width 38 height 27
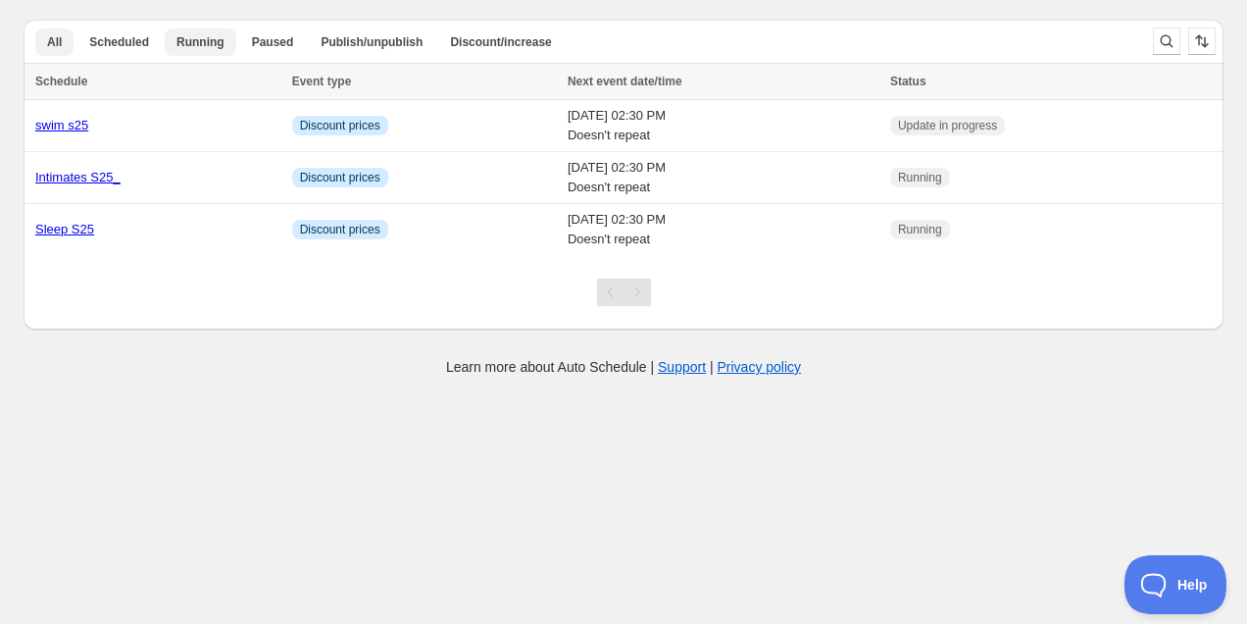
click at [182, 37] on span "Running" at bounding box center [200, 42] width 48 height 16
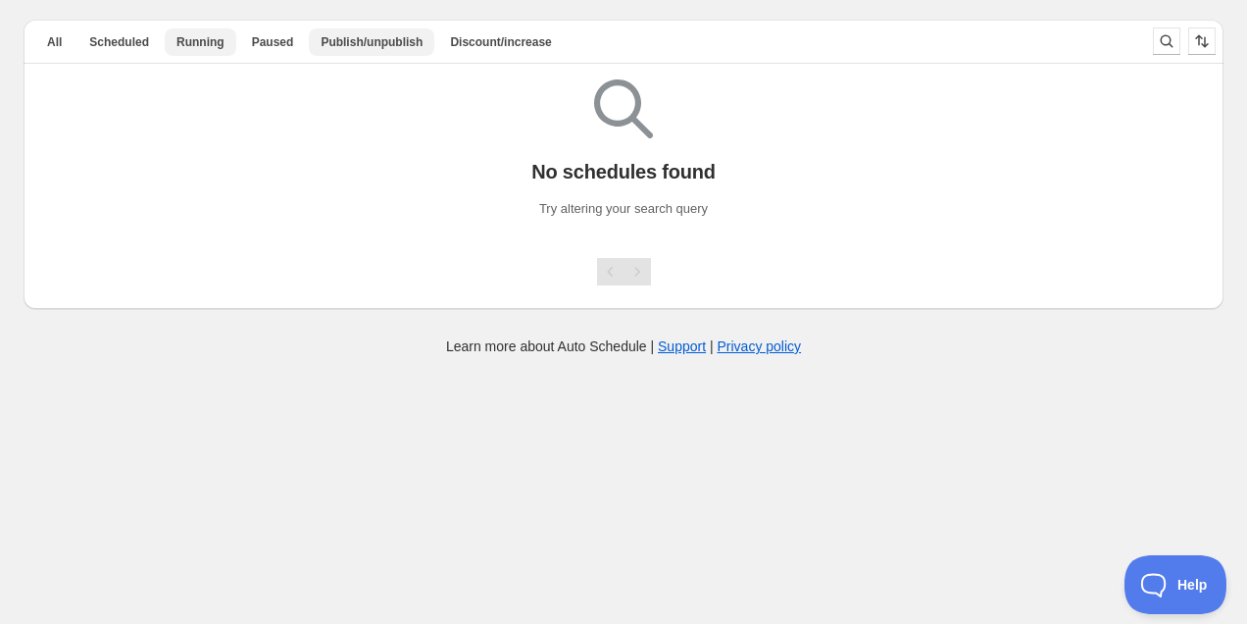
click at [339, 38] on span "Publish/unpublish" at bounding box center [372, 42] width 102 height 16
click at [489, 38] on span "Discount/increase" at bounding box center [500, 42] width 101 height 16
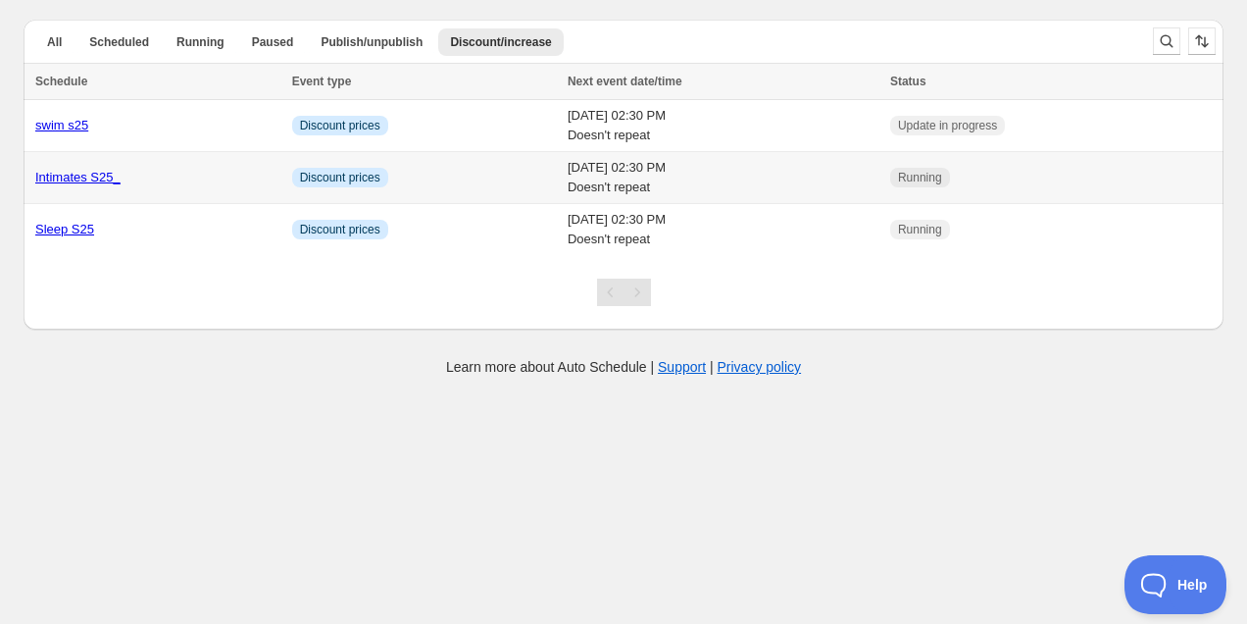
click at [97, 177] on link "Intimates S25_" at bounding box center [77, 177] width 85 height 15
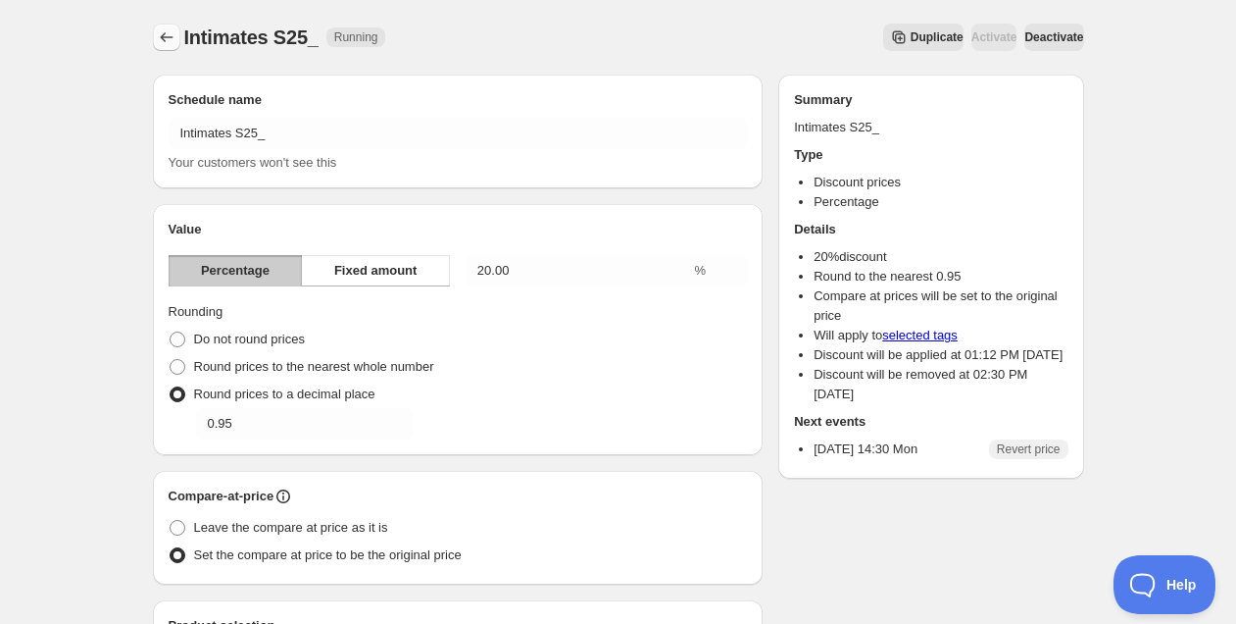
click at [168, 31] on icon "Schedules" at bounding box center [167, 37] width 20 height 20
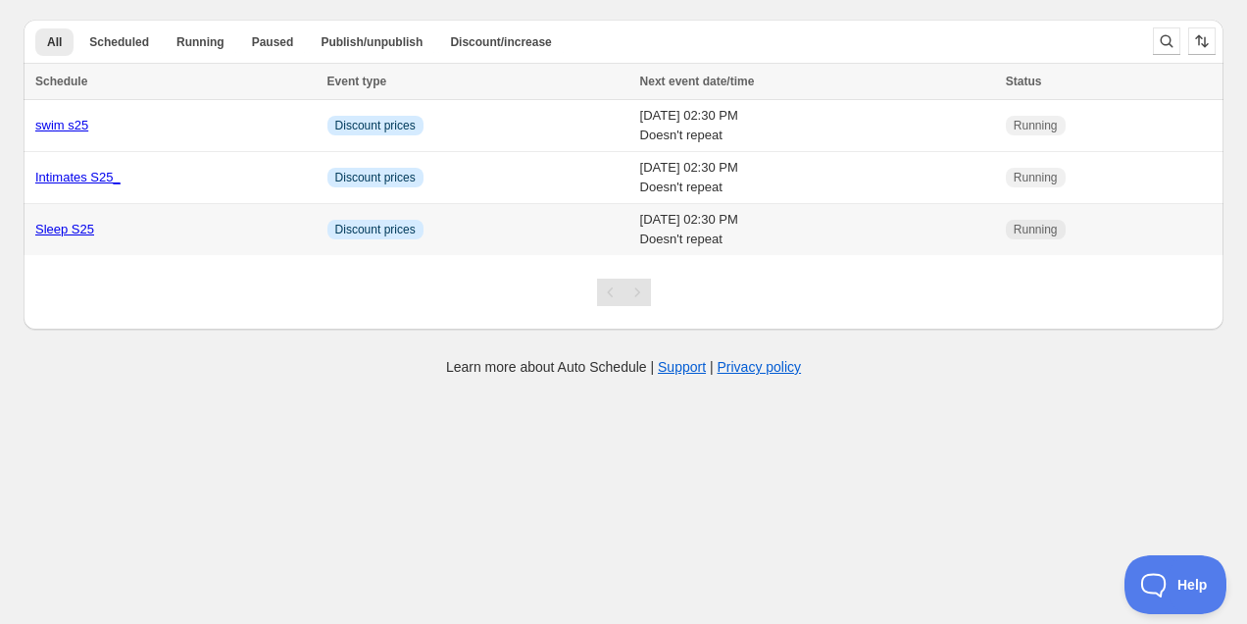
click at [137, 225] on div "Sleep S25" at bounding box center [175, 230] width 280 height 20
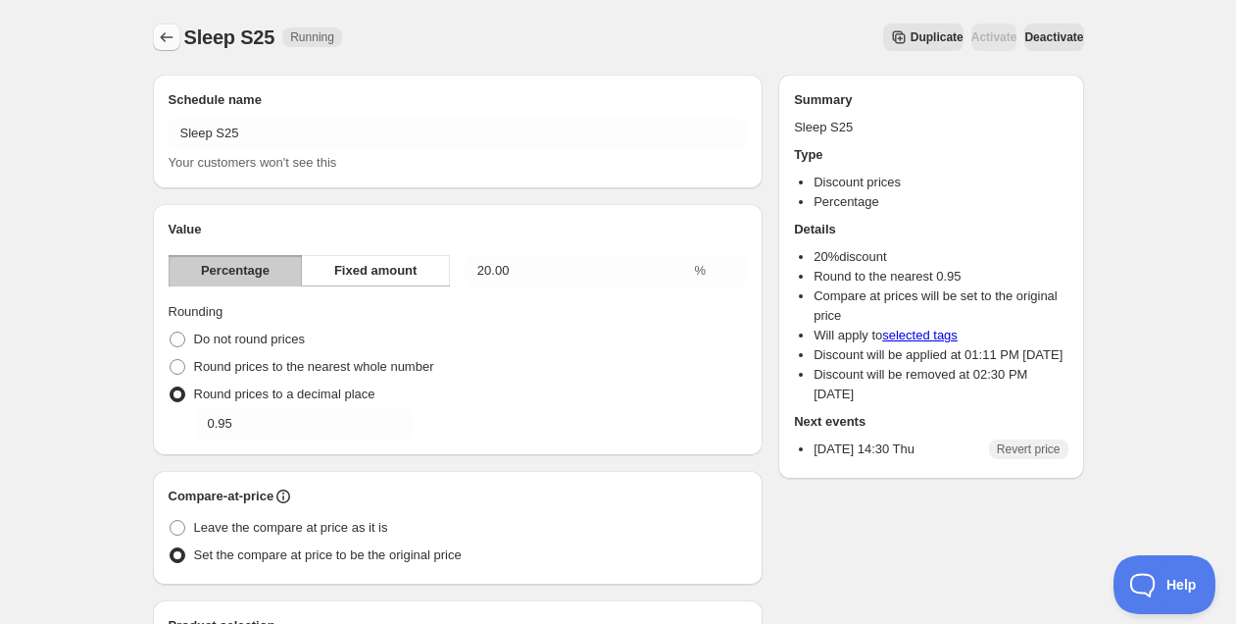
click at [162, 41] on icon "Schedules" at bounding box center [167, 37] width 20 height 20
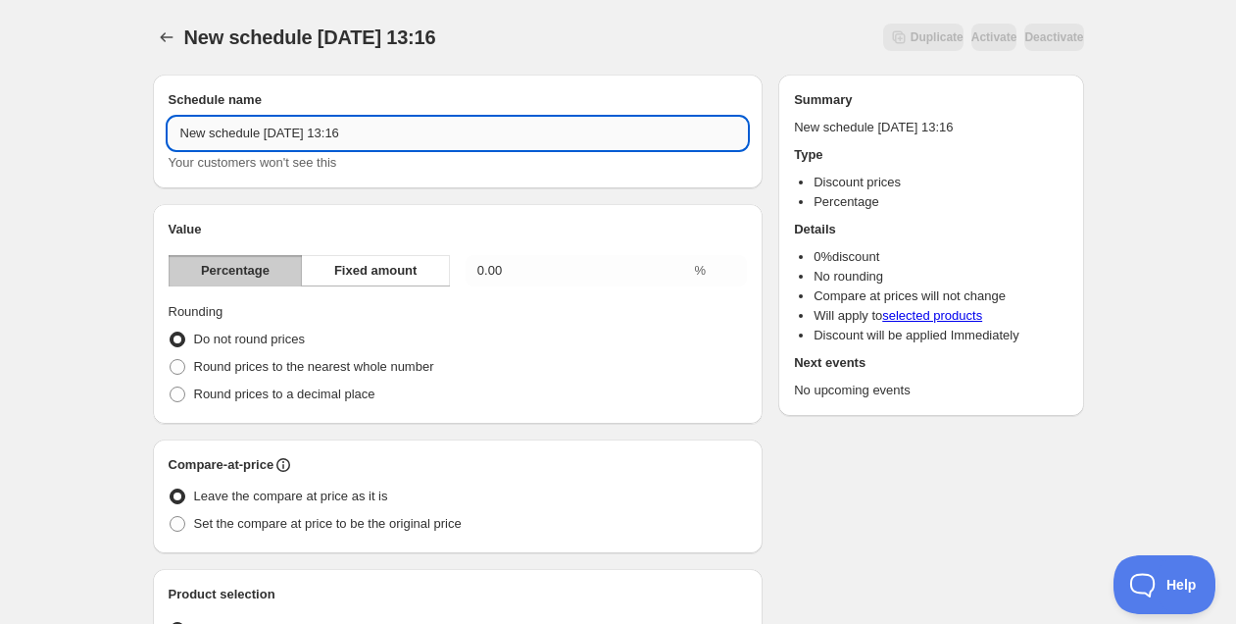
click at [311, 130] on input "New schedule Aug 25 2025 13:16" at bounding box center [458, 133] width 579 height 31
type input "Sleep AW24"
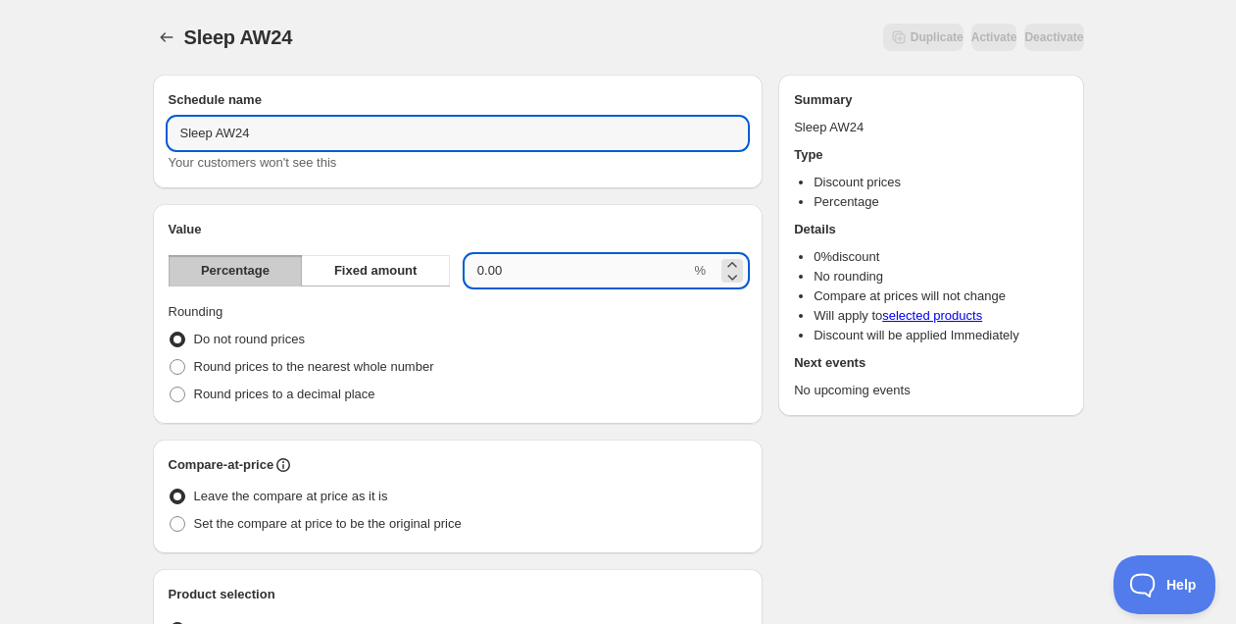
drag, startPoint x: 506, startPoint y: 278, endPoint x: 522, endPoint y: 277, distance: 15.8
click at [507, 277] on input "0.00" at bounding box center [579, 270] width 226 height 31
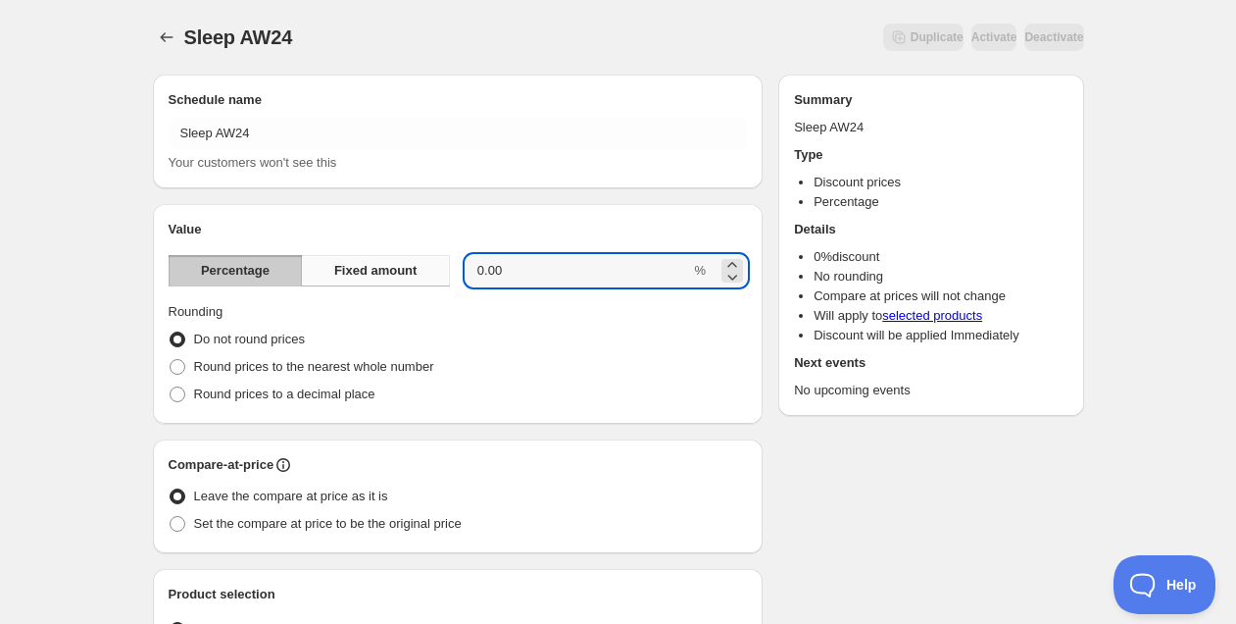
drag, startPoint x: 482, startPoint y: 273, endPoint x: 433, endPoint y: 275, distance: 49.1
click at [433, 275] on div "Percentage Fixed amount 0.00 %" at bounding box center [458, 270] width 579 height 31
type input "40"
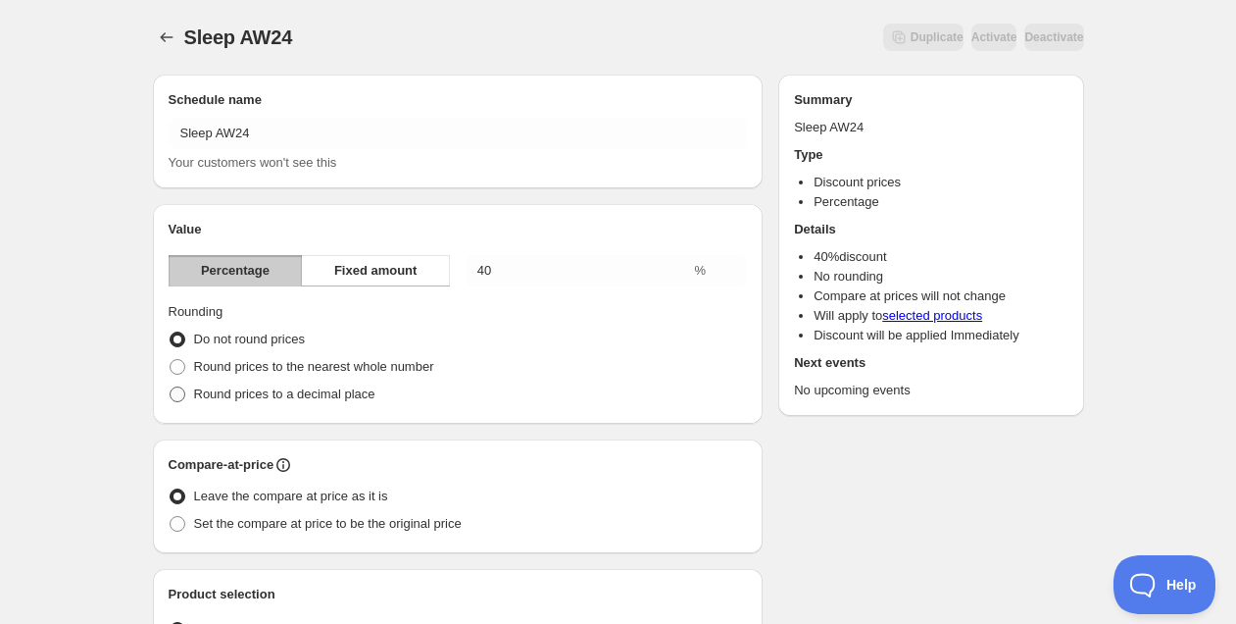
click at [277, 399] on span "Round prices to a decimal place" at bounding box center [284, 393] width 181 height 15
click at [171, 387] on input "Round prices to a decimal place" at bounding box center [170, 386] width 1 height 1
radio input "true"
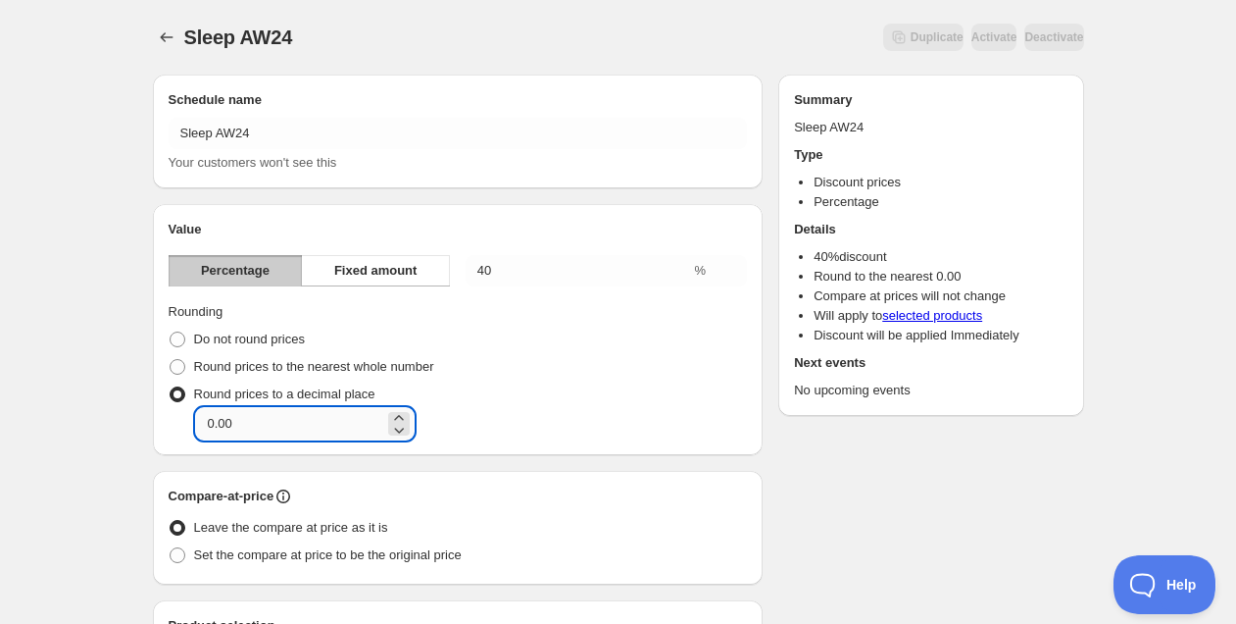
click at [314, 418] on input "0.00" at bounding box center [290, 423] width 188 height 31
type input "0.95"
click at [611, 449] on div "Value Percentage Fixed amount 40 % Rounding Do not round prices Round prices to…" at bounding box center [458, 329] width 611 height 251
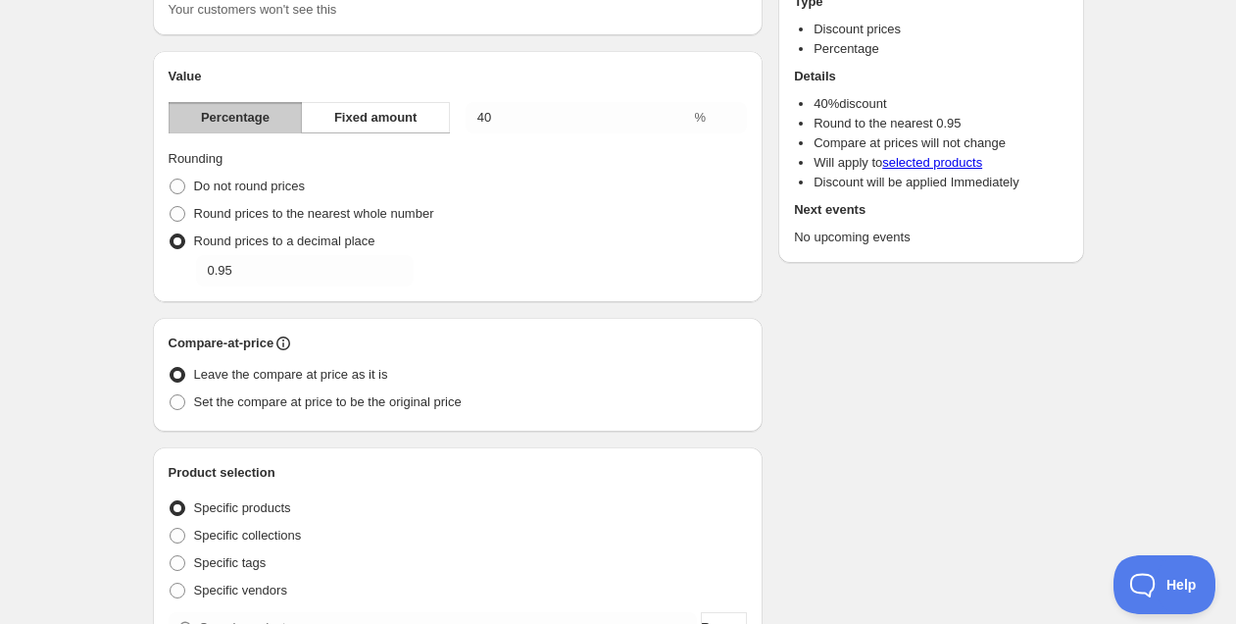
scroll to position [157, 0]
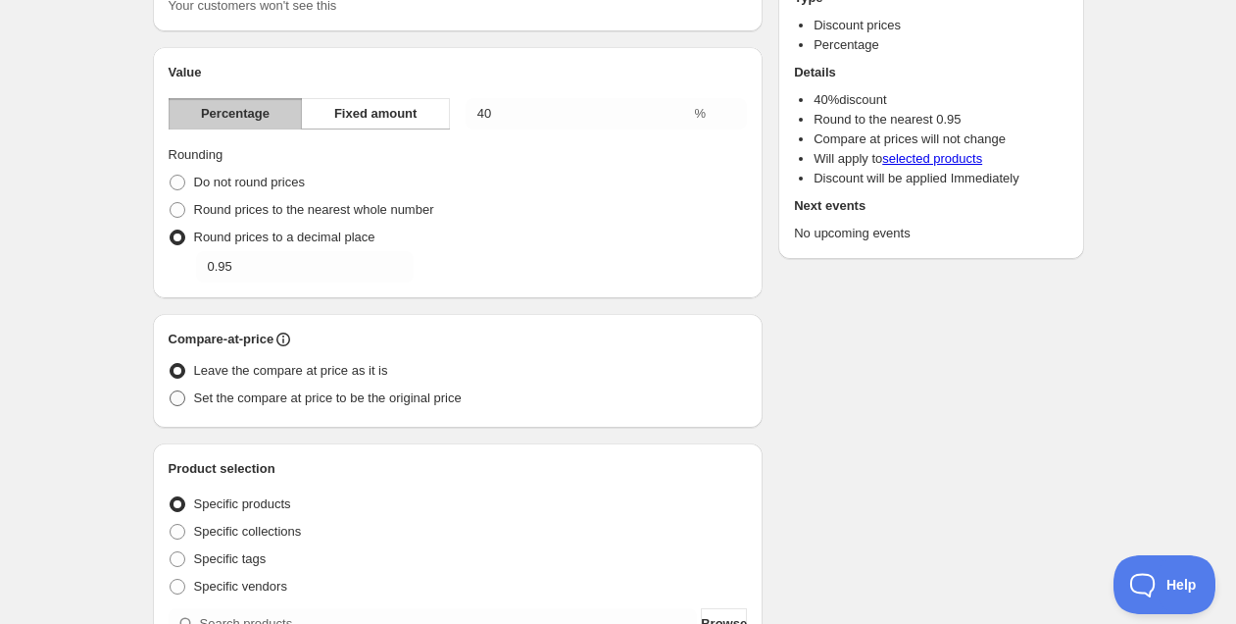
click at [328, 396] on span "Set the compare at price to be the original price" at bounding box center [328, 397] width 268 height 15
click at [171, 391] on input "Set the compare at price to be the original price" at bounding box center [170, 390] width 1 height 1
radio input "true"
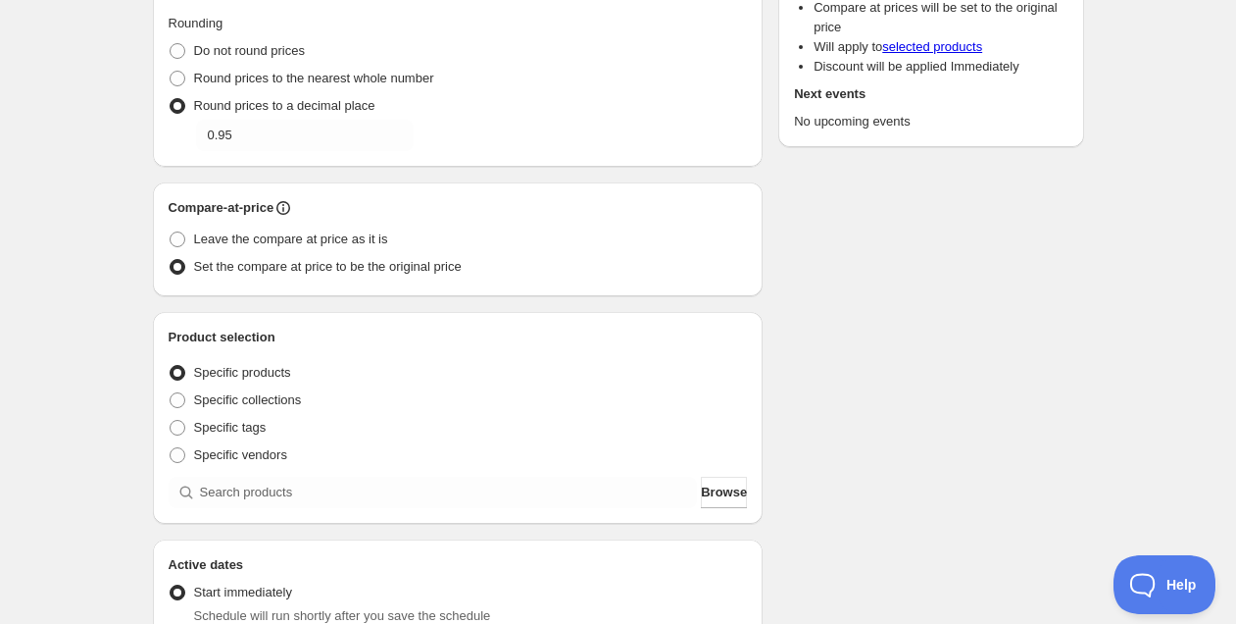
scroll to position [304, 0]
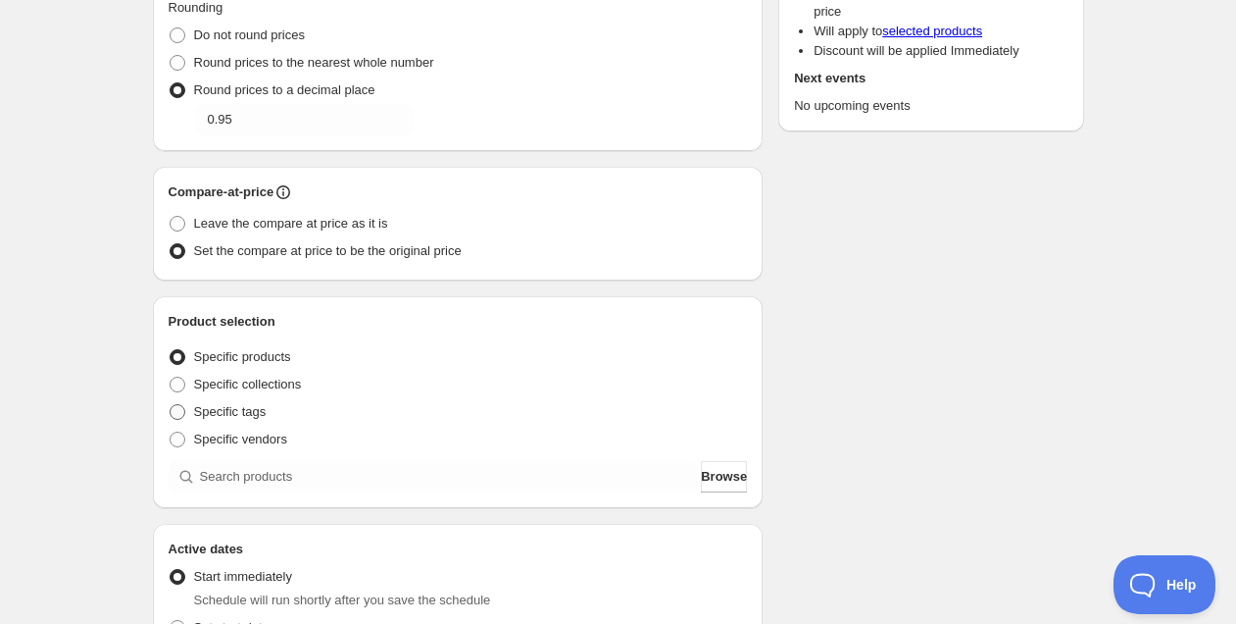
click at [226, 412] on span "Specific tags" at bounding box center [230, 411] width 73 height 15
click at [171, 405] on input "Specific tags" at bounding box center [170, 404] width 1 height 1
radio input "true"
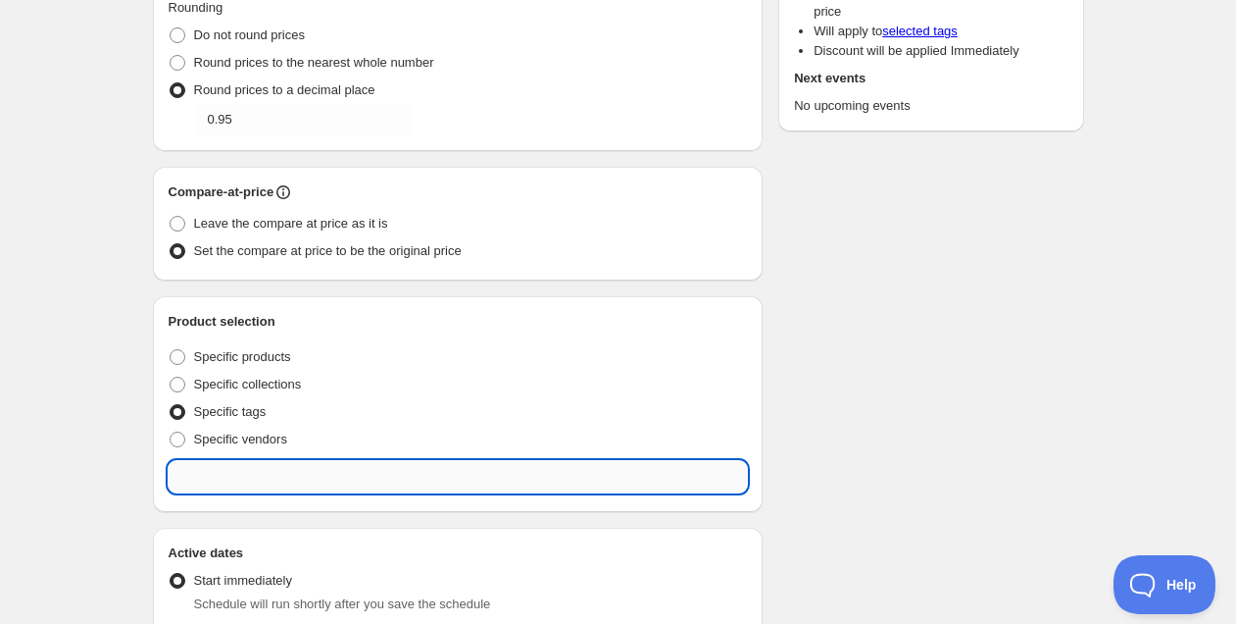
click at [256, 474] on input "text" at bounding box center [458, 476] width 579 height 31
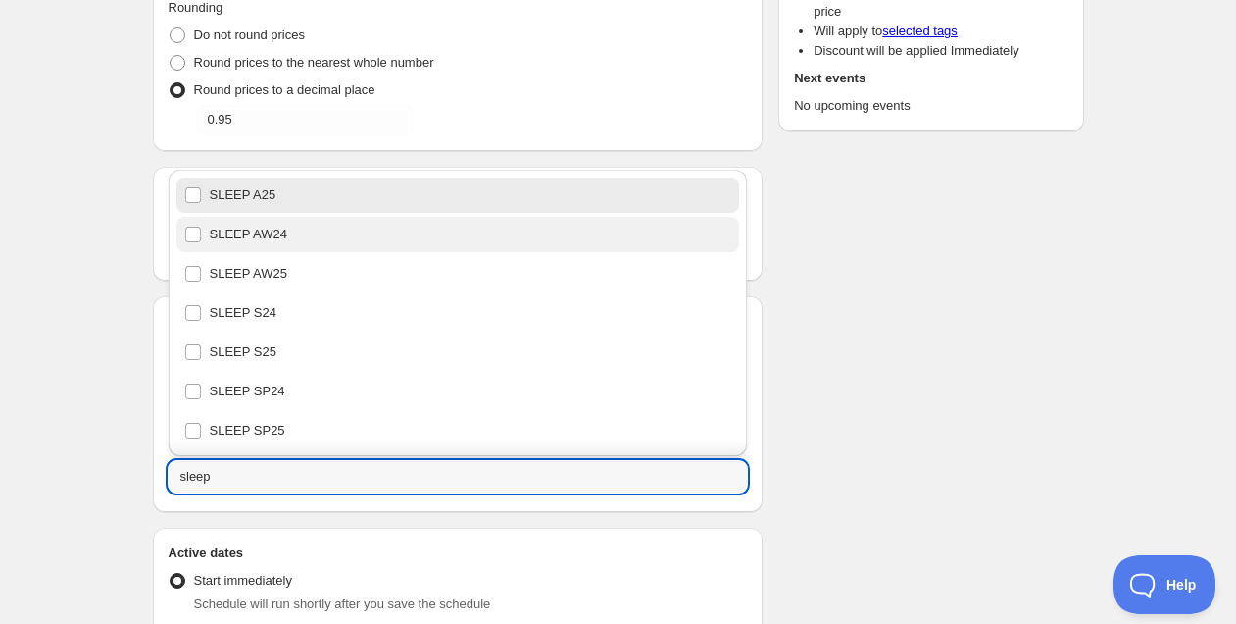
click at [277, 232] on div "SLEEP AW24" at bounding box center [458, 234] width 548 height 27
type input "SLEEP AW24"
checkbox input "true"
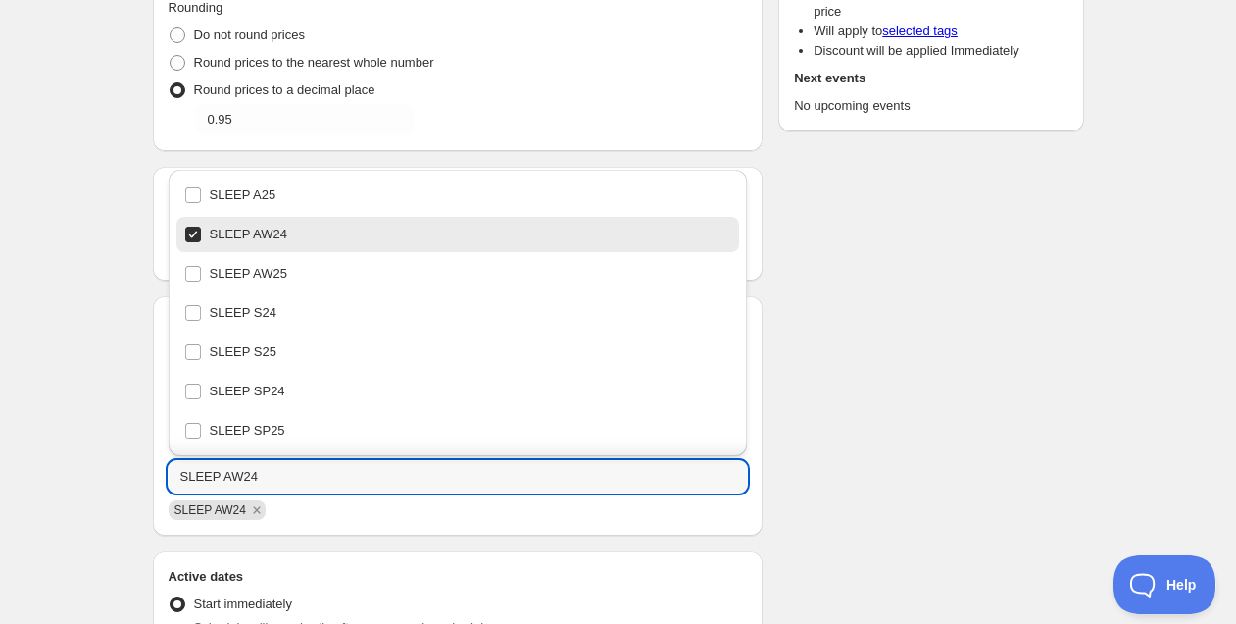
type input "SLEEP AW24"
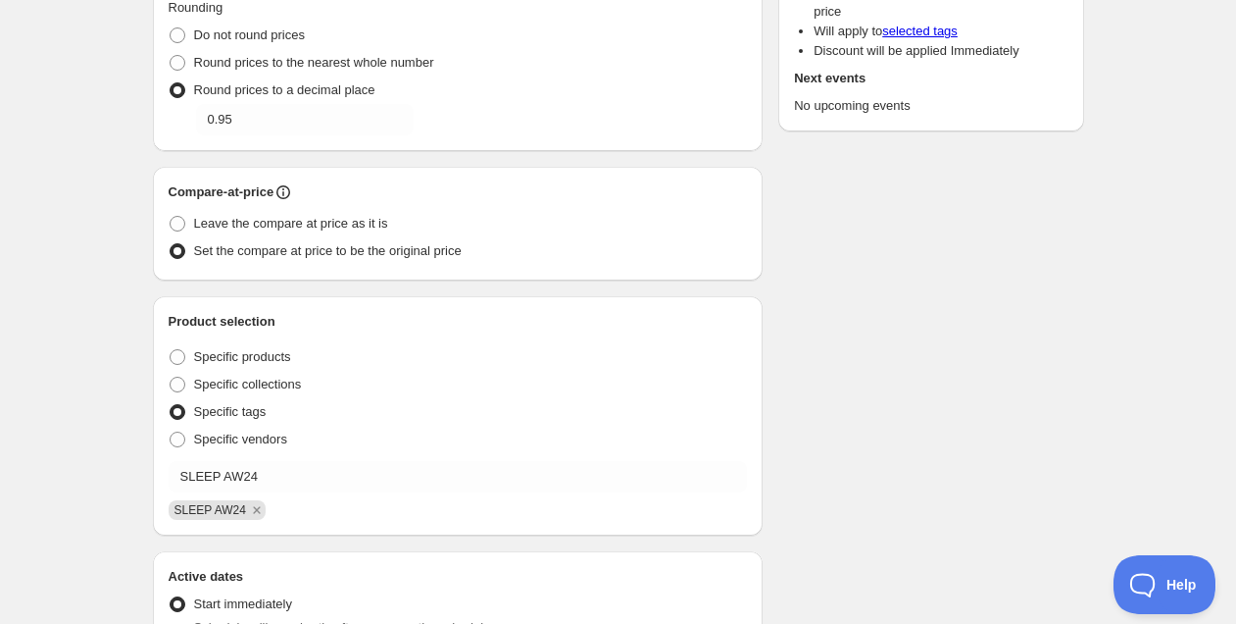
click at [953, 350] on div "Schedule name Sleep AW24 Your customers won't see this Value Percentage Fixed a…" at bounding box center [610, 461] width 947 height 1412
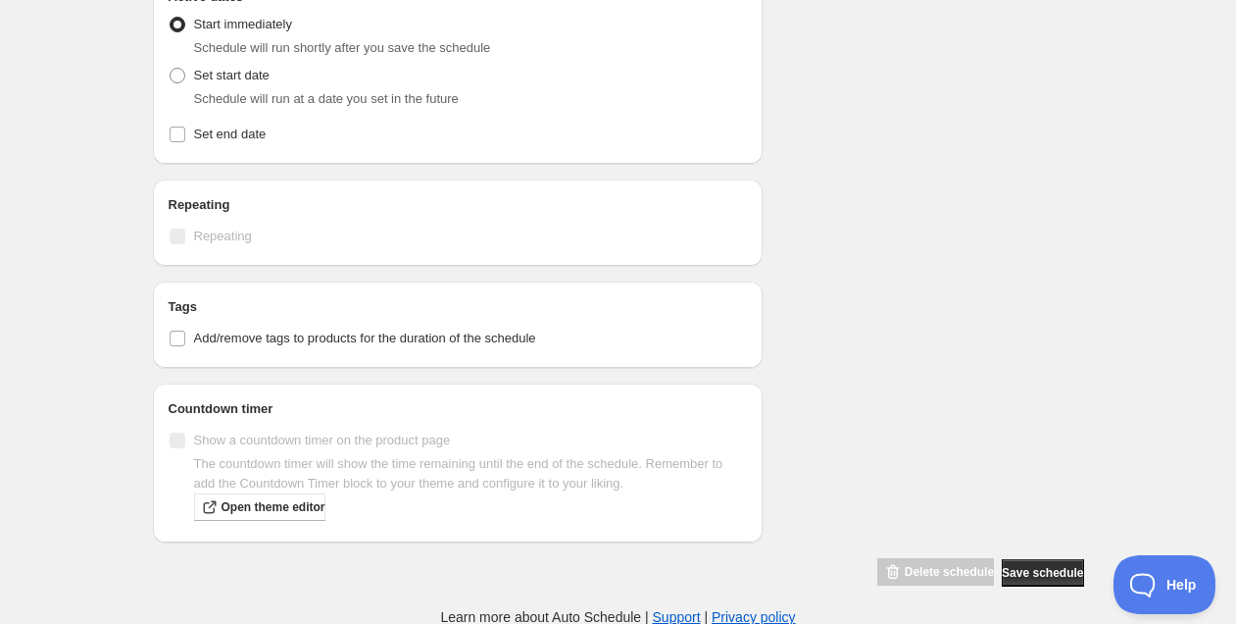
scroll to position [884, 0]
click at [219, 129] on span "Set end date" at bounding box center [230, 133] width 73 height 15
click at [185, 129] on input "Set end date" at bounding box center [178, 134] width 16 height 16
checkbox input "true"
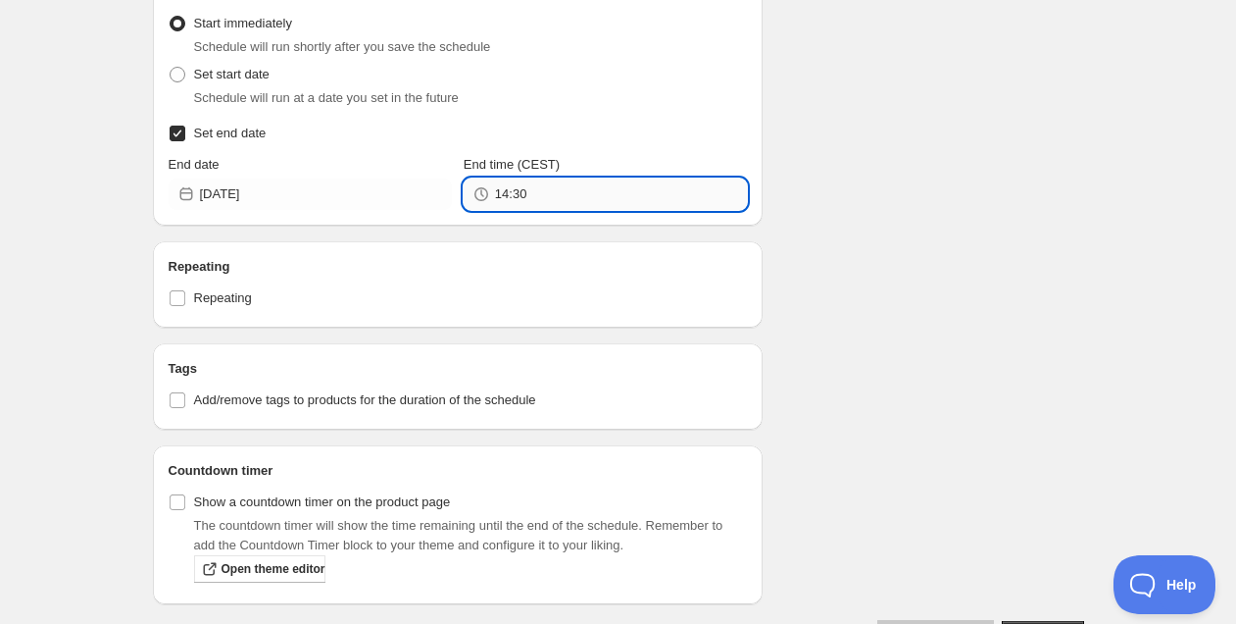
click at [524, 200] on input "14:30" at bounding box center [621, 193] width 252 height 31
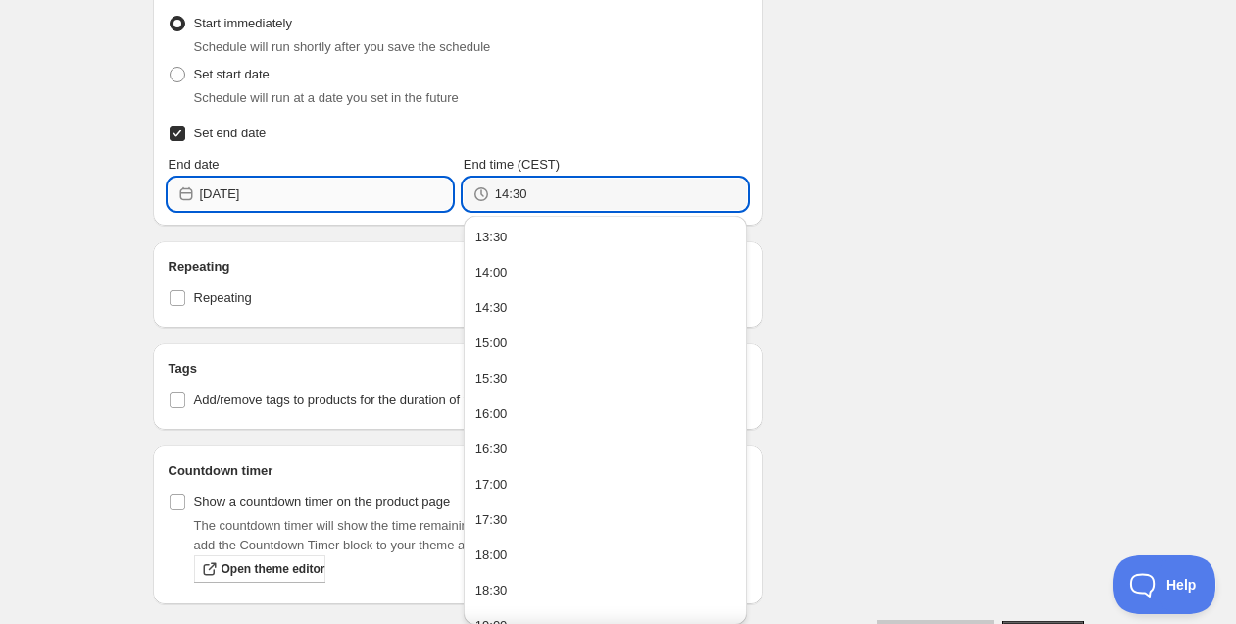
click at [354, 196] on input "[DATE]" at bounding box center [326, 193] width 252 height 31
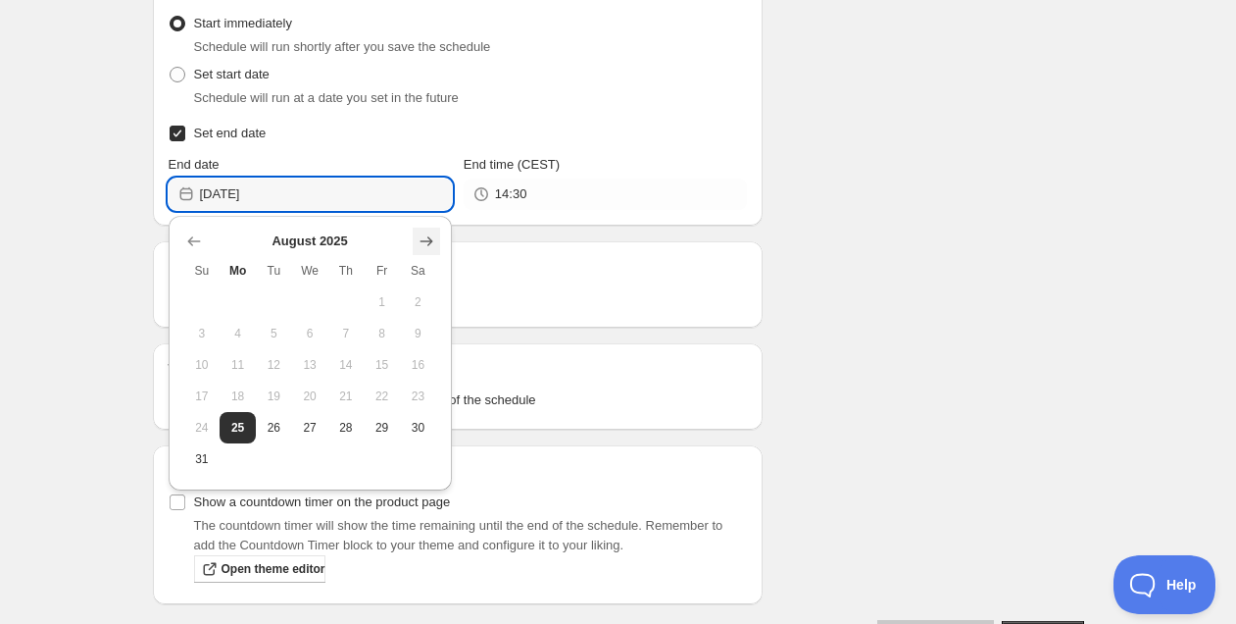
click at [431, 239] on icon "Show next month, September 2025" at bounding box center [426, 241] width 13 height 10
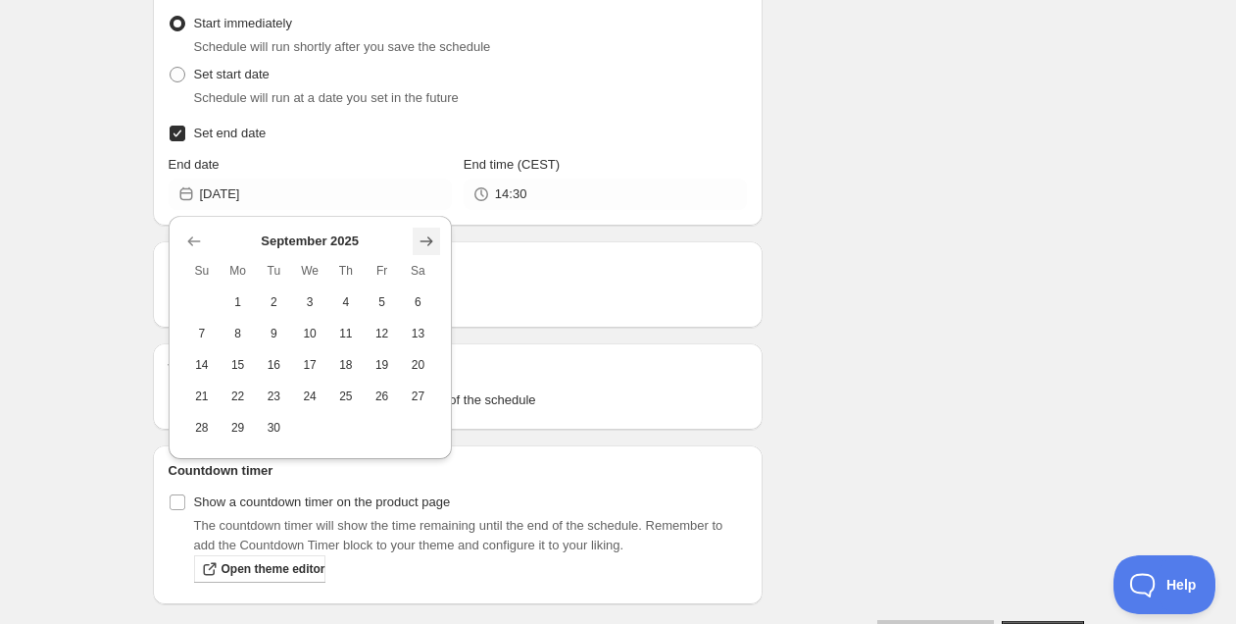
click at [431, 239] on icon "Show next month, October 2025" at bounding box center [426, 241] width 13 height 10
click at [431, 239] on icon "Show next month, November 2025" at bounding box center [426, 241] width 13 height 10
click at [431, 239] on icon "Show next month, December 2025" at bounding box center [426, 241] width 13 height 10
click at [431, 239] on icon "Show next month, January 2026" at bounding box center [426, 241] width 13 height 10
click at [358, 291] on button "1" at bounding box center [346, 301] width 36 height 31
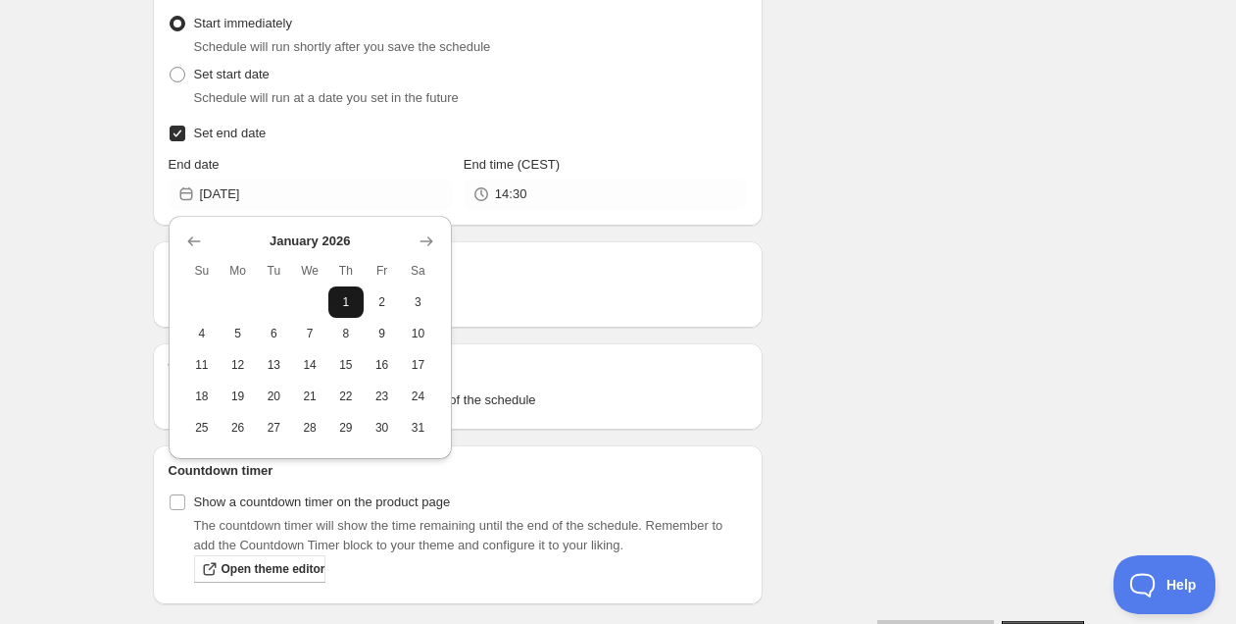
type input "[DATE]"
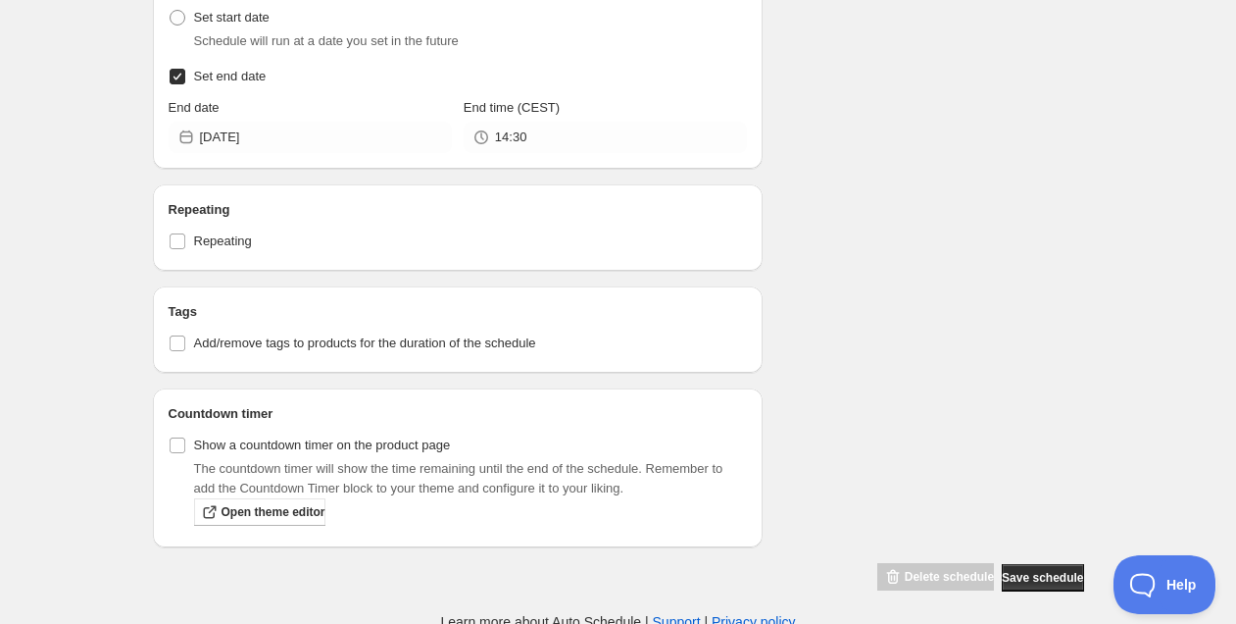
scroll to position [947, 0]
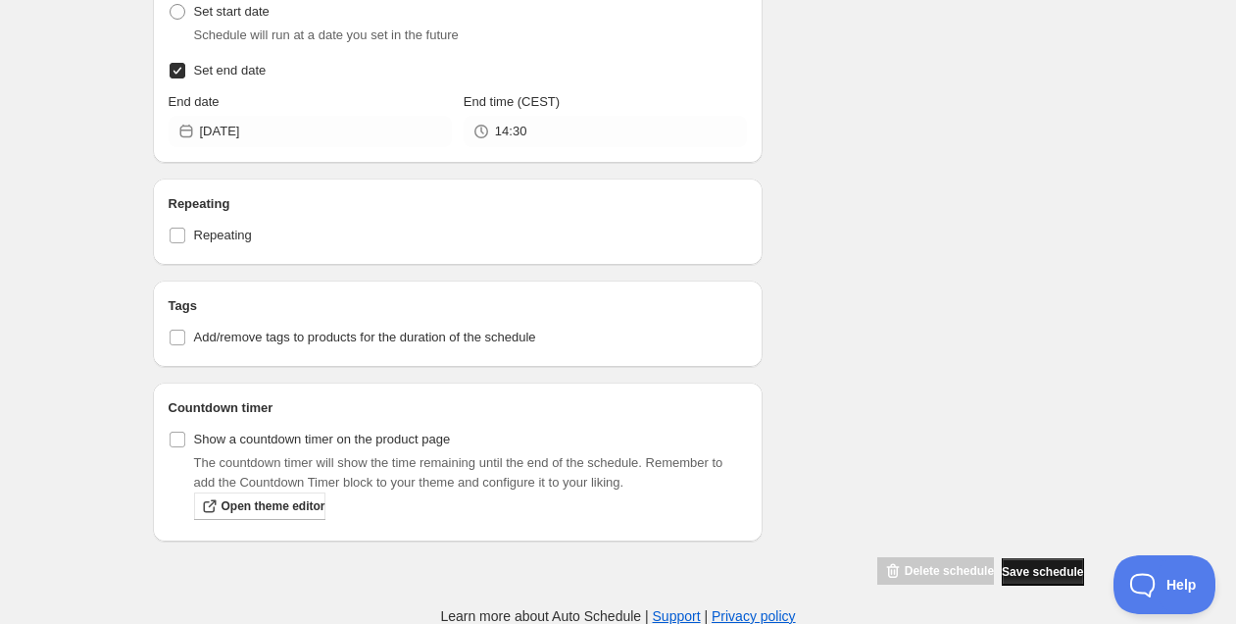
click at [1053, 562] on button "Save schedule" at bounding box center [1042, 571] width 81 height 27
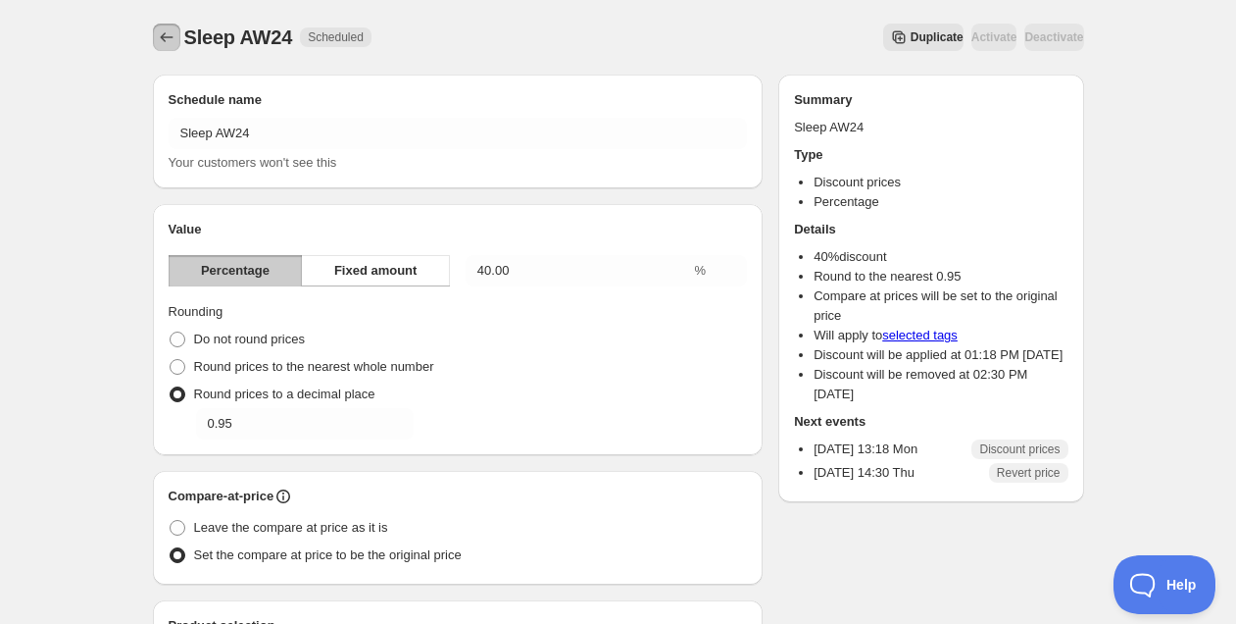
click at [160, 33] on icon "Schedules" at bounding box center [167, 37] width 20 height 20
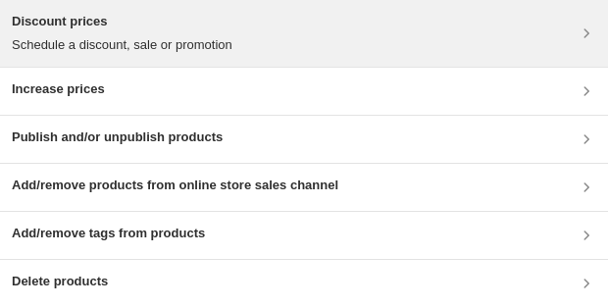
click at [138, 42] on p "Schedule a discount, sale or promotion" at bounding box center [122, 45] width 221 height 20
